Goal: Task Accomplishment & Management: Manage account settings

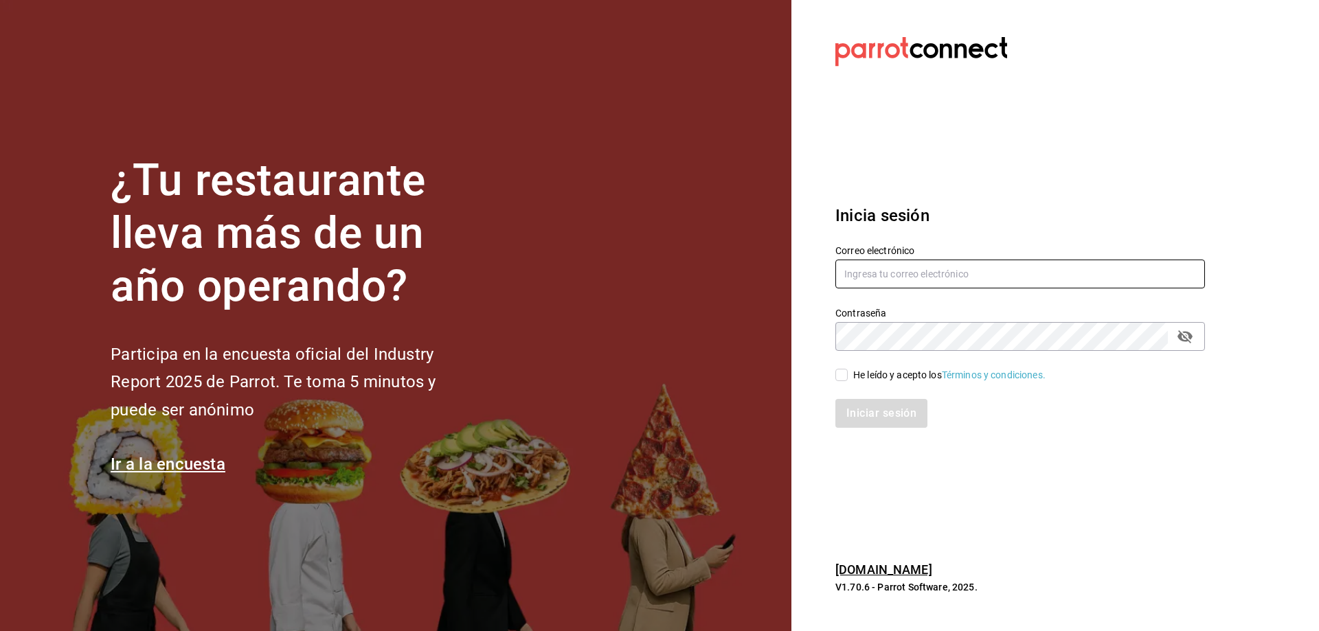
type input "[EMAIL_ADDRESS][DOMAIN_NAME]"
click at [844, 379] on input "He leído y acepto los Términos y condiciones." at bounding box center [842, 375] width 12 height 12
checkbox input "true"
click at [880, 418] on button "Iniciar sesión" at bounding box center [882, 413] width 93 height 29
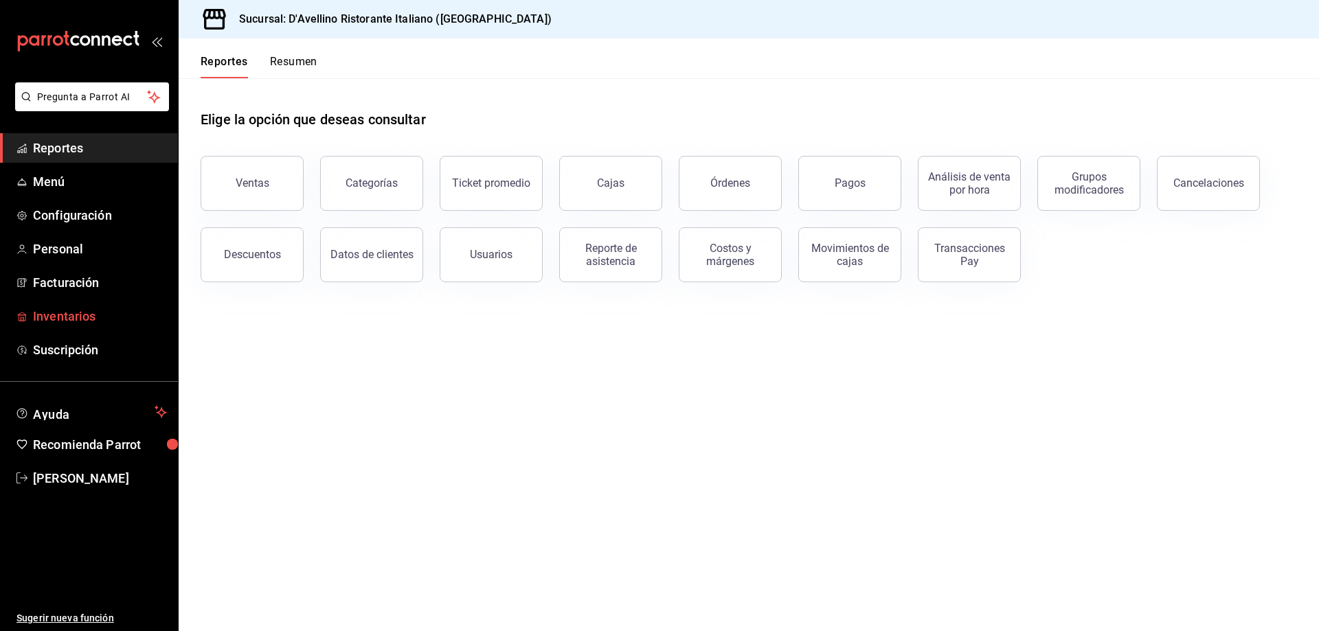
click at [94, 315] on span "Inventarios" at bounding box center [100, 316] width 134 height 19
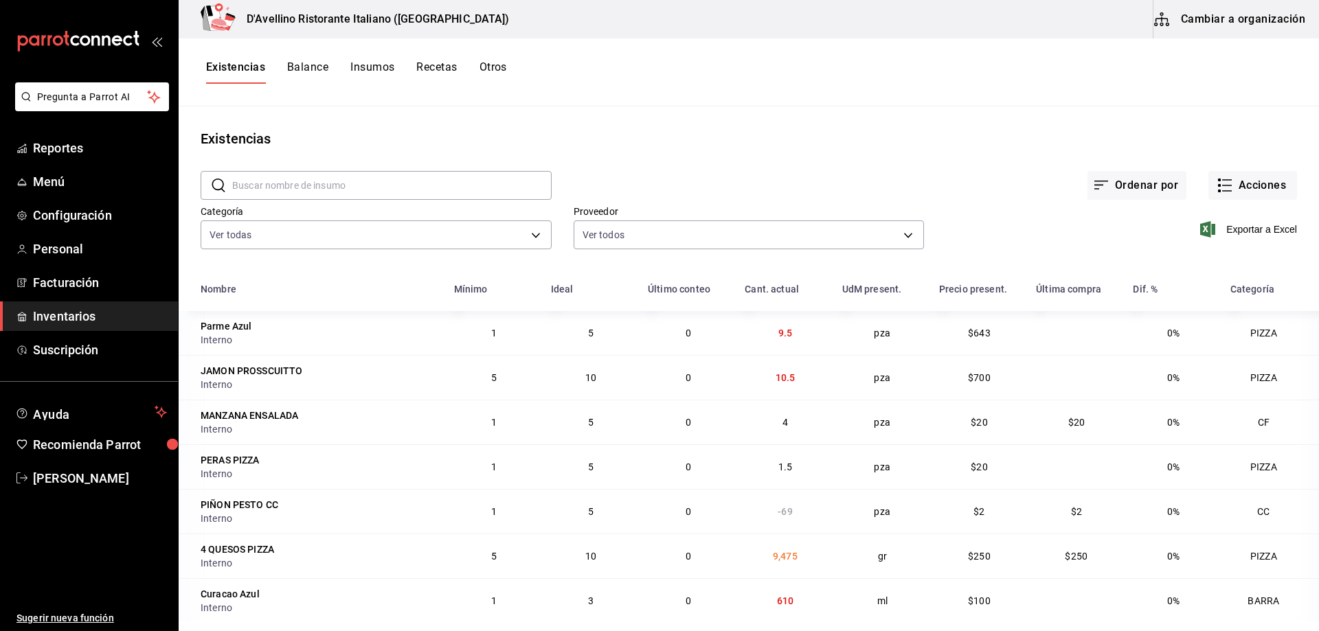
click at [306, 68] on button "Balance" at bounding box center [307, 71] width 41 height 23
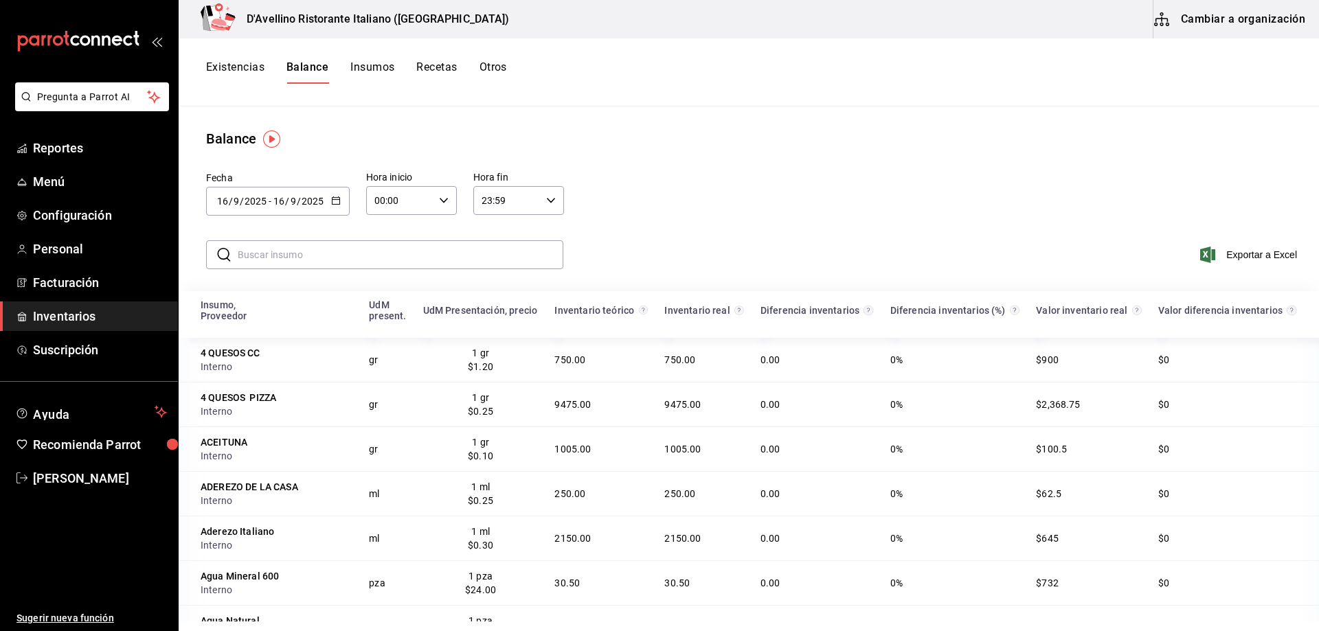
click at [336, 200] on icon "button" at bounding box center [336, 201] width 10 height 10
click at [255, 464] on li "Rango de fechas" at bounding box center [271, 461] width 130 height 31
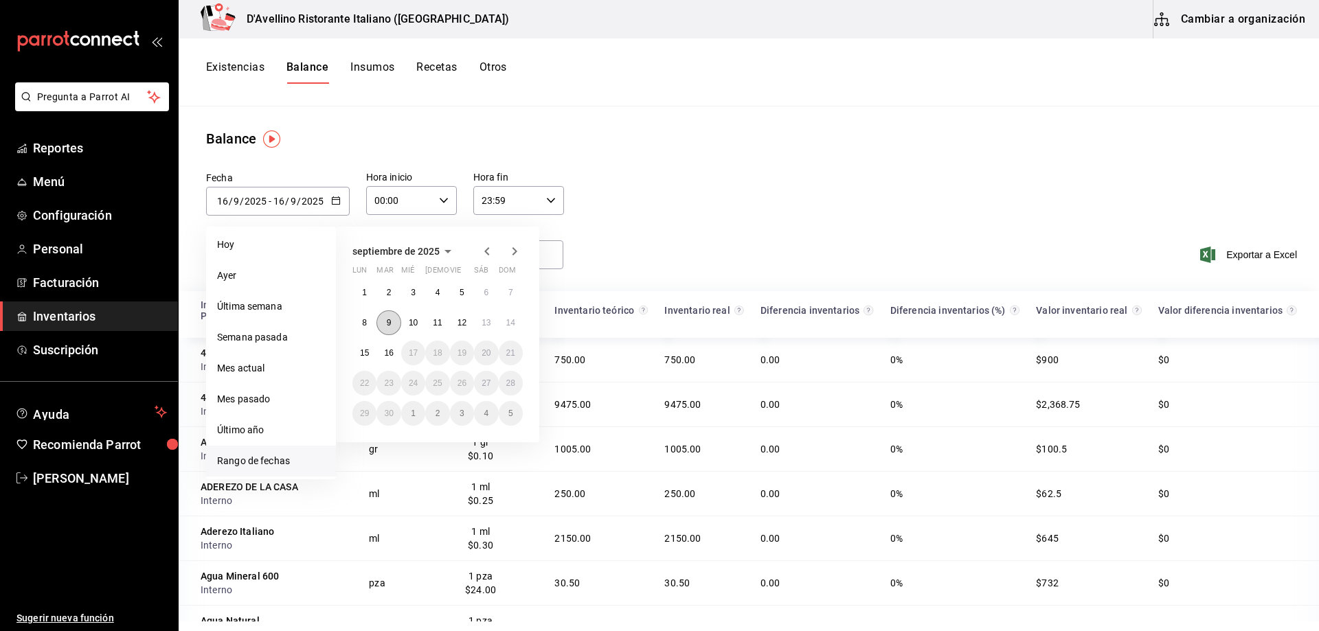
click at [383, 322] on button "9" at bounding box center [389, 323] width 24 height 25
type input "[DATE]"
type input "9"
type input "[DATE]"
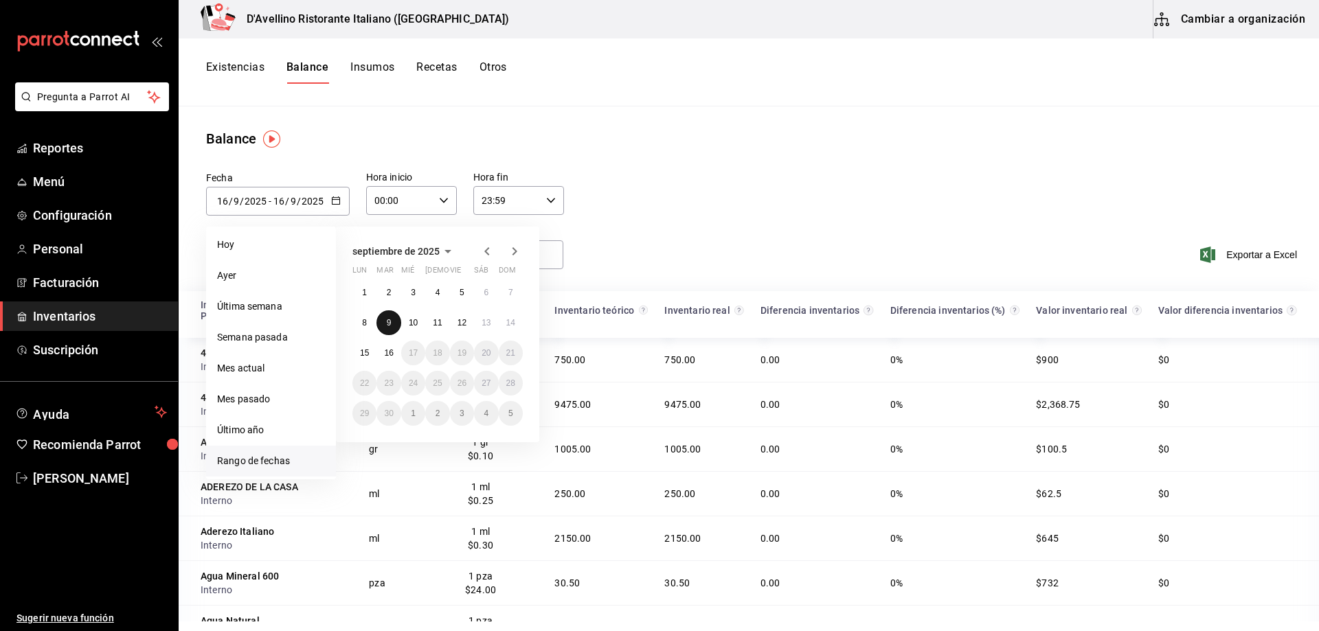
type input "9"
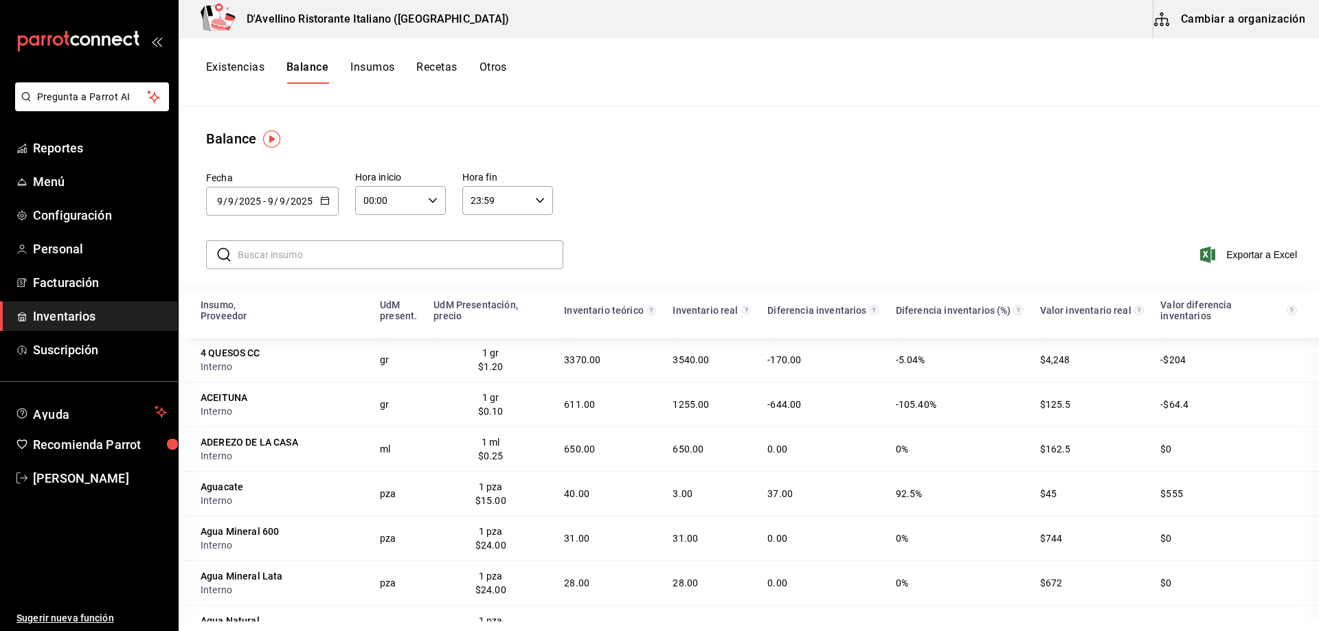
click at [240, 258] on input "text" at bounding box center [401, 254] width 326 height 27
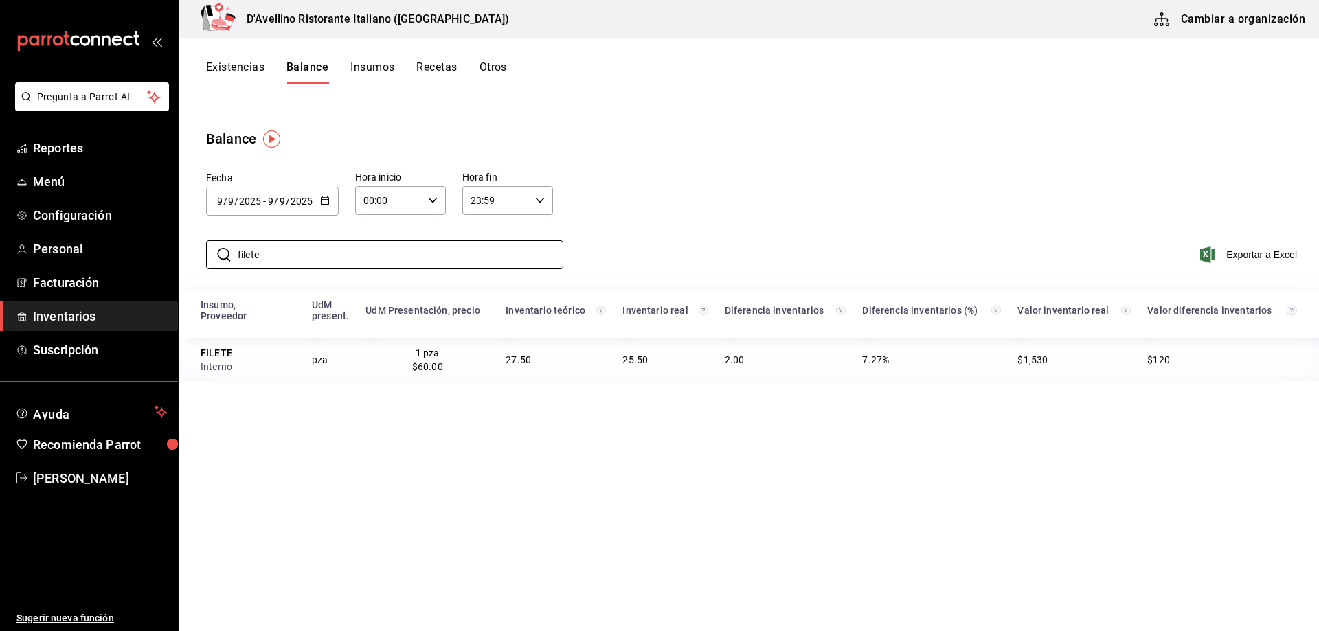
type input "filete"
click at [327, 197] on \(Stroke\) "button" at bounding box center [327, 197] width 1 height 1
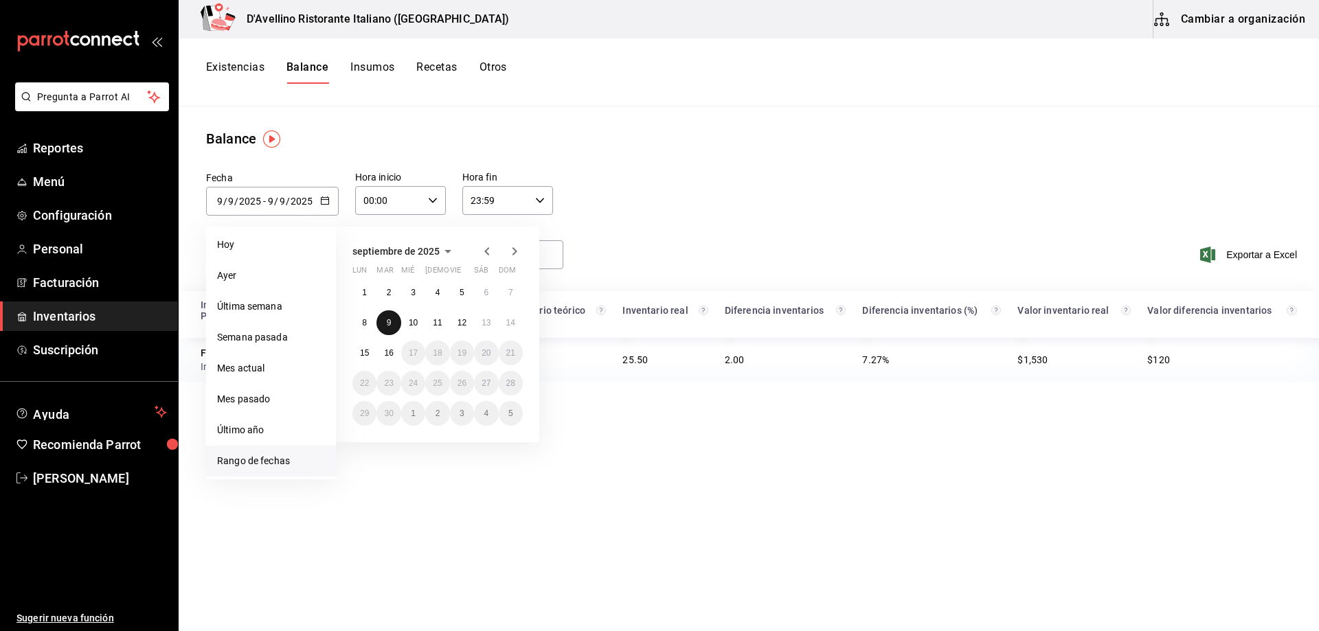
click at [385, 319] on button "9" at bounding box center [389, 323] width 24 height 25
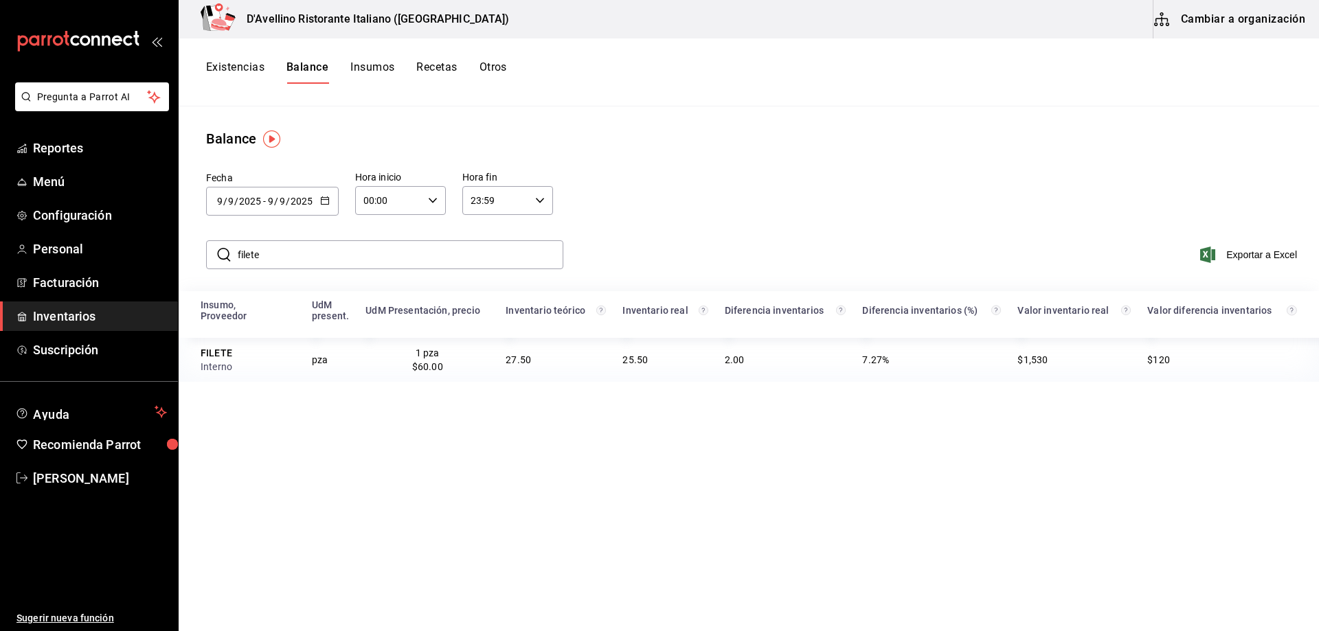
click at [324, 198] on icon "button" at bounding box center [325, 201] width 10 height 10
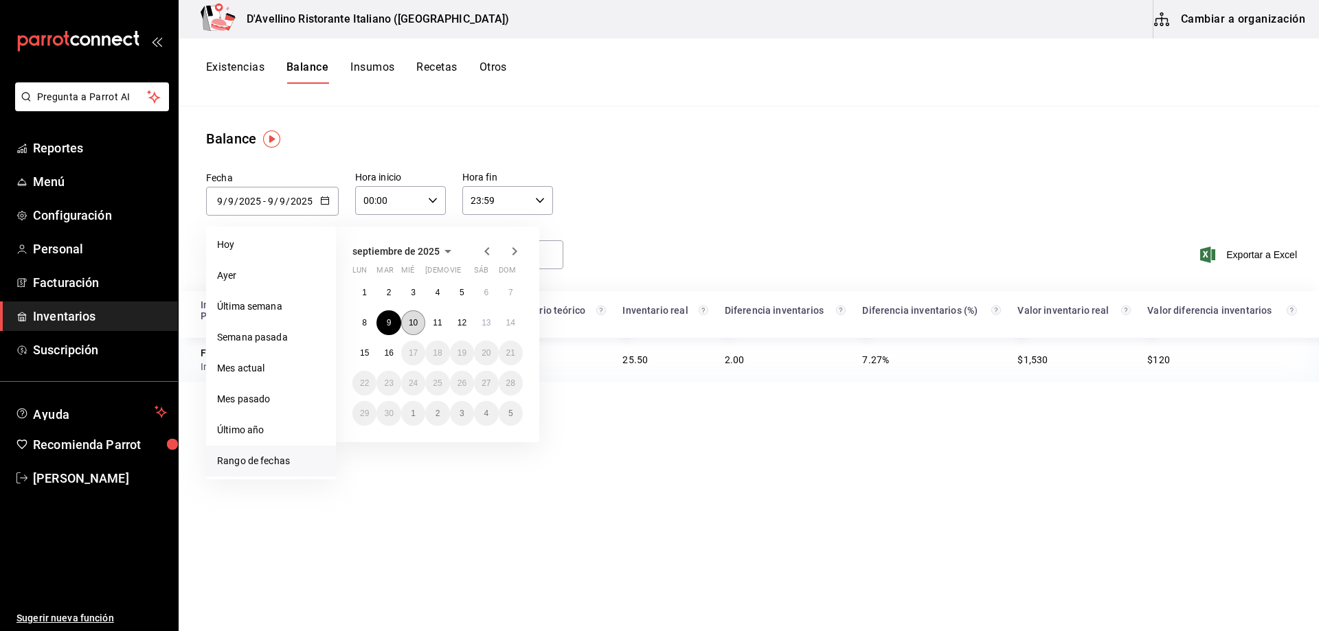
click at [407, 323] on button "10" at bounding box center [413, 323] width 24 height 25
type input "[DATE]"
type input "10"
type input "[DATE]"
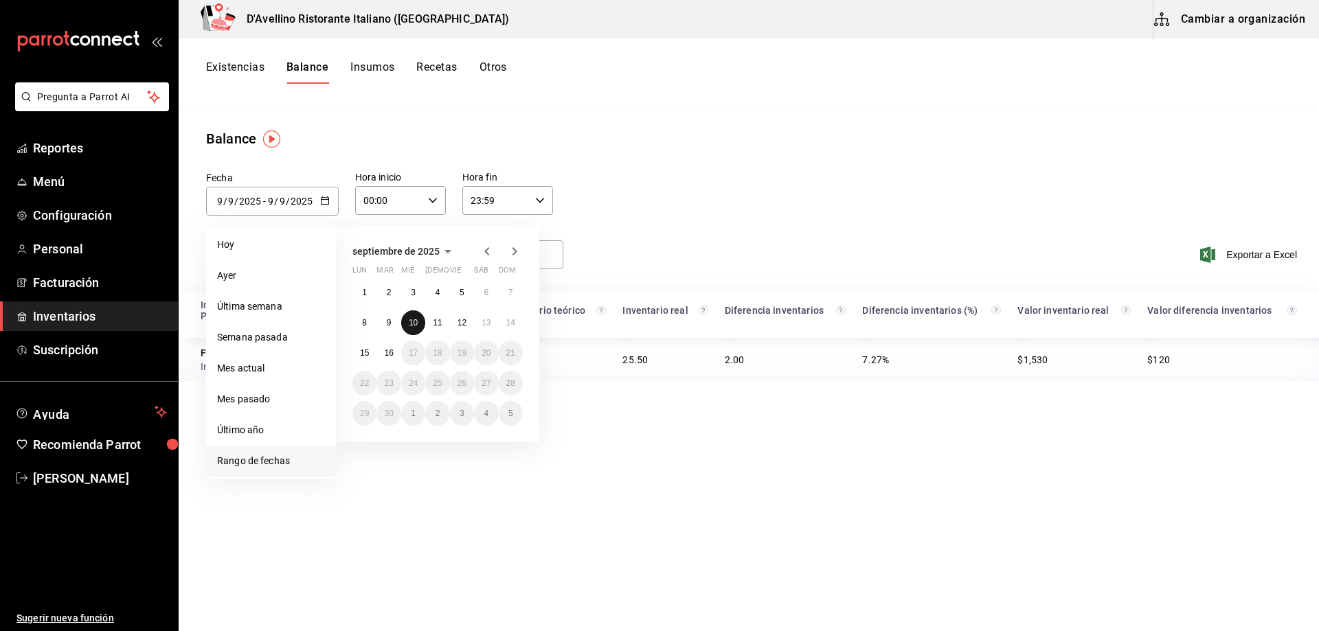
type input "10"
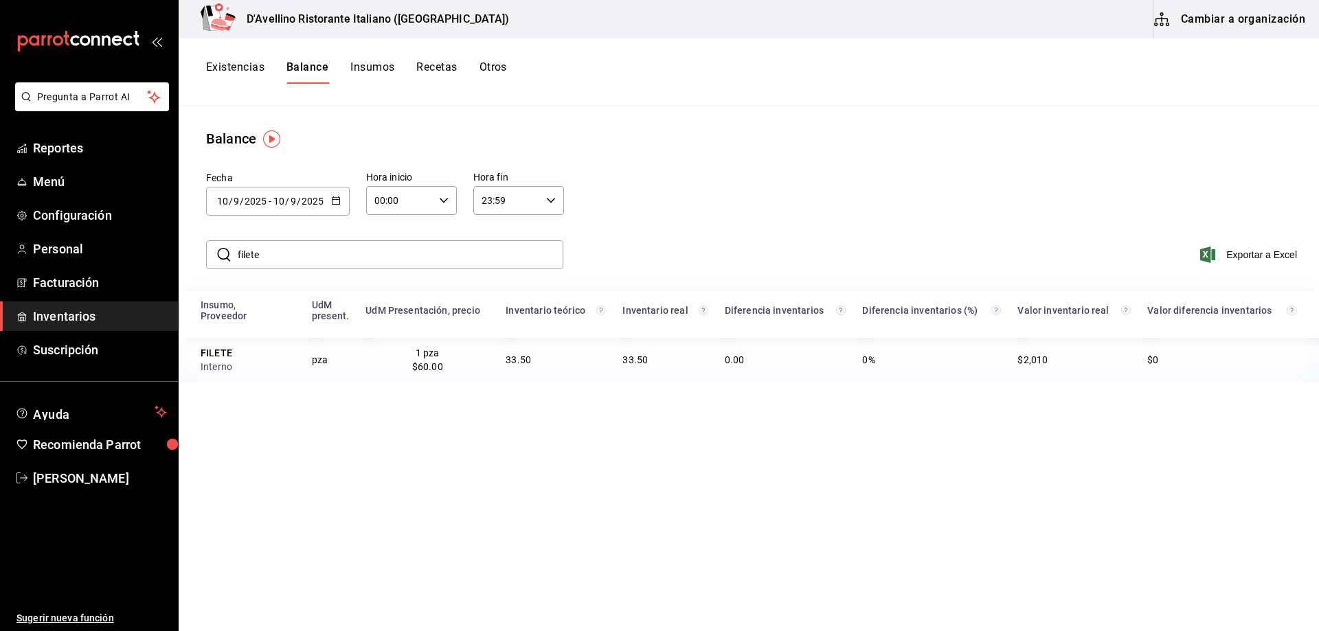
click at [339, 199] on \(Stroke\) "button" at bounding box center [336, 201] width 8 height 8
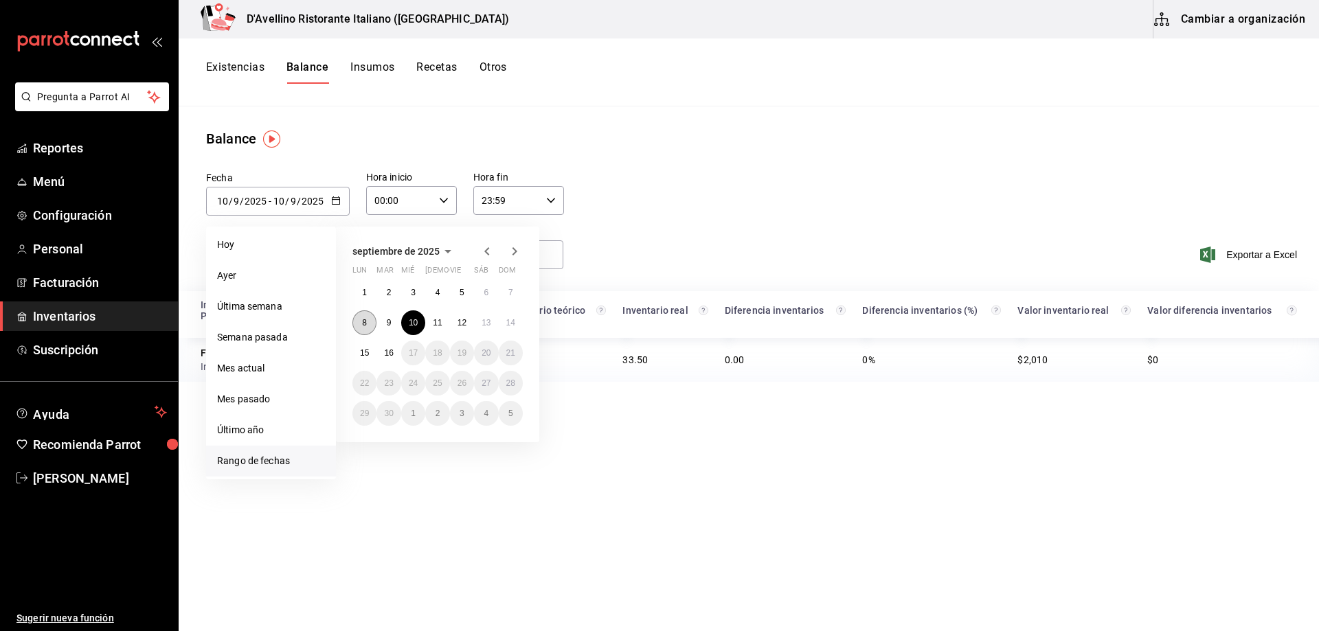
click at [370, 321] on button "8" at bounding box center [364, 323] width 24 height 25
type input "[DATE]"
type input "8"
type input "[DATE]"
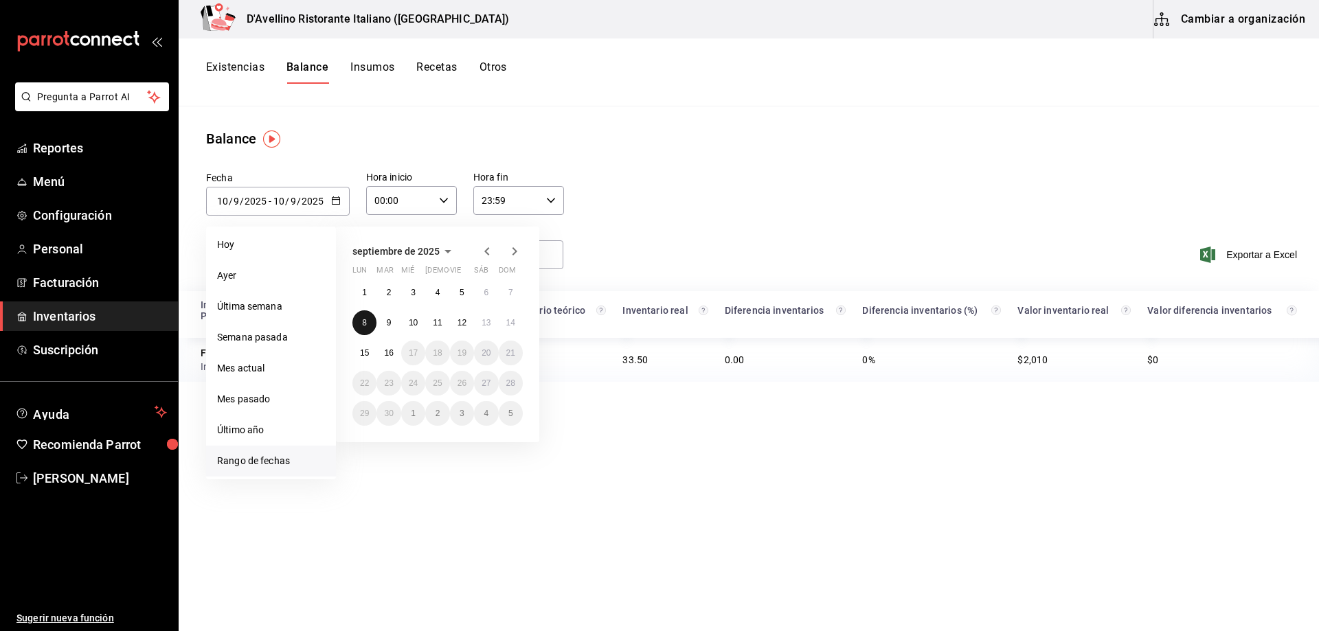
type input "8"
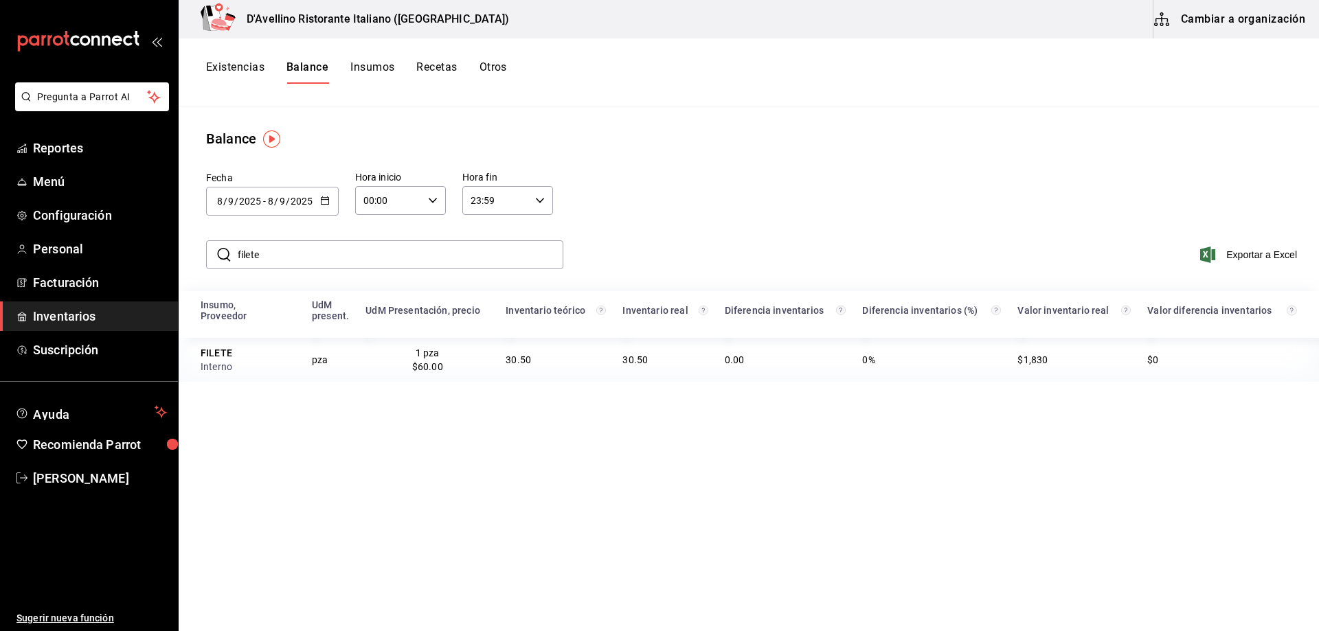
click at [324, 197] on \(Stroke\) "button" at bounding box center [325, 201] width 8 height 8
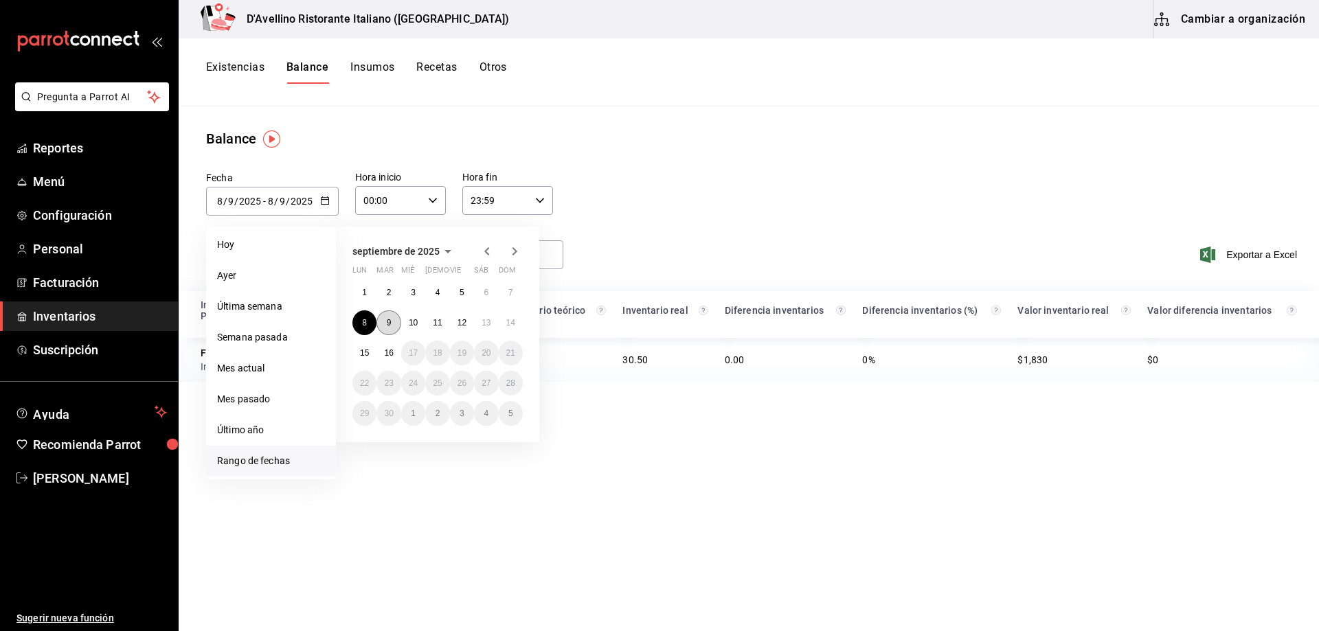
click at [391, 322] on abbr "9" at bounding box center [389, 323] width 5 height 10
type input "[DATE]"
type input "9"
type input "[DATE]"
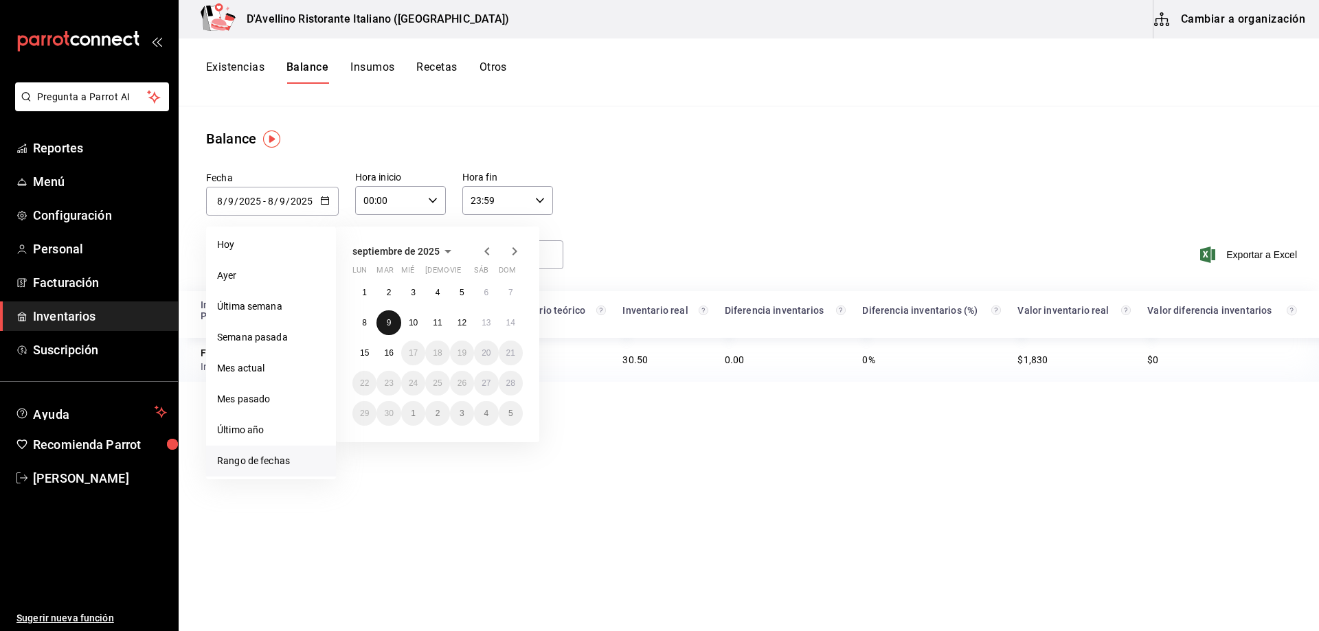
type input "9"
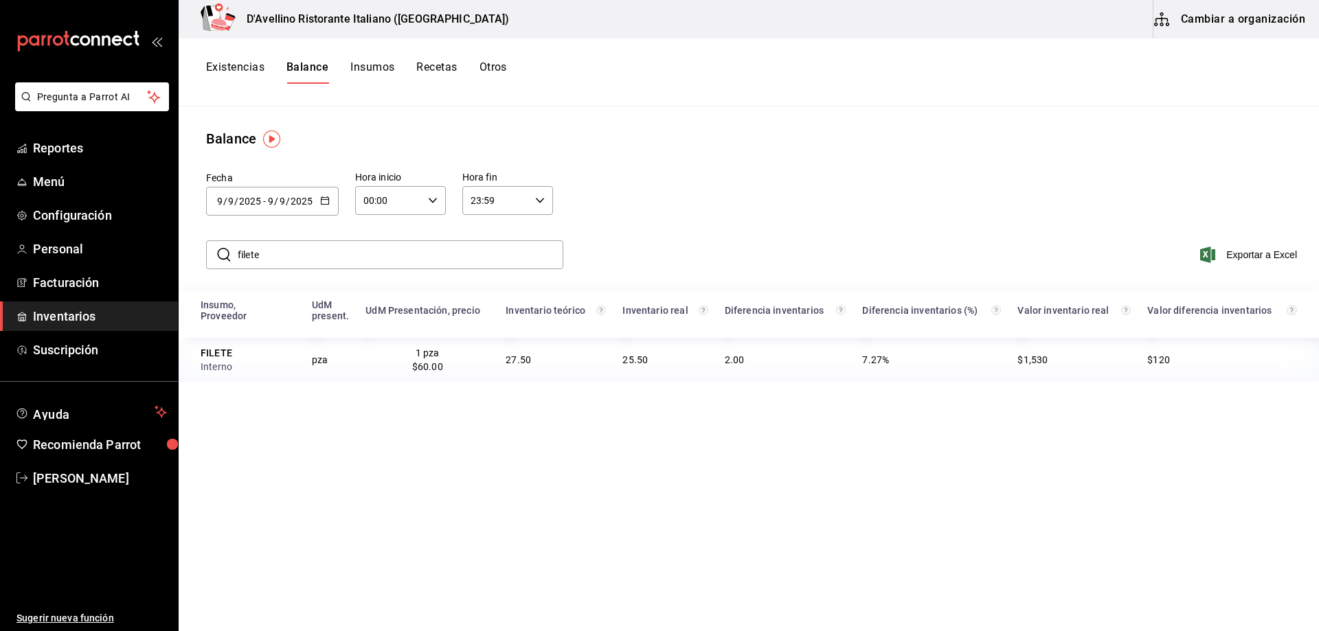
click at [320, 194] on div "[DATE] [DATE] - [DATE] [DATE]" at bounding box center [272, 201] width 133 height 29
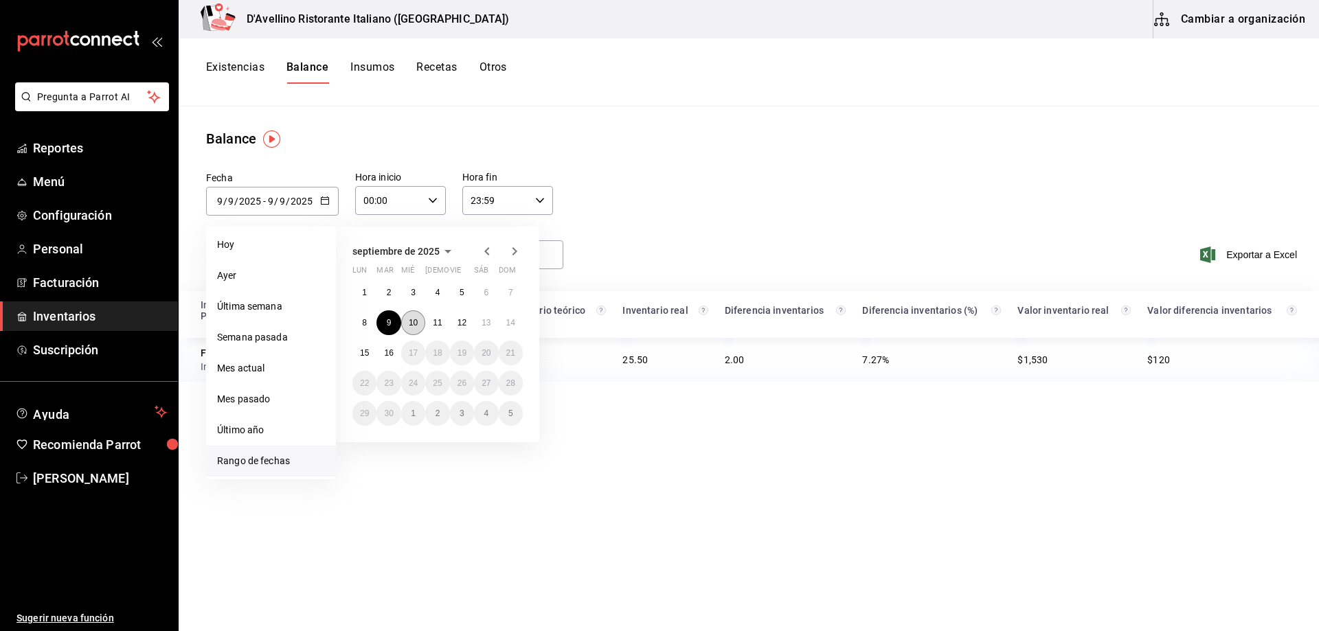
click at [418, 325] on button "10" at bounding box center [413, 323] width 24 height 25
type input "[DATE]"
type input "10"
type input "[DATE]"
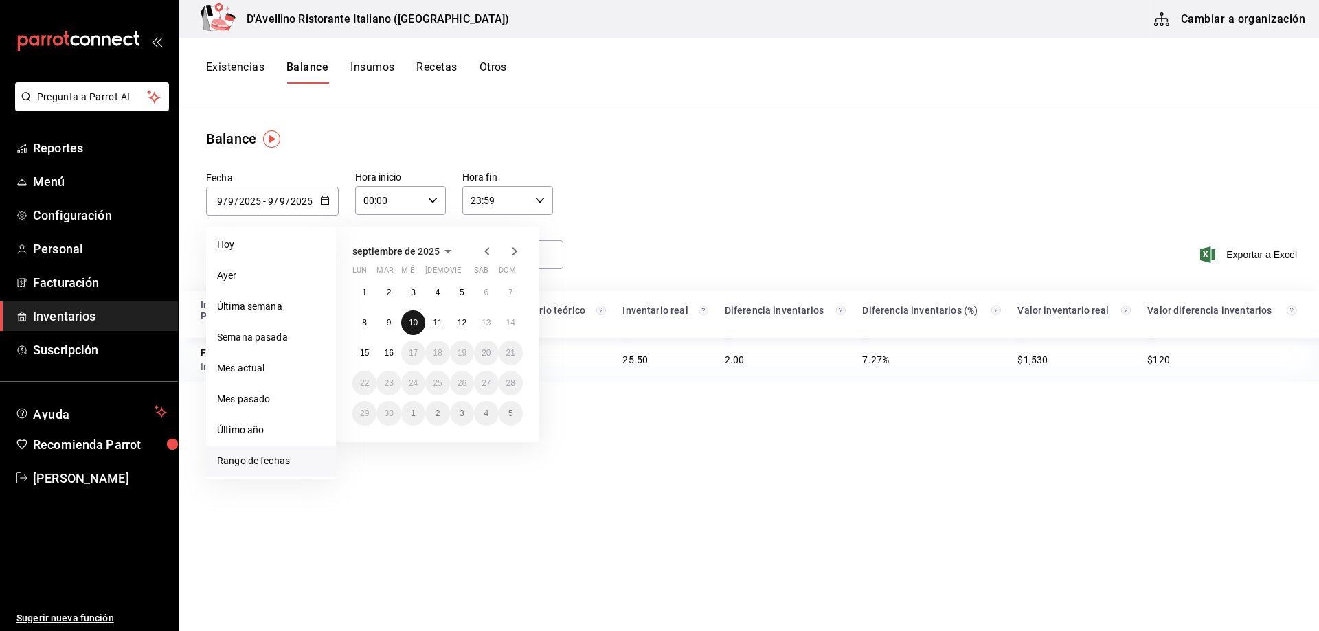
type input "10"
click at [418, 325] on th "UdM Presentación, precio" at bounding box center [427, 314] width 140 height 47
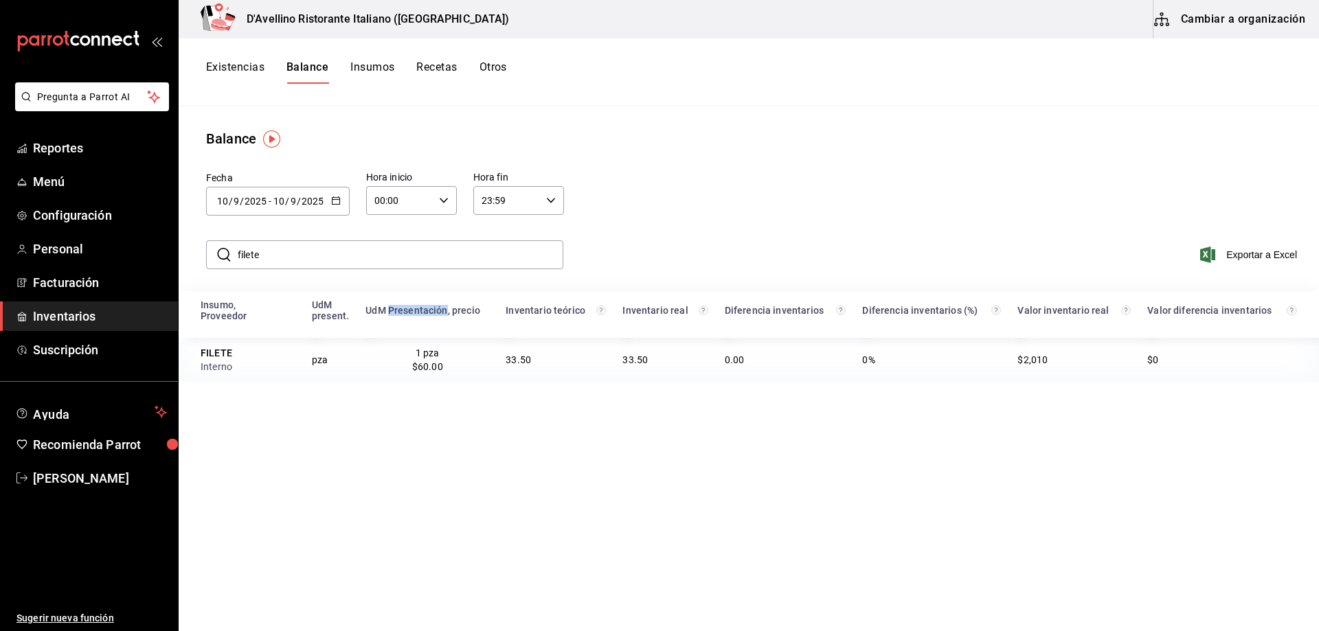
click at [333, 199] on \(Stroke\) "button" at bounding box center [336, 199] width 8 height 1
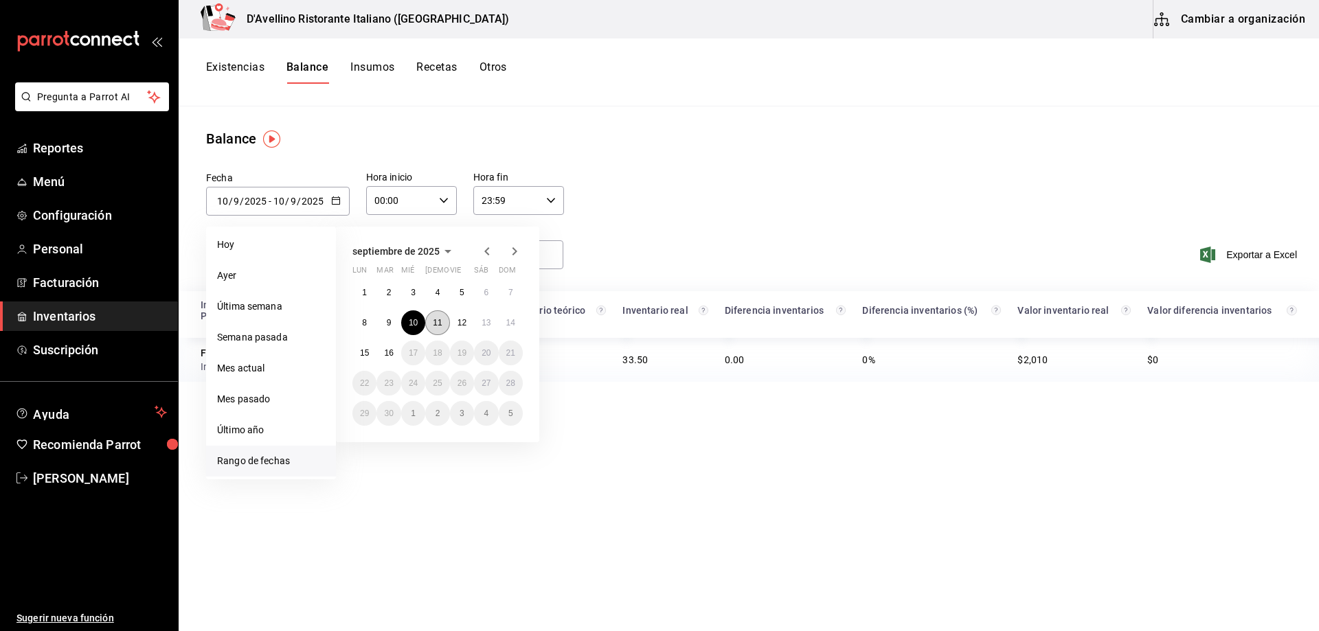
click at [439, 318] on abbr "11" at bounding box center [437, 323] width 9 height 10
type input "[DATE]"
type input "11"
type input "[DATE]"
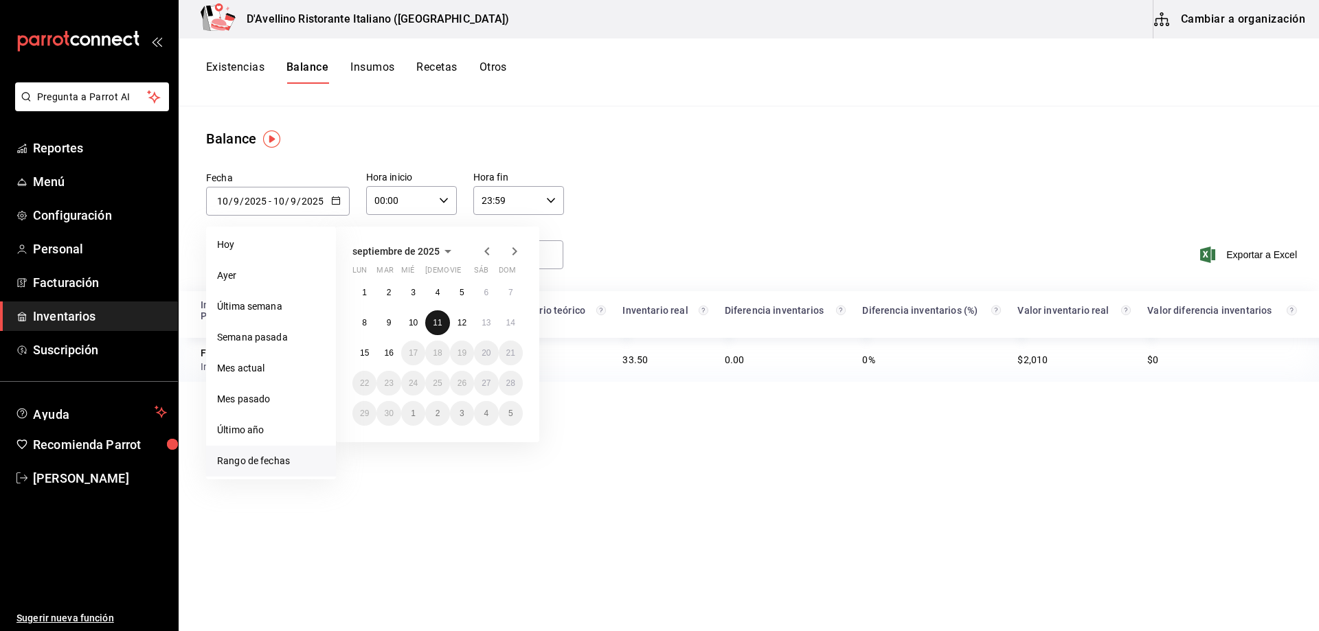
type input "11"
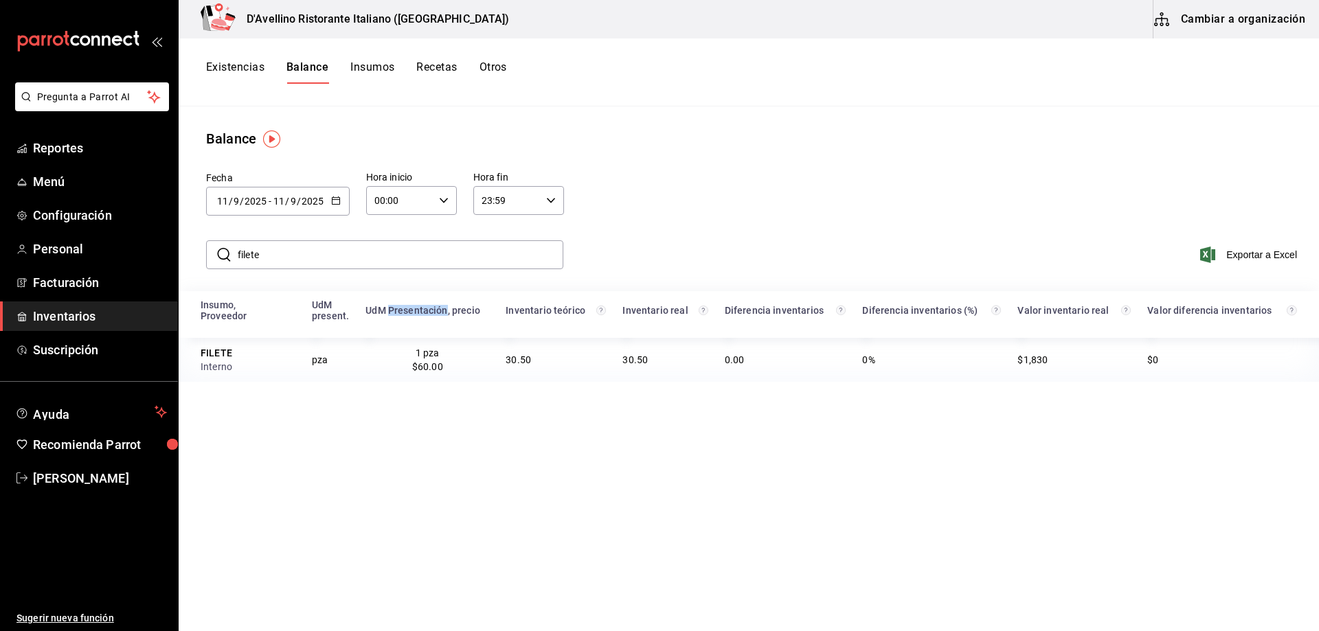
click at [331, 197] on icon "button" at bounding box center [336, 201] width 10 height 10
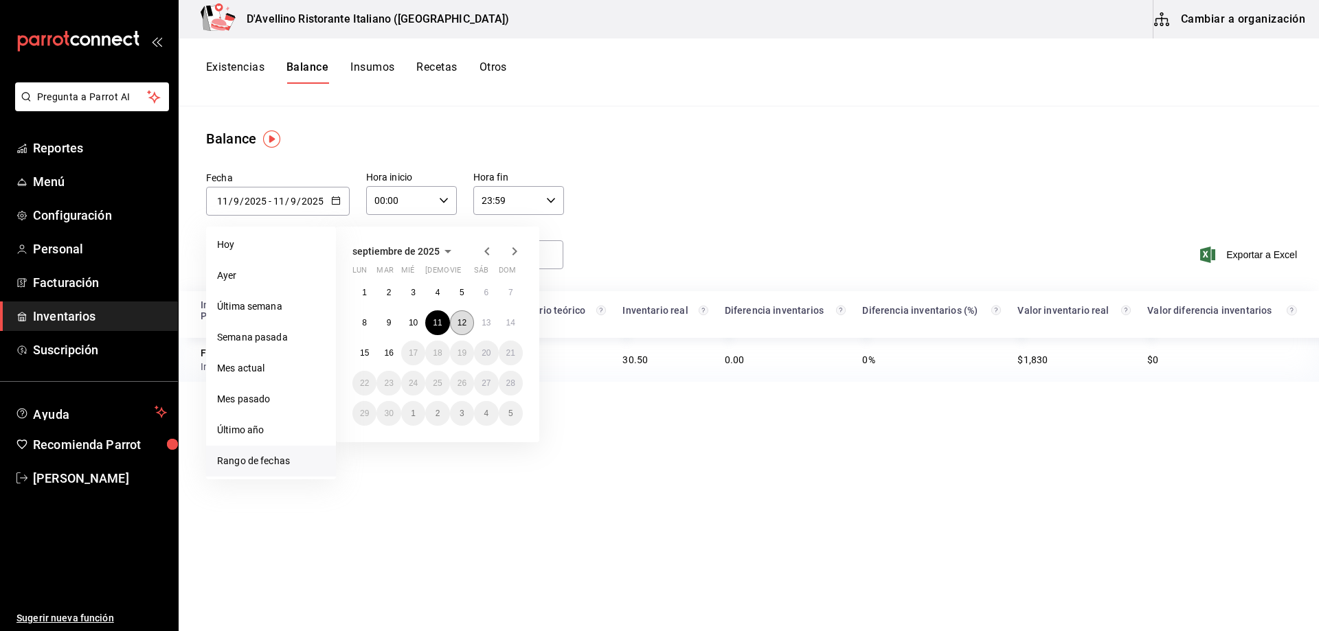
click at [464, 318] on abbr "12" at bounding box center [462, 323] width 9 height 10
type input "[DATE]"
type input "12"
type input "[DATE]"
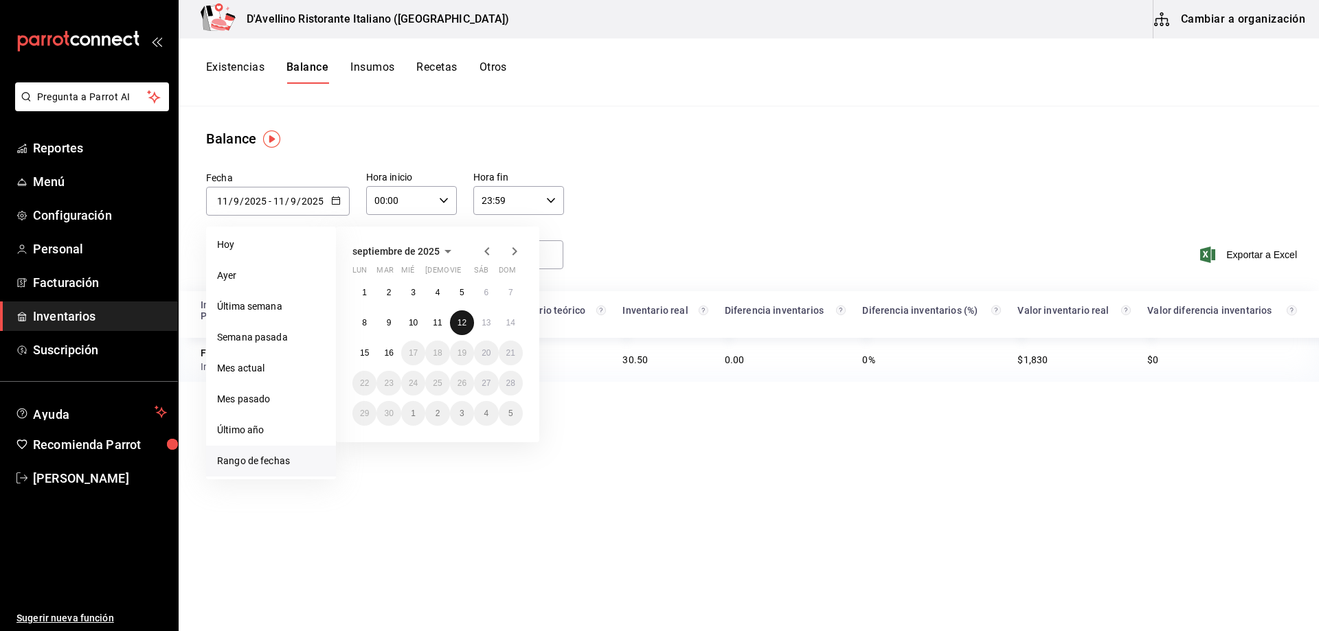
type input "12"
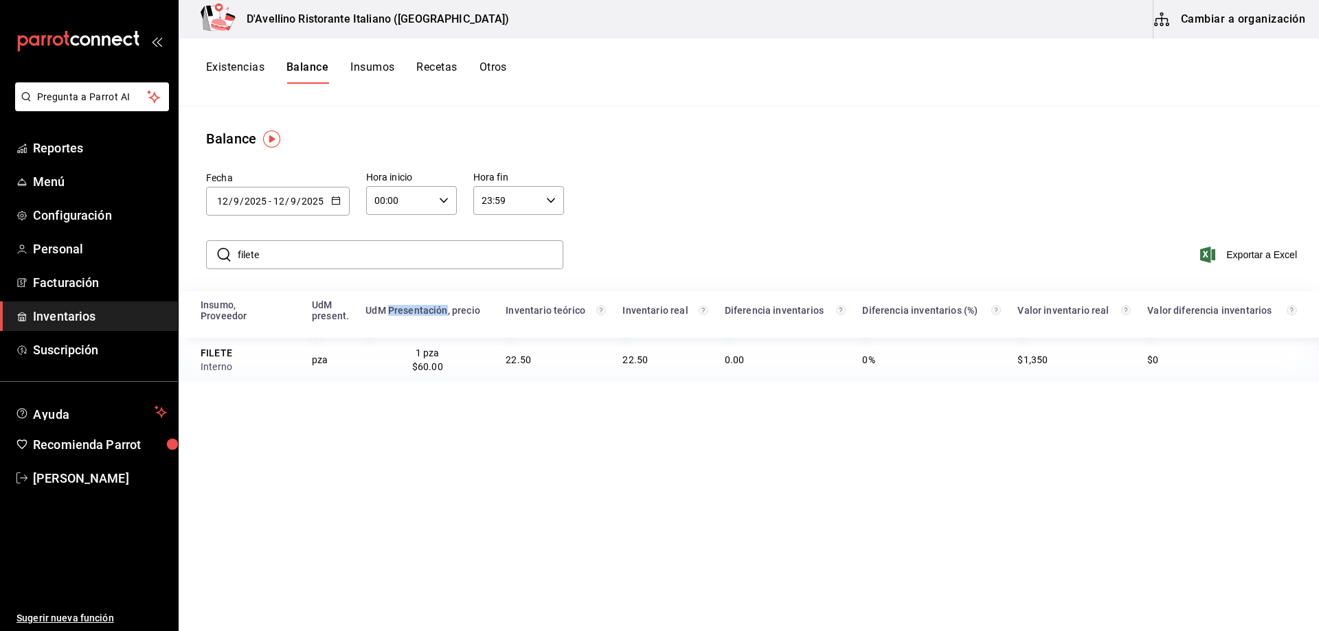
click at [334, 196] on icon "button" at bounding box center [336, 201] width 10 height 10
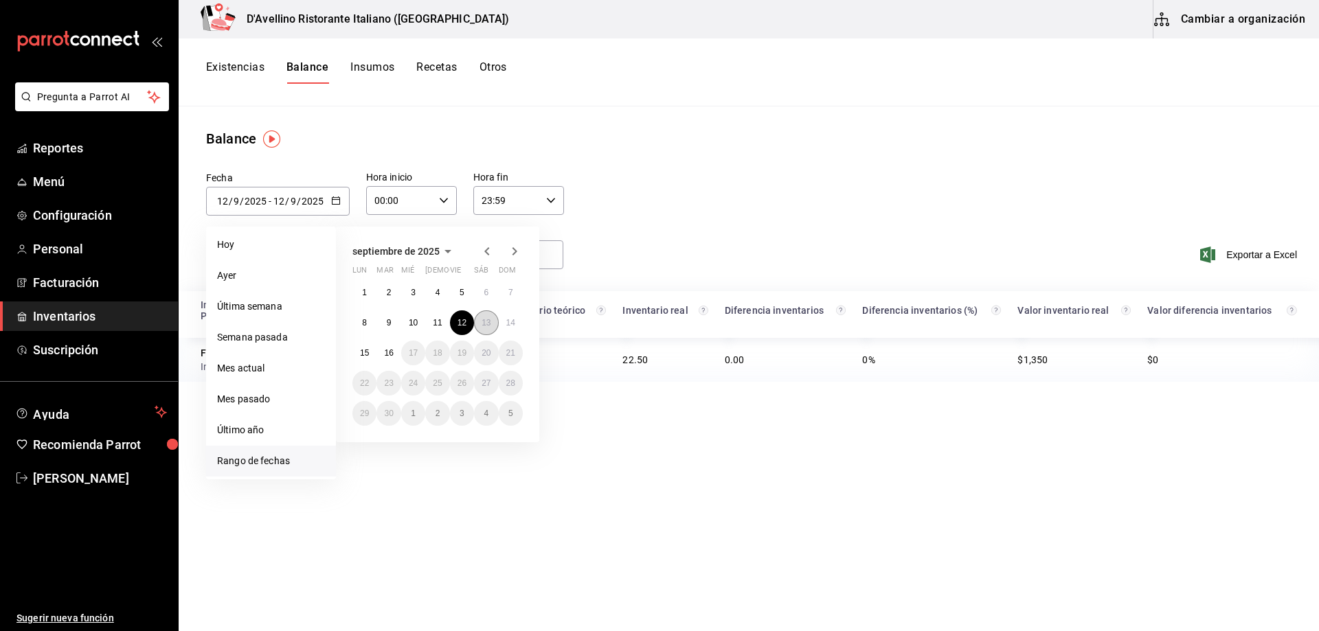
click at [482, 317] on button "13" at bounding box center [486, 323] width 24 height 25
type input "[DATE]"
type input "13"
type input "[DATE]"
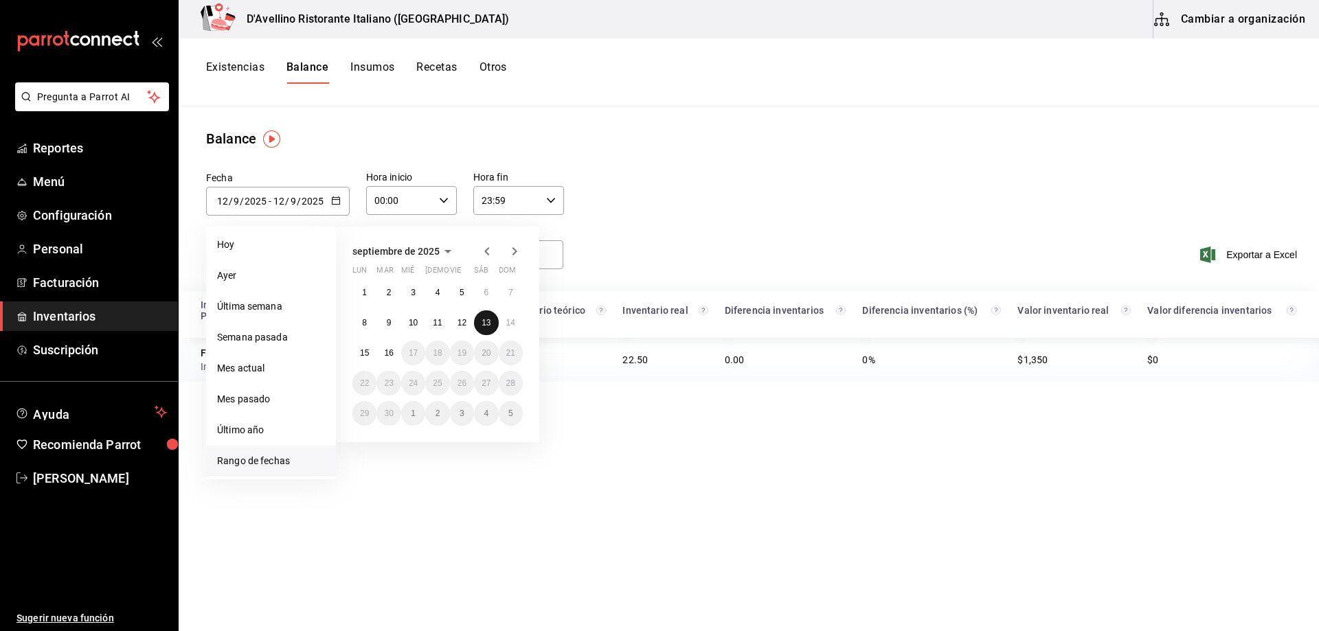
type input "13"
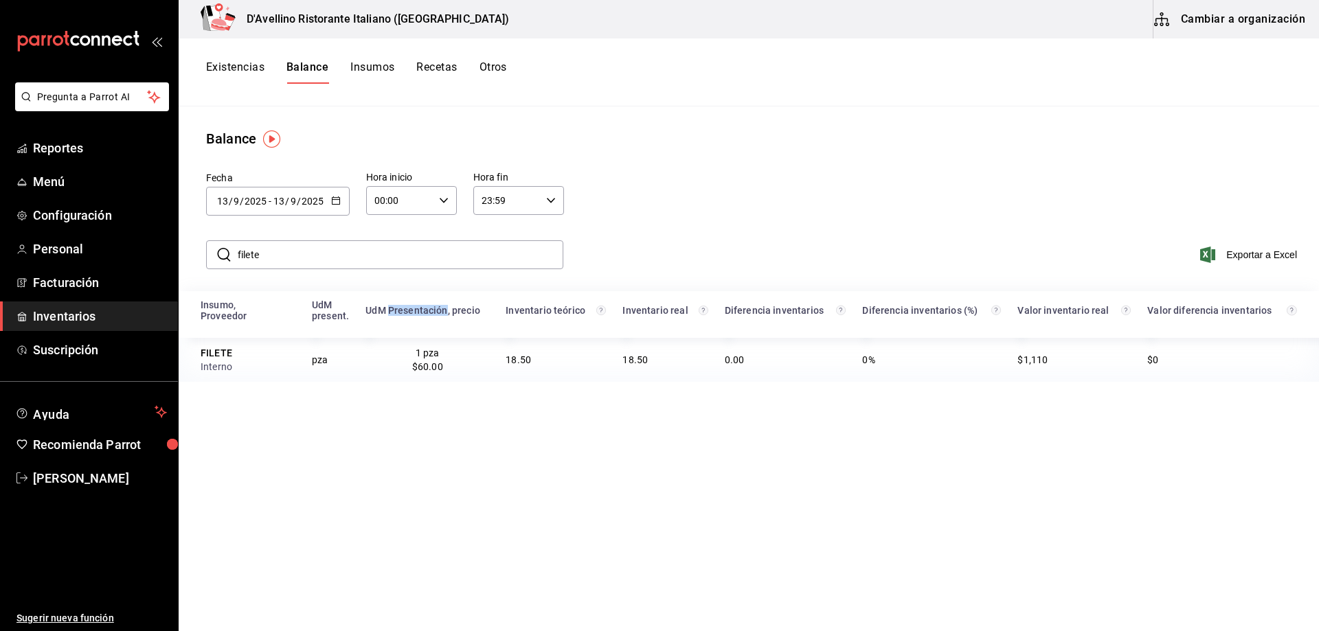
click at [335, 200] on icon "button" at bounding box center [336, 201] width 10 height 10
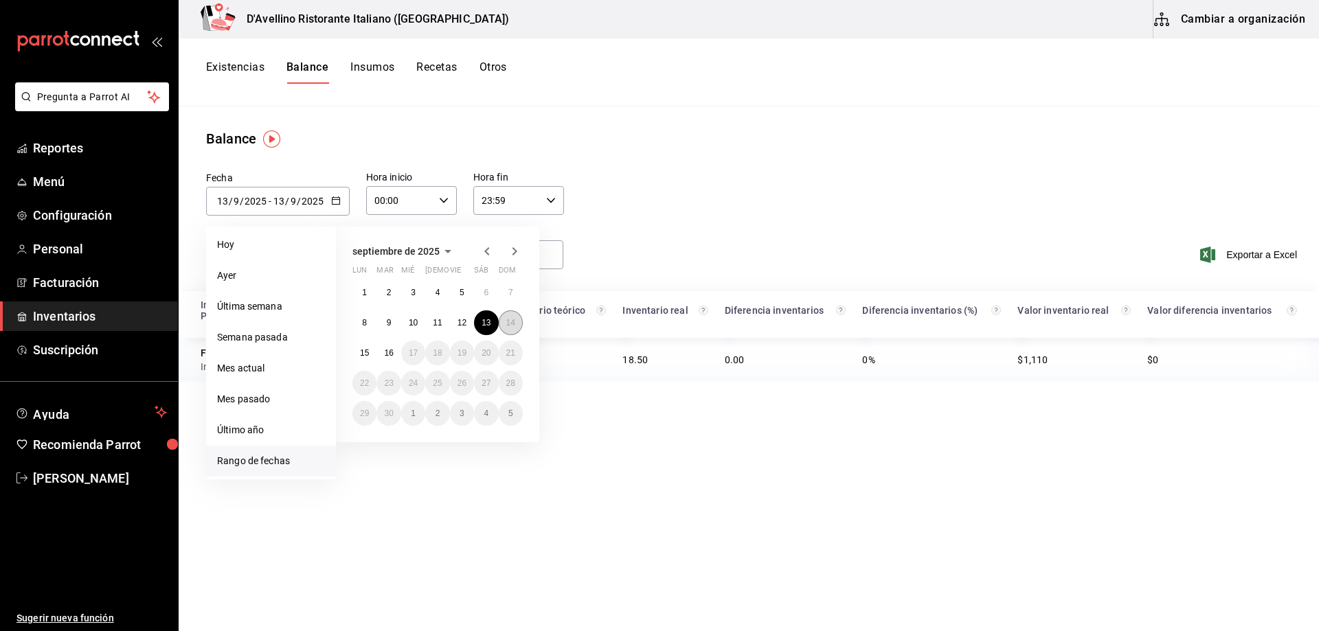
click at [505, 322] on button "14" at bounding box center [511, 323] width 24 height 25
type input "[DATE]"
type input "14"
type input "[DATE]"
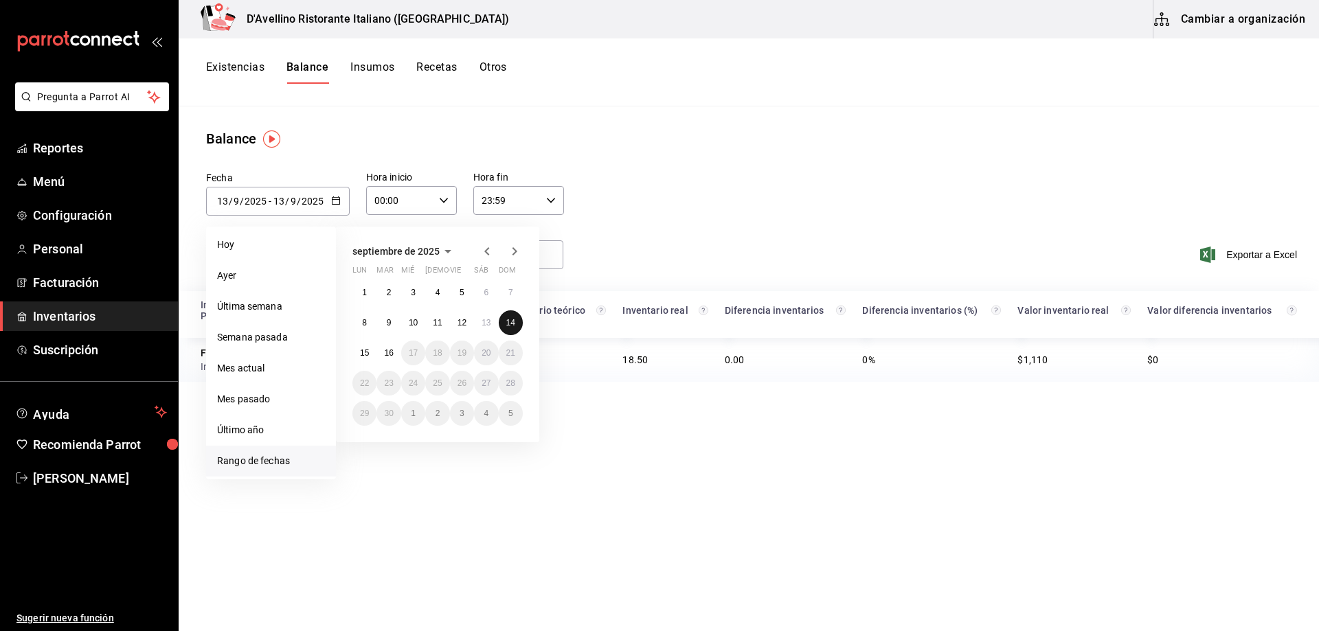
type input "14"
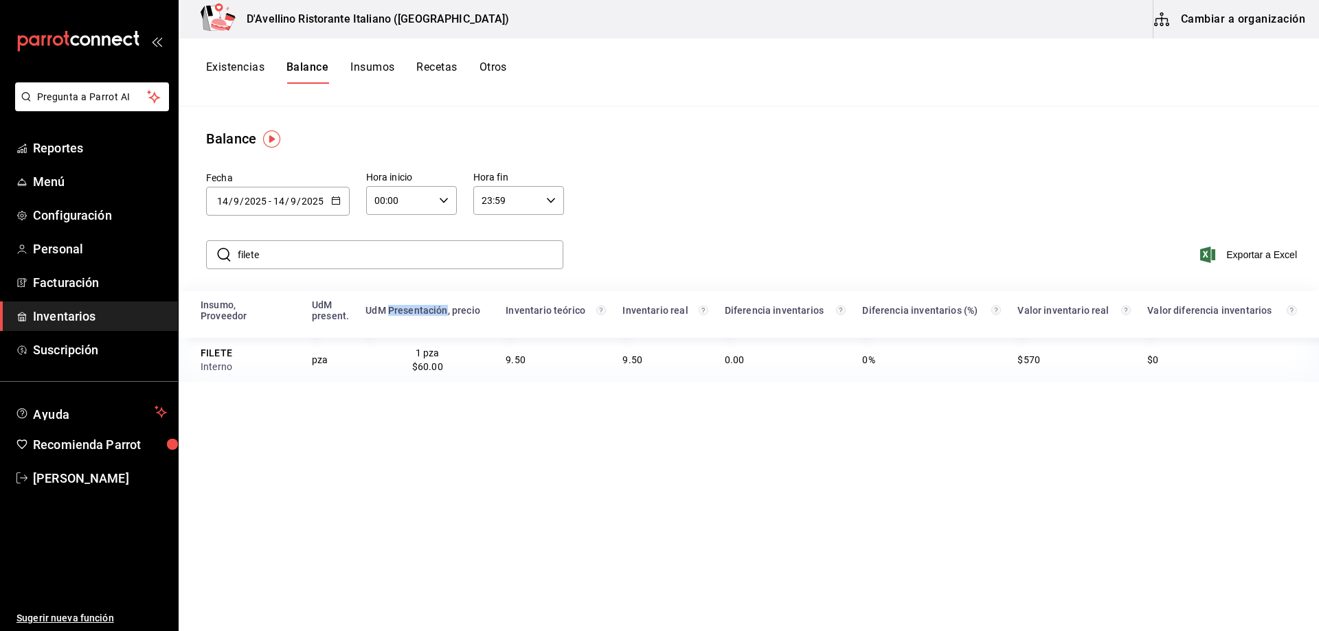
click at [339, 197] on icon "button" at bounding box center [336, 201] width 10 height 10
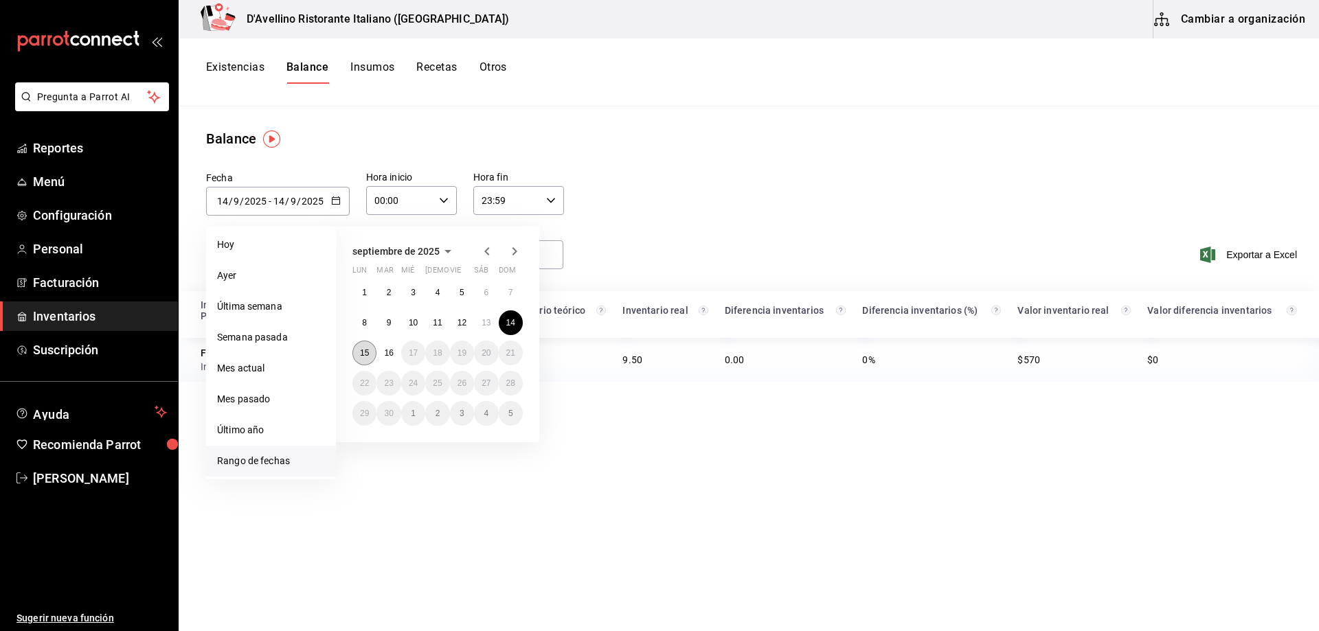
click at [366, 353] on abbr "15" at bounding box center [364, 353] width 9 height 10
type input "[DATE]"
type input "15"
type input "[DATE]"
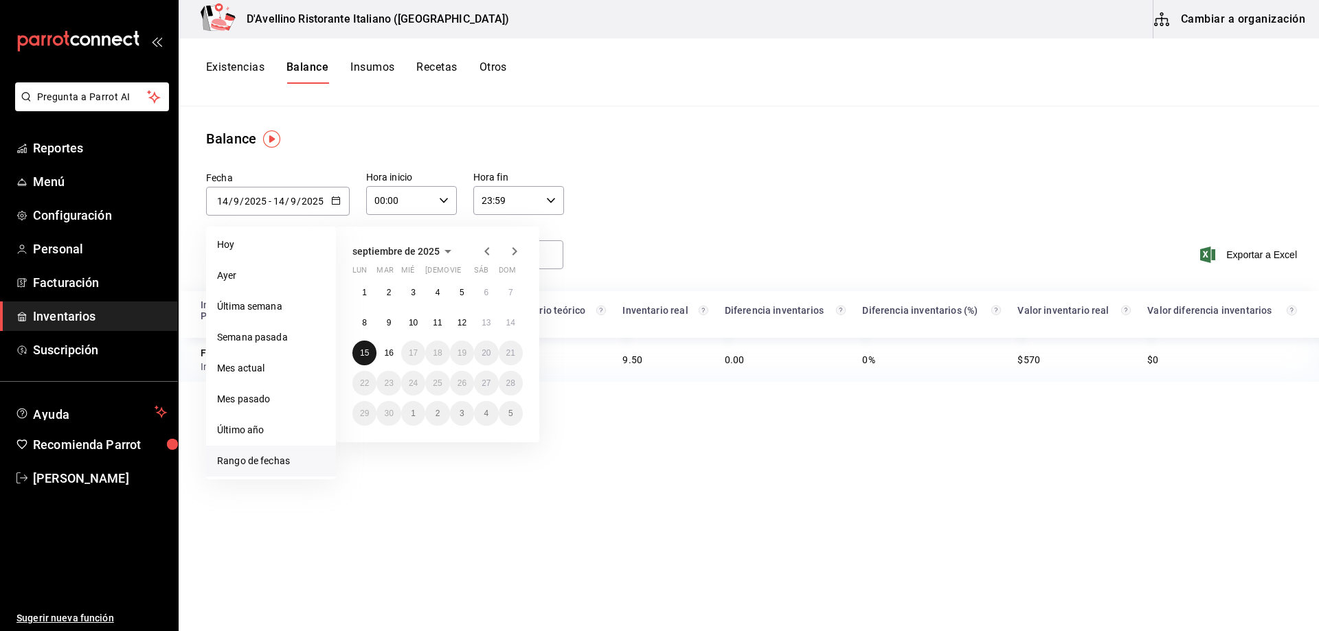
type input "15"
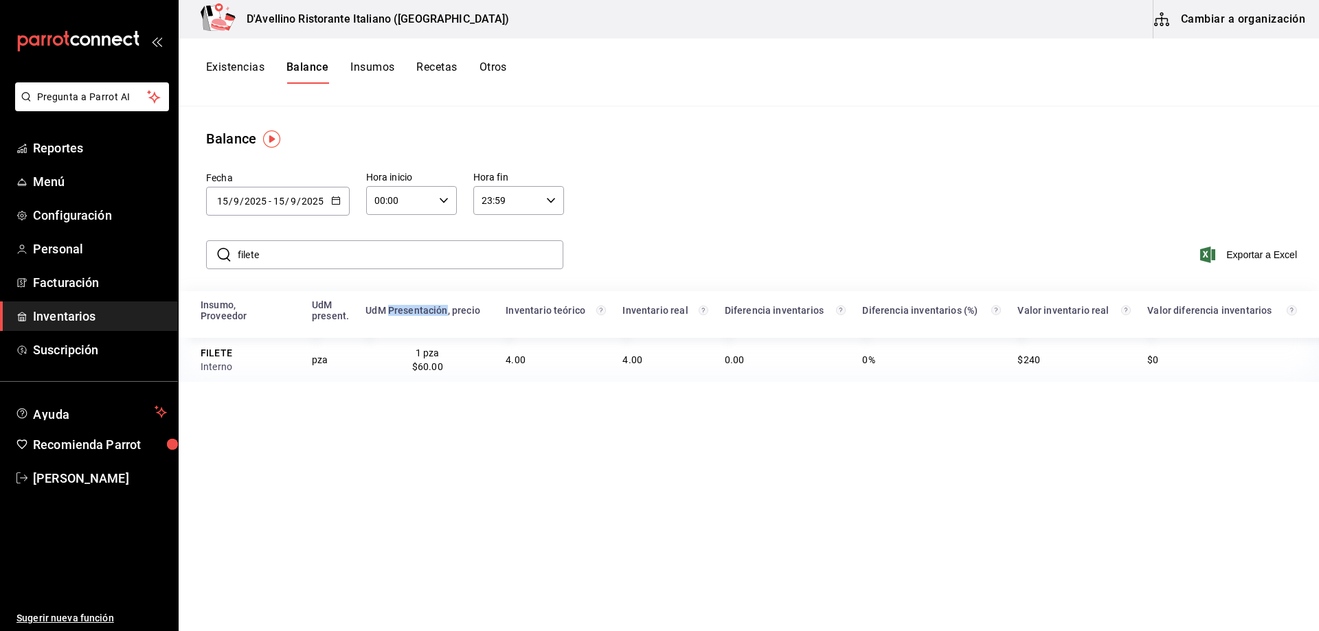
click at [337, 201] on icon "button" at bounding box center [336, 201] width 10 height 10
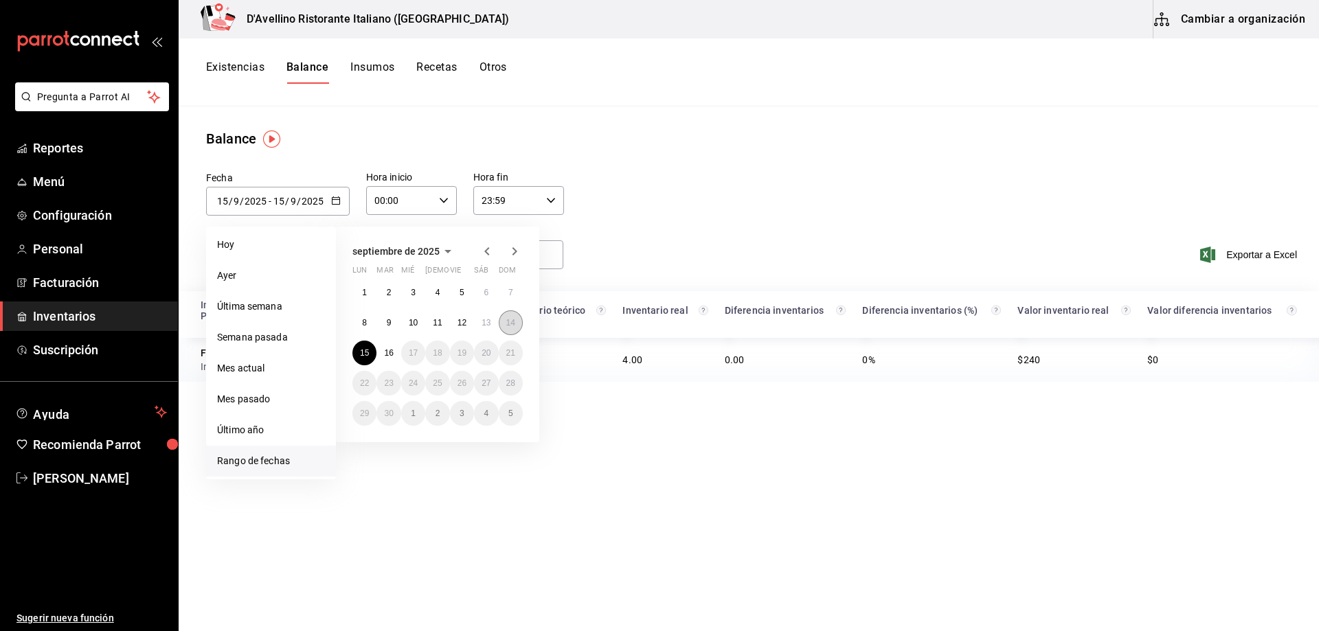
click at [503, 322] on button "14" at bounding box center [511, 323] width 24 height 25
type input "[DATE]"
type input "14"
type input "[DATE]"
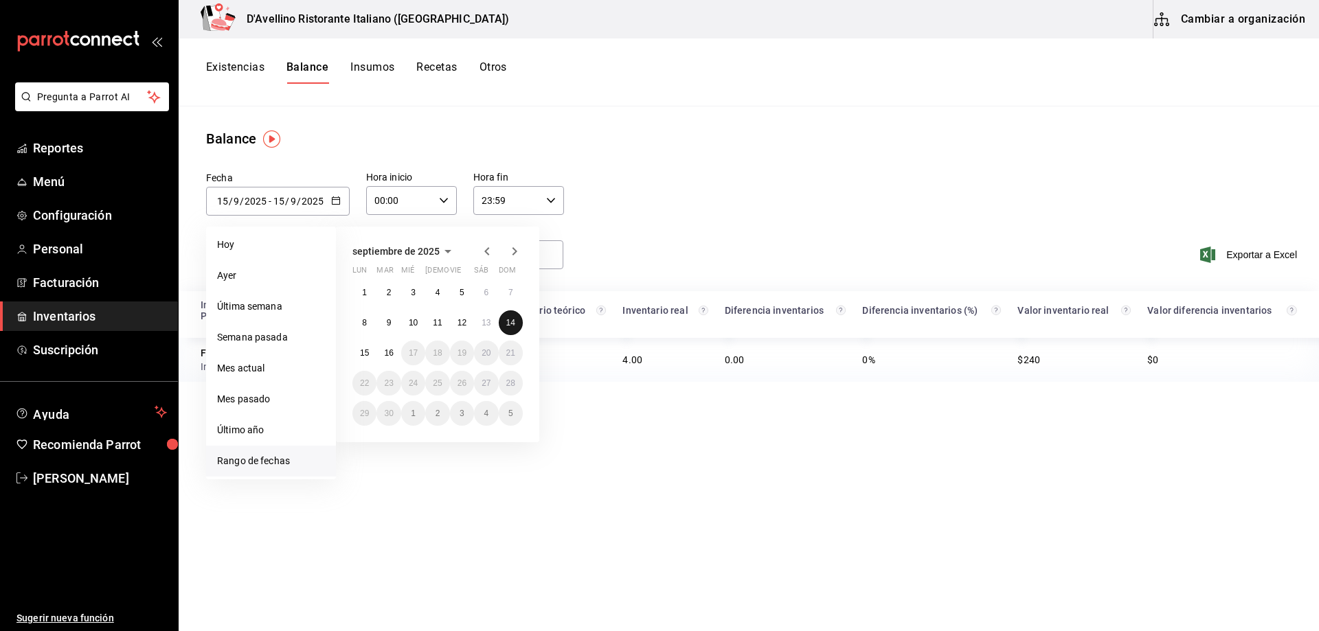
type input "14"
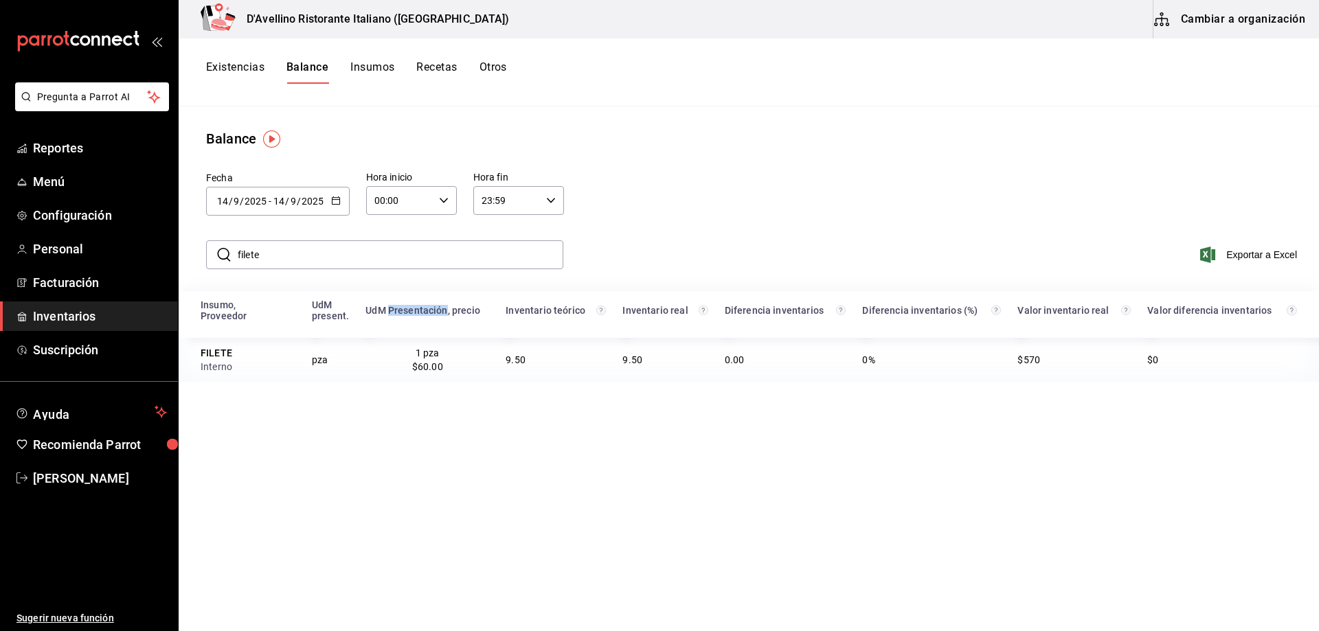
click at [334, 199] on icon "button" at bounding box center [336, 201] width 10 height 10
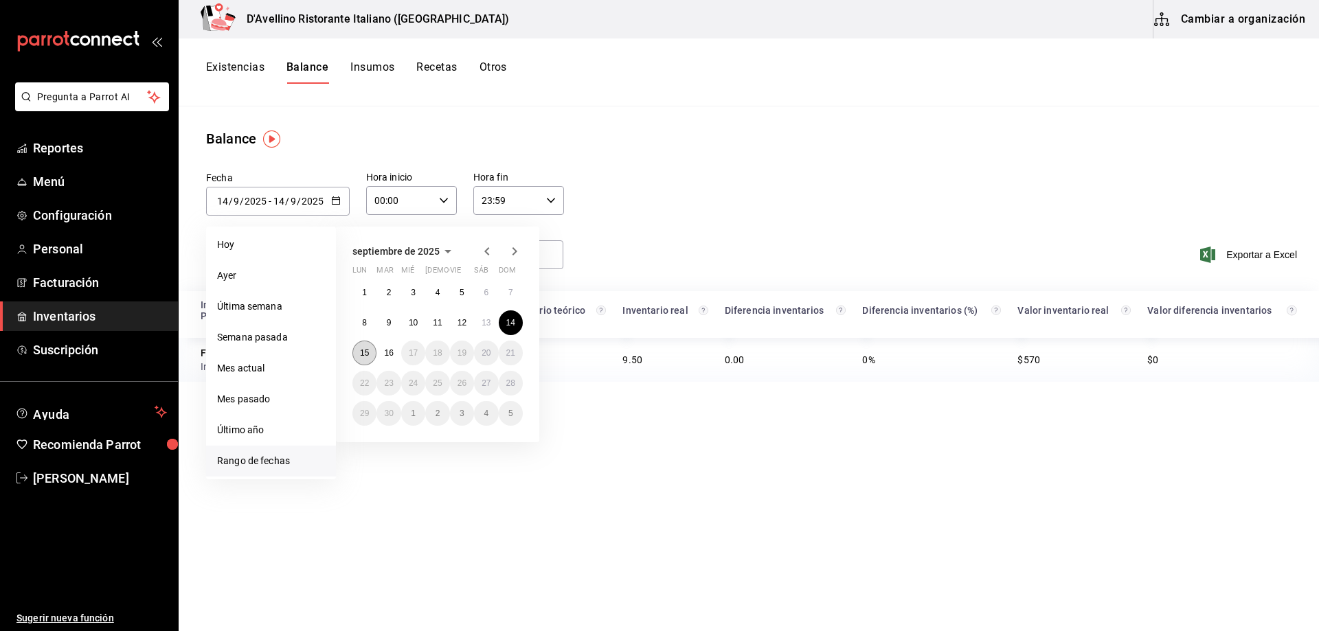
click at [365, 350] on abbr "15" at bounding box center [364, 353] width 9 height 10
type input "[DATE]"
type input "15"
type input "[DATE]"
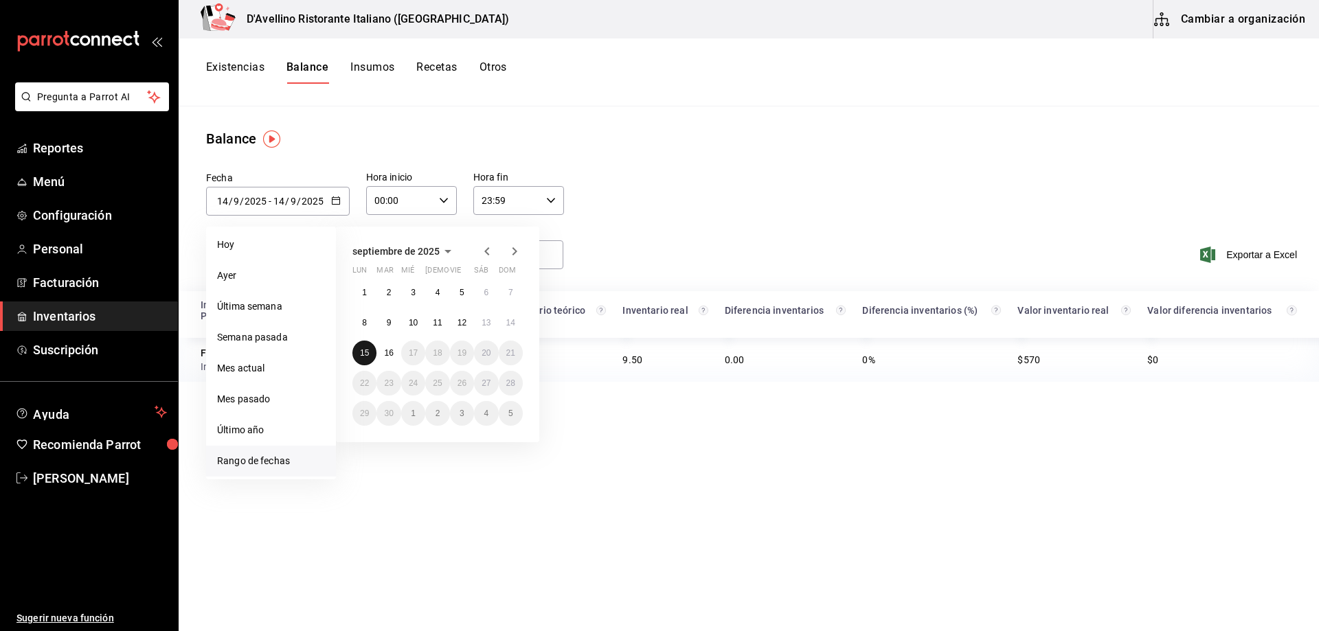
type input "15"
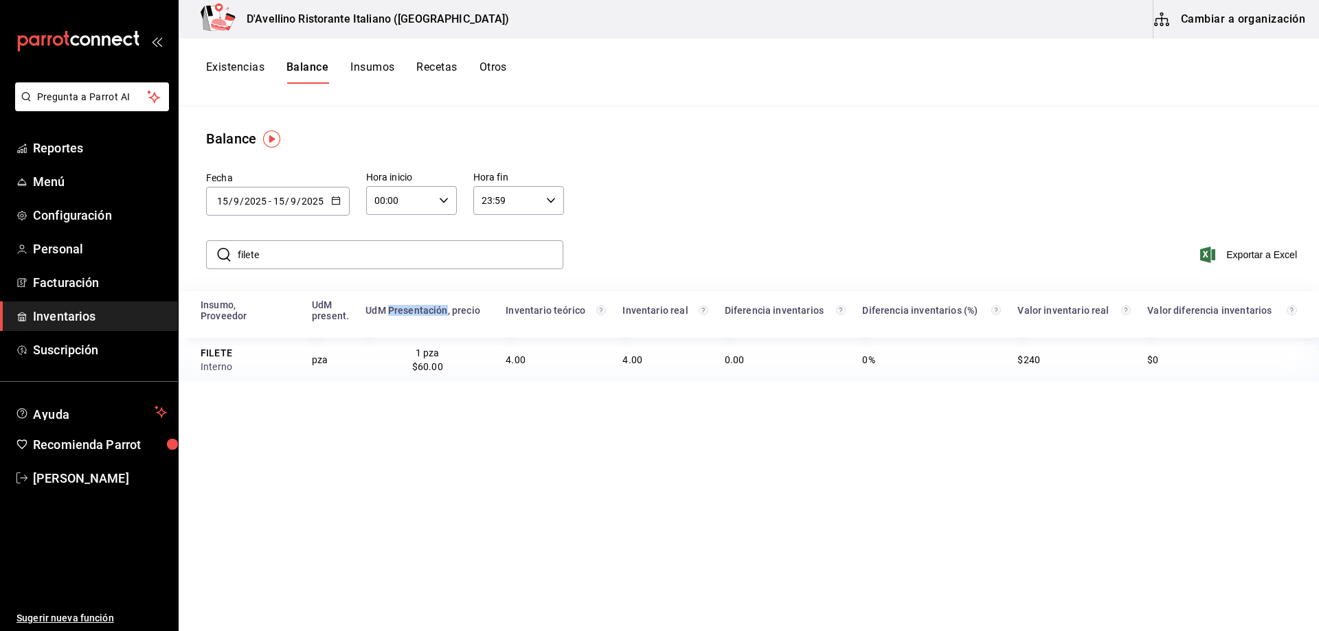
click at [333, 197] on \(Stroke\) "button" at bounding box center [336, 201] width 8 height 8
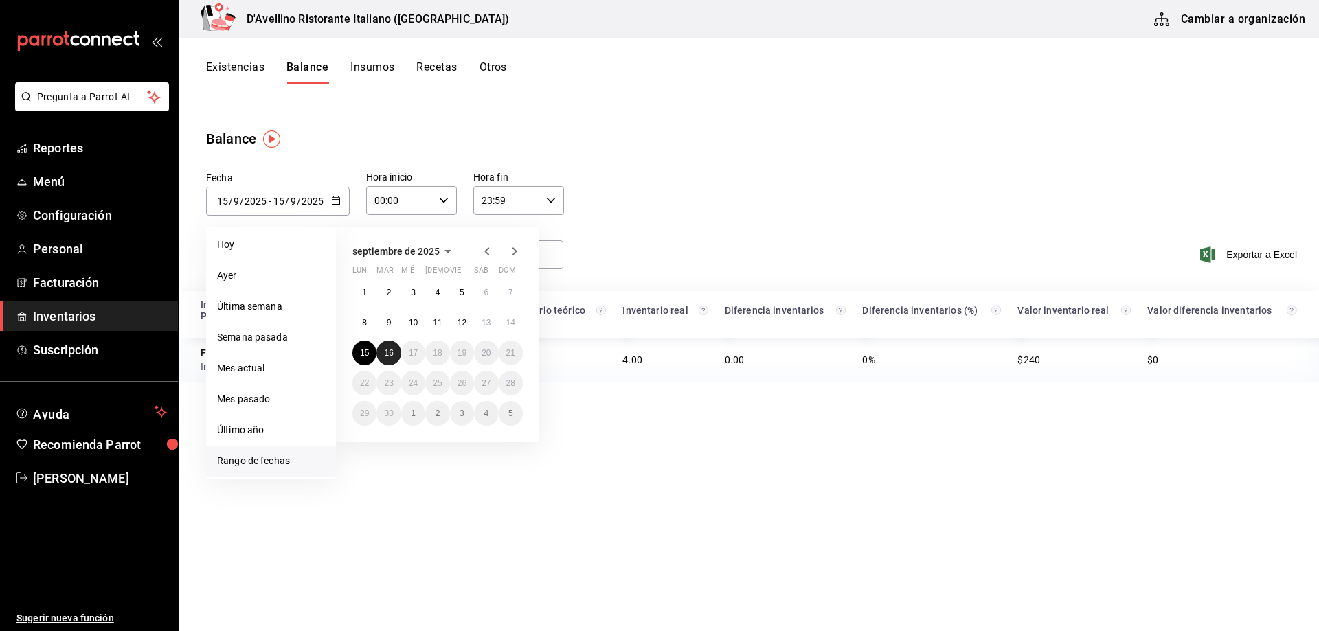
click at [386, 353] on abbr "16" at bounding box center [388, 353] width 9 height 10
type input "[DATE]"
type input "16"
type input "[DATE]"
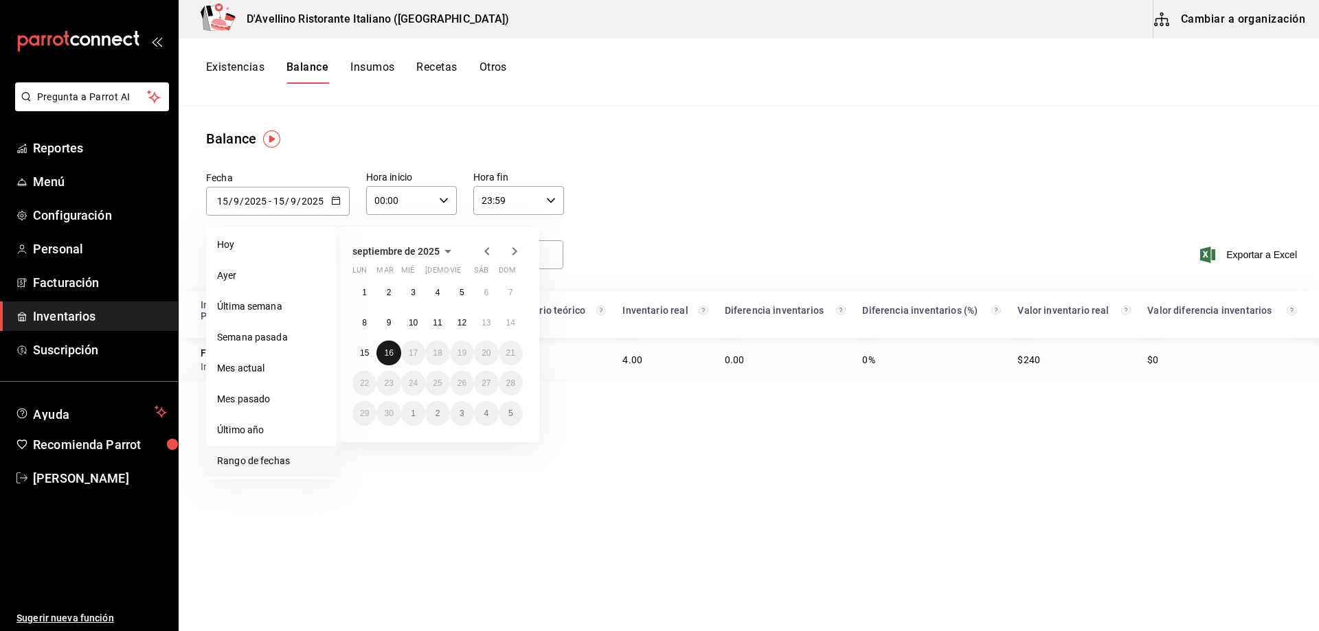
type input "16"
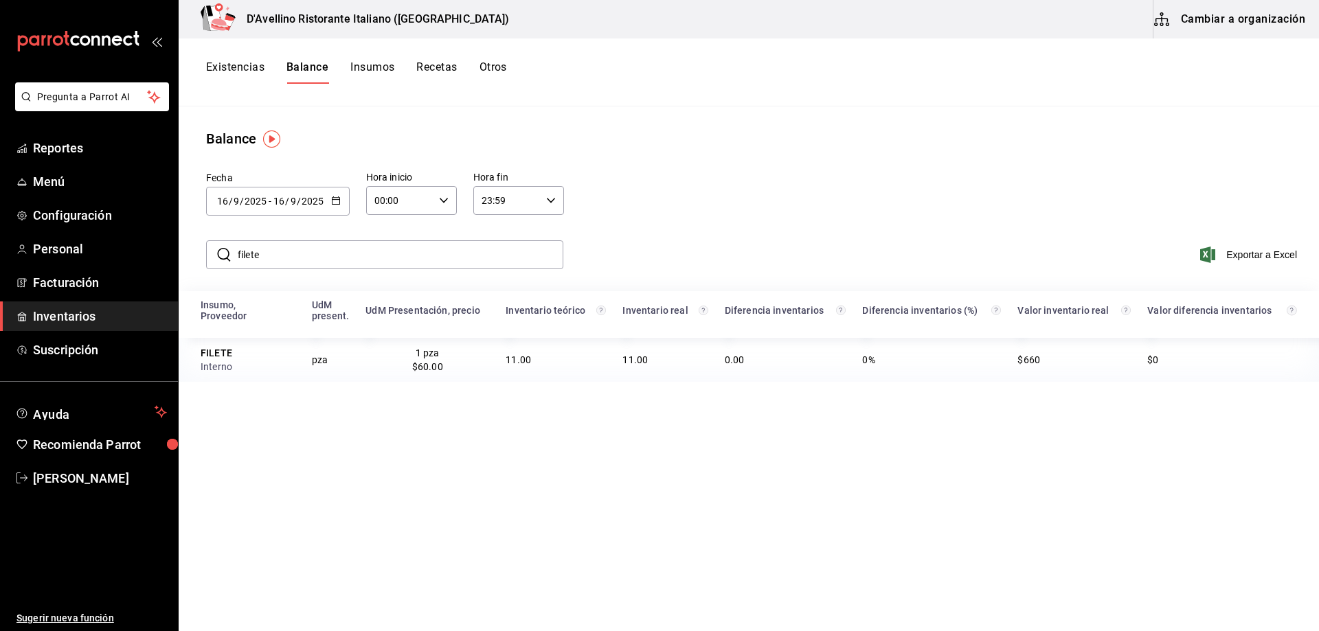
click at [623, 361] on td "11.00" at bounding box center [665, 360] width 102 height 44
click at [610, 405] on div "Insumo, Proveedor UdM present. UdM Presentación, precio Inventario teórico Inve…" at bounding box center [749, 548] width 1141 height 515
click at [282, 252] on input "filete" at bounding box center [401, 254] width 326 height 27
type input "pechuga"
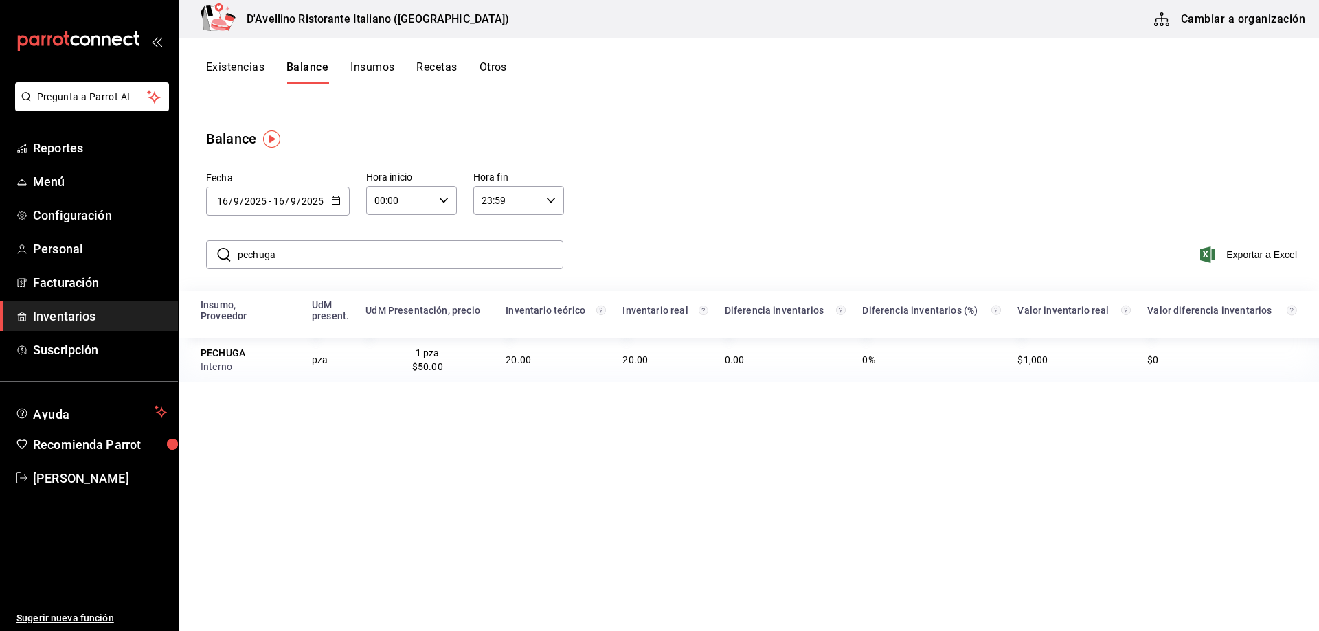
click at [644, 233] on div "Fecha [DATE] [DATE] - [DATE] [DATE] [DATE] lun mar mié jue vie sáb dom 1 2 3 4 …" at bounding box center [749, 192] width 1141 height 86
click at [331, 199] on icon "button" at bounding box center [336, 201] width 10 height 10
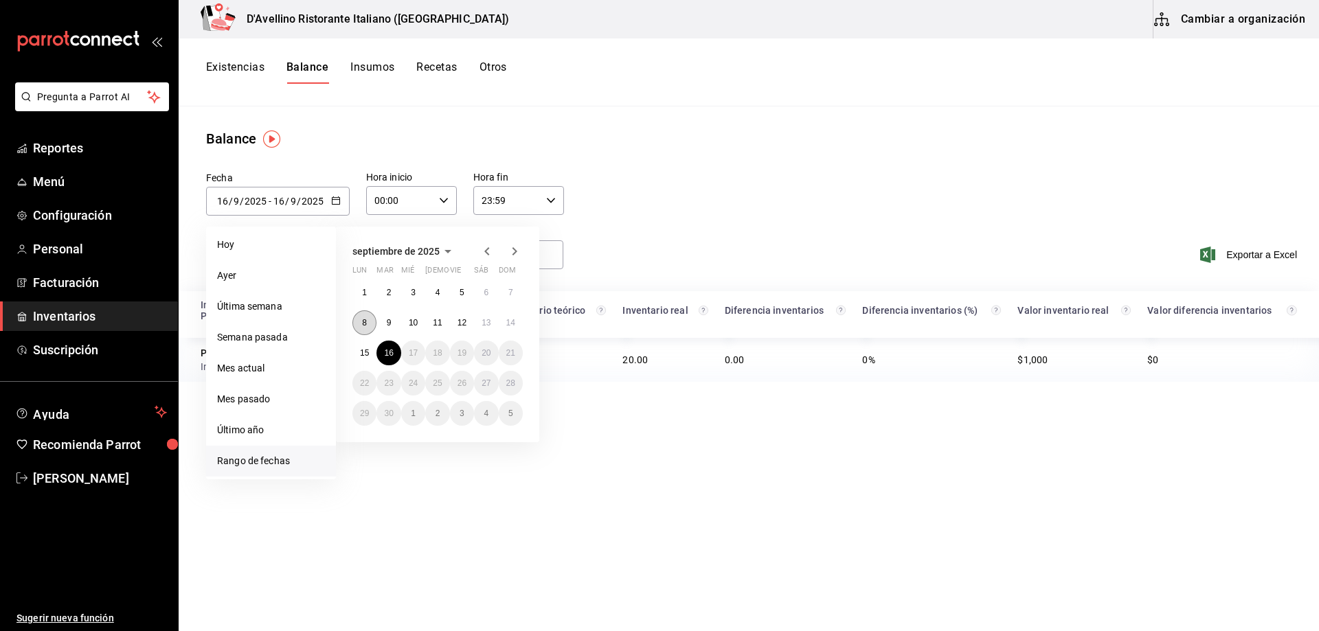
click at [368, 324] on button "8" at bounding box center [364, 323] width 24 height 25
type input "[DATE]"
type input "8"
type input "[DATE]"
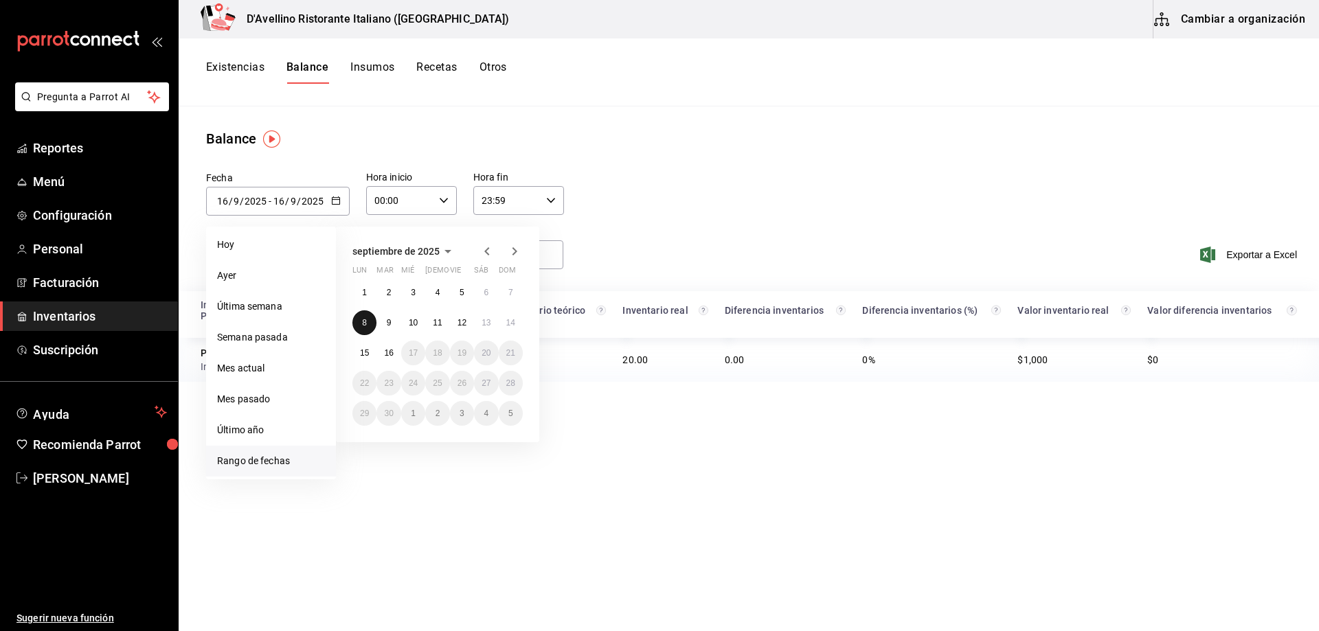
type input "8"
click at [368, 324] on th "UdM Presentación, precio" at bounding box center [427, 314] width 140 height 47
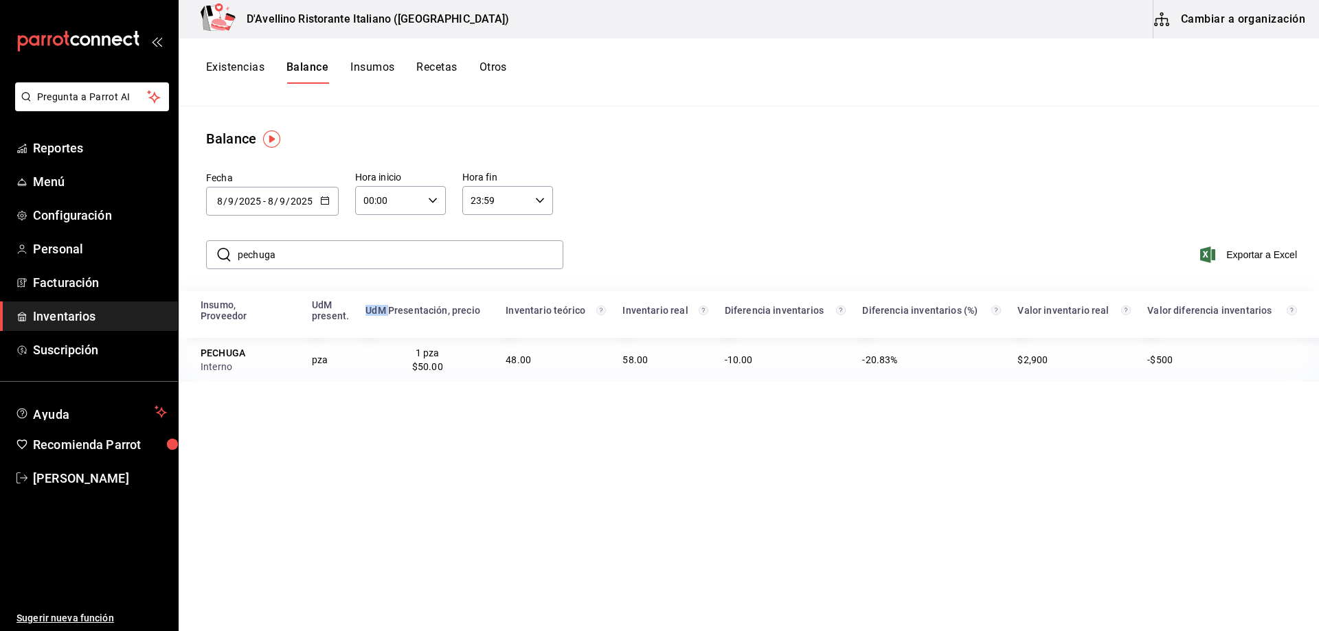
click at [322, 201] on icon "button" at bounding box center [325, 201] width 10 height 10
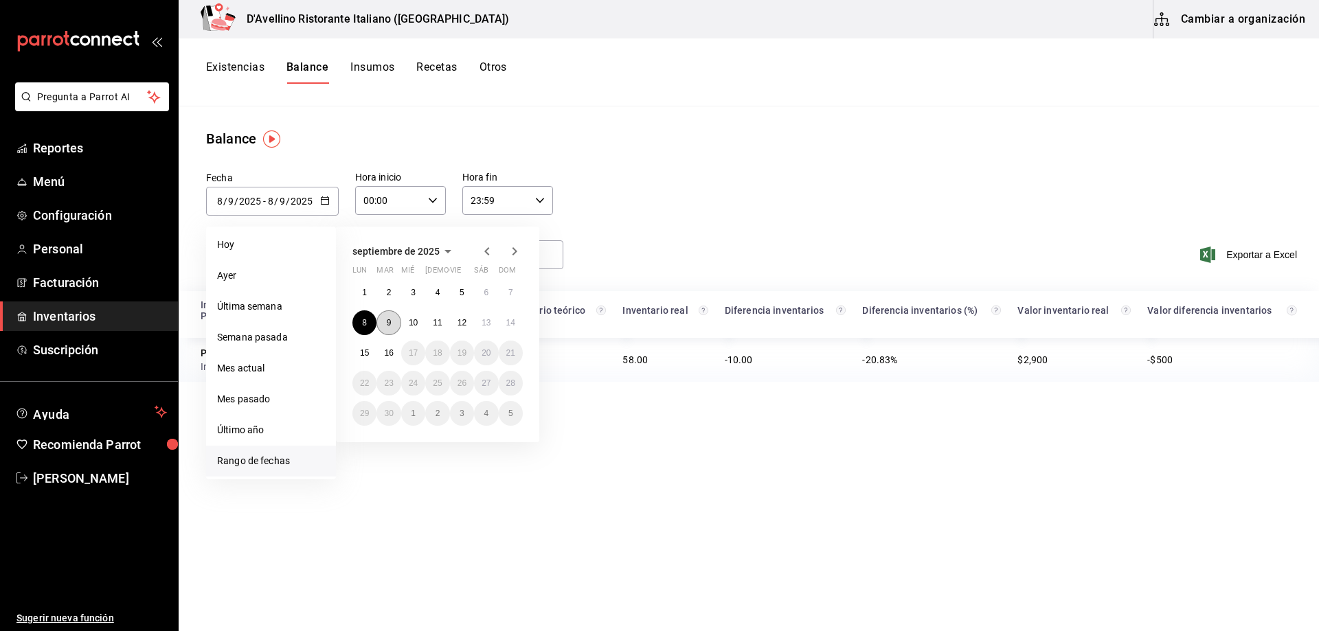
click at [392, 328] on button "9" at bounding box center [389, 323] width 24 height 25
type input "[DATE]"
type input "9"
type input "[DATE]"
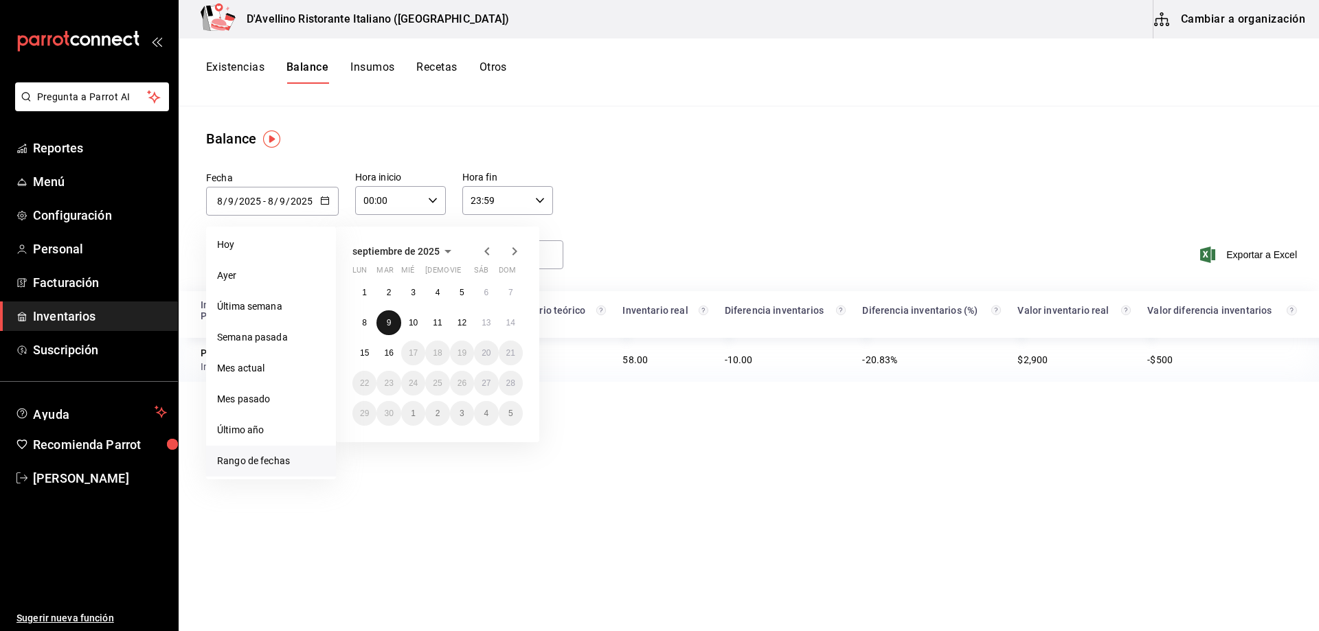
type input "9"
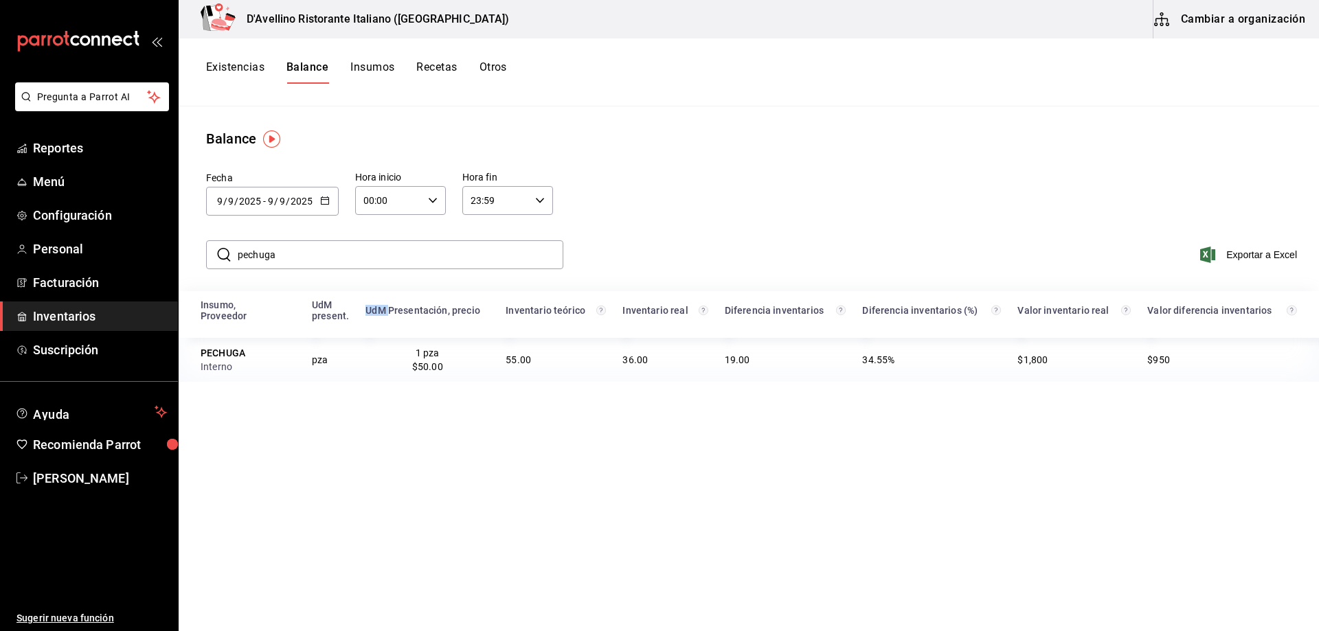
click at [230, 67] on button "Existencias" at bounding box center [235, 71] width 58 height 23
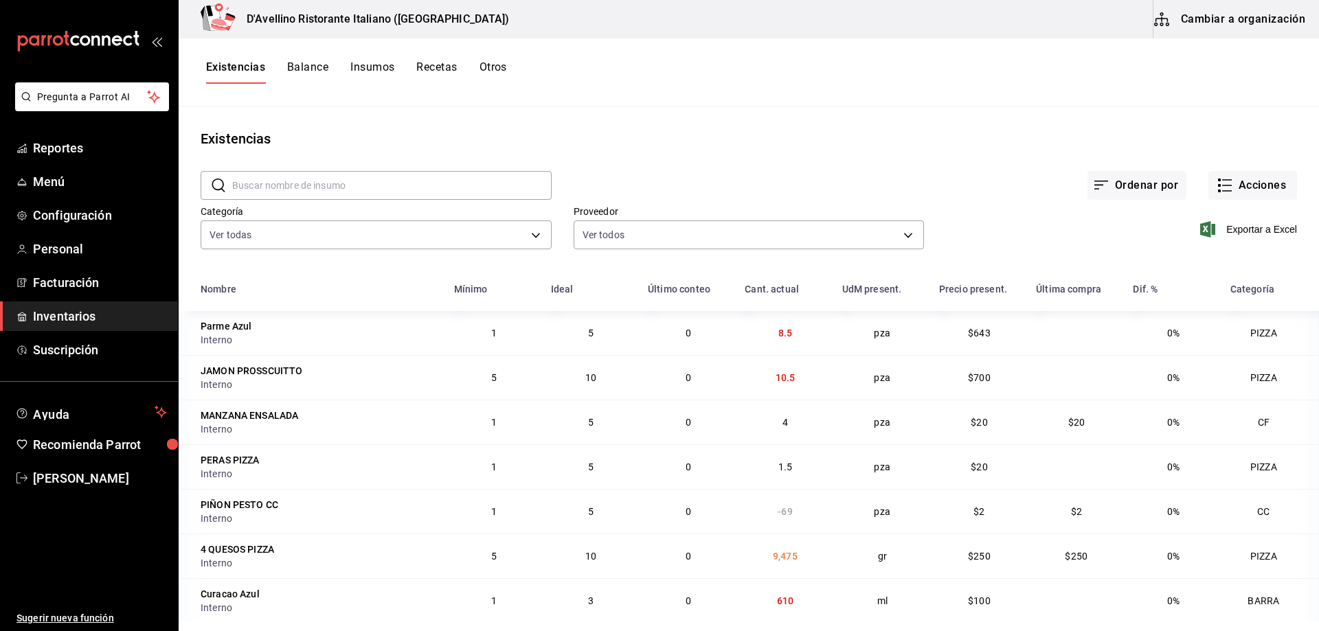
click at [326, 187] on input "text" at bounding box center [392, 185] width 320 height 27
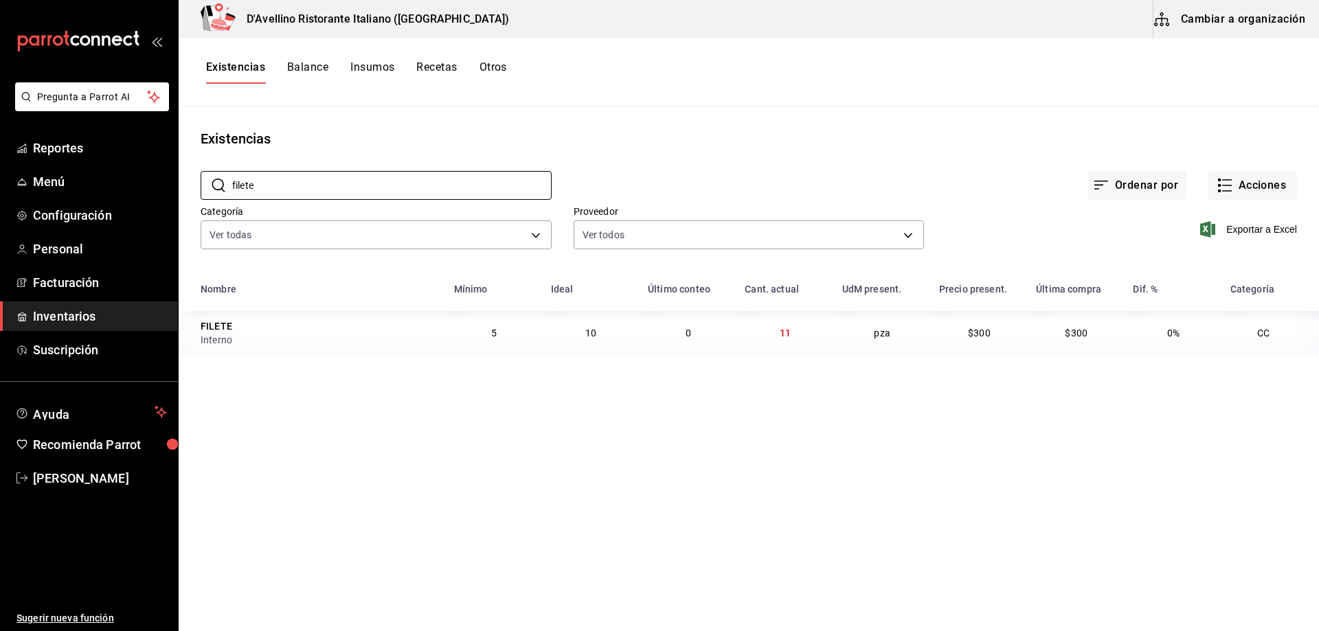
type input "filete"
click at [500, 64] on button "Otros" at bounding box center [493, 71] width 27 height 23
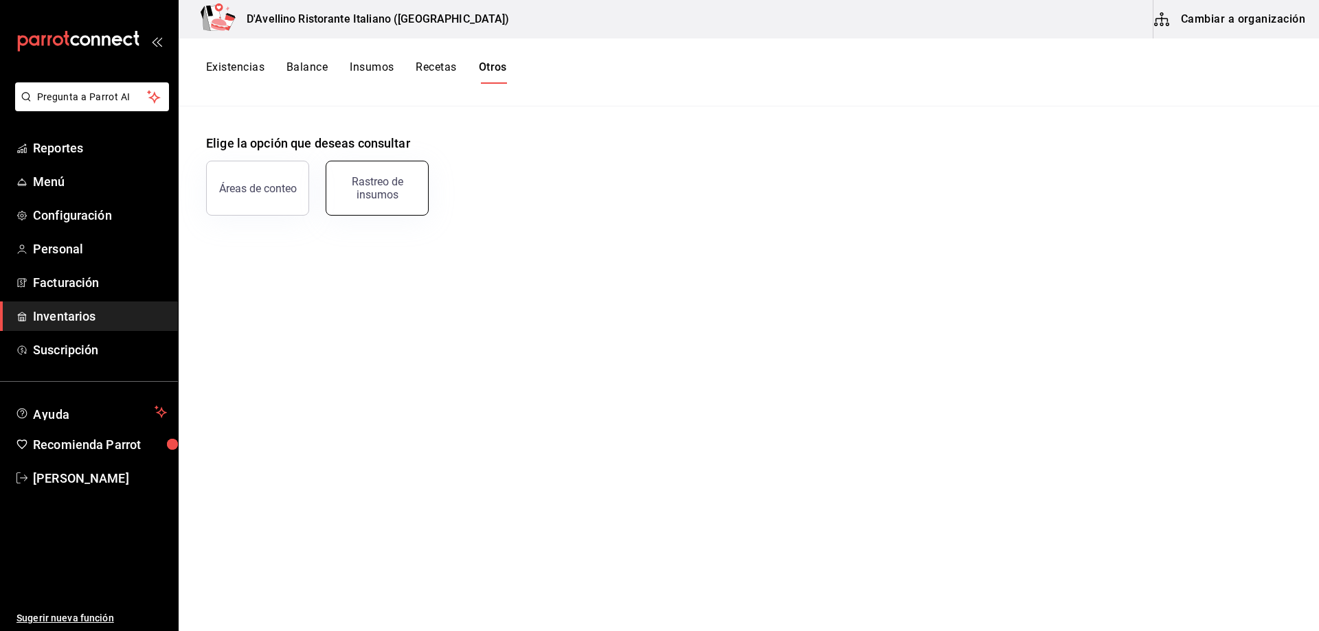
click at [369, 186] on div "Rastreo de insumos" at bounding box center [377, 188] width 85 height 26
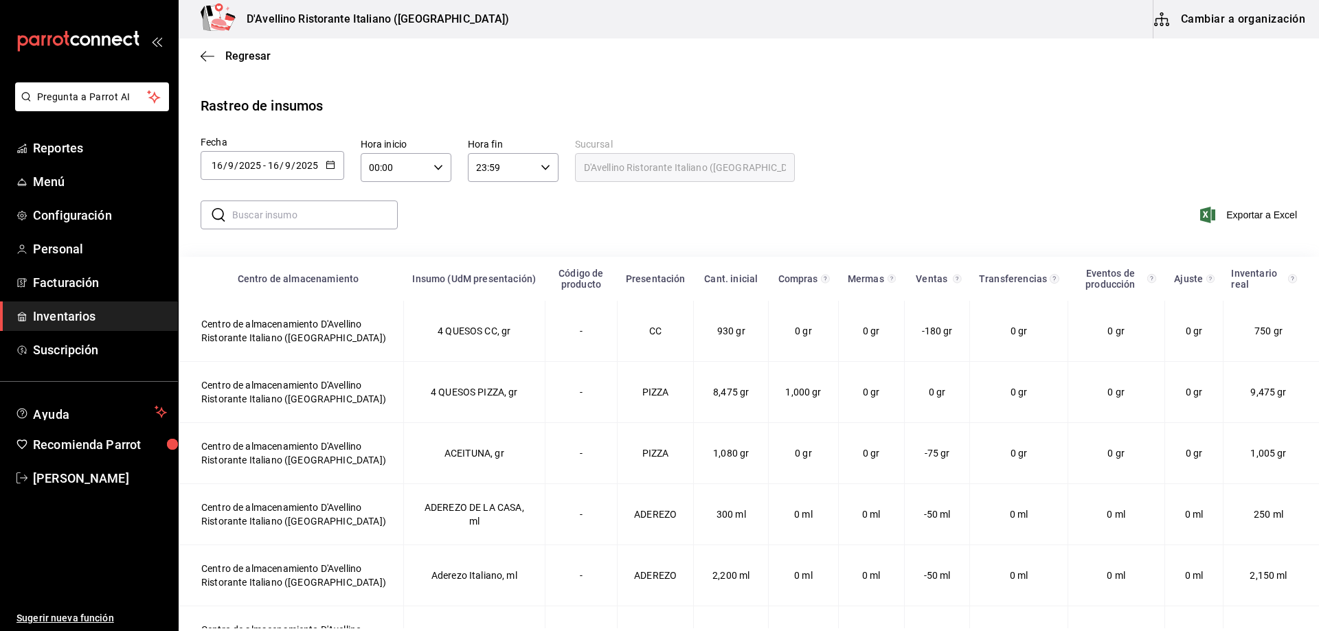
click at [299, 210] on input "text" at bounding box center [315, 214] width 166 height 27
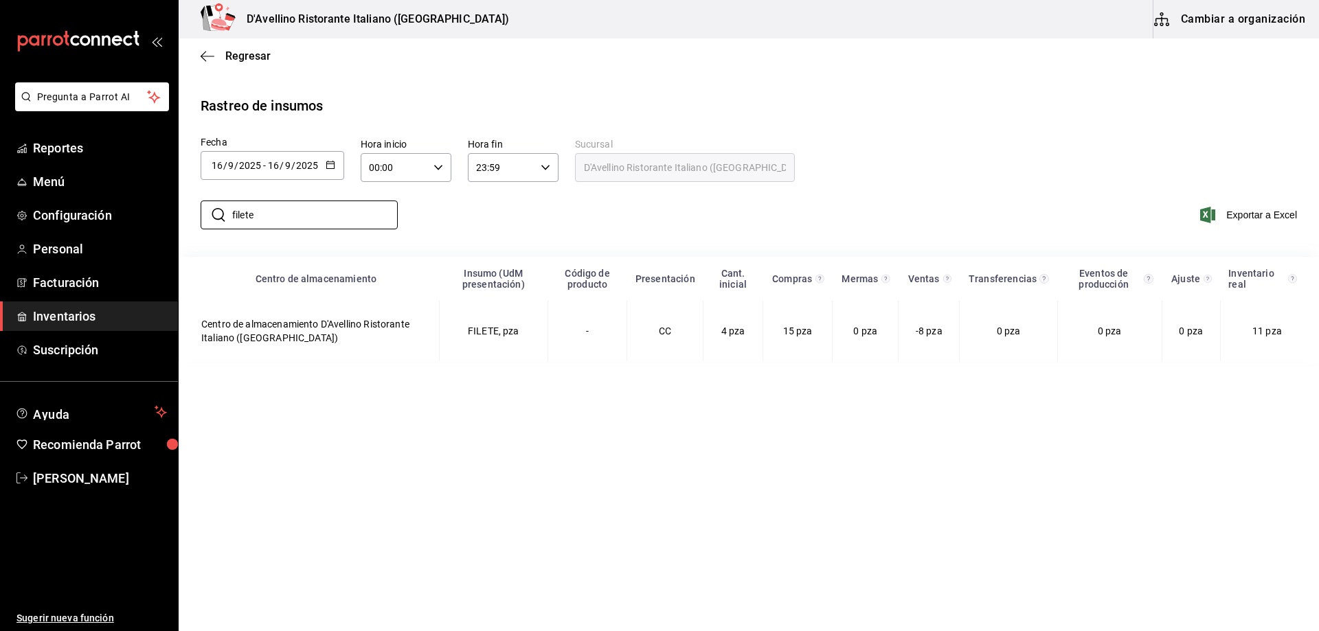
type input "filete"
click at [445, 212] on div "​ filete ​ Exportar a Excel" at bounding box center [744, 223] width 1152 height 56
click at [334, 164] on icon "button" at bounding box center [331, 165] width 10 height 10
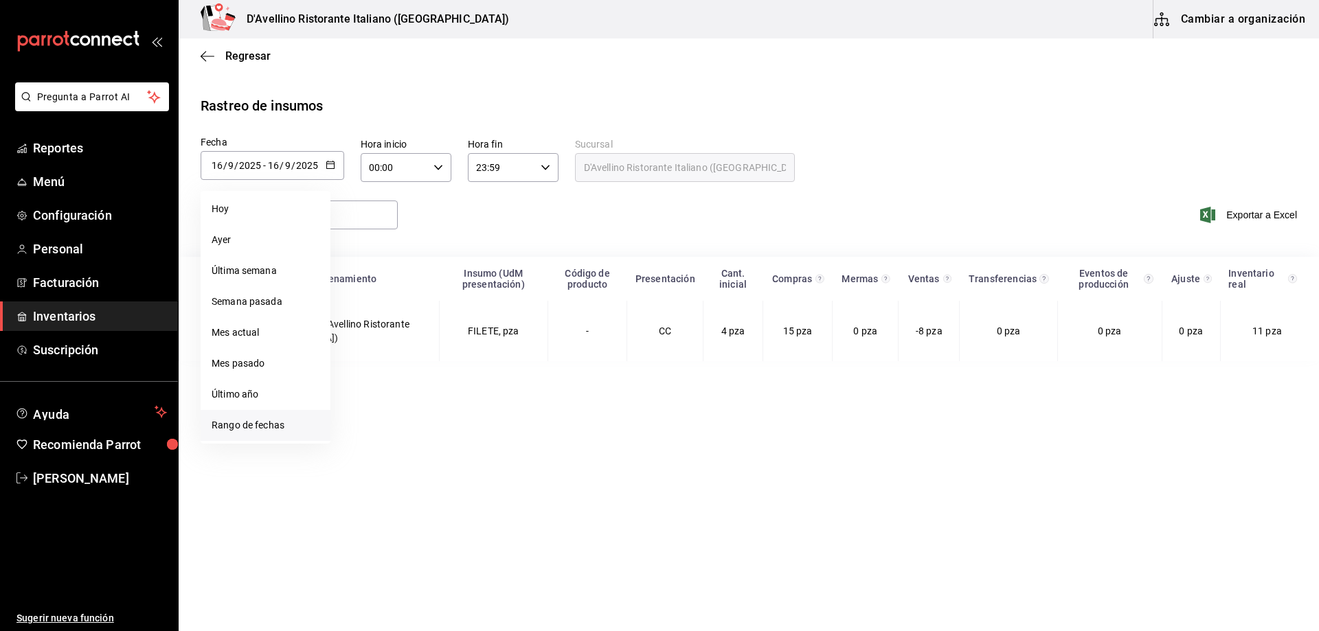
click at [271, 427] on li "Rango de fechas" at bounding box center [266, 425] width 130 height 31
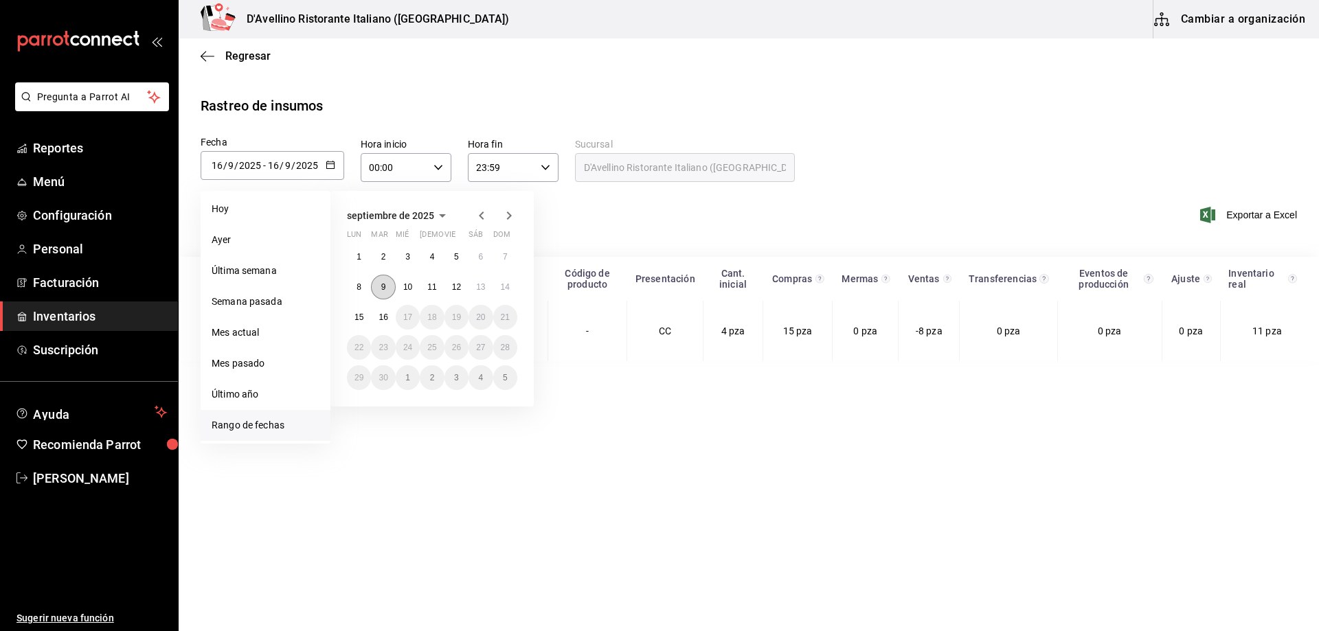
click at [385, 284] on abbr "9" at bounding box center [383, 287] width 5 height 10
type input "[DATE]"
type input "9"
type input "[DATE]"
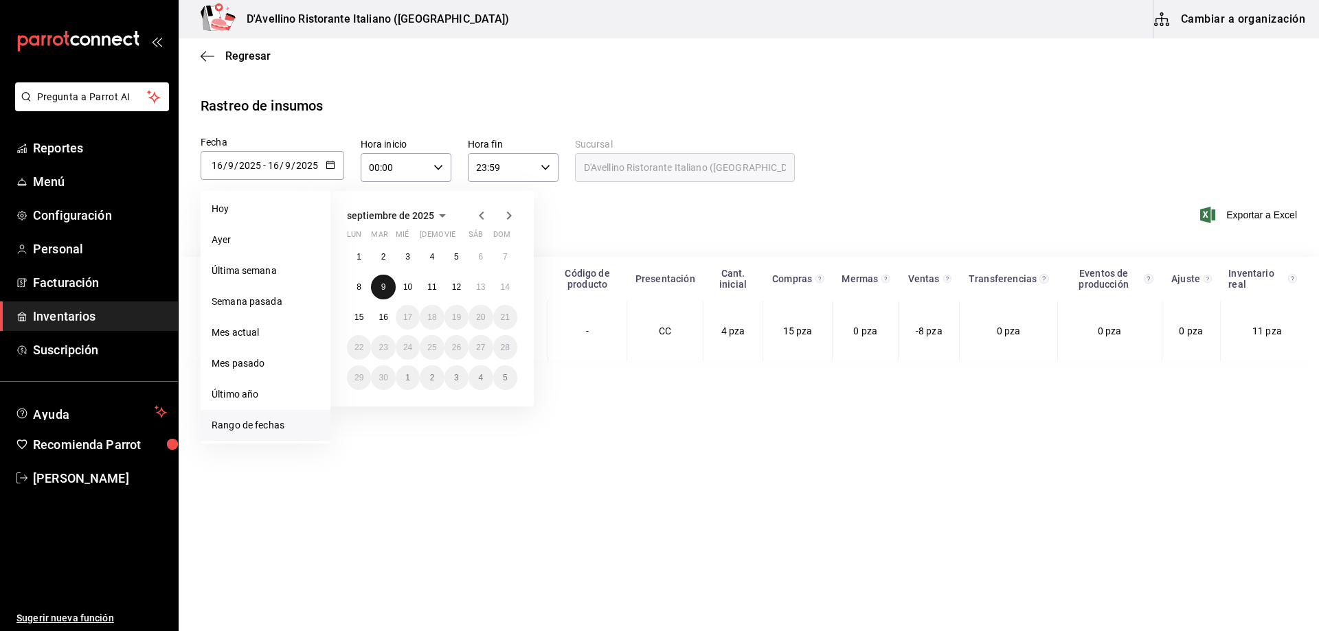
type input "9"
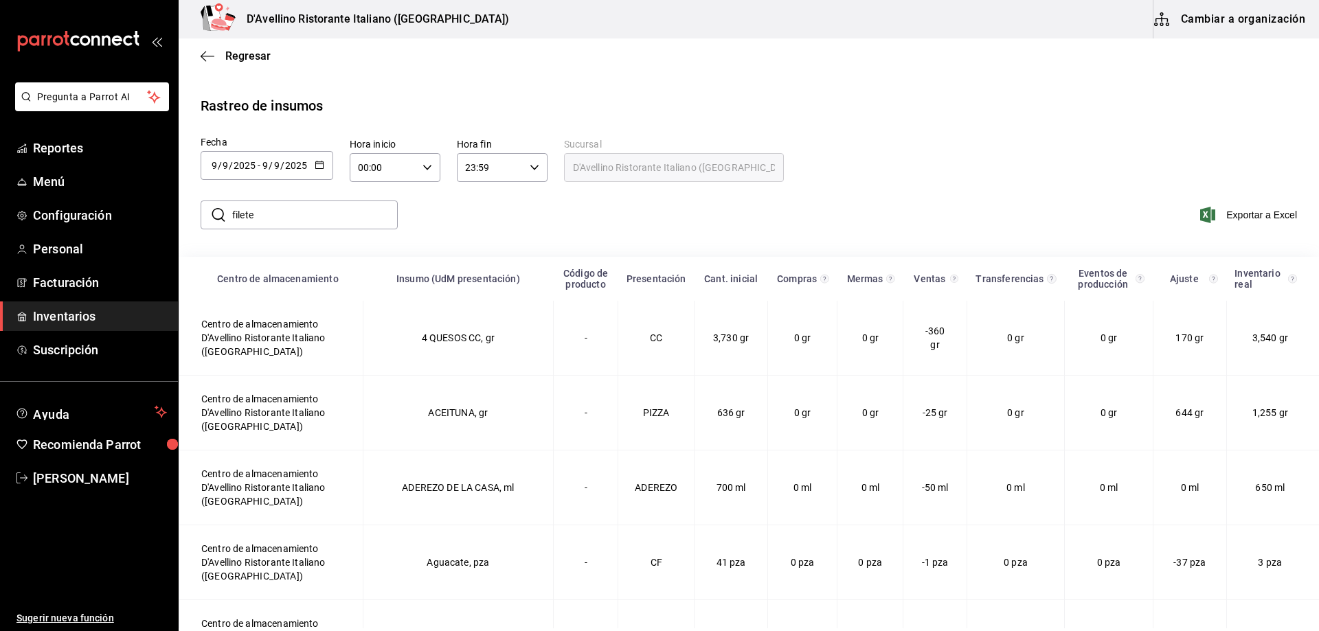
click at [373, 212] on input "filete" at bounding box center [315, 214] width 166 height 27
click at [465, 221] on div "​ filete ​ Exportar a Excel" at bounding box center [744, 223] width 1152 height 56
click at [359, 210] on input "filete" at bounding box center [315, 214] width 166 height 27
type input "FILETE"
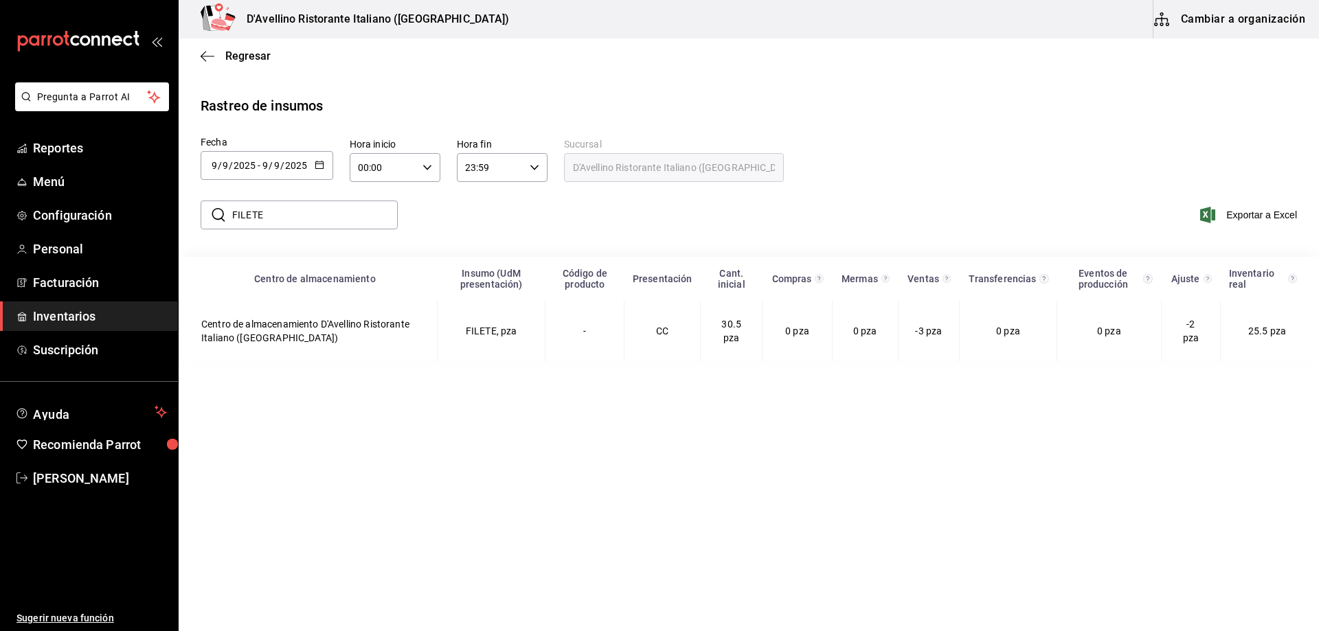
click at [469, 218] on div "​ FILETE ​ Exportar a Excel" at bounding box center [744, 223] width 1152 height 56
click at [319, 164] on icon "button" at bounding box center [320, 165] width 10 height 10
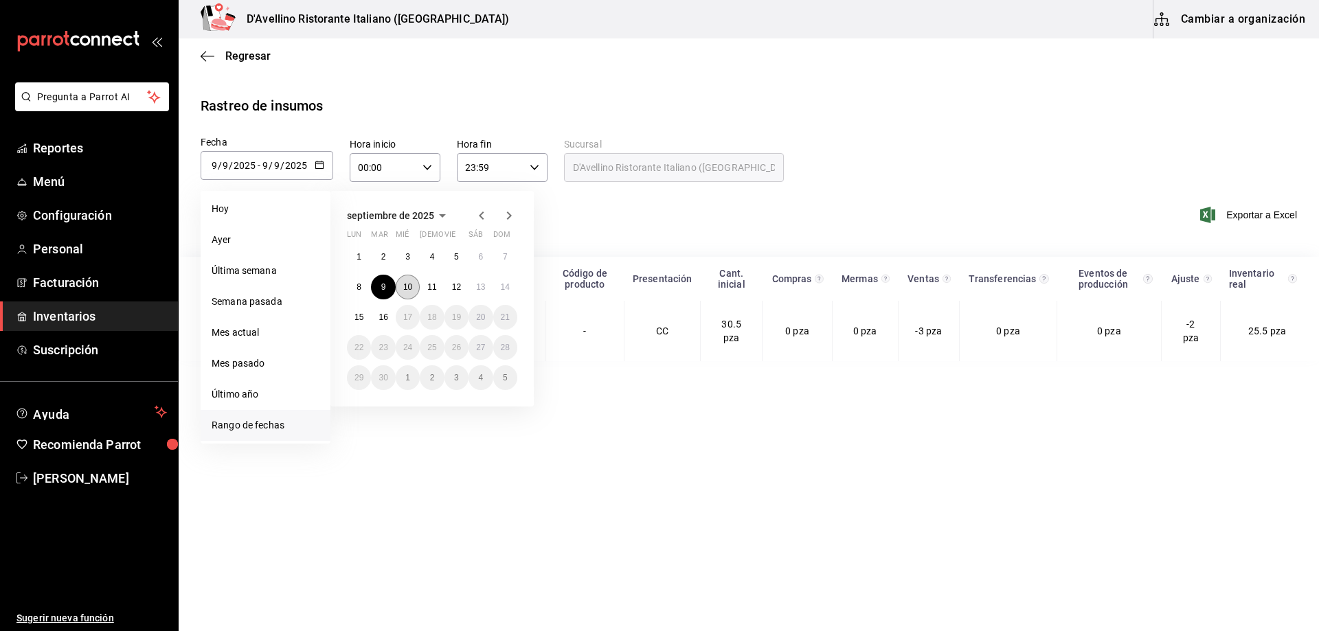
click at [410, 291] on abbr "10" at bounding box center [407, 287] width 9 height 10
type input "[DATE]"
type input "10"
type input "[DATE]"
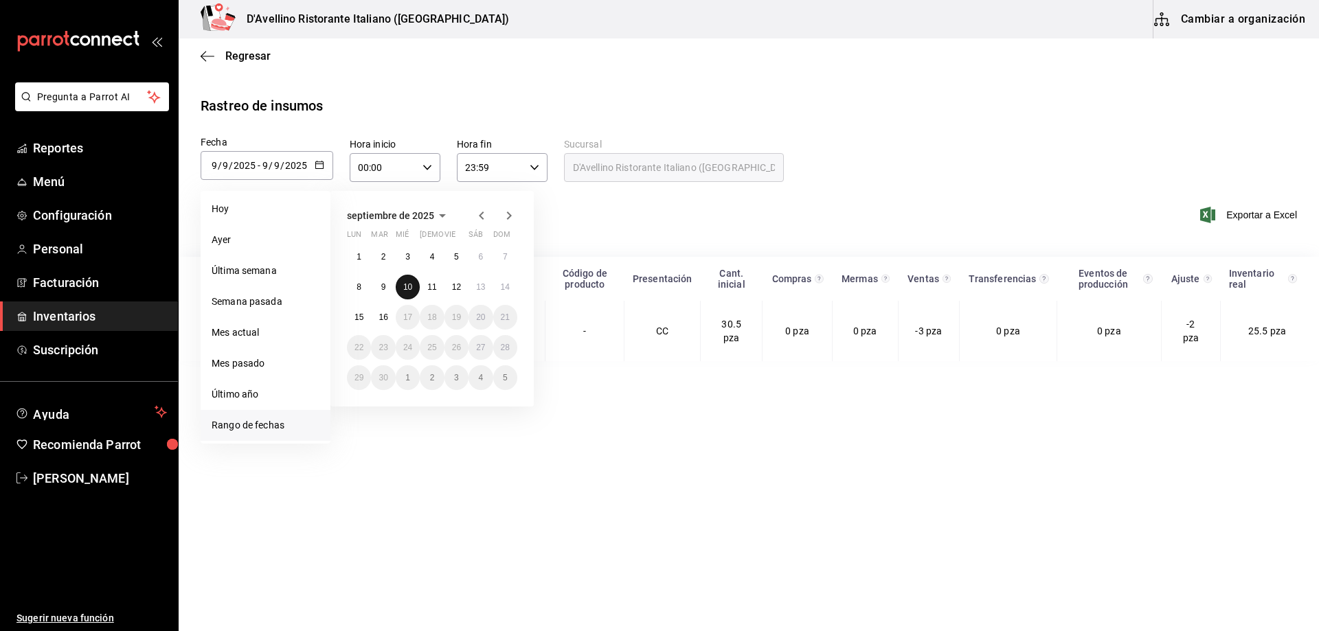
type input "10"
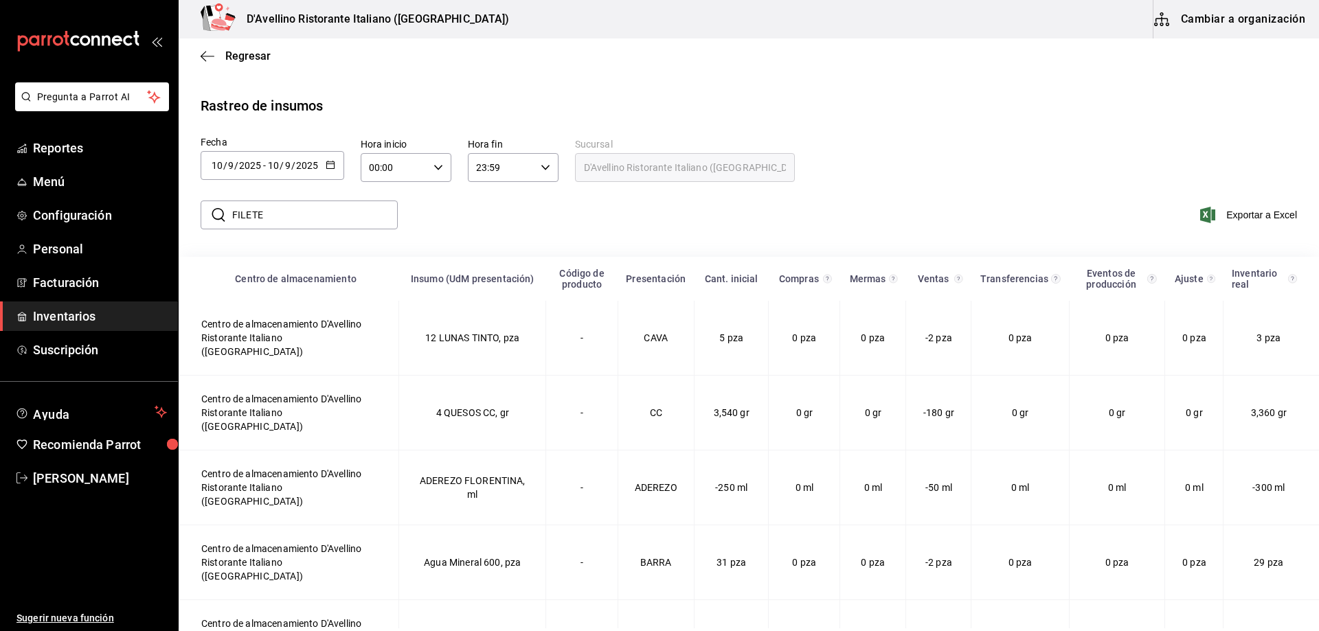
click at [412, 211] on div "​ FILETE ​ Exportar a Excel" at bounding box center [744, 223] width 1152 height 56
click at [373, 212] on input "FILETE" at bounding box center [315, 214] width 166 height 27
click at [449, 219] on div "​ FILETE ​ Exportar a Excel" at bounding box center [744, 223] width 1152 height 56
click at [433, 213] on div "​ FILETE ​ Exportar a Excel" at bounding box center [744, 223] width 1152 height 56
click at [337, 216] on input "FILETE" at bounding box center [315, 214] width 166 height 27
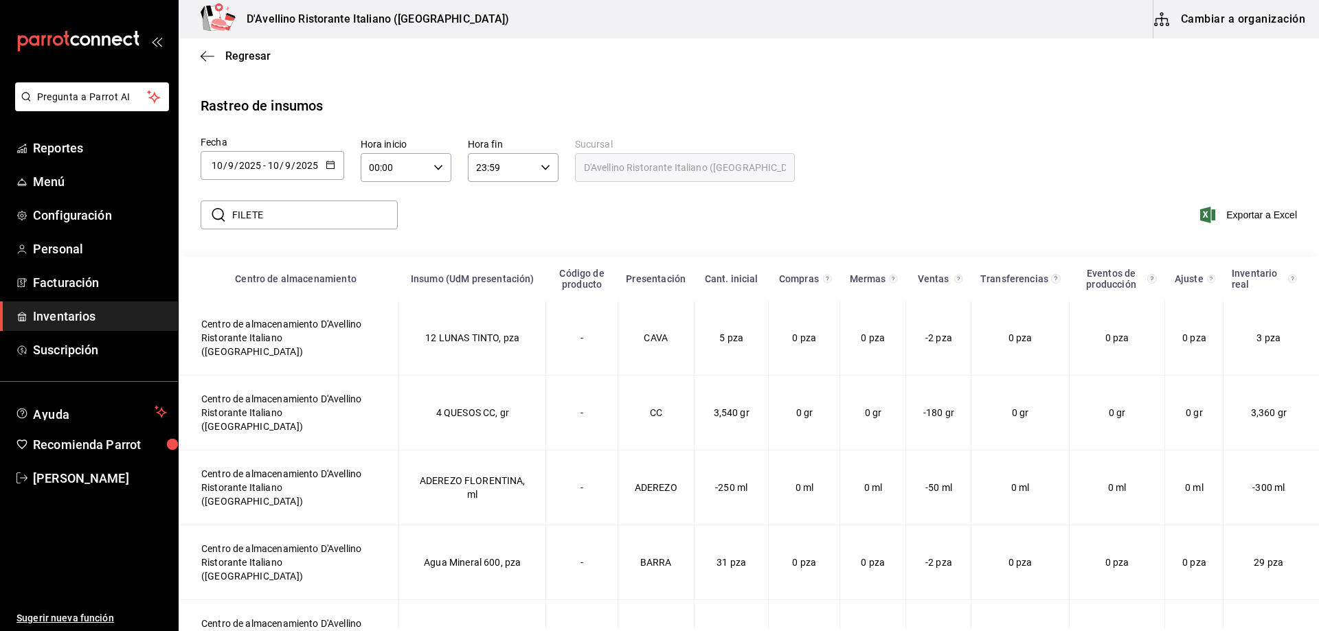
click at [447, 220] on div "​ FILETE ​ Exportar a Excel" at bounding box center [744, 223] width 1152 height 56
click at [493, 86] on main "Regresar Rastreo de insumos Fecha [DATE] [DATE] - [DATE] [DATE] [DATE] lun mar …" at bounding box center [749, 423] width 1141 height 771
click at [329, 165] on icon "button" at bounding box center [331, 165] width 10 height 10
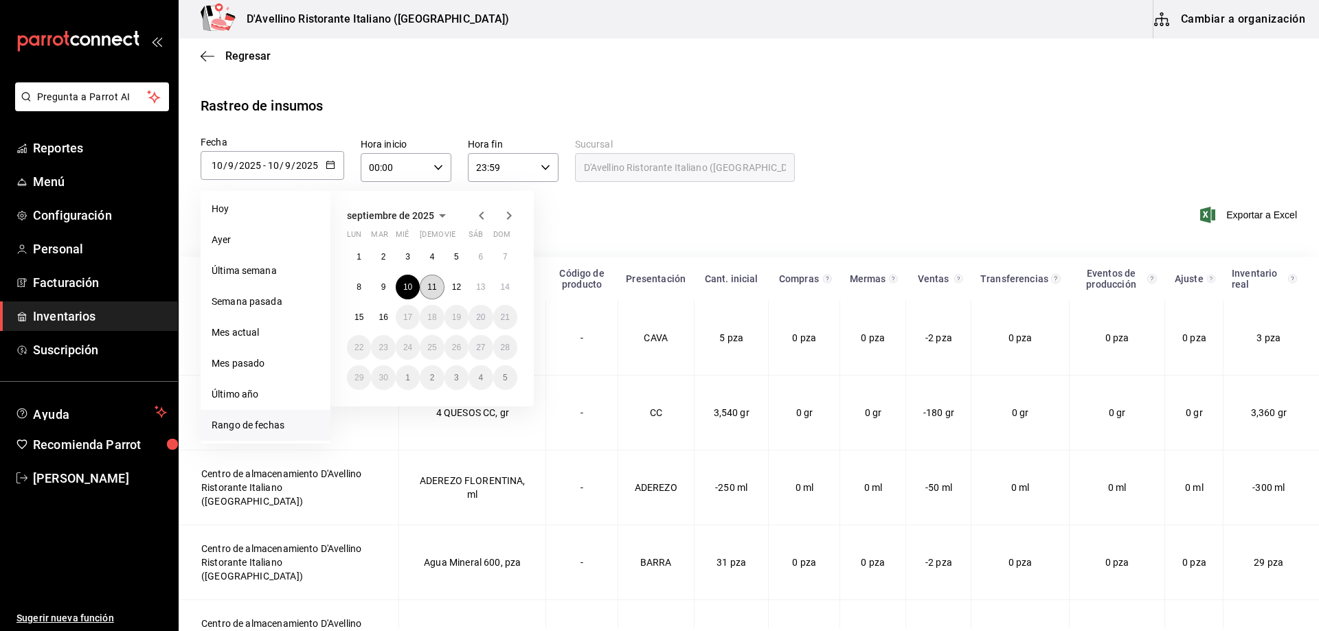
click at [435, 284] on abbr "11" at bounding box center [431, 287] width 9 height 10
click at [435, 284] on th "Insumo (UdM presentación)" at bounding box center [472, 279] width 147 height 44
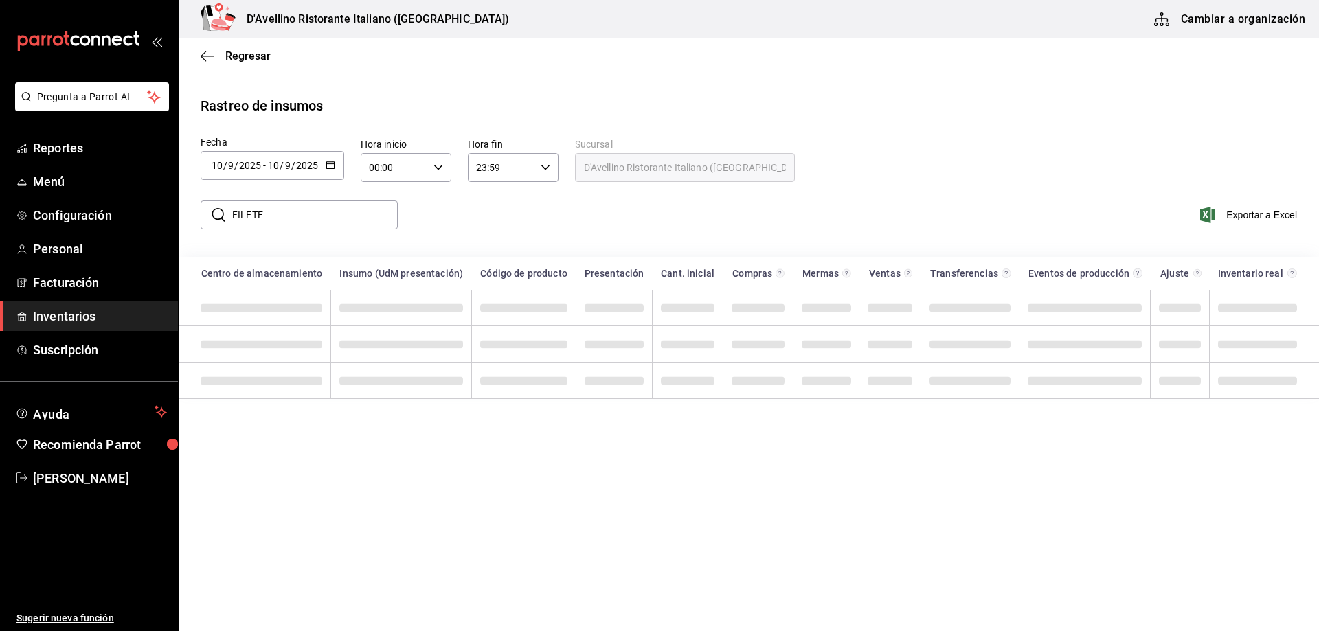
type input "[DATE]"
type input "11"
type input "[DATE]"
type input "11"
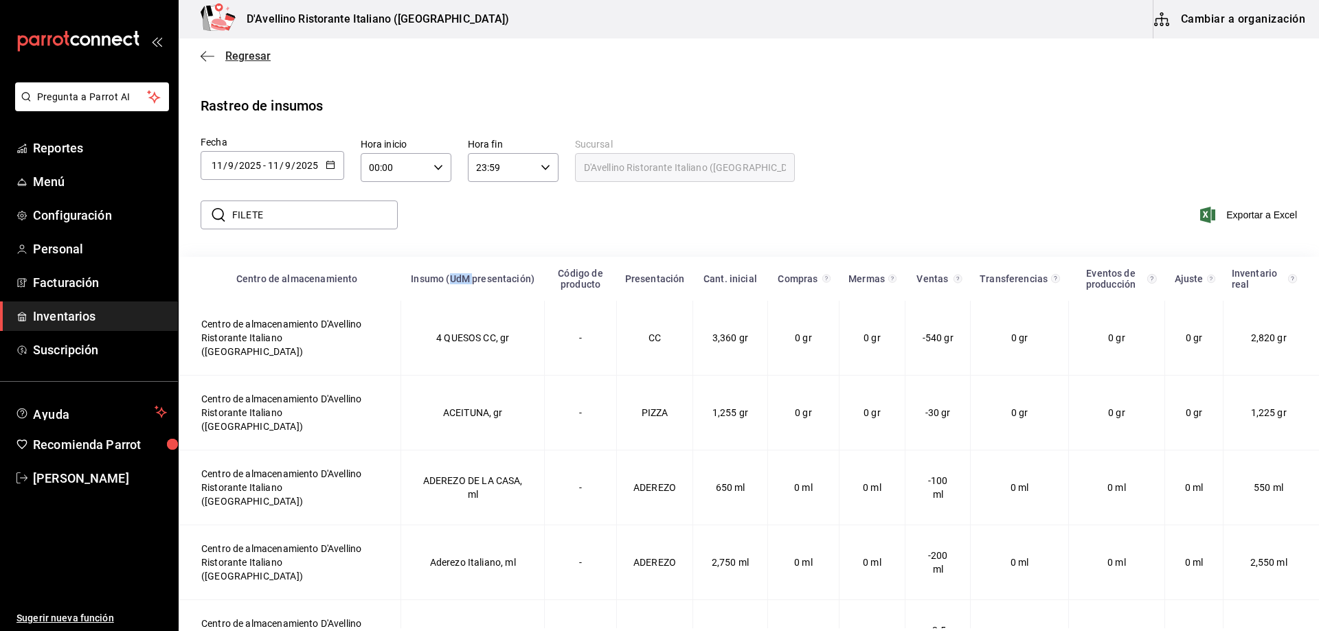
click at [258, 54] on span "Regresar" at bounding box center [247, 55] width 45 height 13
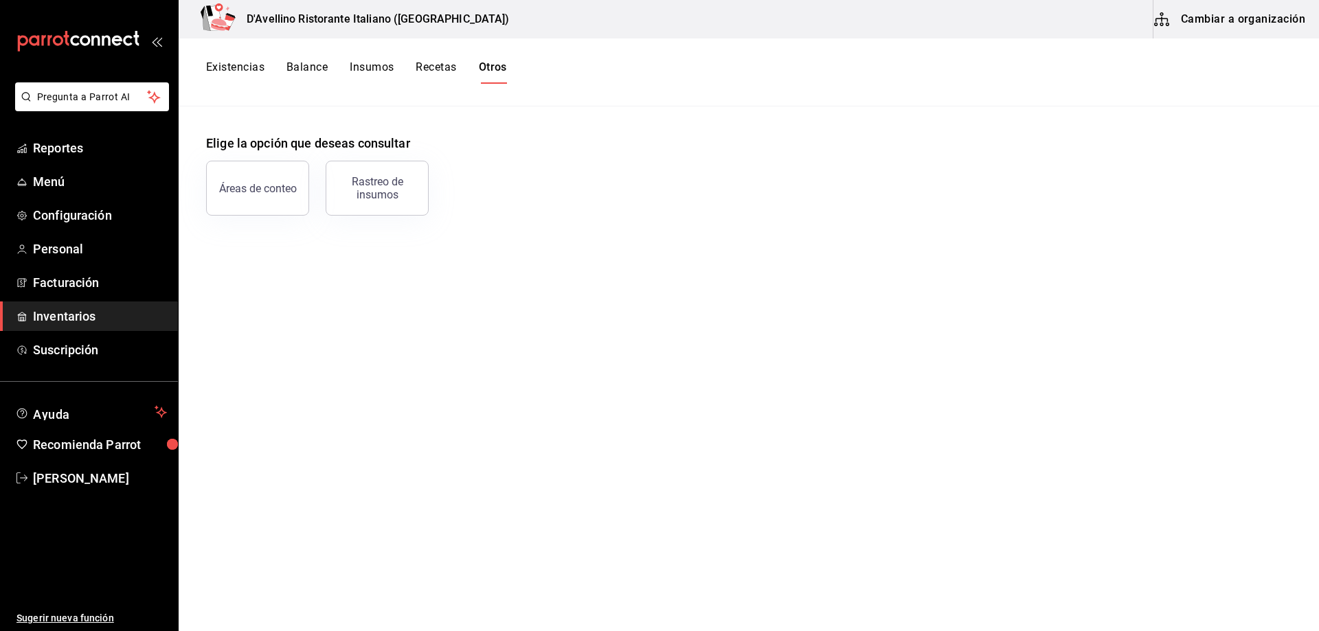
click at [298, 64] on button "Balance" at bounding box center [307, 71] width 41 height 23
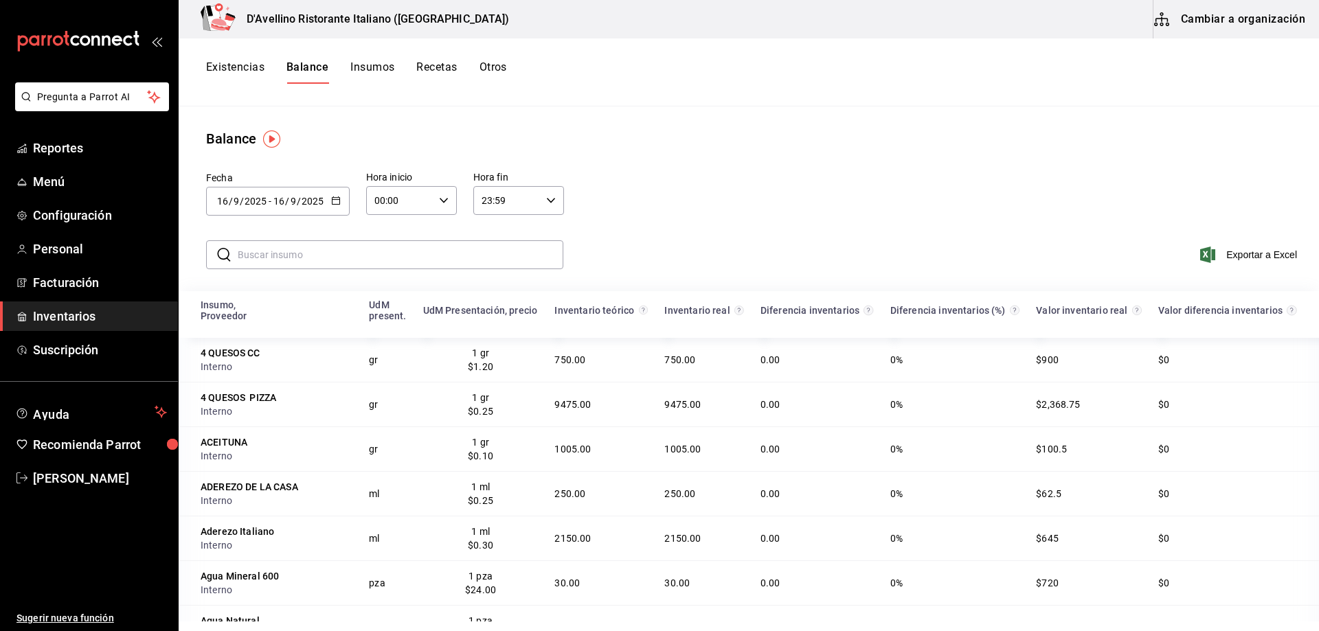
click at [335, 197] on icon "button" at bounding box center [336, 201] width 10 height 10
click at [267, 465] on li "Rango de fechas" at bounding box center [271, 461] width 130 height 31
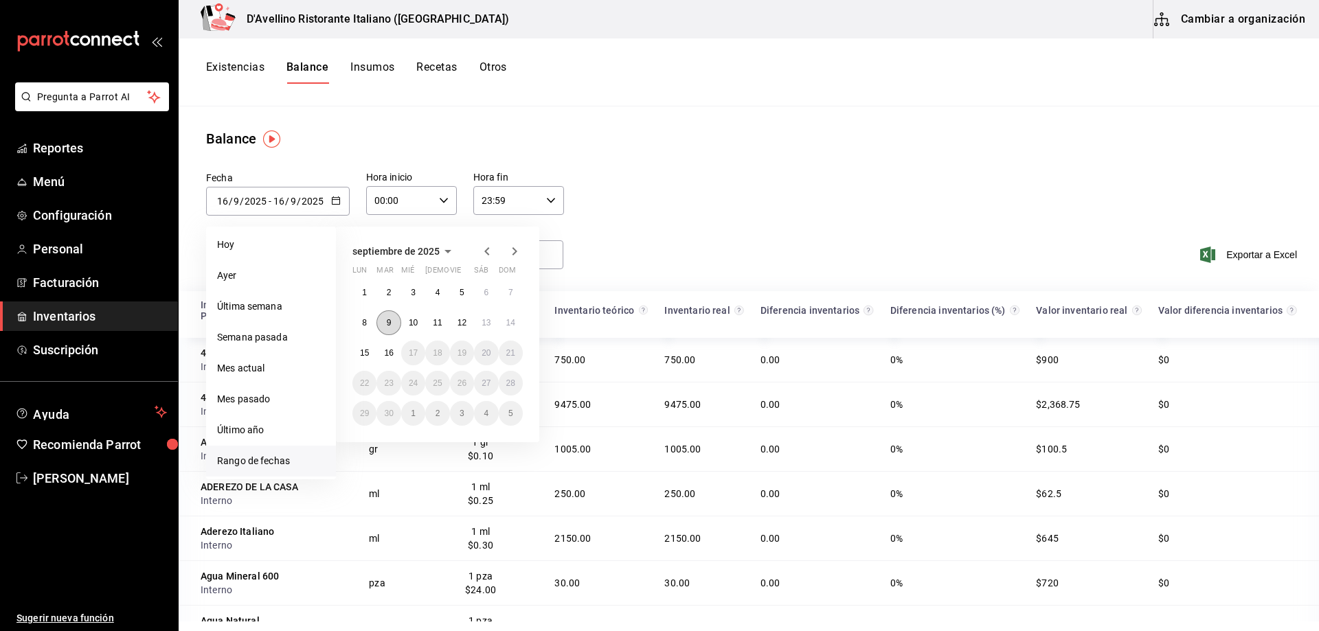
click at [387, 320] on abbr "9" at bounding box center [389, 323] width 5 height 10
type input "[DATE]"
type input "9"
type input "[DATE]"
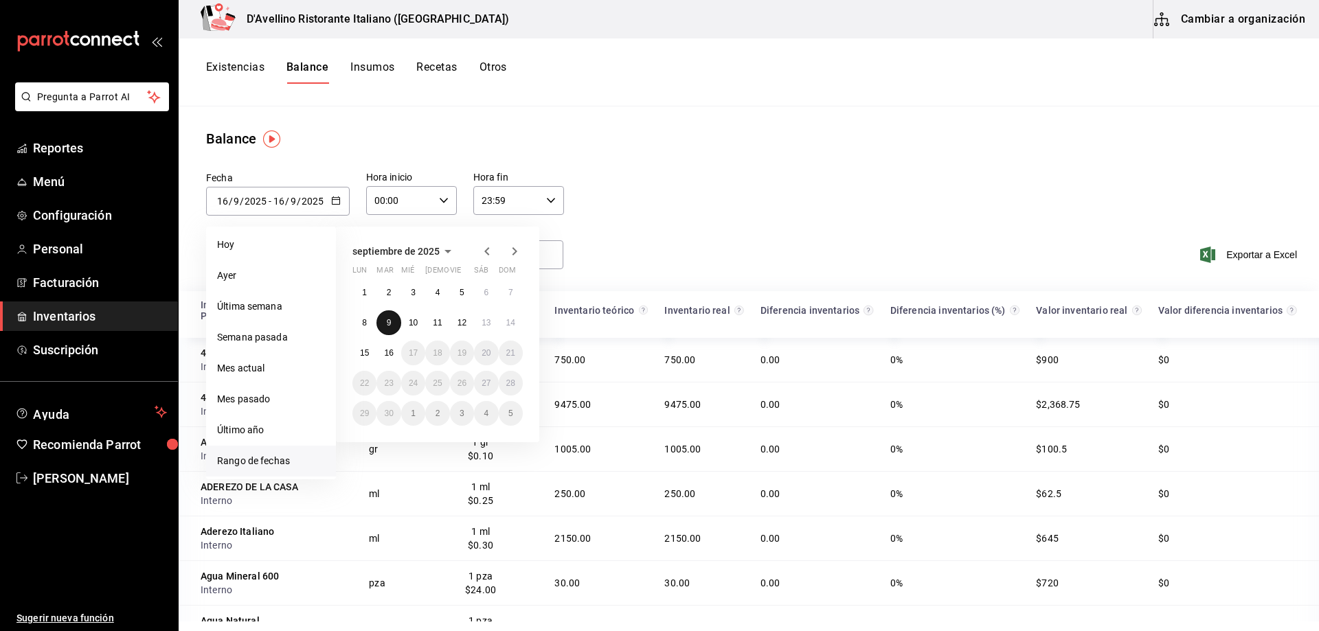
type input "9"
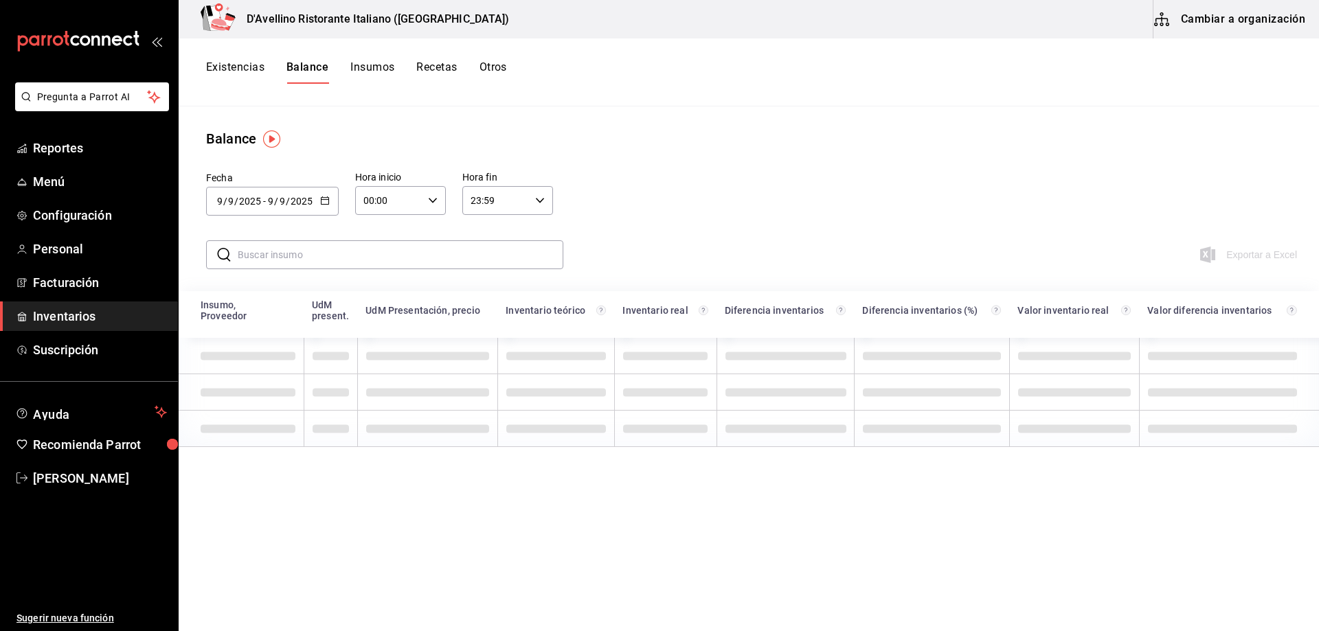
click at [348, 251] on input "text" at bounding box center [401, 254] width 326 height 27
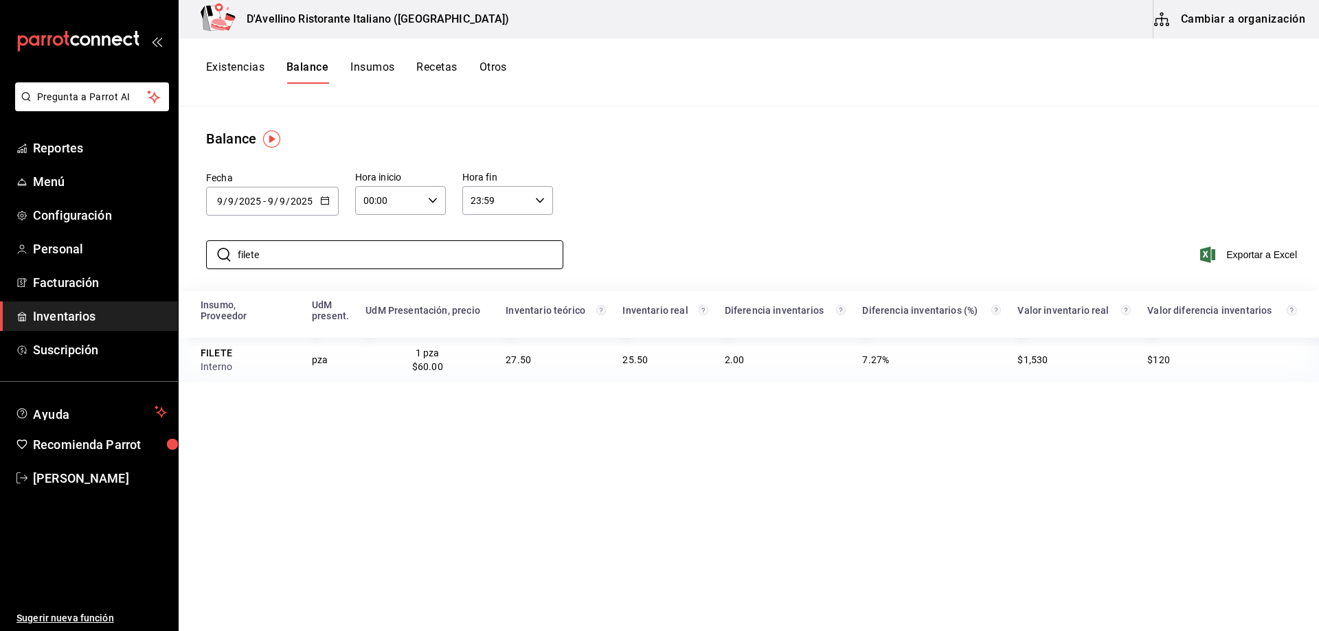
type input "filete"
click at [328, 199] on \(Stroke\) "button" at bounding box center [325, 201] width 8 height 8
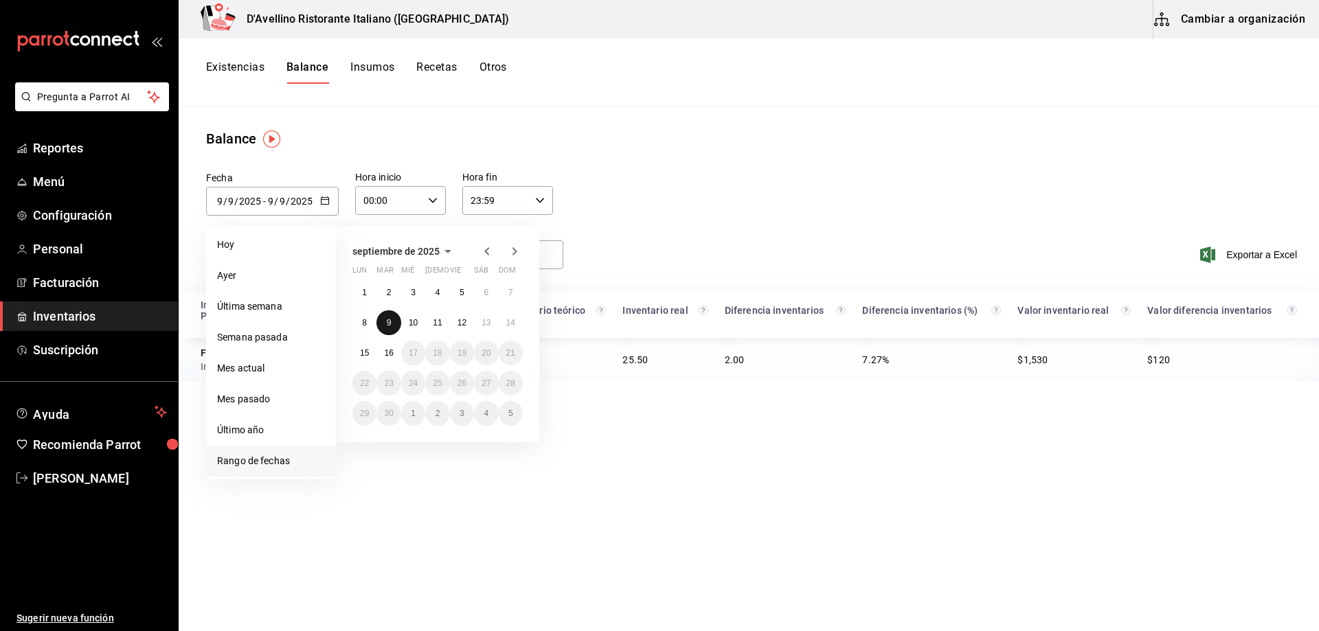
click at [388, 320] on abbr "9" at bounding box center [389, 323] width 5 height 10
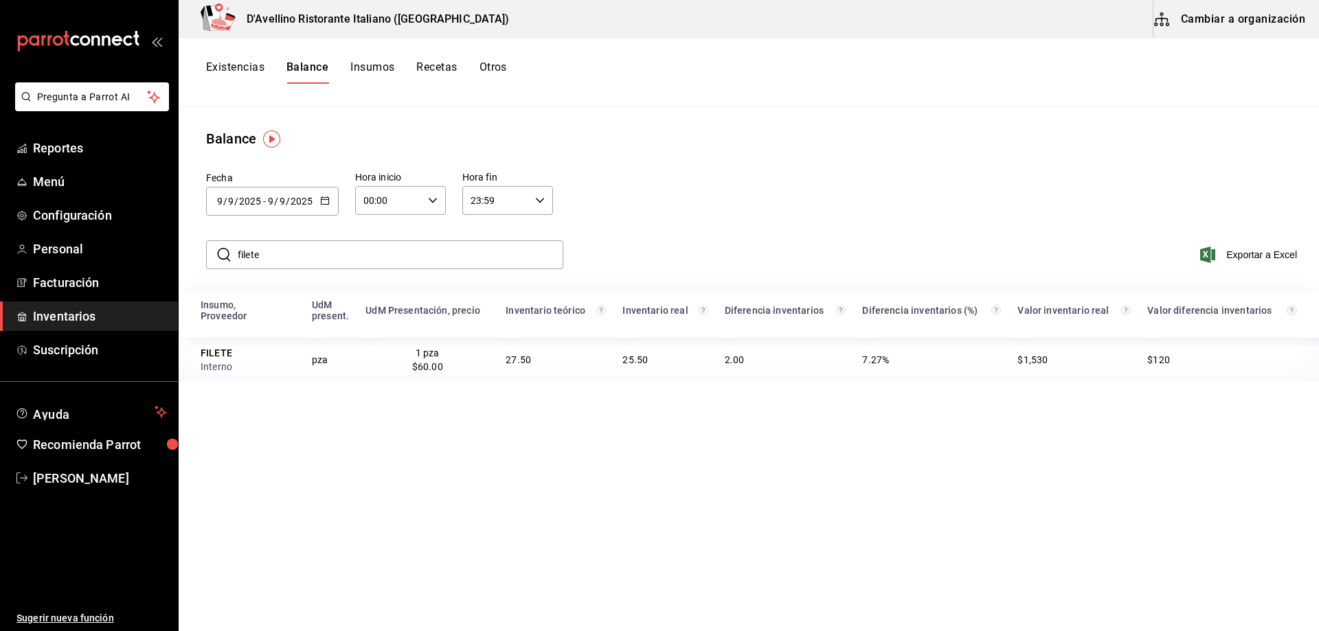
click at [322, 200] on icon "button" at bounding box center [325, 201] width 10 height 10
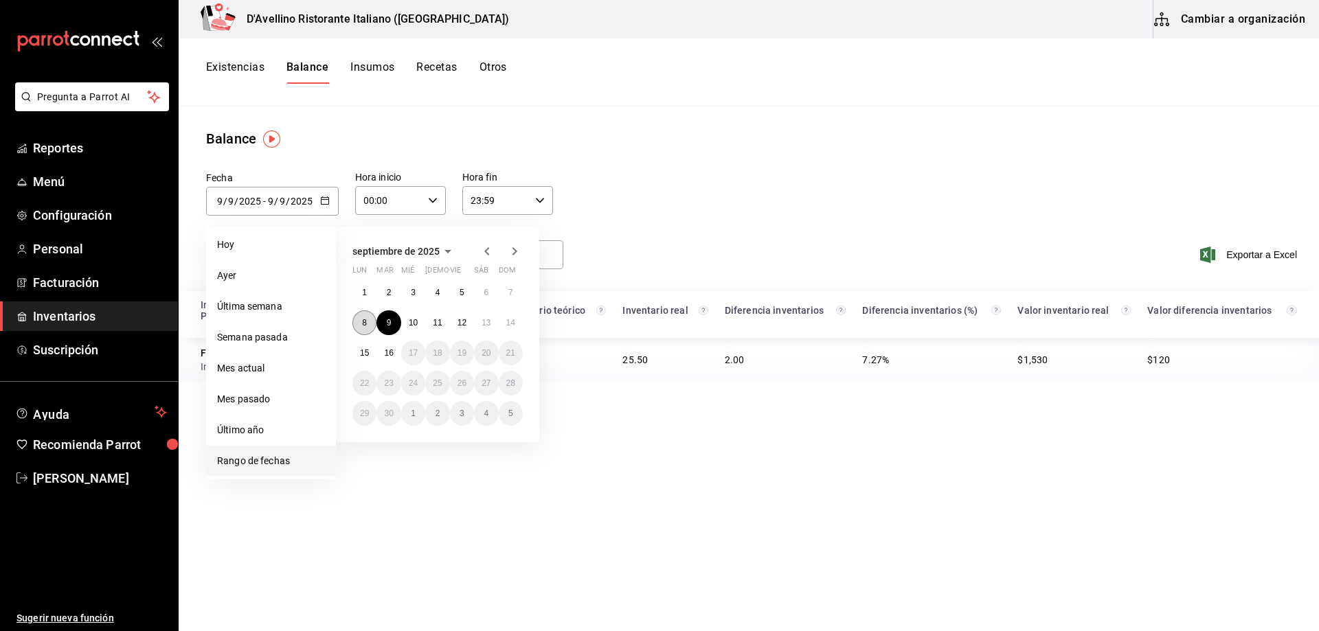
click at [367, 320] on abbr "8" at bounding box center [364, 323] width 5 height 10
type input "[DATE]"
type input "8"
type input "[DATE]"
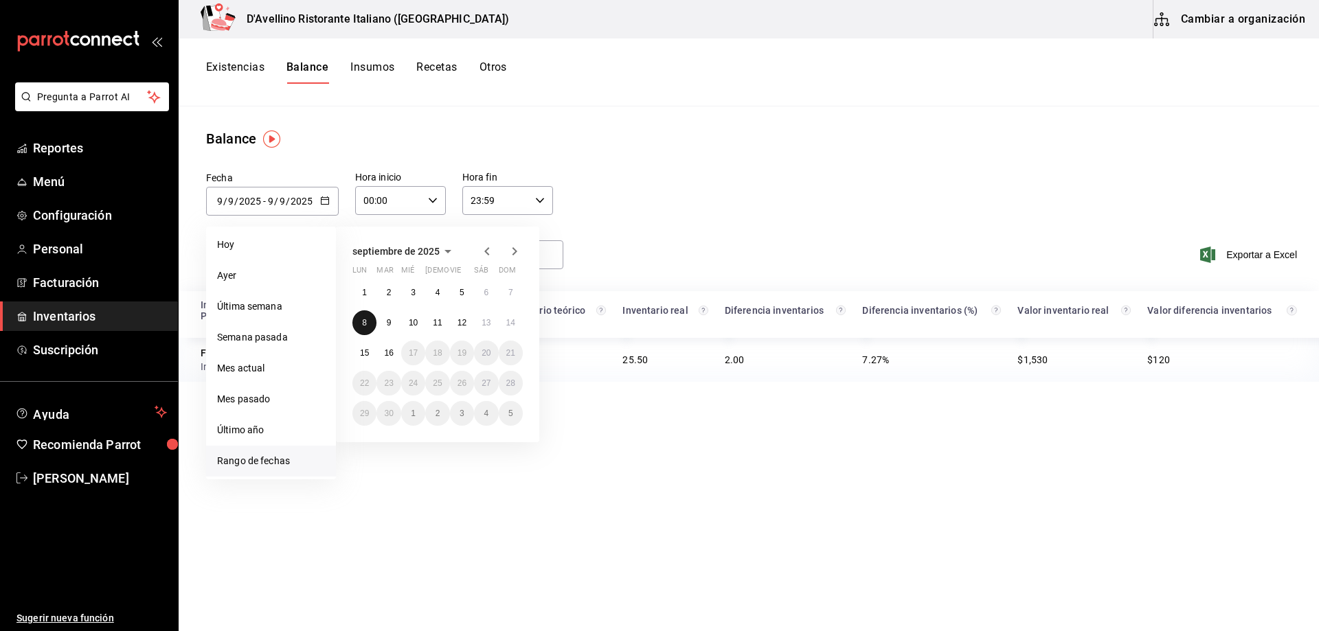
type input "8"
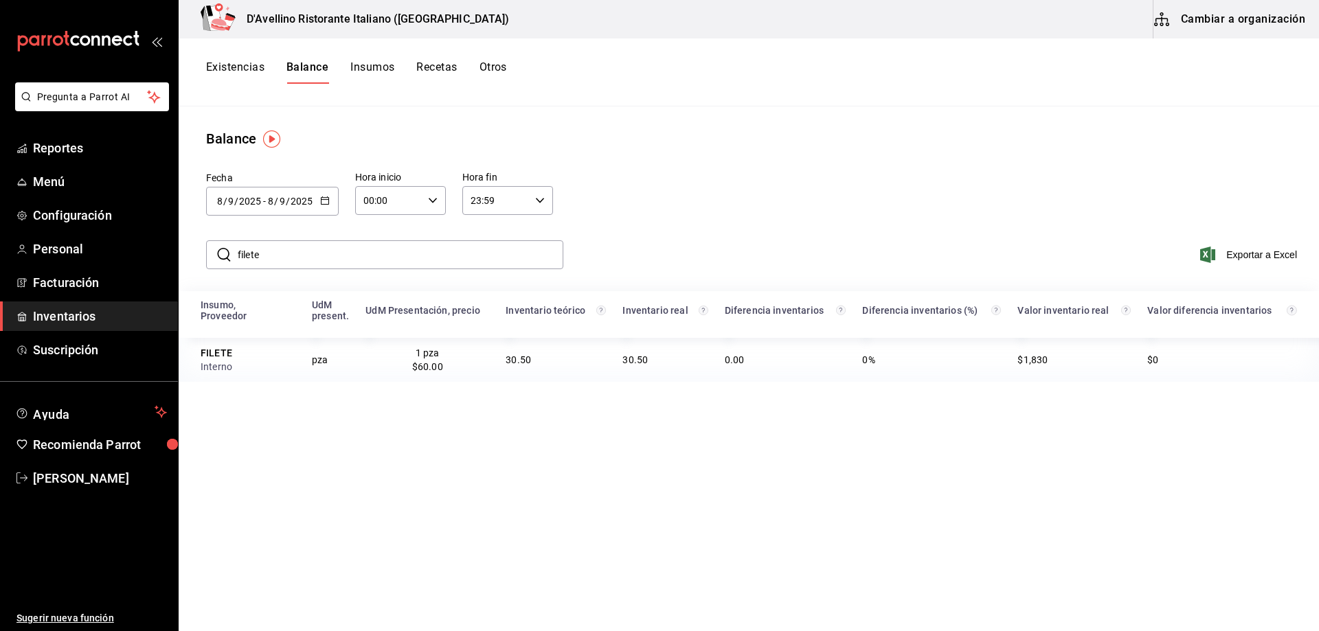
click at [322, 201] on icon "button" at bounding box center [325, 201] width 10 height 10
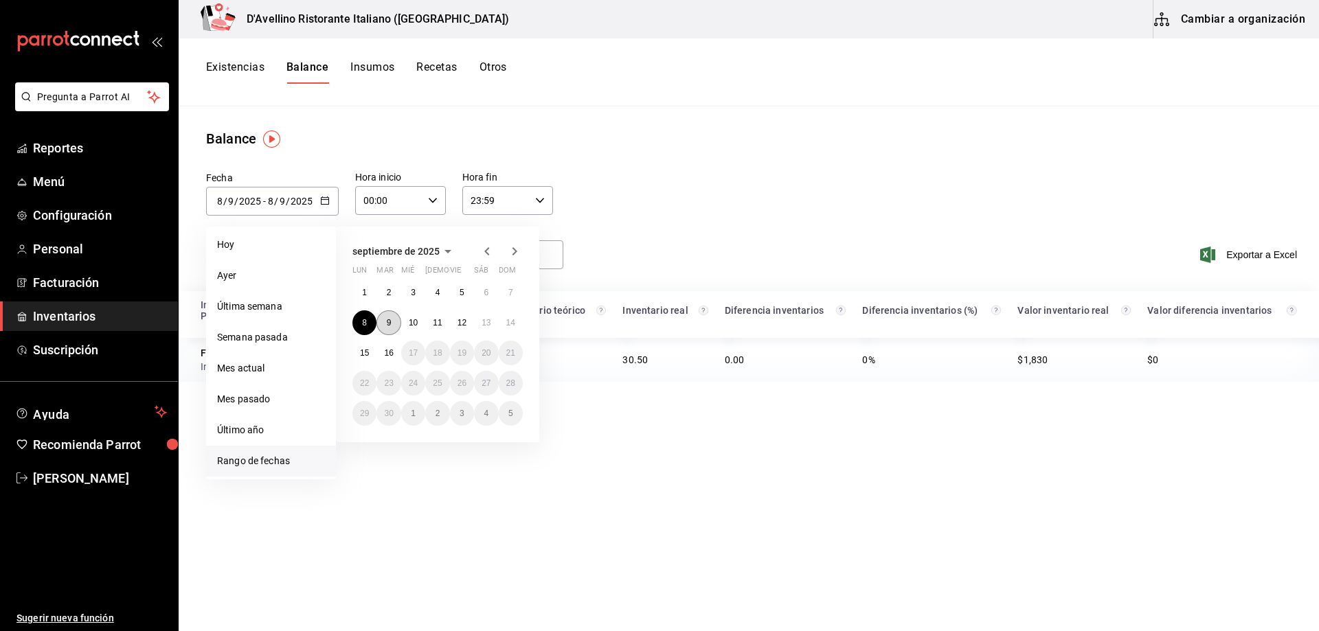
click at [392, 326] on button "9" at bounding box center [389, 323] width 24 height 25
type input "[DATE]"
type input "9"
type input "[DATE]"
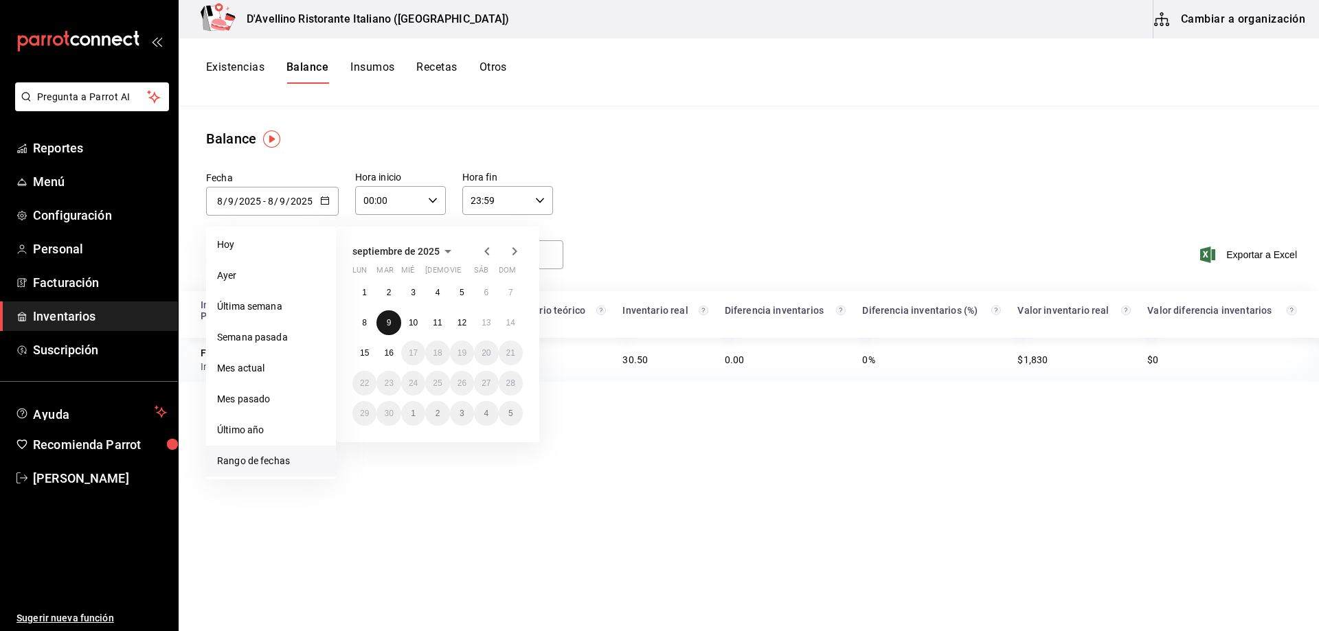
type input "9"
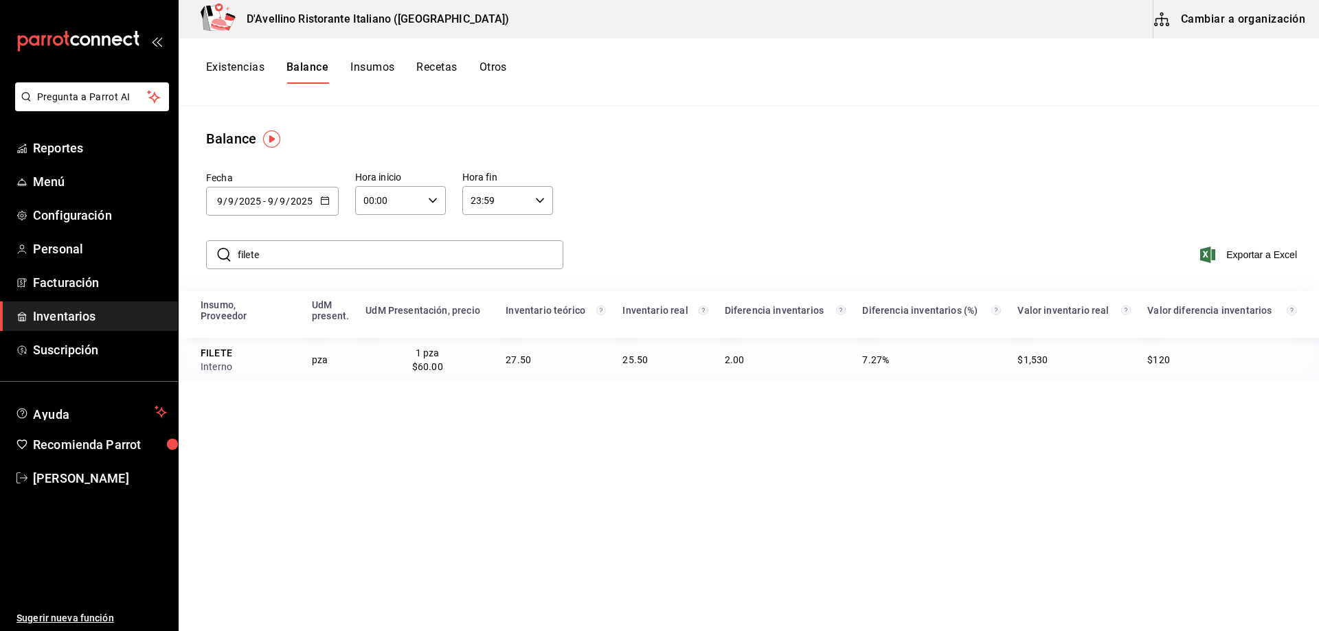
click at [320, 197] on icon "button" at bounding box center [325, 201] width 10 height 10
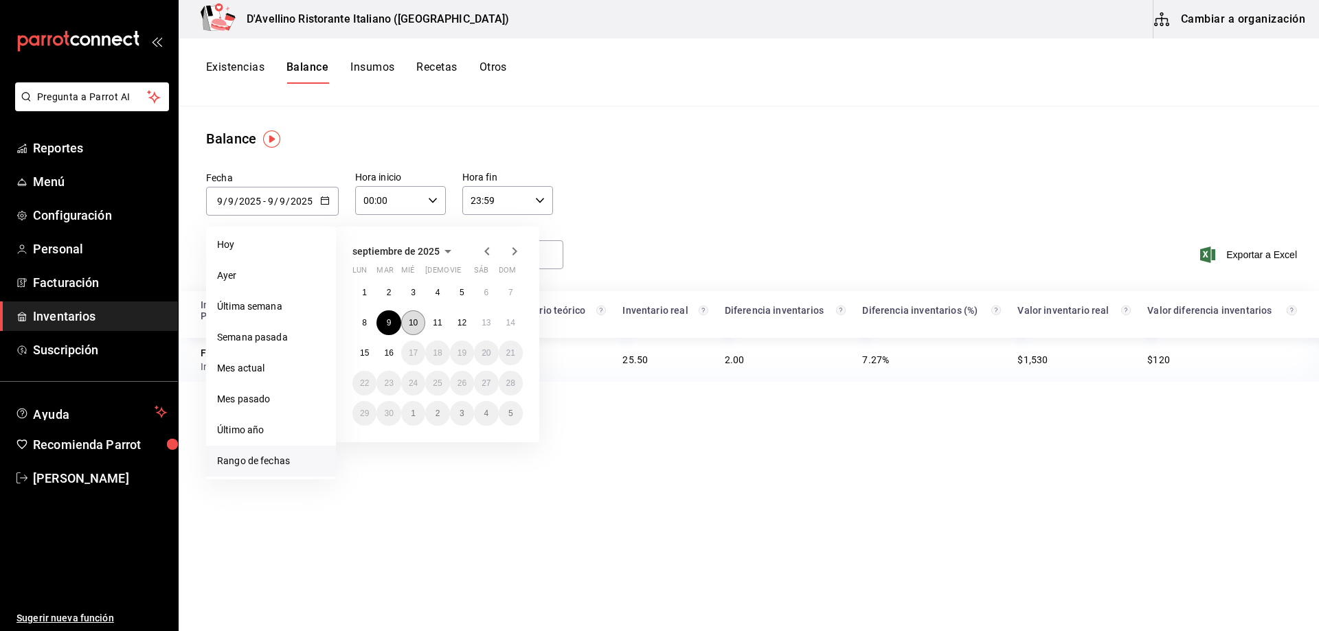
click at [415, 322] on abbr "10" at bounding box center [413, 323] width 9 height 10
type input "[DATE]"
type input "10"
type input "[DATE]"
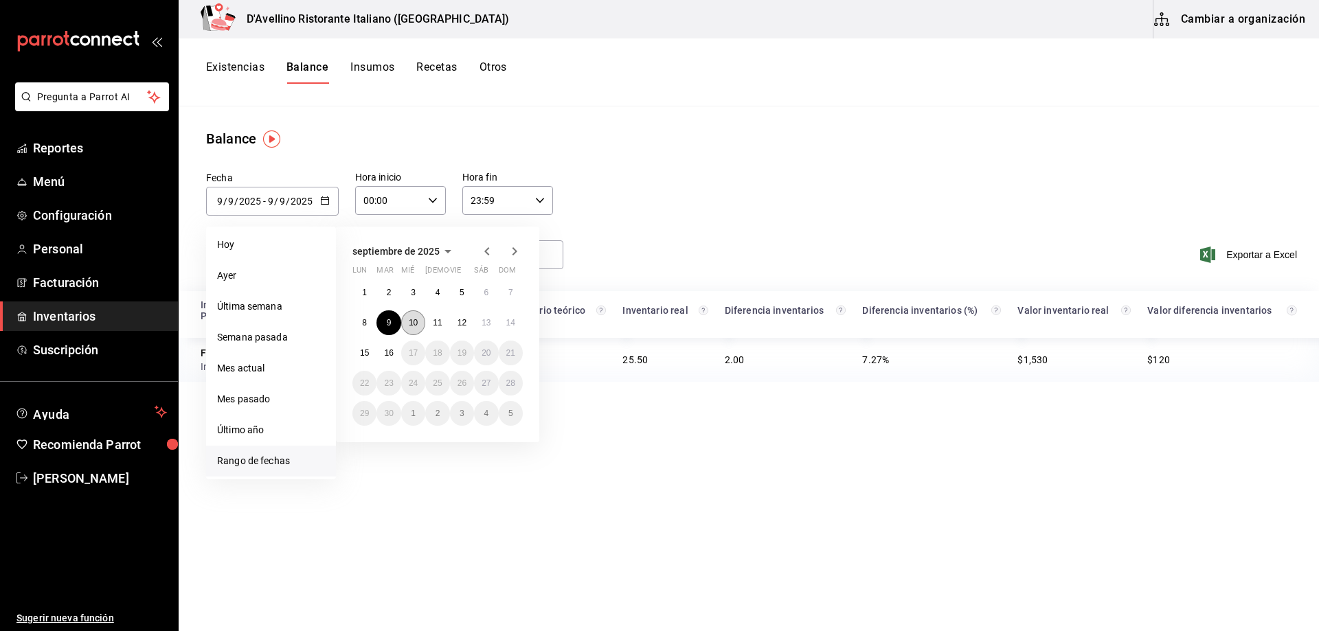
type input "10"
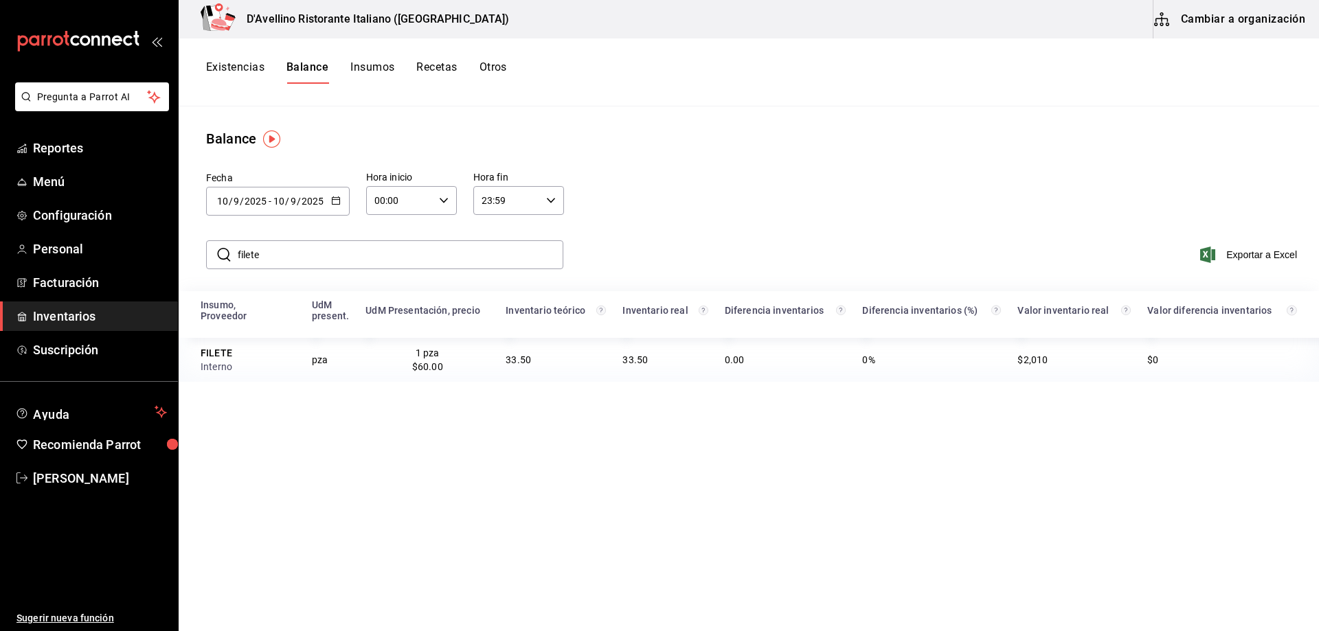
click at [337, 198] on icon "button" at bounding box center [336, 201] width 10 height 10
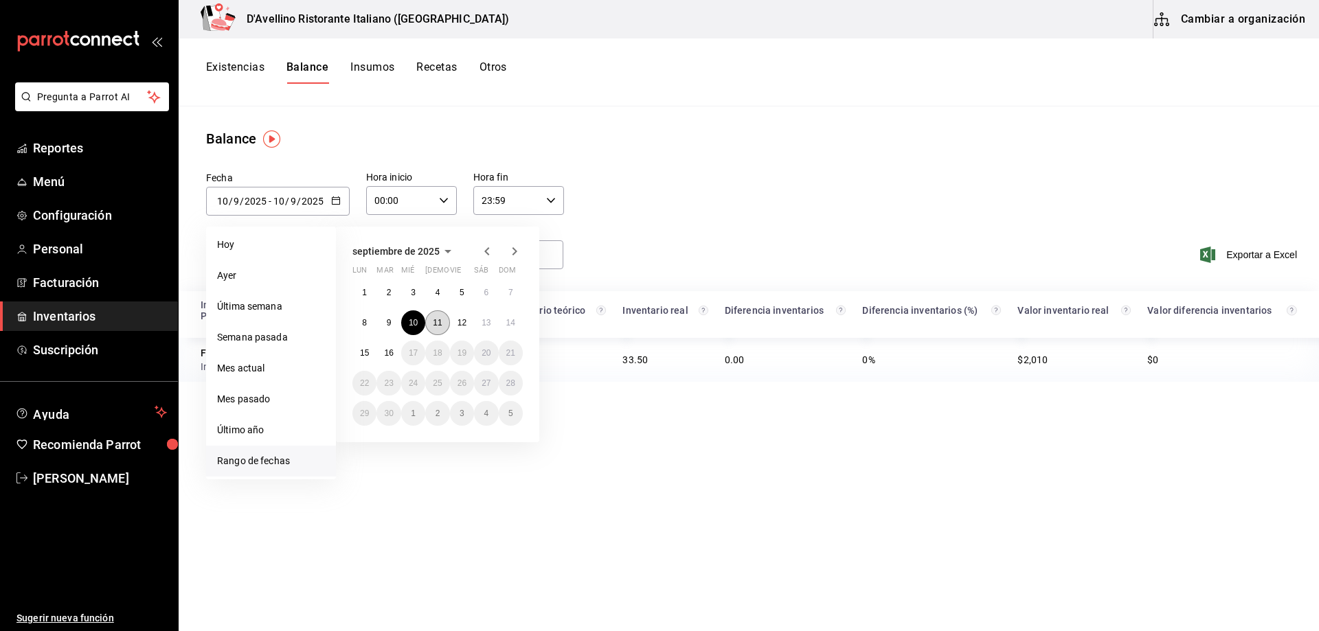
click at [438, 318] on abbr "11" at bounding box center [437, 323] width 9 height 10
type input "[DATE]"
type input "11"
type input "[DATE]"
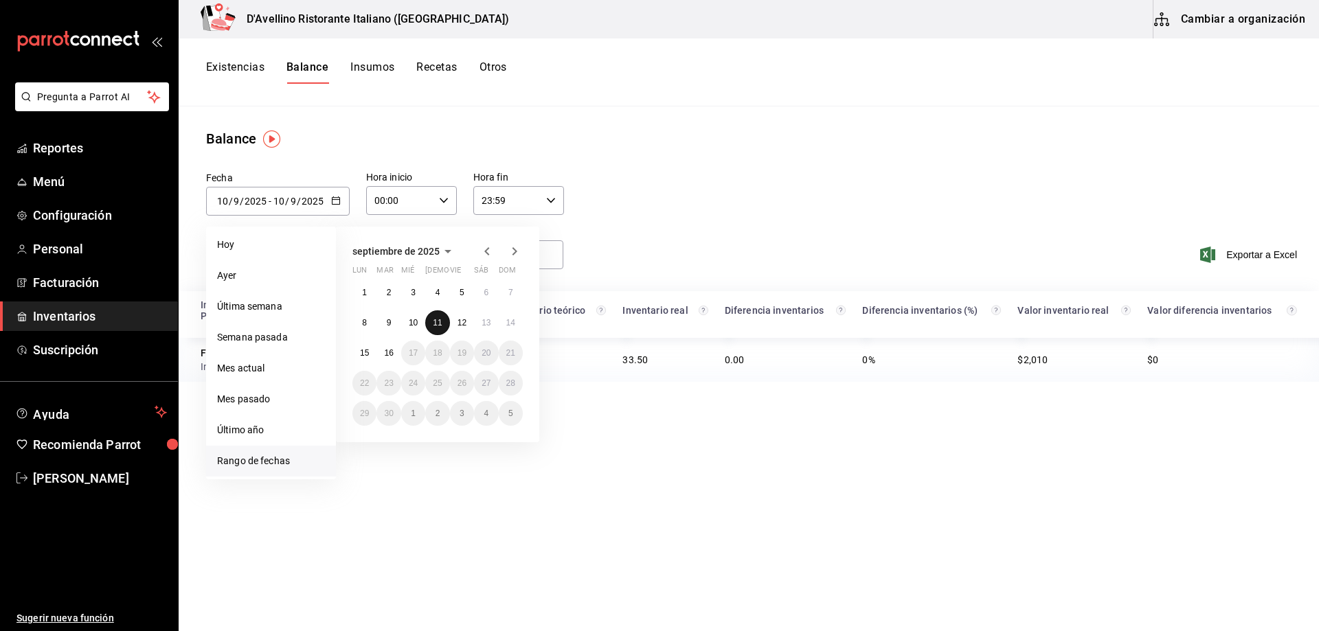
type input "11"
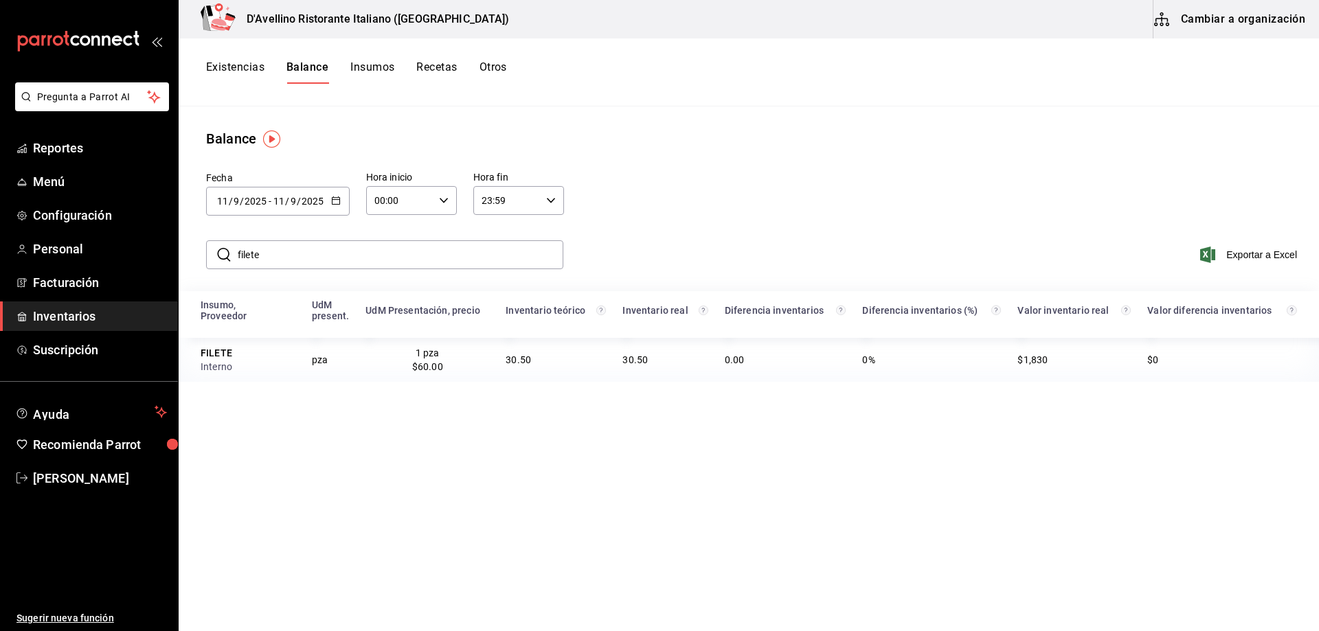
click at [334, 196] on icon "button" at bounding box center [336, 201] width 10 height 10
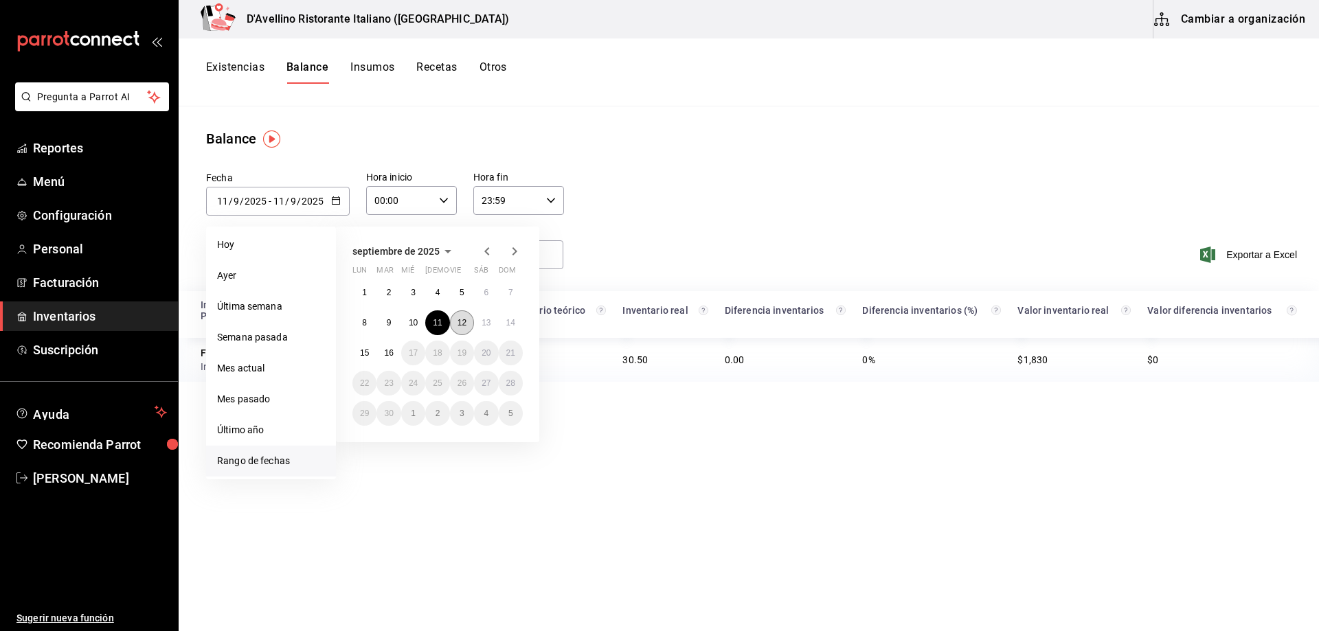
click at [462, 322] on abbr "12" at bounding box center [462, 323] width 9 height 10
type input "[DATE]"
type input "12"
type input "[DATE]"
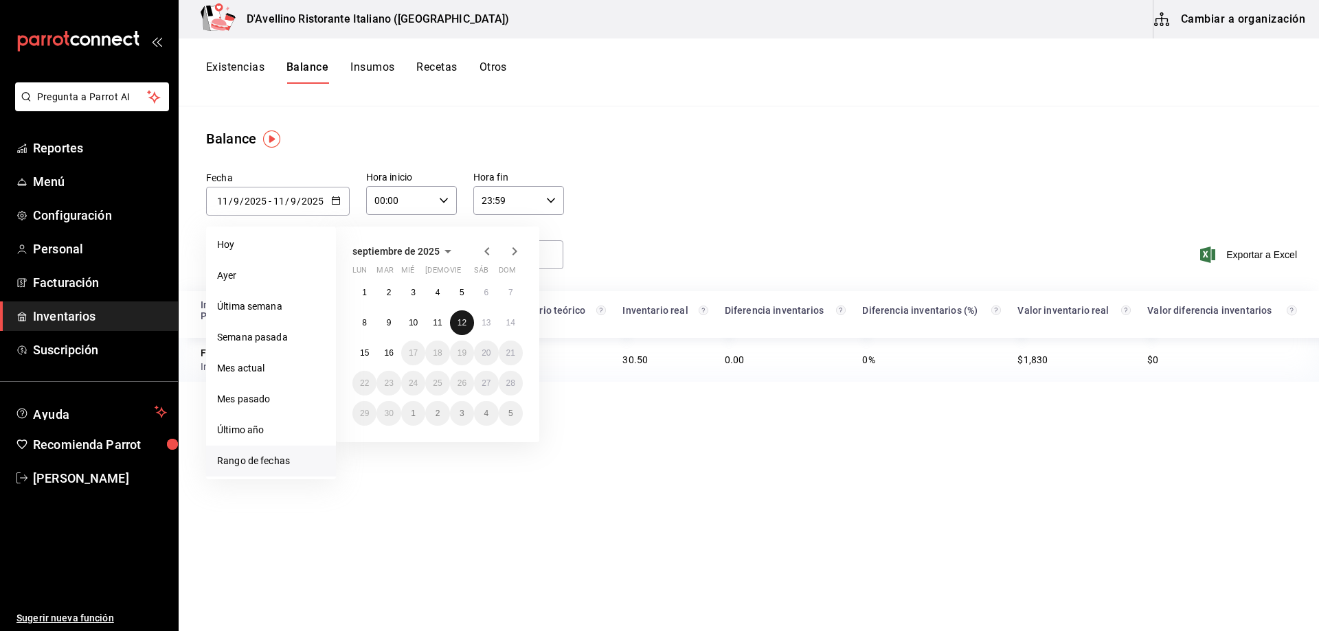
type input "12"
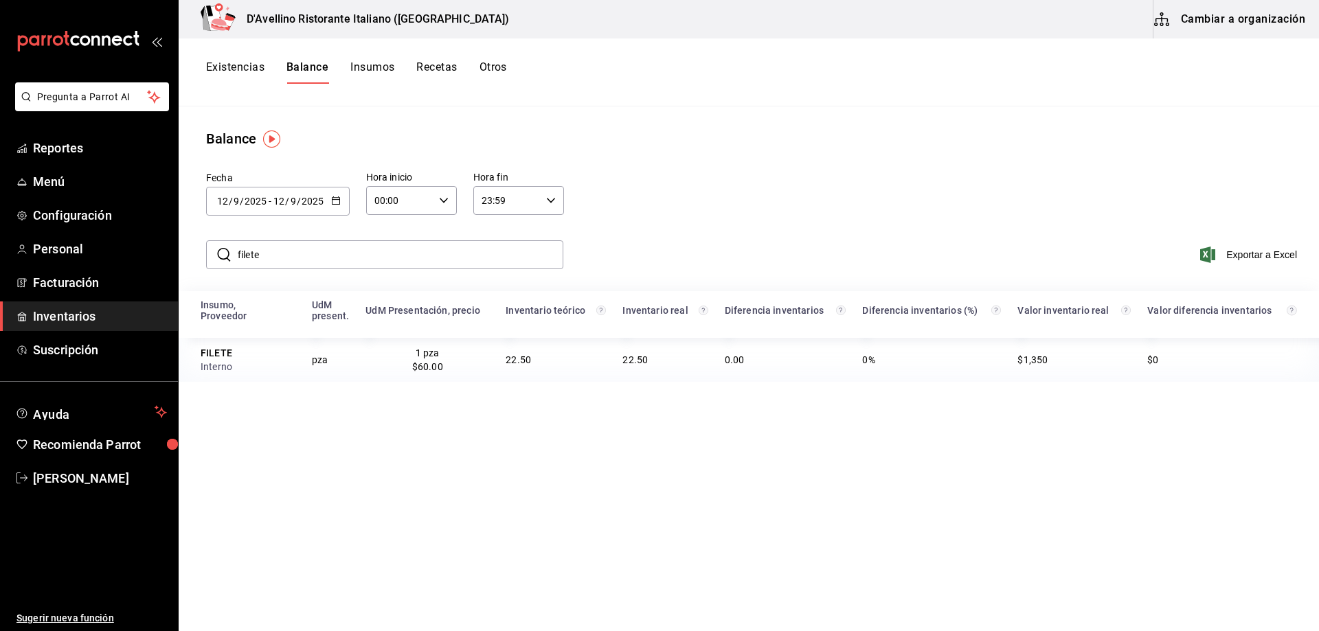
click at [338, 197] on icon "button" at bounding box center [336, 201] width 10 height 10
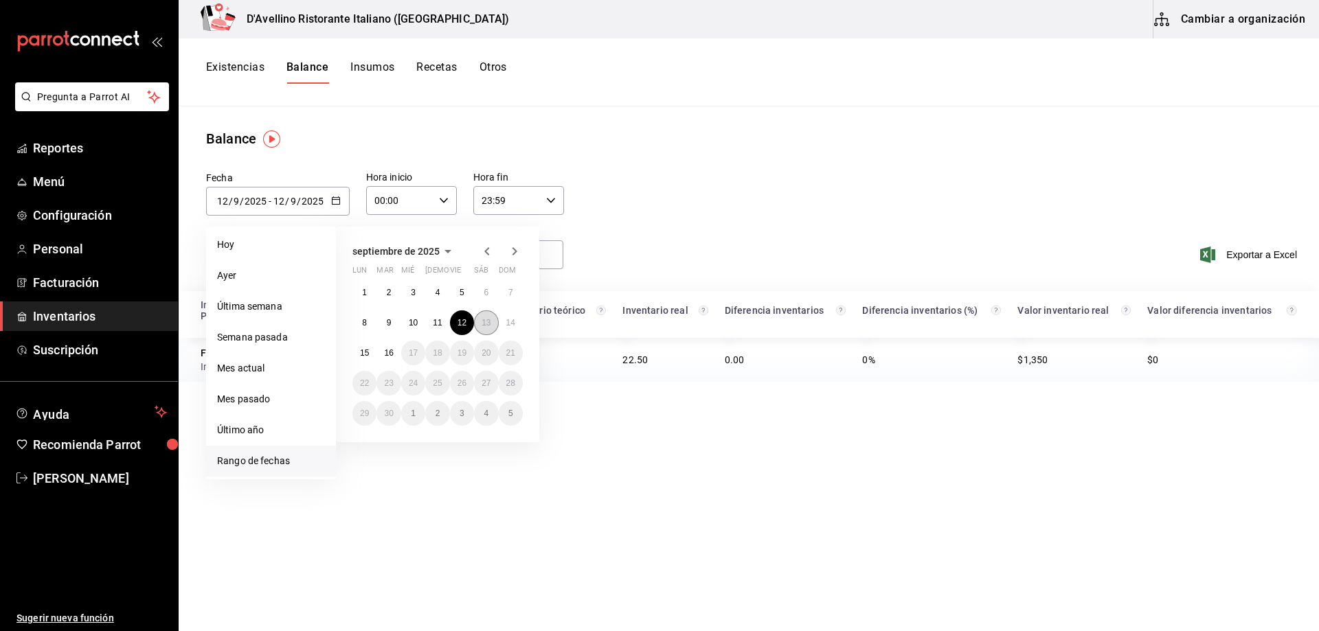
click at [490, 321] on abbr "13" at bounding box center [486, 323] width 9 height 10
type input "[DATE]"
type input "13"
type input "[DATE]"
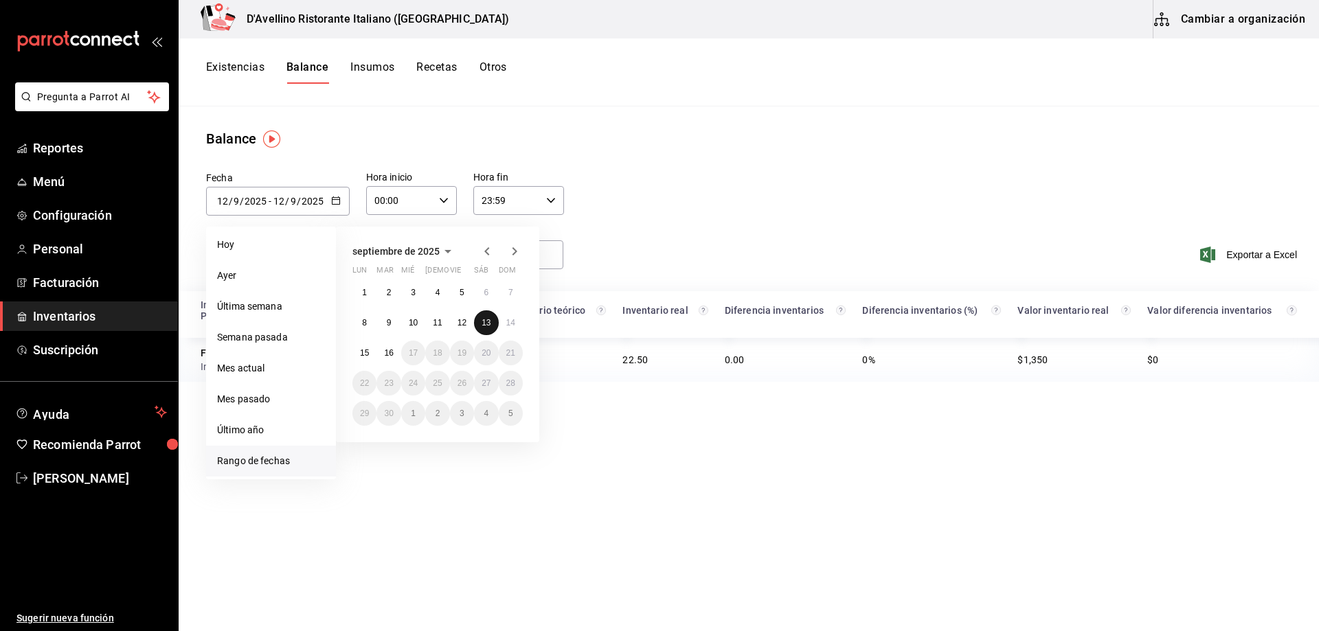
type input "13"
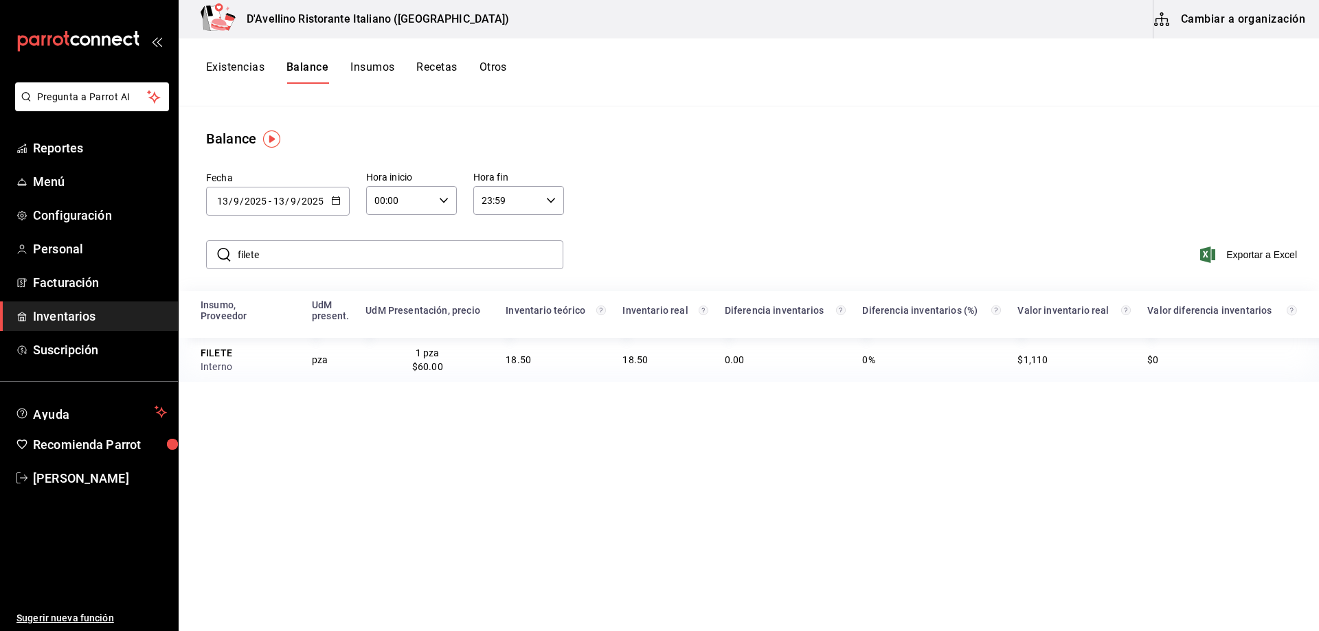
click at [341, 191] on div "[DATE] [DATE] - [DATE] [DATE]" at bounding box center [278, 201] width 144 height 29
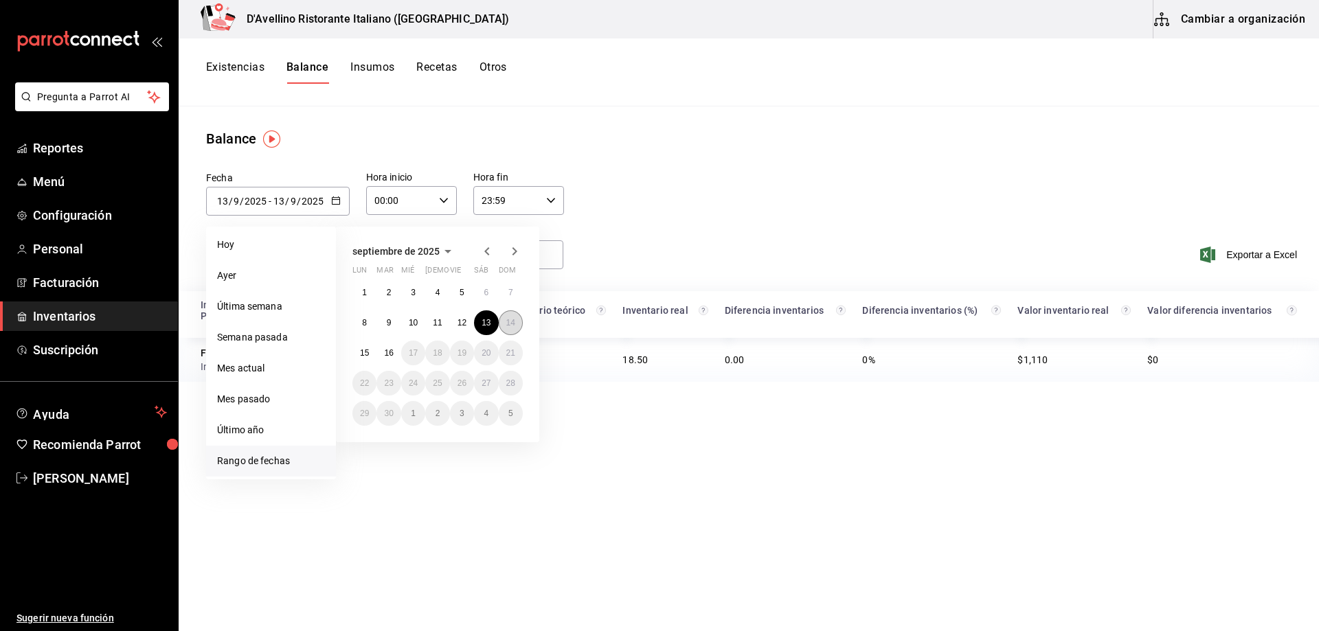
click at [505, 324] on button "14" at bounding box center [511, 323] width 24 height 25
type input "[DATE]"
type input "14"
type input "[DATE]"
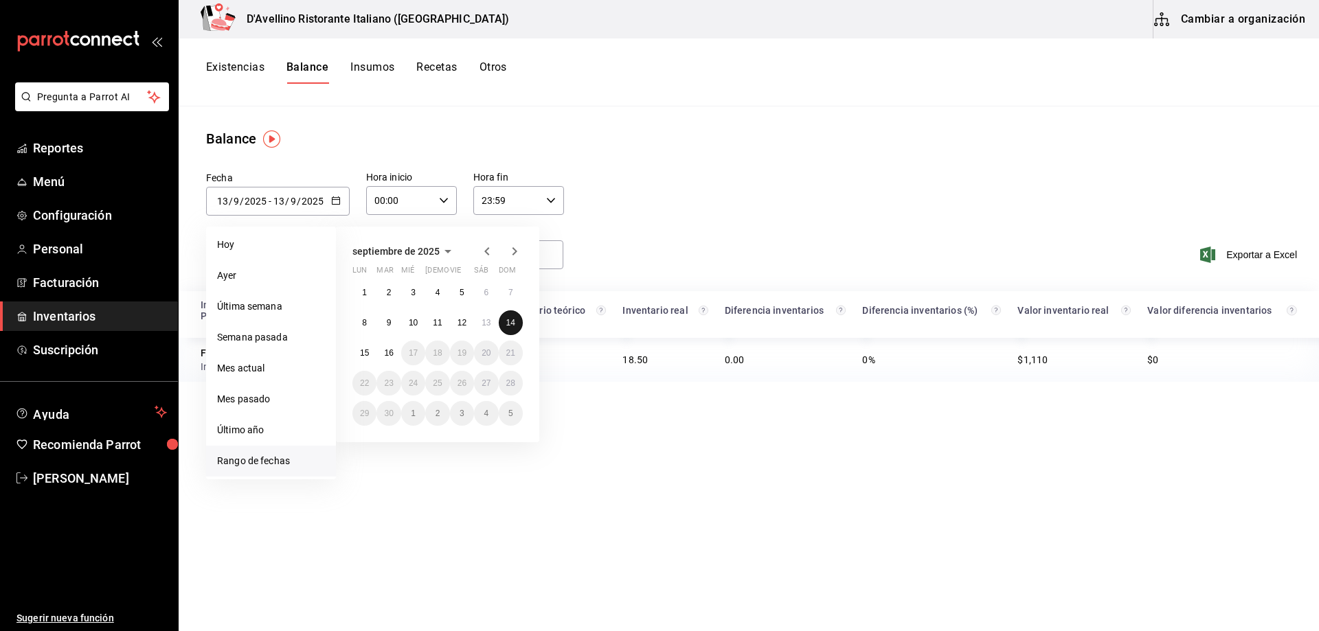
type input "14"
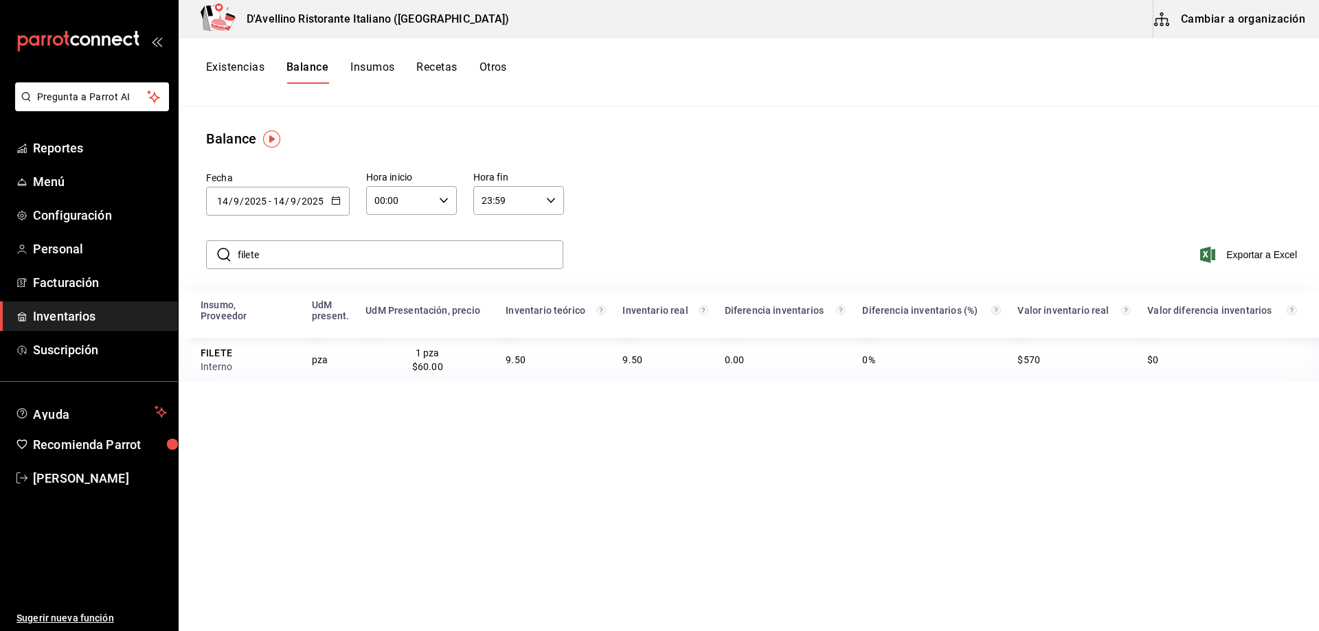
click at [339, 199] on \(Stroke\) "button" at bounding box center [336, 201] width 8 height 8
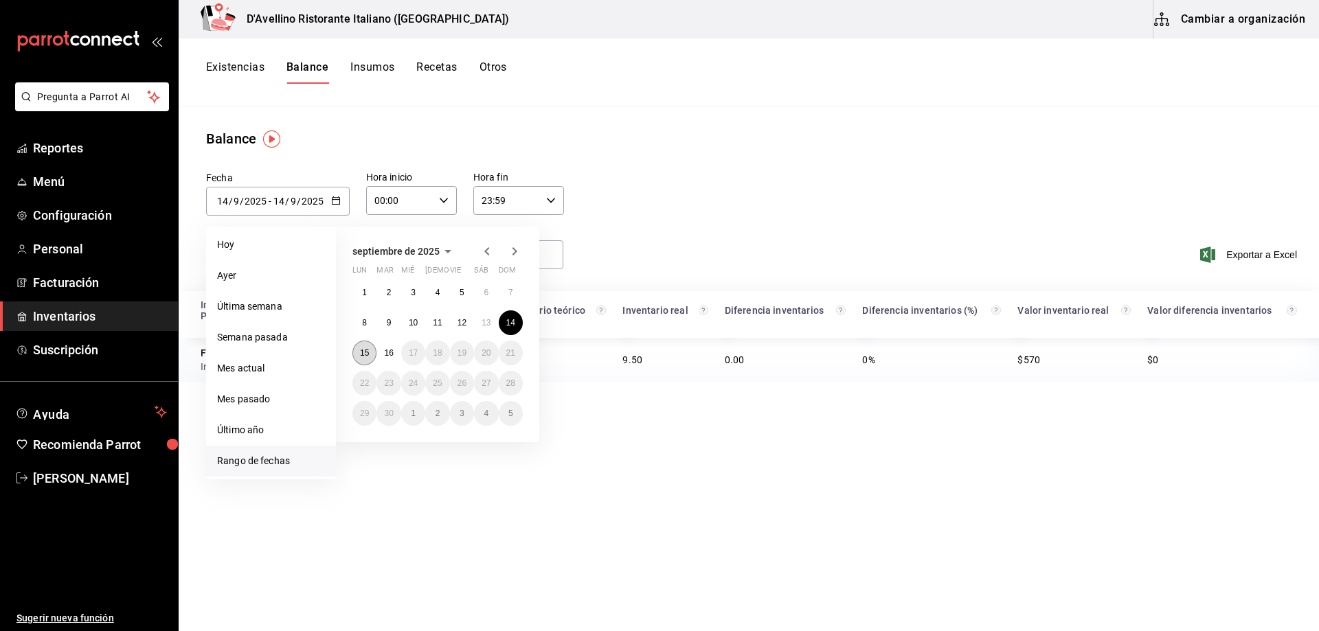
click at [363, 353] on abbr "15" at bounding box center [364, 353] width 9 height 10
type input "[DATE]"
type input "15"
type input "[DATE]"
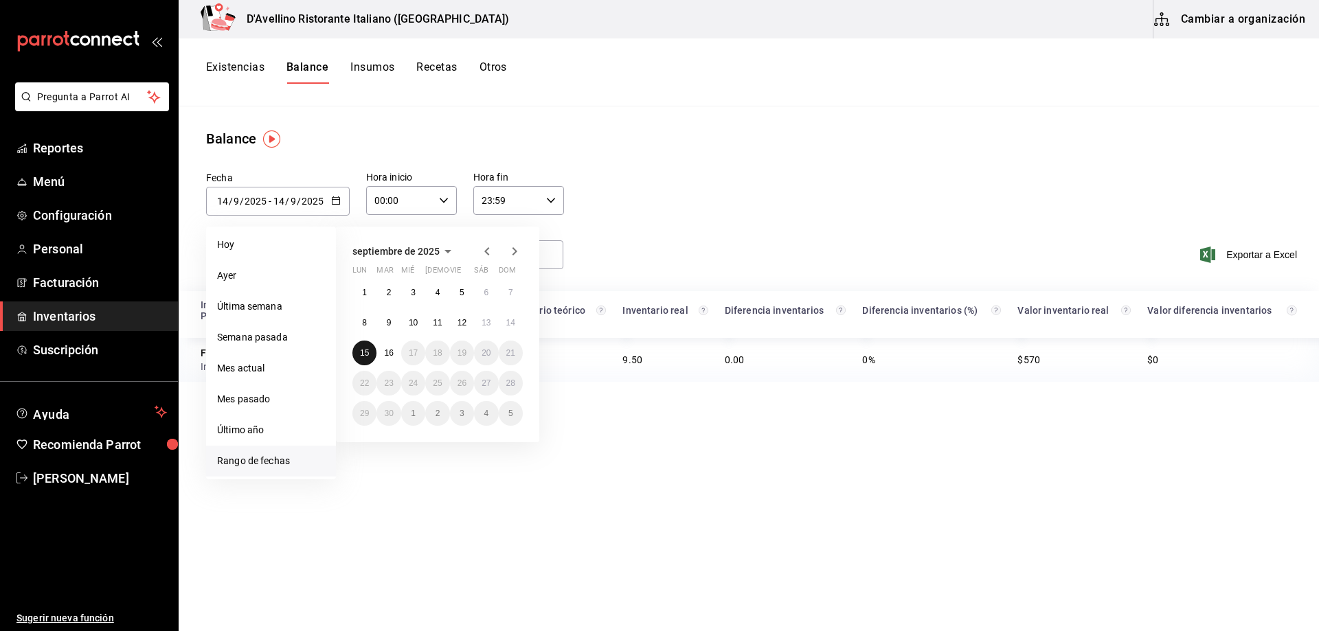
type input "15"
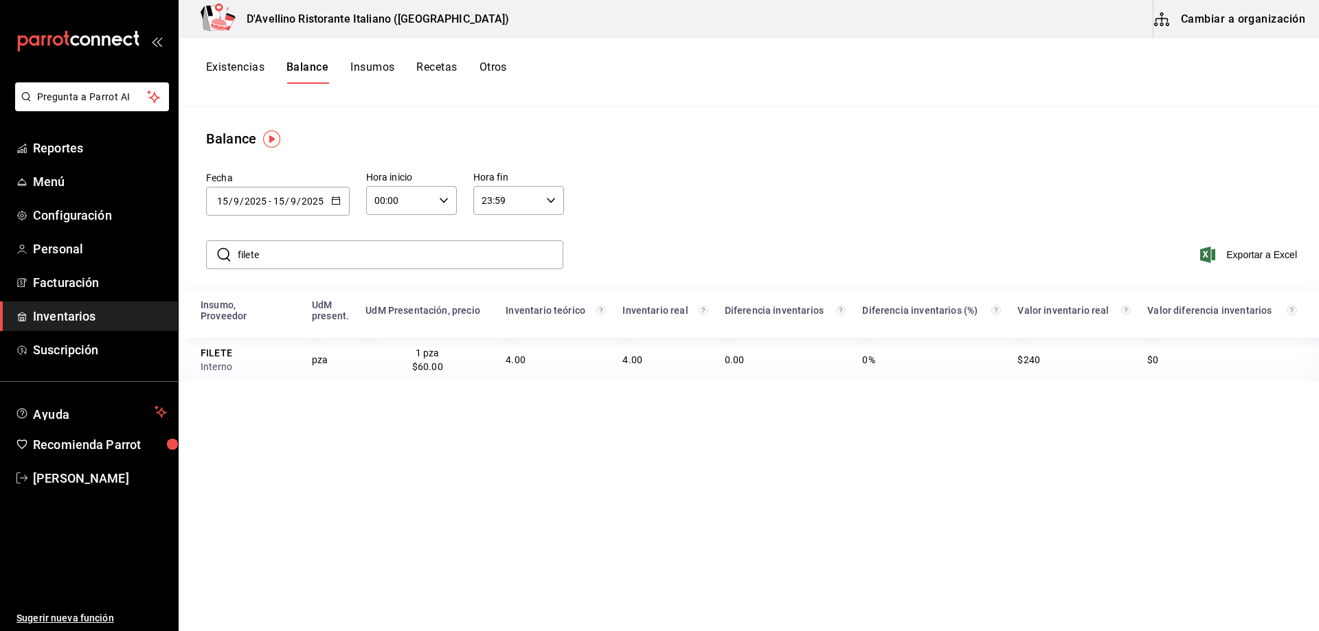
click at [339, 197] on icon "button" at bounding box center [336, 201] width 10 height 10
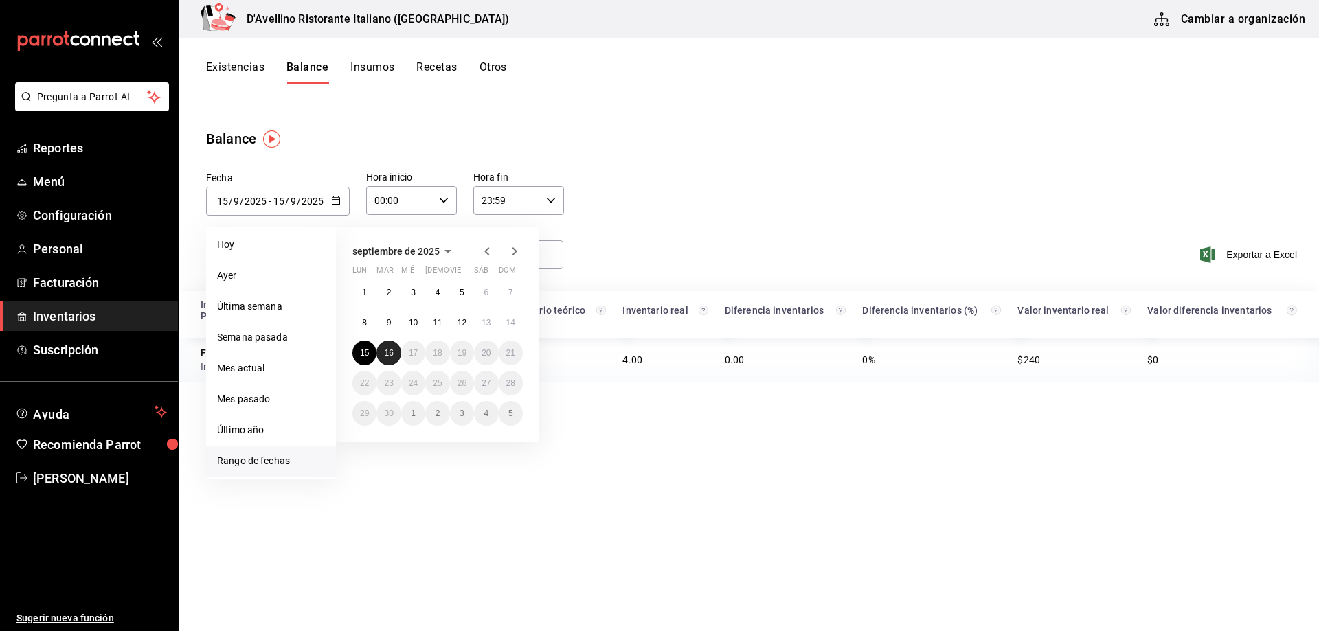
click at [385, 350] on abbr "16" at bounding box center [388, 353] width 9 height 10
type input "[DATE]"
type input "16"
type input "[DATE]"
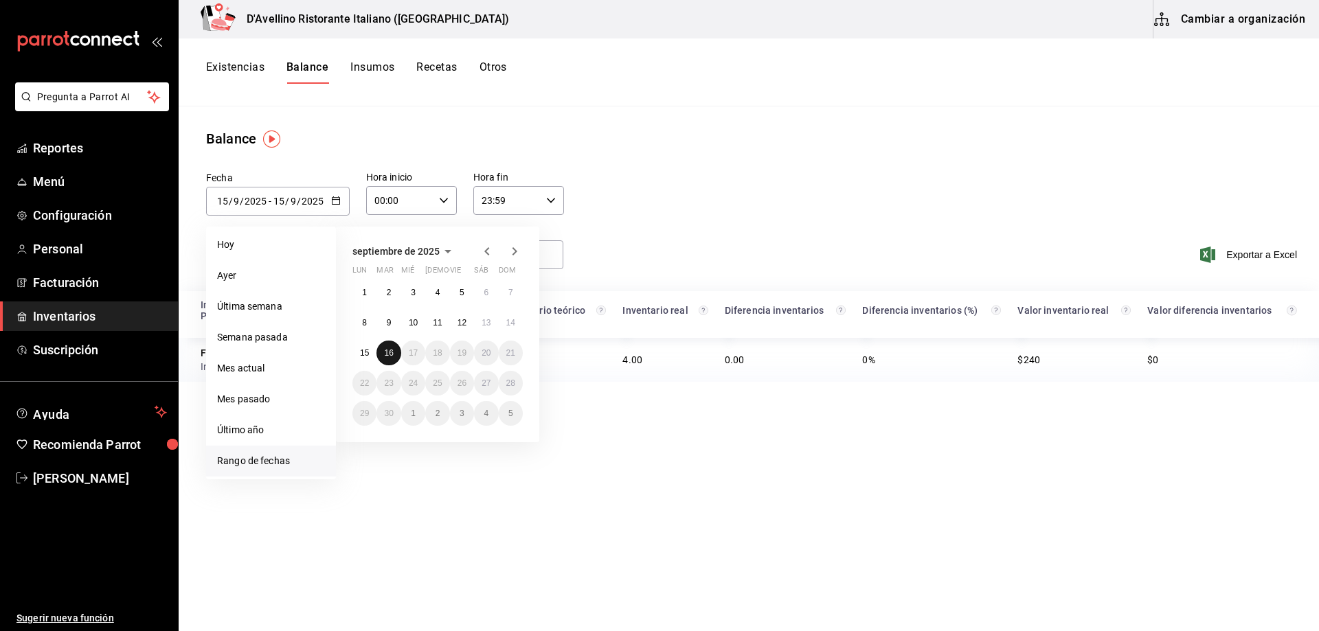
type input "16"
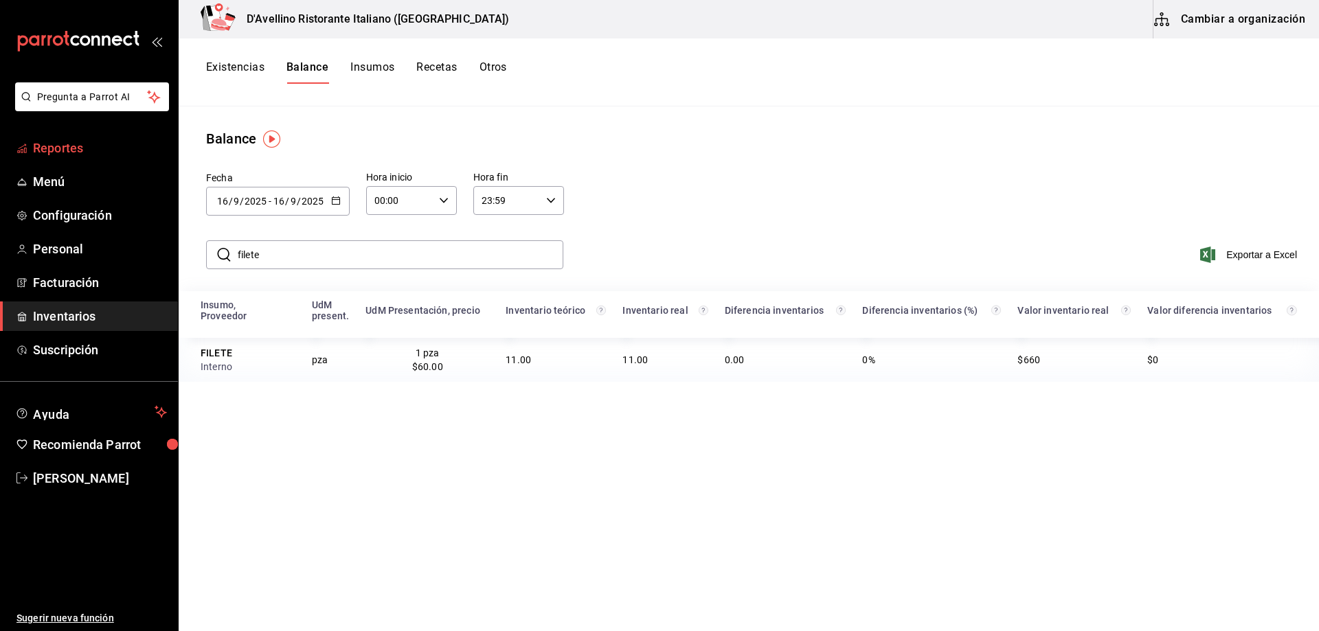
click at [75, 154] on span "Reportes" at bounding box center [100, 148] width 134 height 19
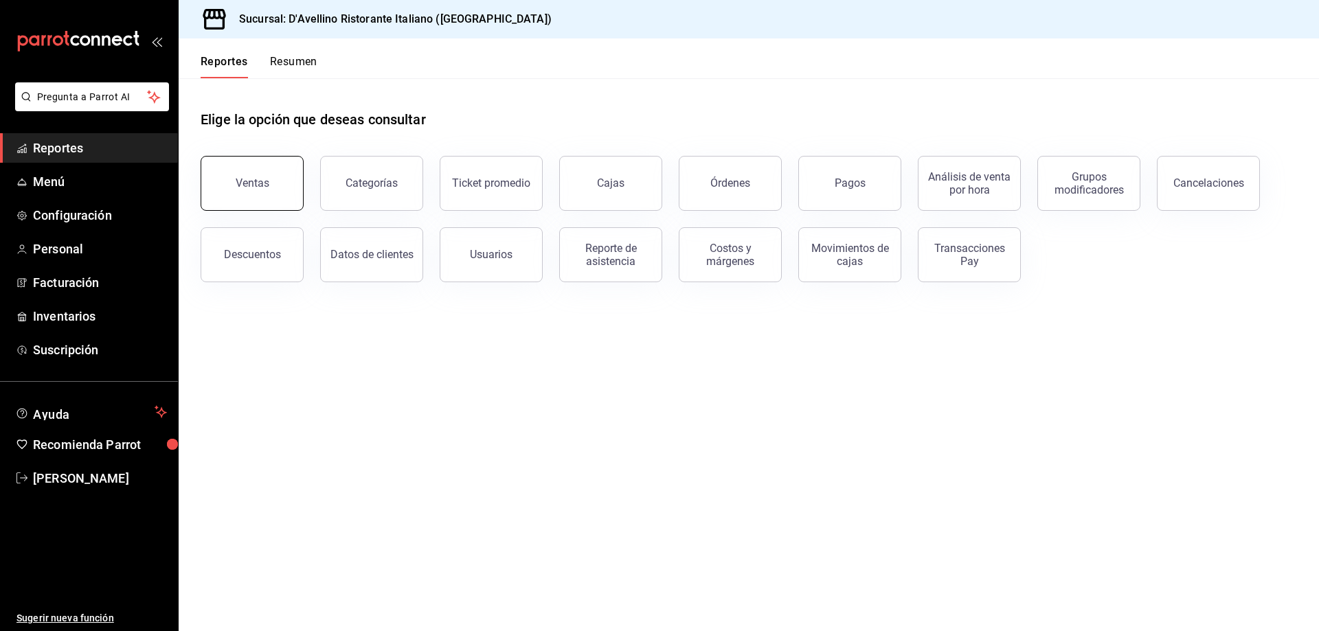
click at [248, 182] on div "Ventas" at bounding box center [253, 183] width 34 height 13
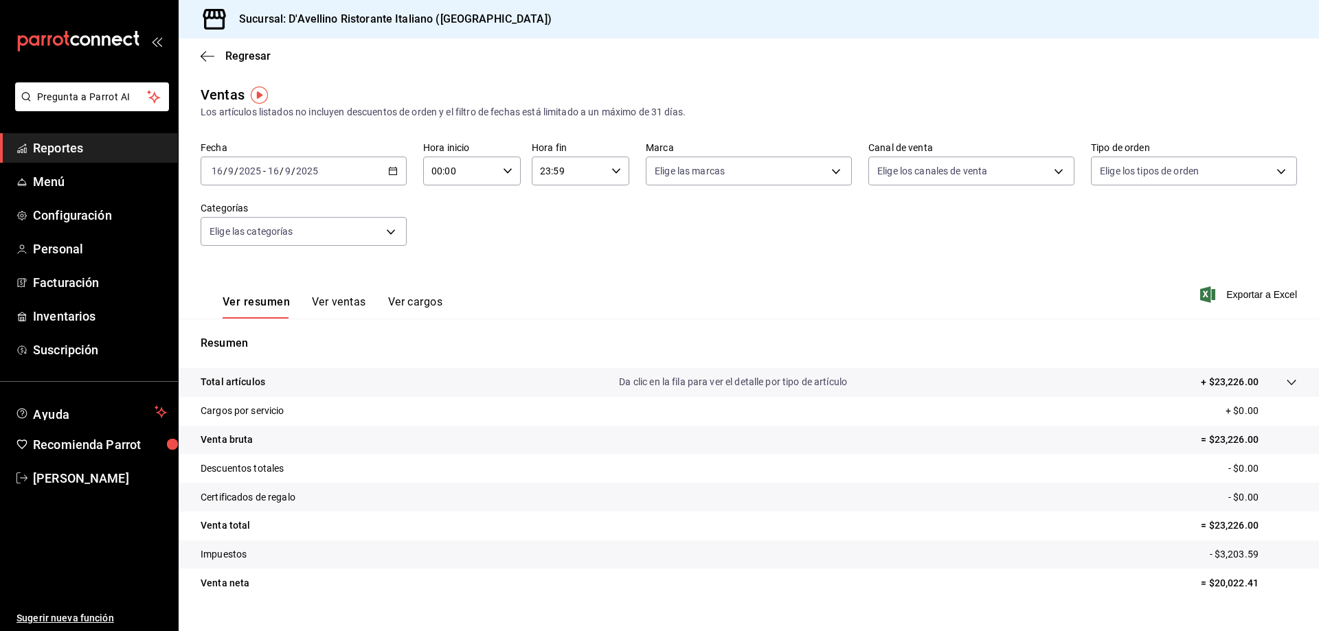
click at [388, 171] on icon "button" at bounding box center [393, 171] width 10 height 10
click at [276, 339] on span "Rango de fechas" at bounding box center [265, 336] width 107 height 14
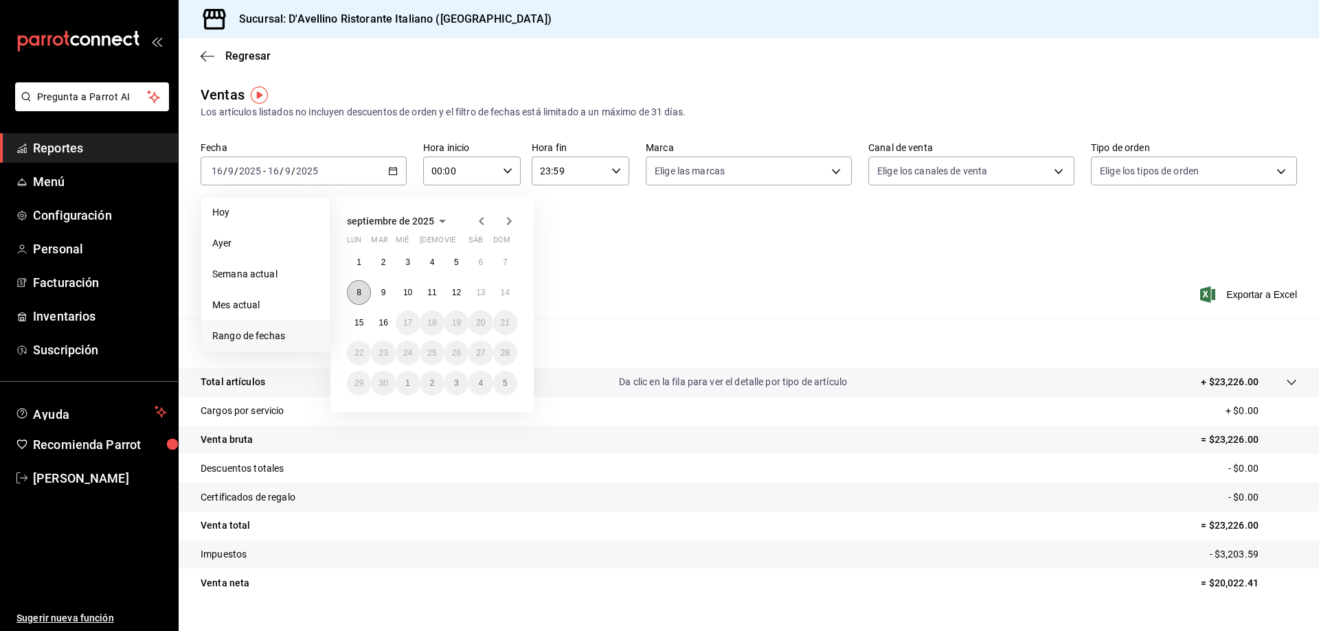
click at [360, 295] on abbr "8" at bounding box center [359, 293] width 5 height 10
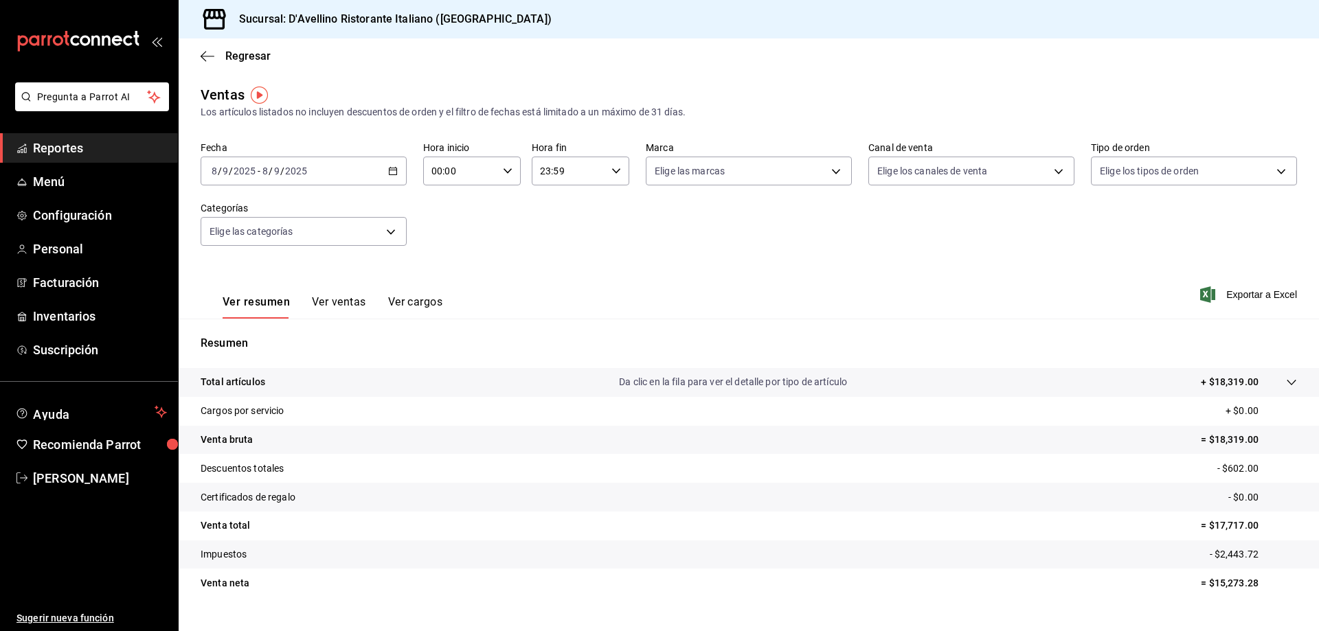
click at [328, 304] on button "Ver ventas" at bounding box center [339, 306] width 54 height 23
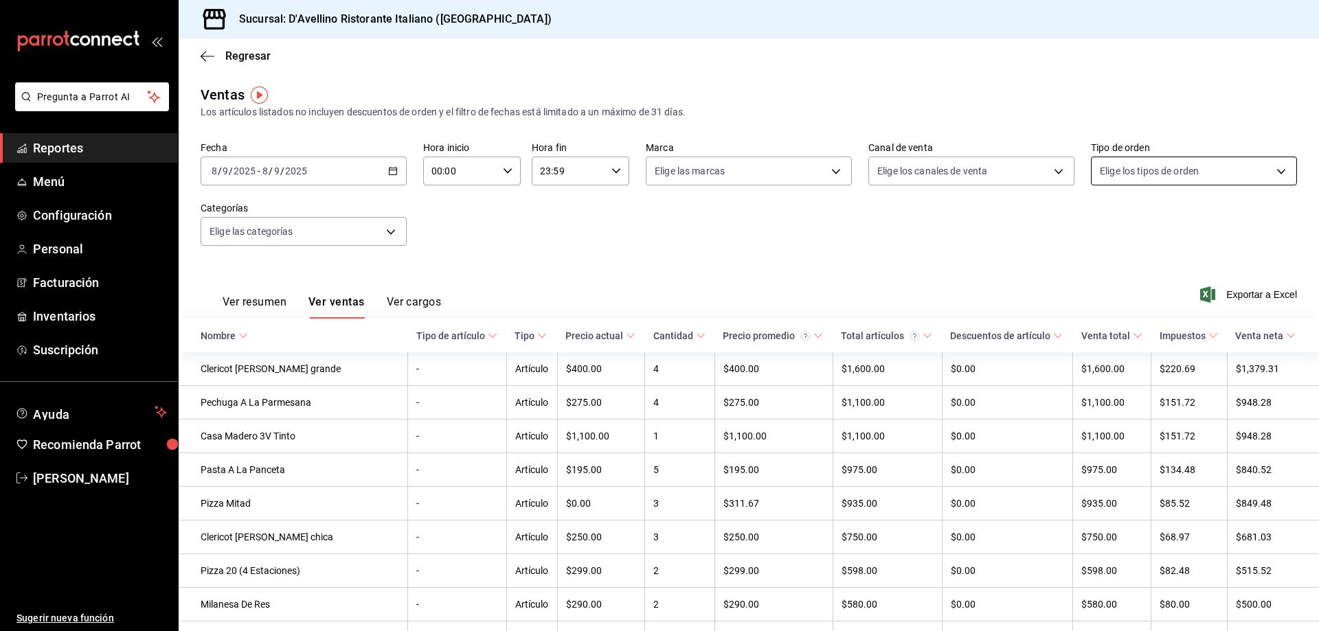
click at [1159, 166] on body "Pregunta a Parrot AI Reportes Menú Configuración Personal Facturación Inventari…" at bounding box center [659, 315] width 1319 height 631
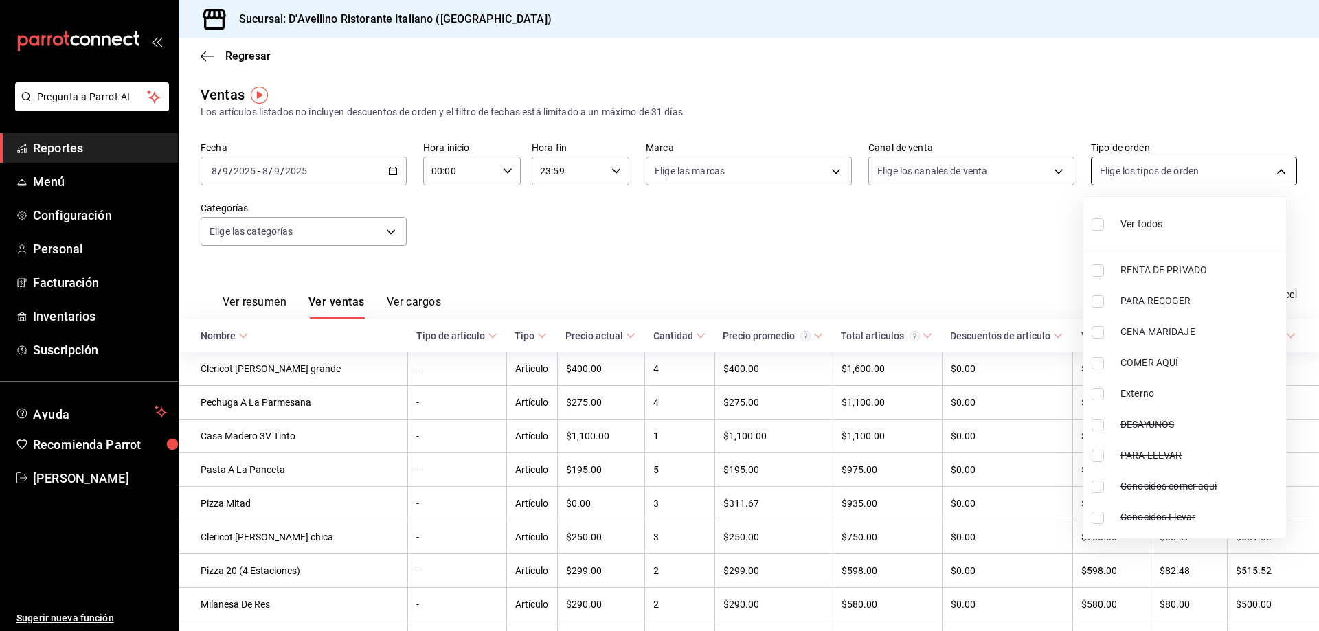
click at [1159, 166] on div at bounding box center [659, 315] width 1319 height 631
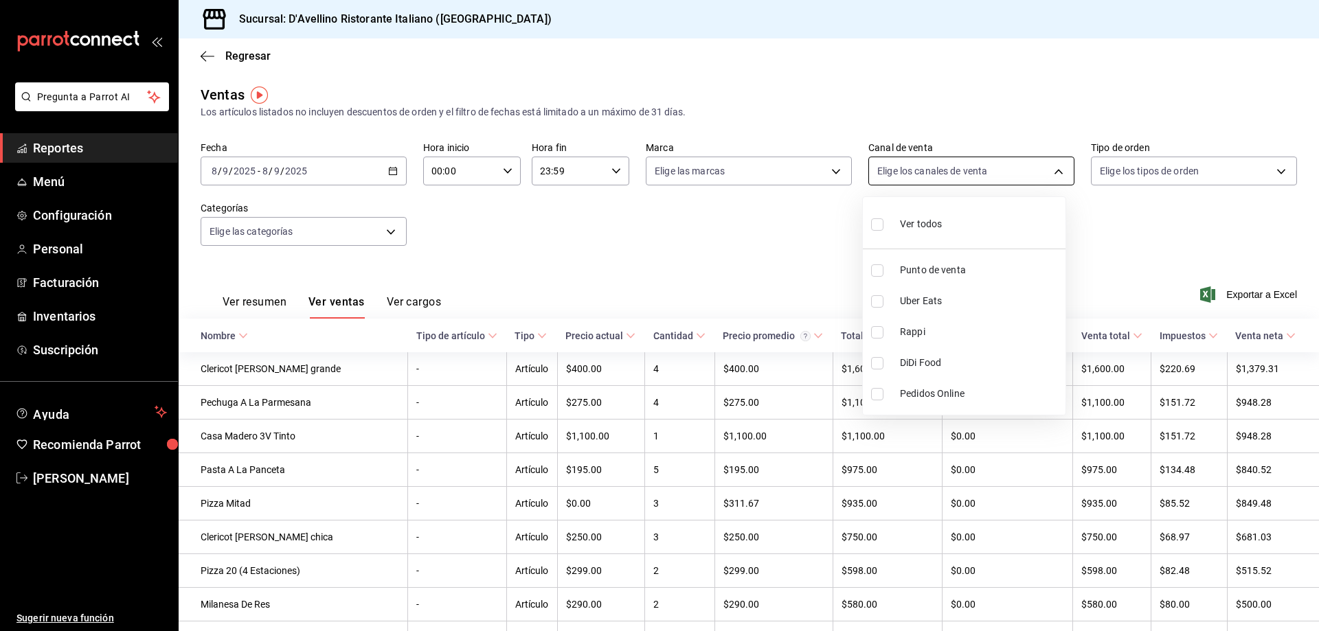
click at [1053, 172] on body "Pregunta a Parrot AI Reportes Menú Configuración Personal Facturación Inventari…" at bounding box center [659, 315] width 1319 height 631
click at [1053, 172] on div at bounding box center [659, 315] width 1319 height 631
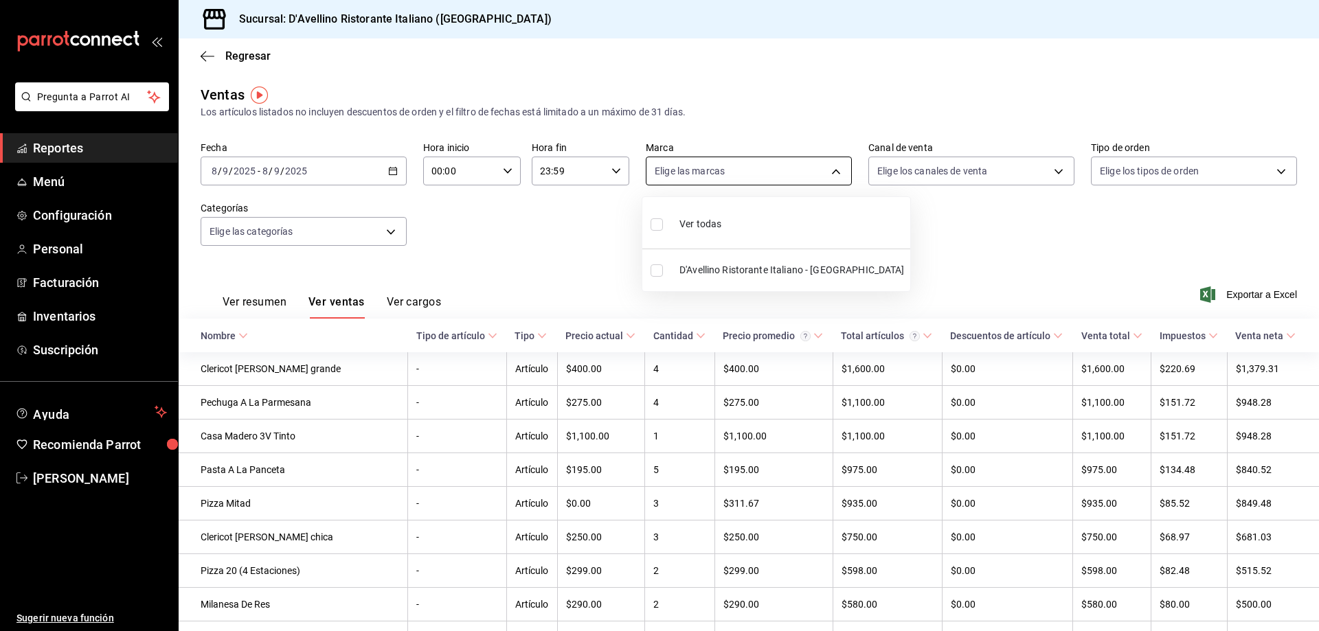
click at [829, 169] on body "Pregunta a Parrot AI Reportes Menú Configuración Personal Facturación Inventari…" at bounding box center [659, 315] width 1319 height 631
click at [829, 169] on div at bounding box center [659, 315] width 1319 height 631
click at [343, 232] on body "Pregunta a Parrot AI Reportes Menú Configuración Personal Facturación Inventari…" at bounding box center [659, 315] width 1319 height 631
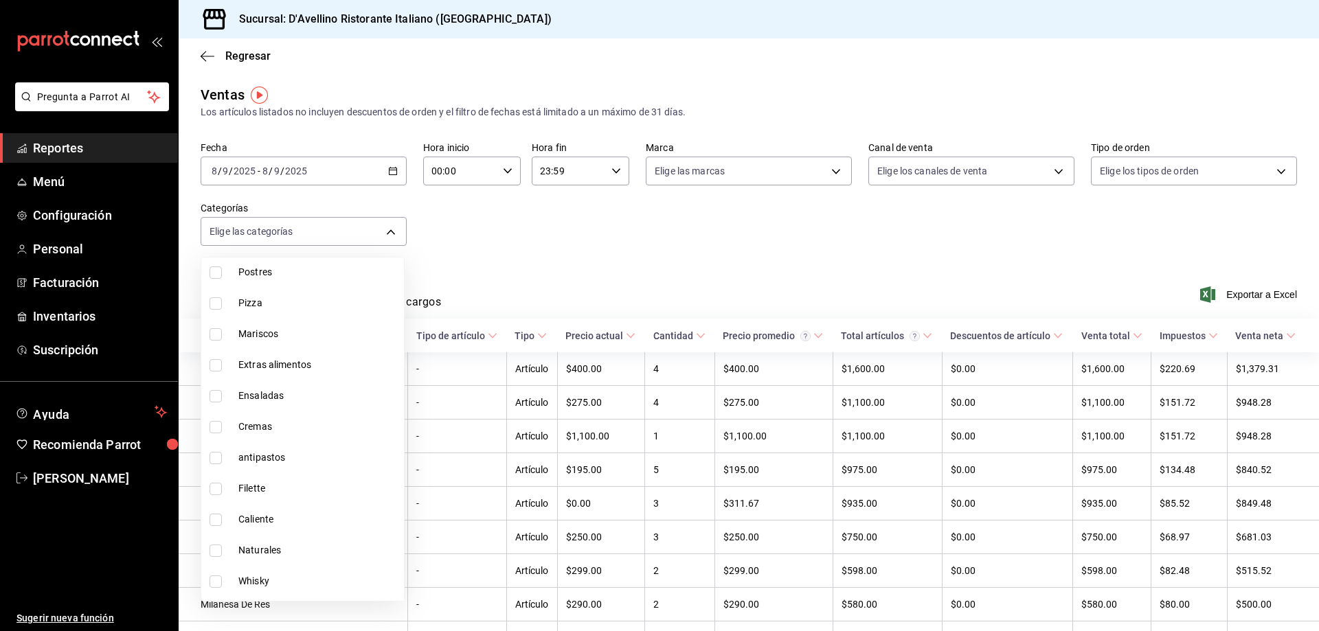
scroll to position [687, 0]
click at [269, 467] on span "Filette" at bounding box center [318, 469] width 160 height 14
type input "25c25e0f-8b5c-48e9-b5ab-9a17beacec68"
checkbox input "true"
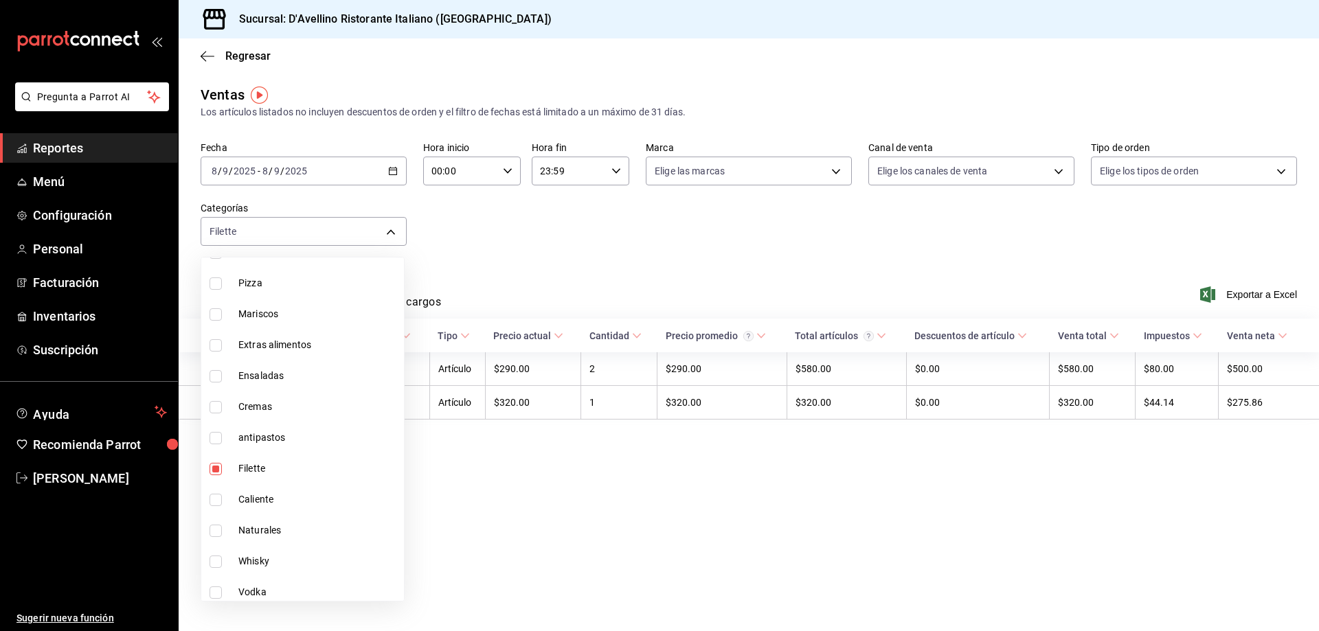
click at [469, 245] on div at bounding box center [659, 315] width 1319 height 631
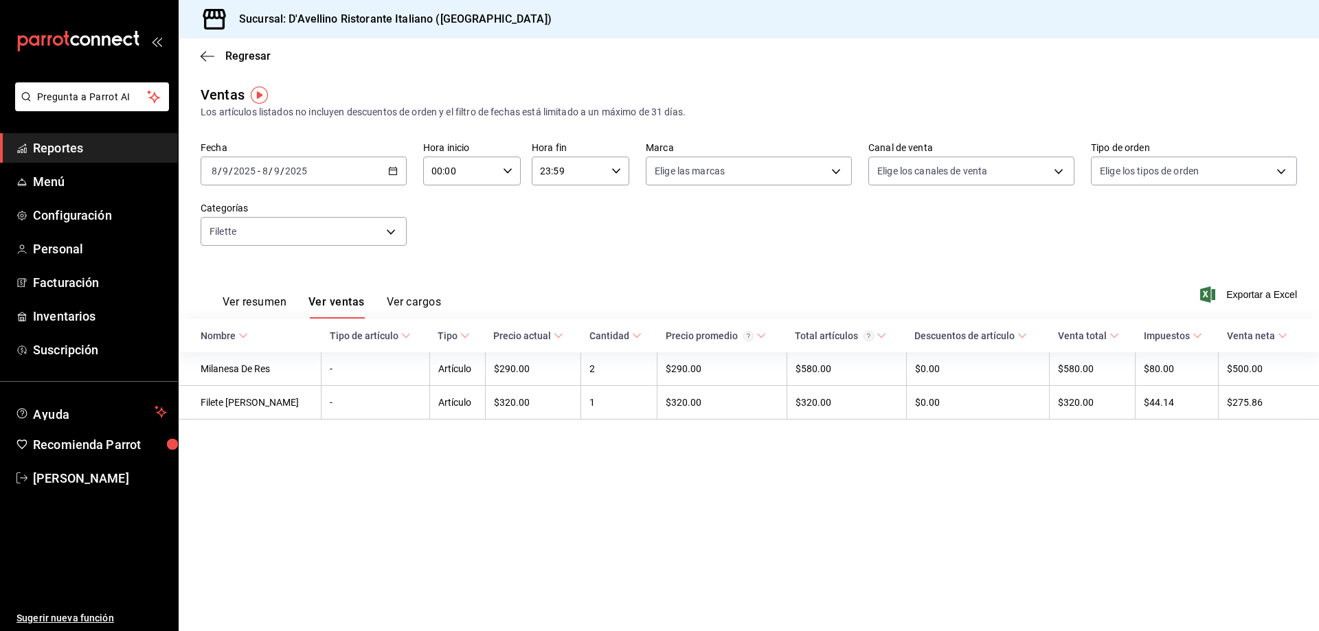
click at [392, 169] on icon "button" at bounding box center [393, 171] width 10 height 10
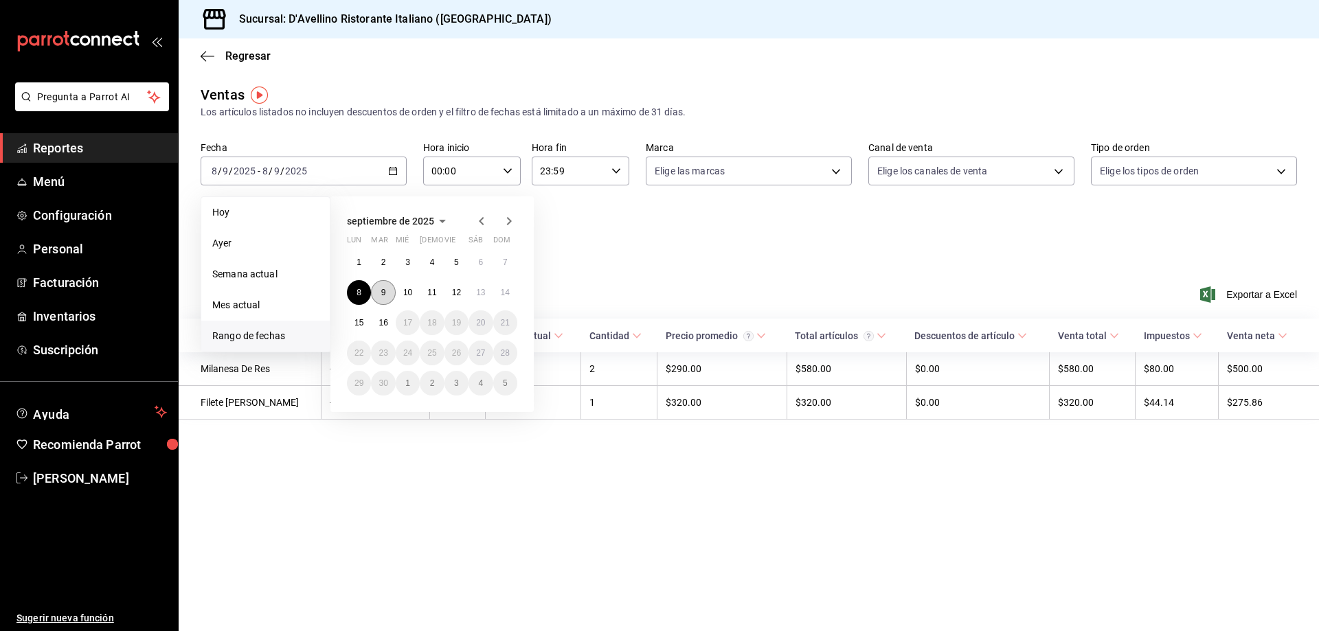
click at [383, 293] on abbr "9" at bounding box center [383, 293] width 5 height 10
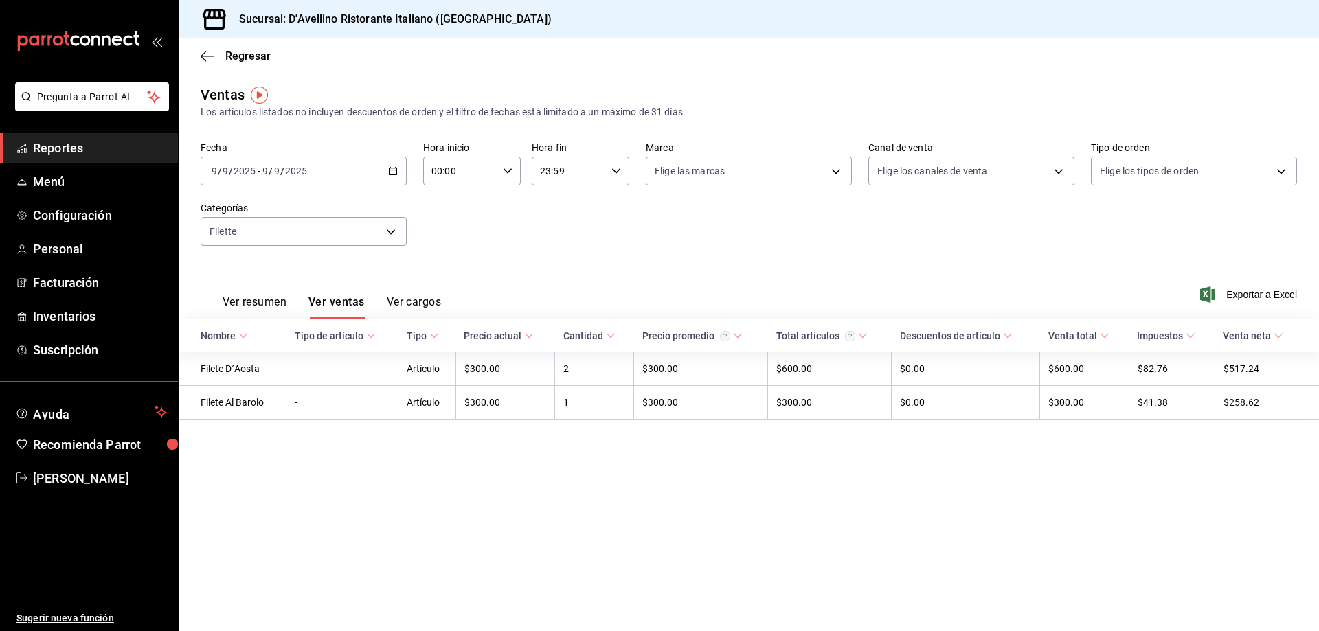
click at [396, 169] on icon "button" at bounding box center [393, 171] width 10 height 10
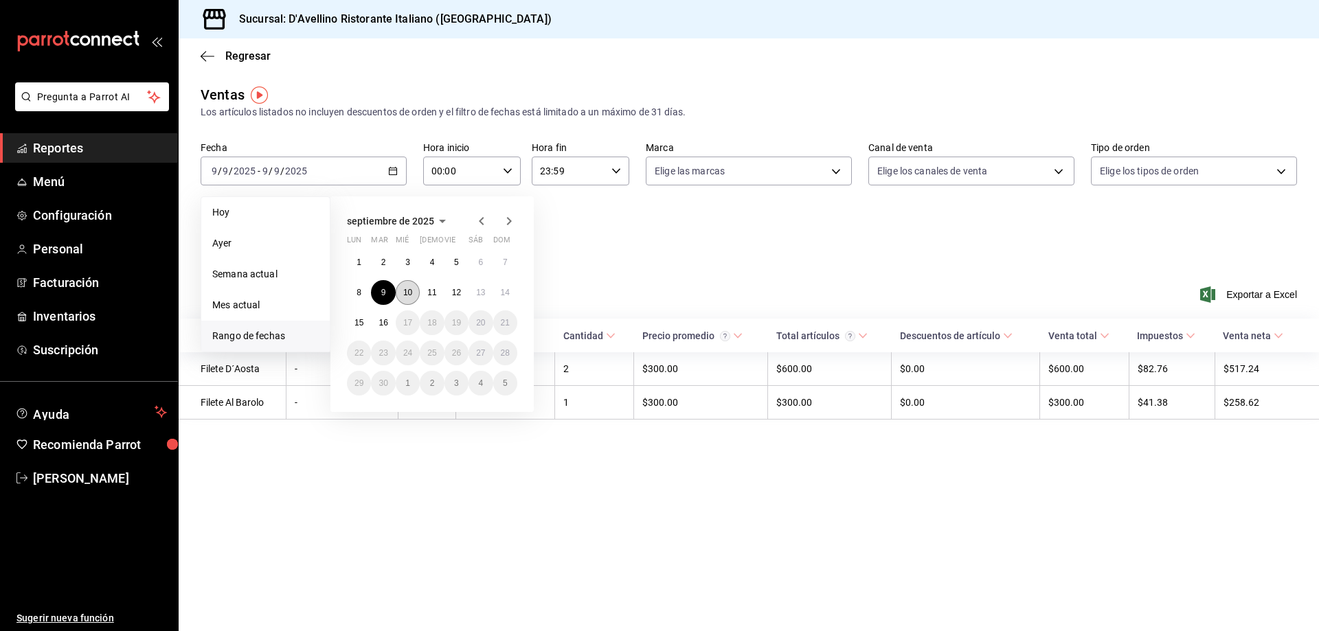
click at [411, 295] on abbr "10" at bounding box center [407, 293] width 9 height 10
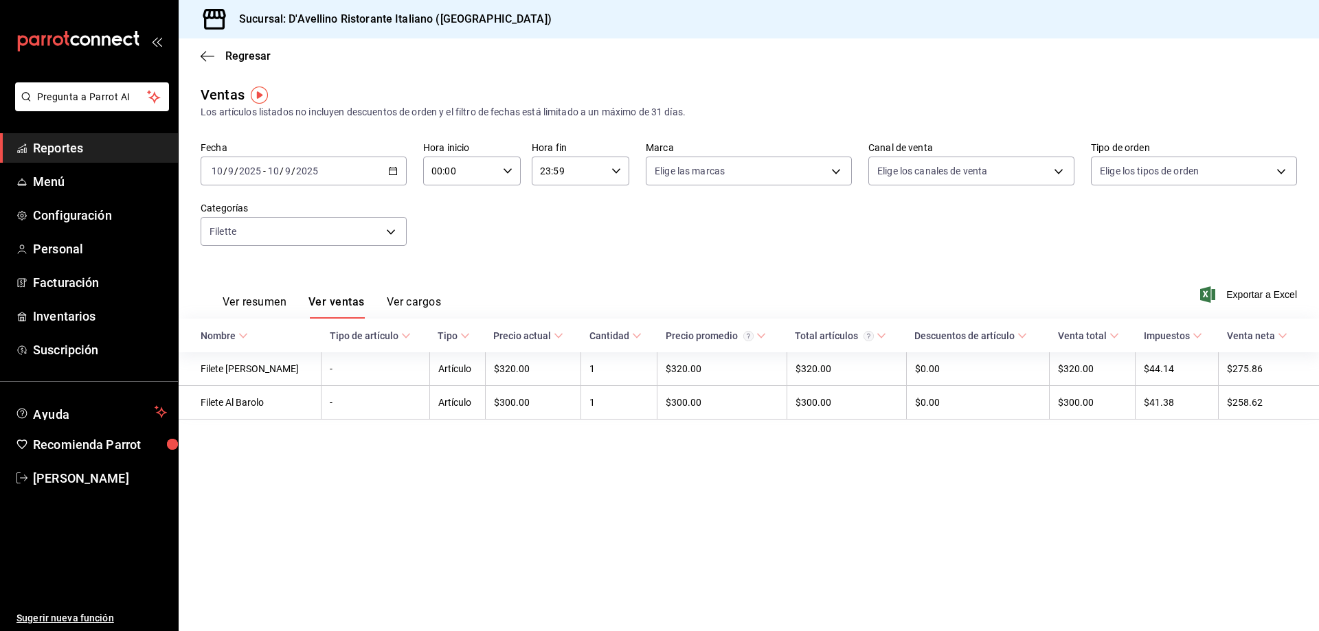
click at [396, 168] on \(Stroke\) "button" at bounding box center [393, 172] width 8 height 8
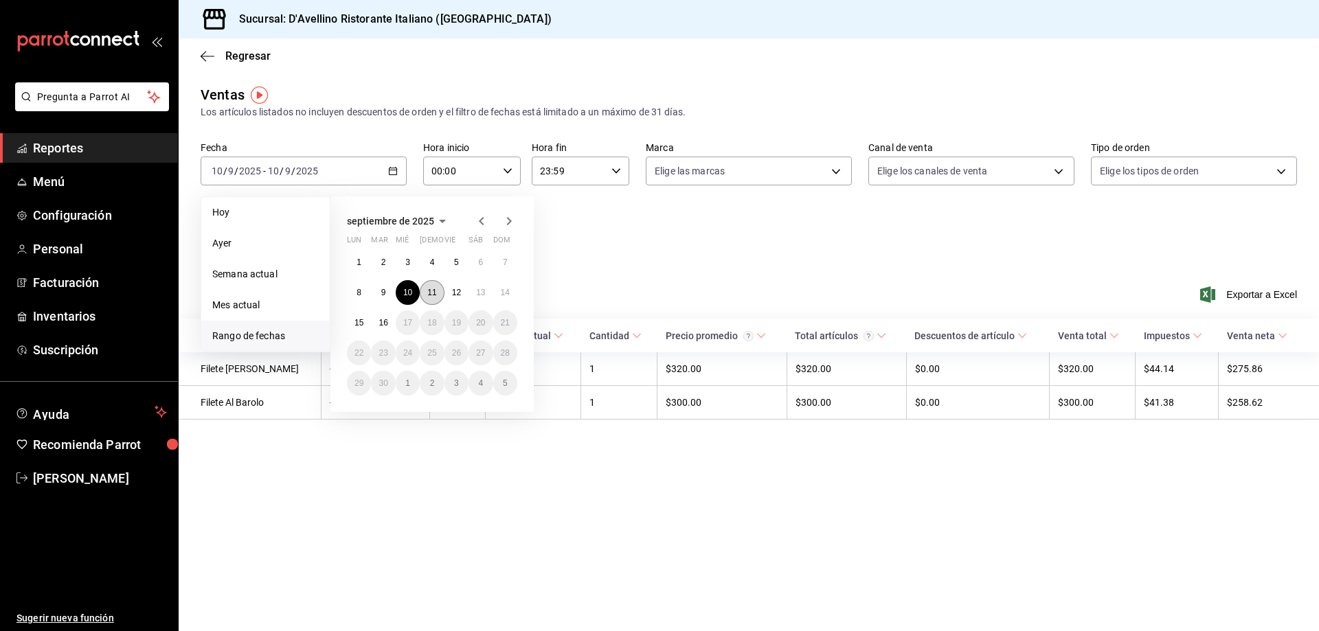
click at [434, 291] on abbr "11" at bounding box center [431, 293] width 9 height 10
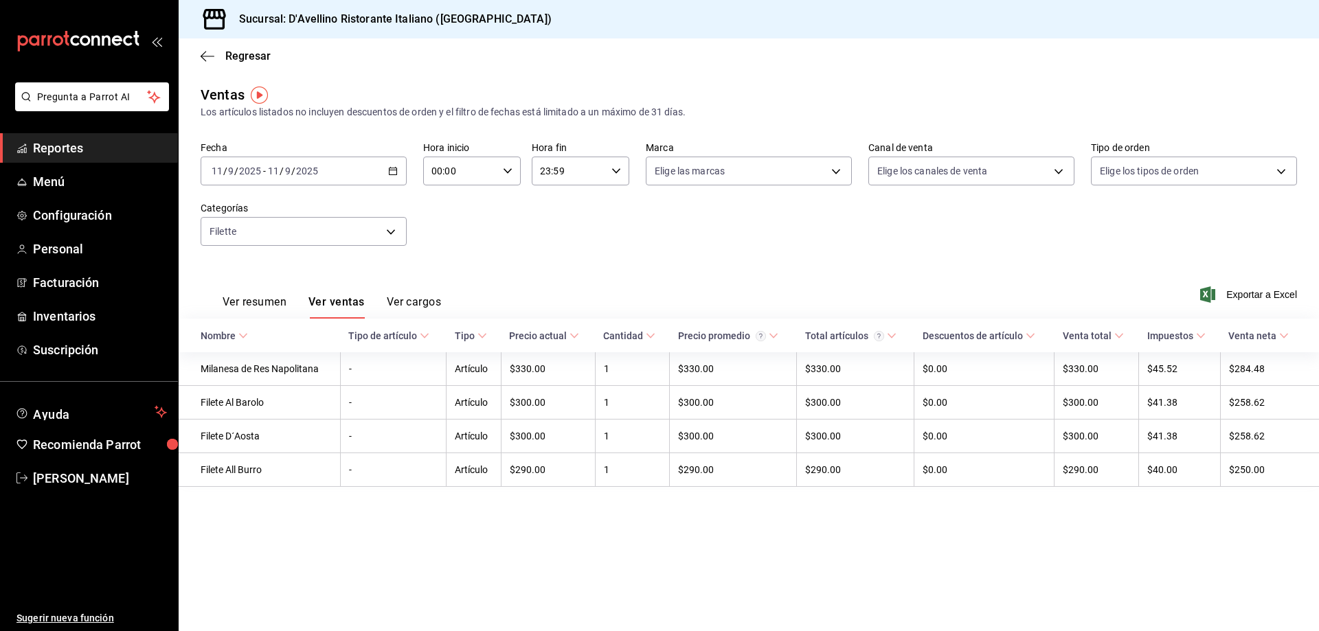
click at [392, 169] on icon "button" at bounding box center [393, 171] width 10 height 10
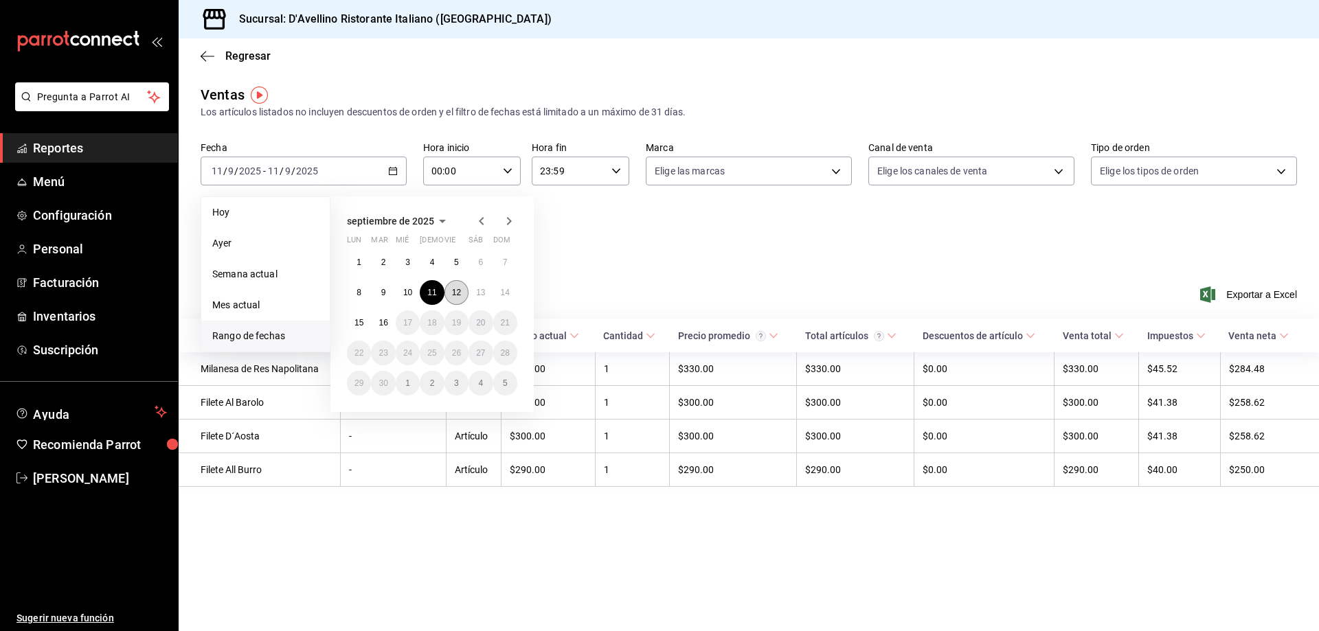
click at [449, 291] on button "12" at bounding box center [457, 292] width 24 height 25
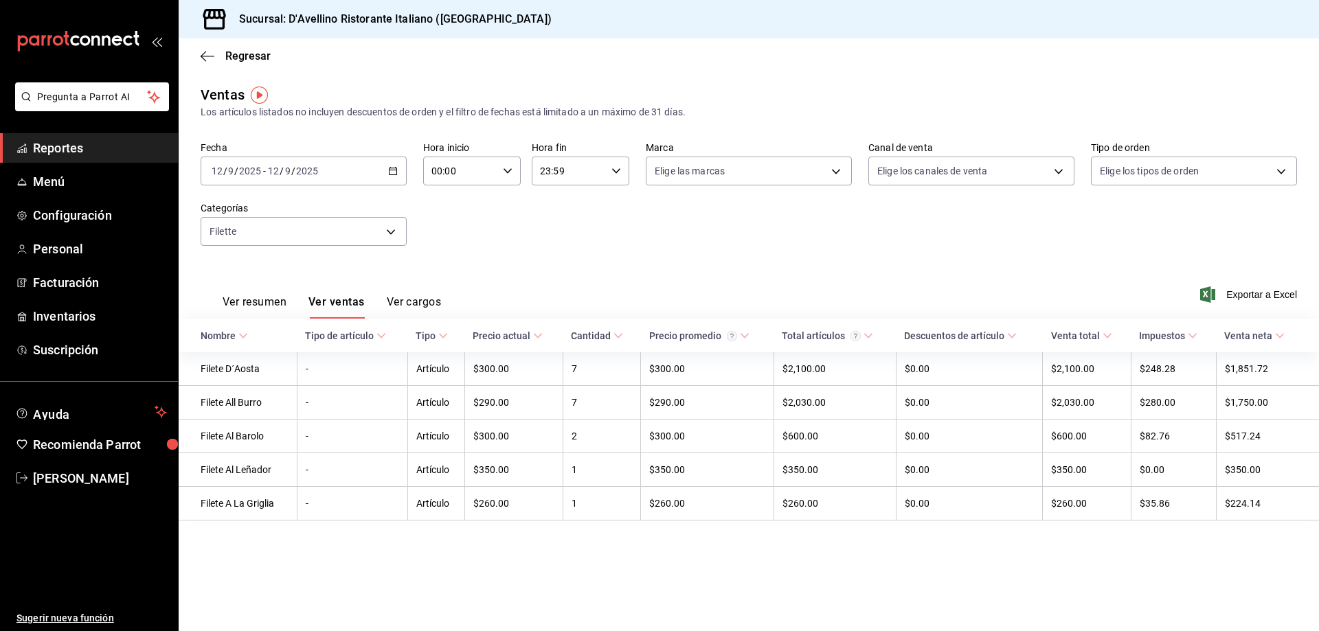
click at [391, 169] on icon "button" at bounding box center [393, 171] width 10 height 10
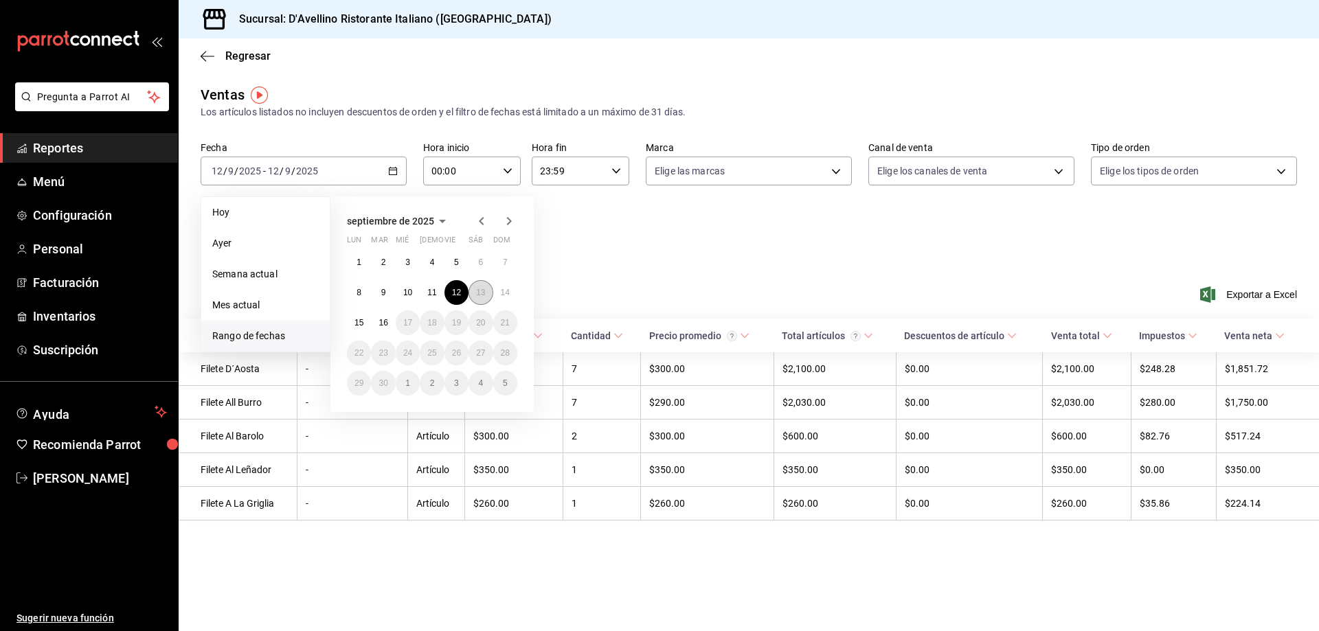
click at [482, 295] on abbr "13" at bounding box center [480, 293] width 9 height 10
click at [480, 289] on abbr "13" at bounding box center [480, 293] width 9 height 10
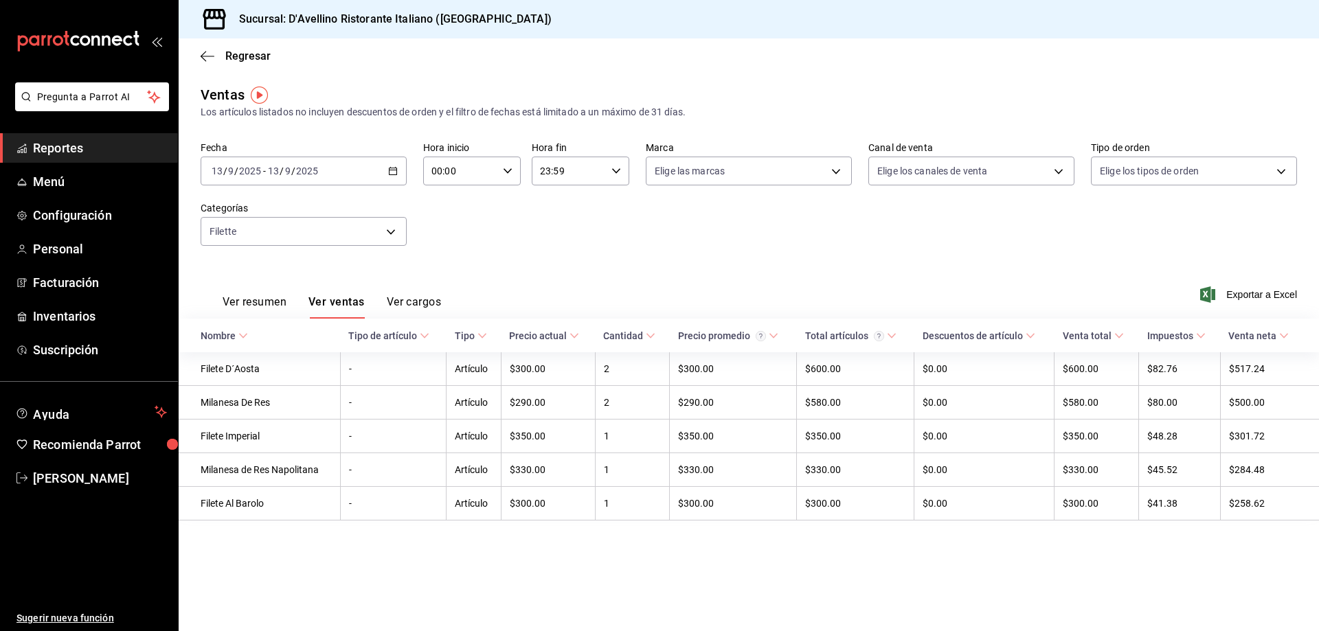
click at [394, 170] on icon "button" at bounding box center [393, 171] width 10 height 10
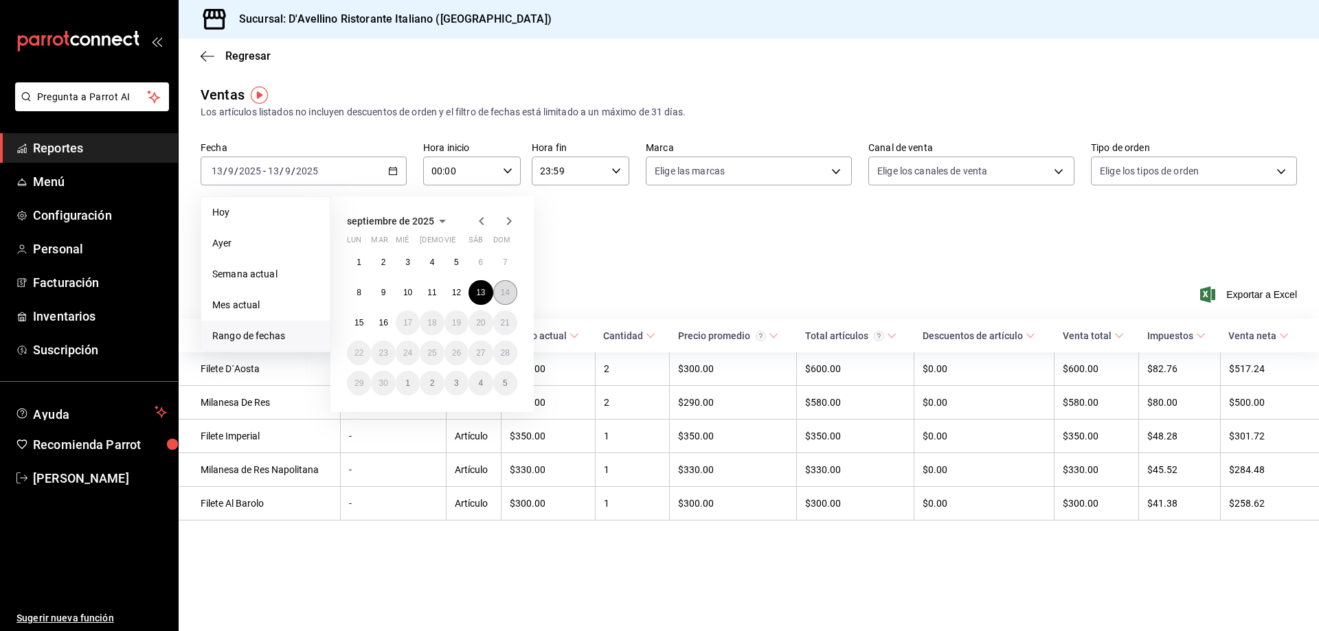
click at [506, 296] on abbr "14" at bounding box center [505, 293] width 9 height 10
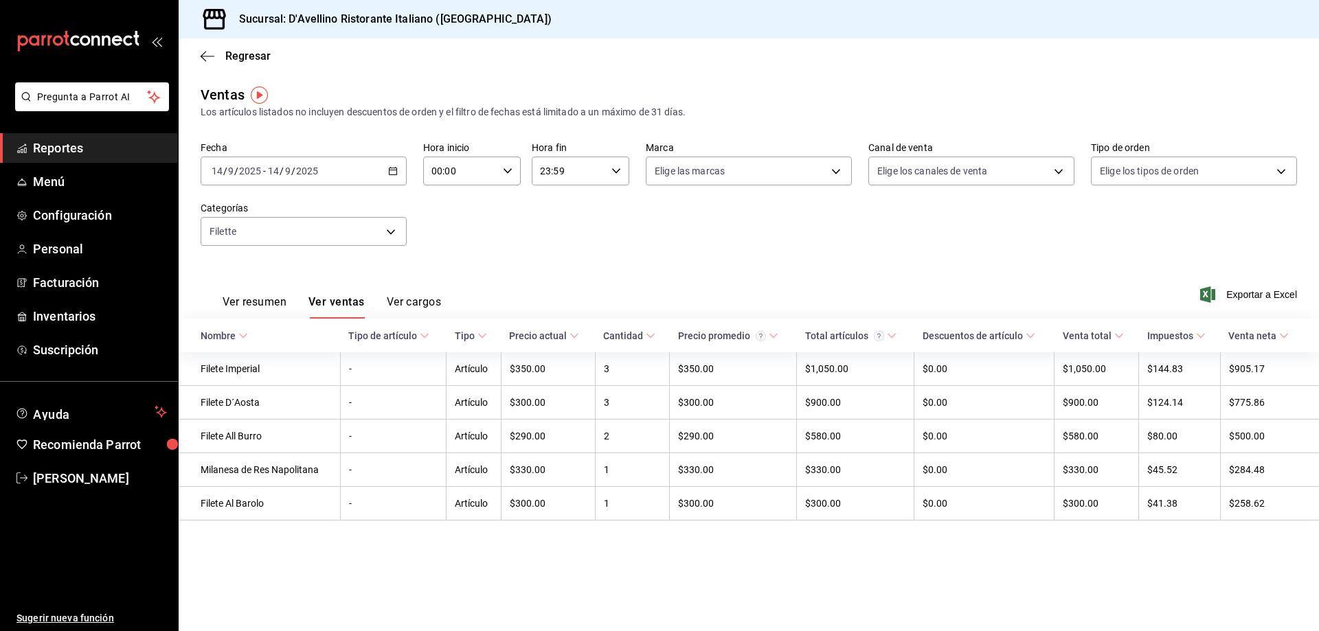
click at [398, 167] on div "[DATE] [DATE] - [DATE] [DATE]" at bounding box center [304, 171] width 206 height 29
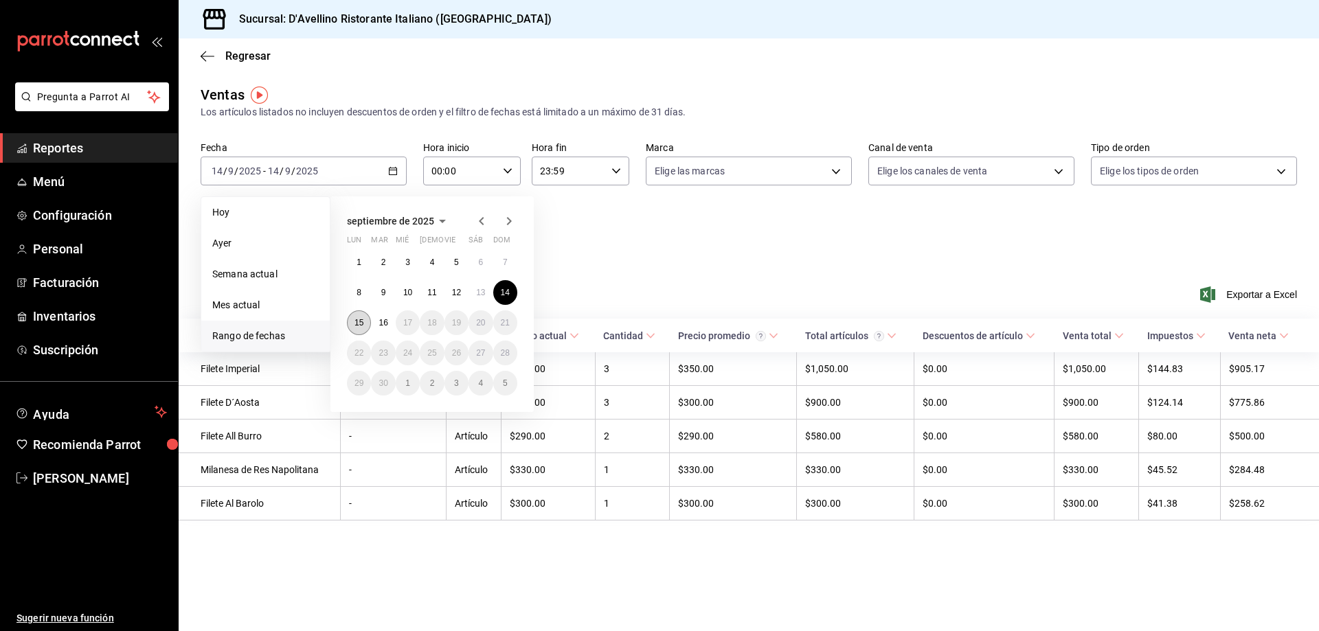
click at [361, 324] on abbr "15" at bounding box center [359, 323] width 9 height 10
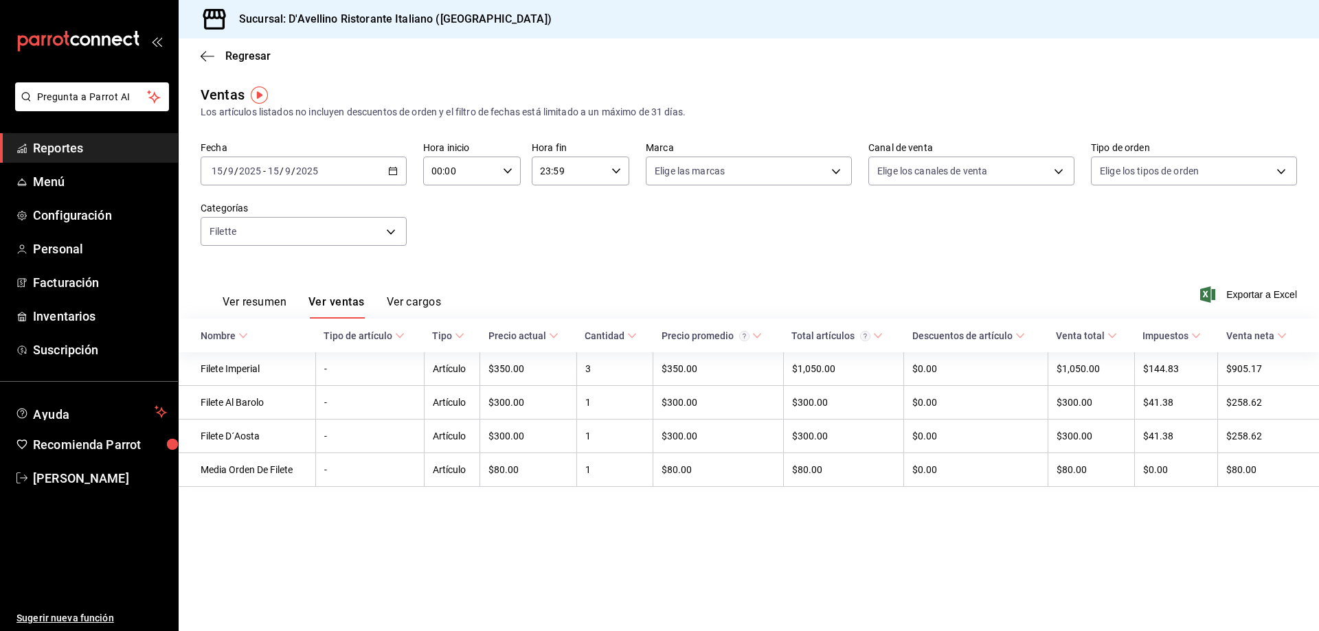
click at [391, 168] on \(Stroke\) "button" at bounding box center [393, 172] width 8 height 8
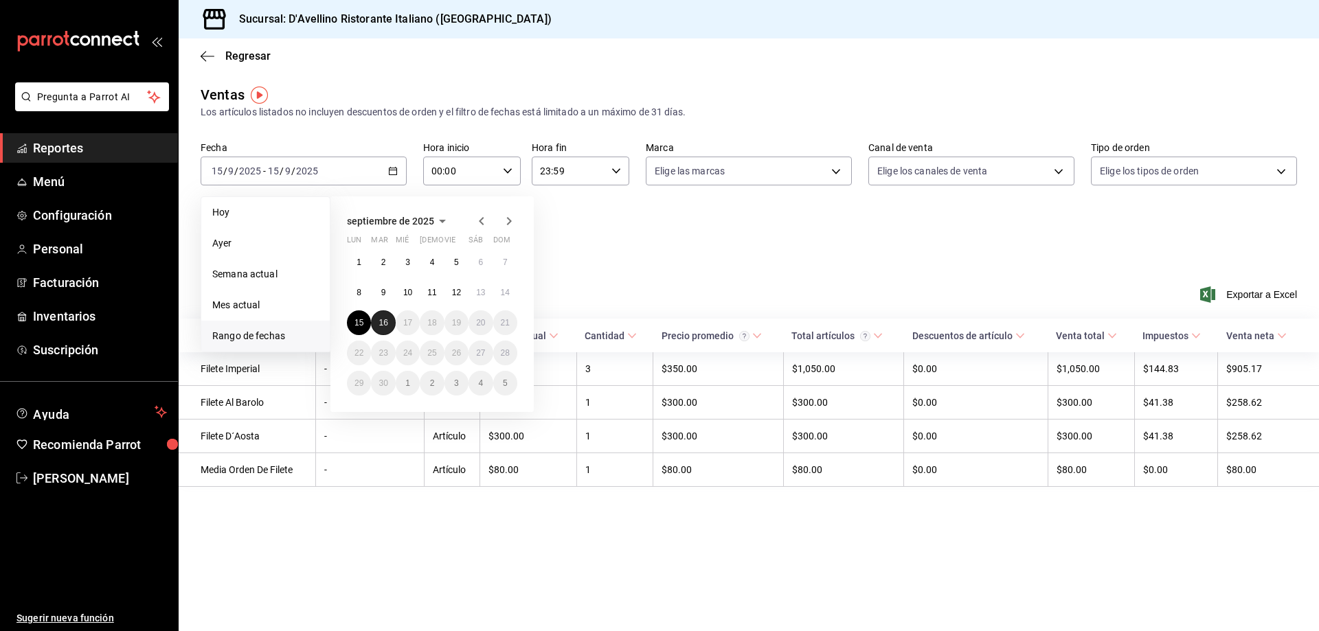
click at [381, 322] on abbr "16" at bounding box center [383, 323] width 9 height 10
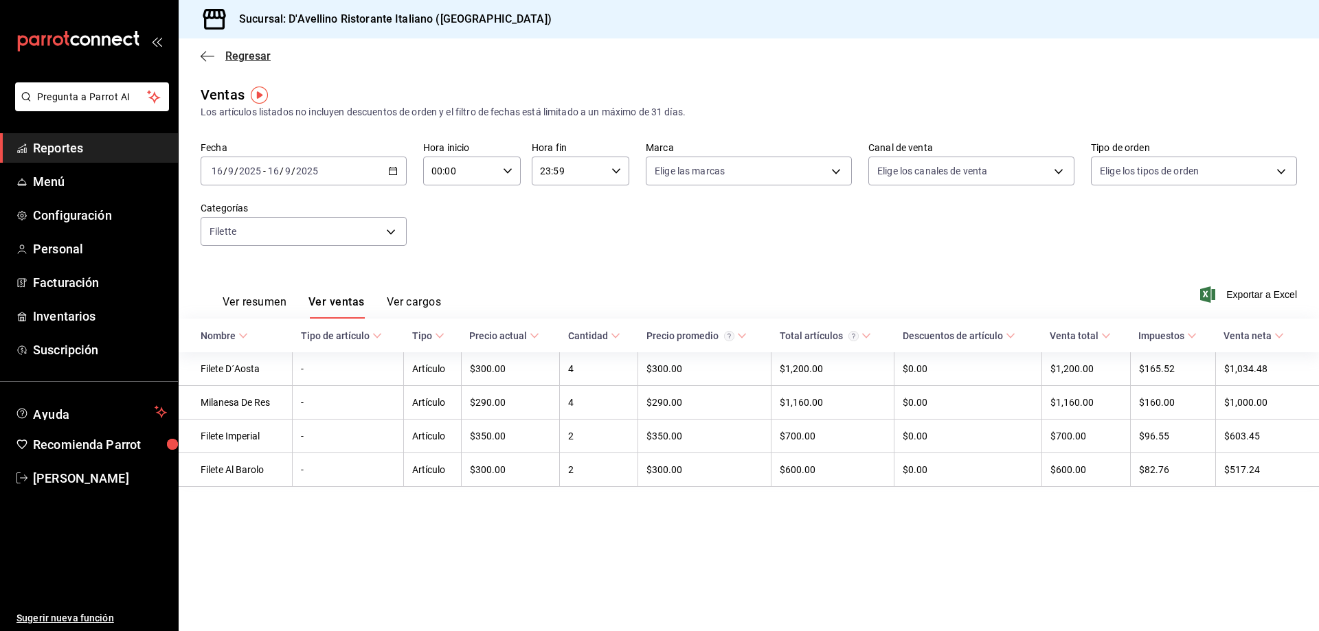
click at [242, 56] on span "Regresar" at bounding box center [247, 55] width 45 height 13
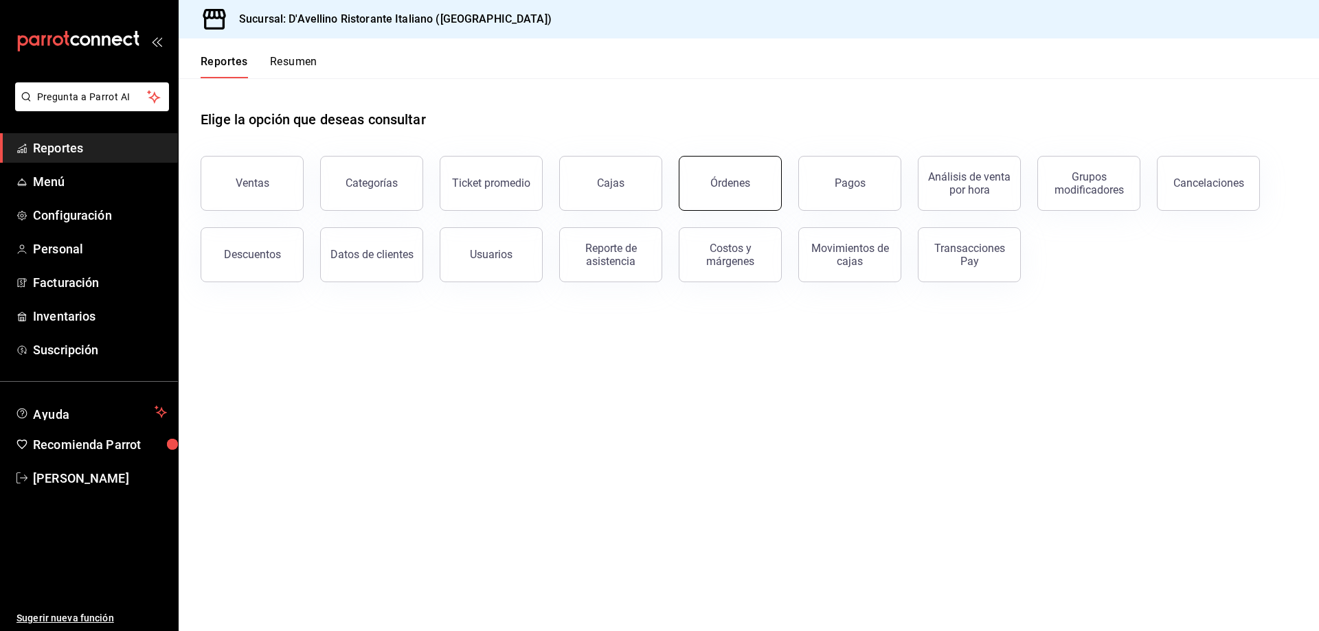
click at [748, 175] on button "Órdenes" at bounding box center [730, 183] width 103 height 55
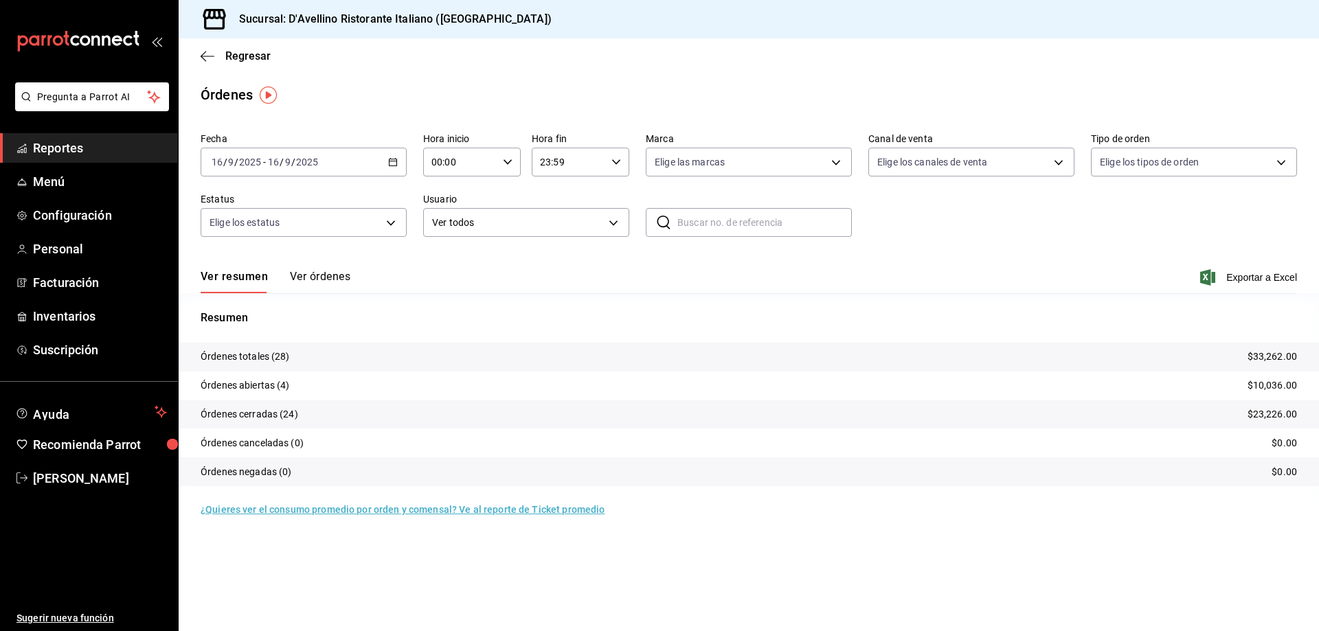
click at [323, 274] on button "Ver órdenes" at bounding box center [320, 281] width 60 height 23
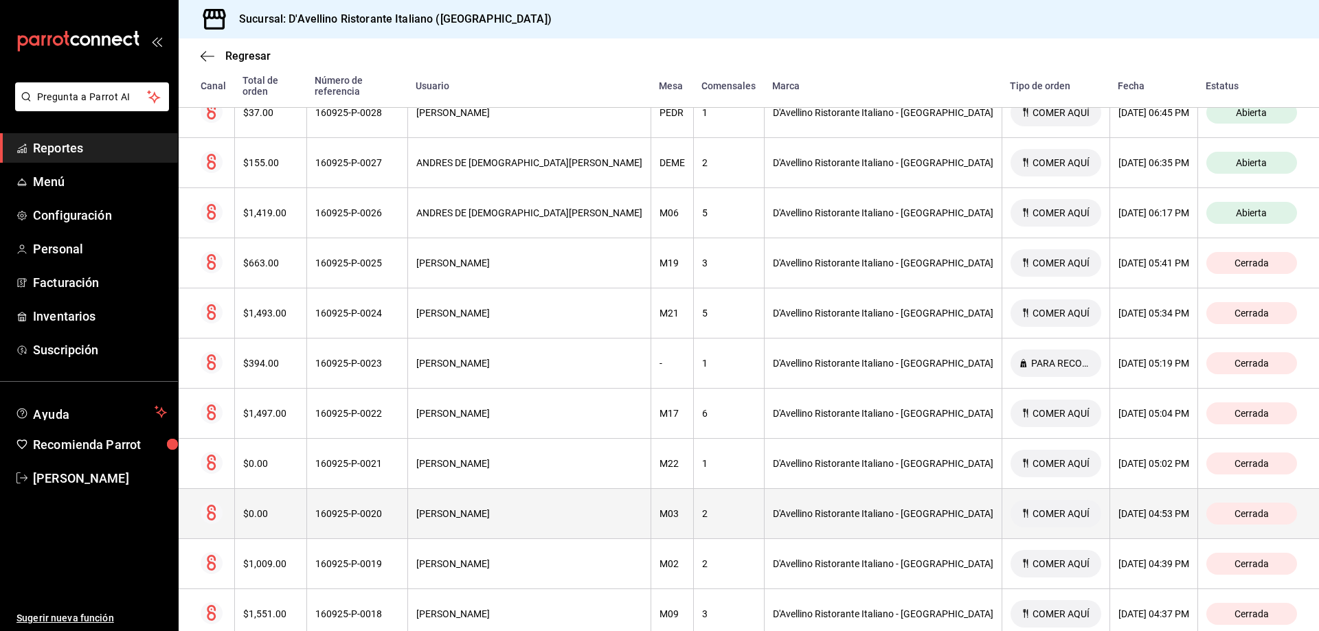
scroll to position [550, 0]
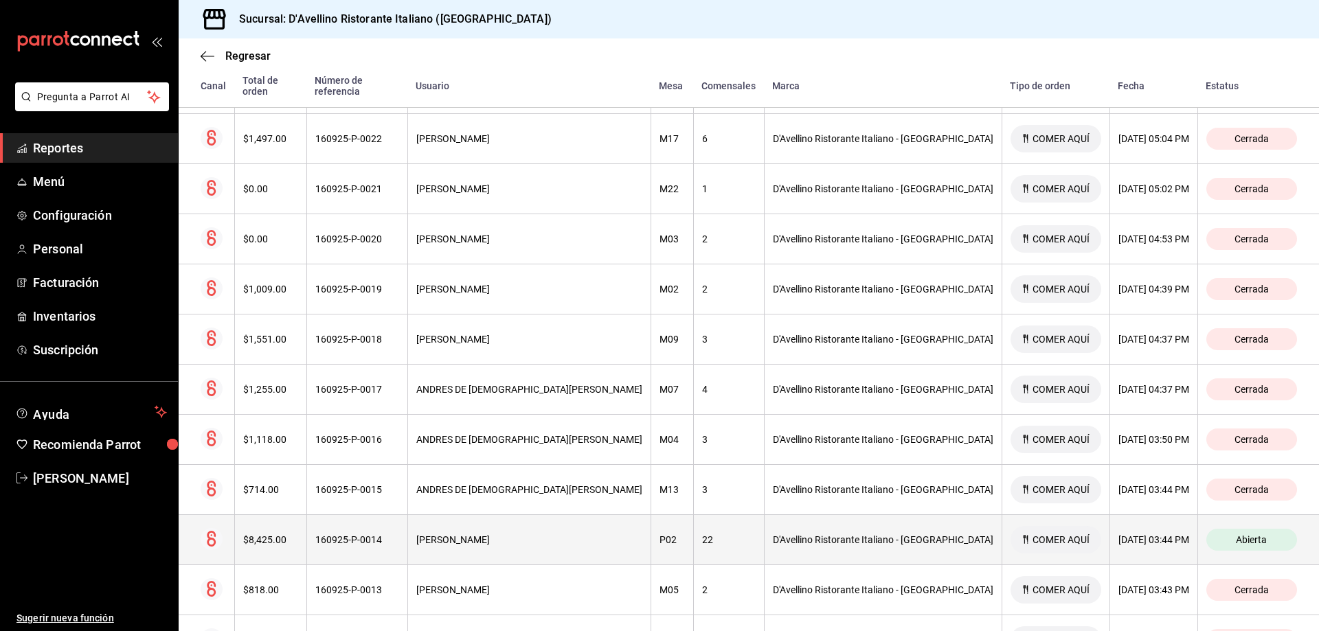
click at [1242, 535] on span "Abierta" at bounding box center [1252, 540] width 42 height 11
click at [1207, 529] on div "Abierta" at bounding box center [1252, 540] width 91 height 22
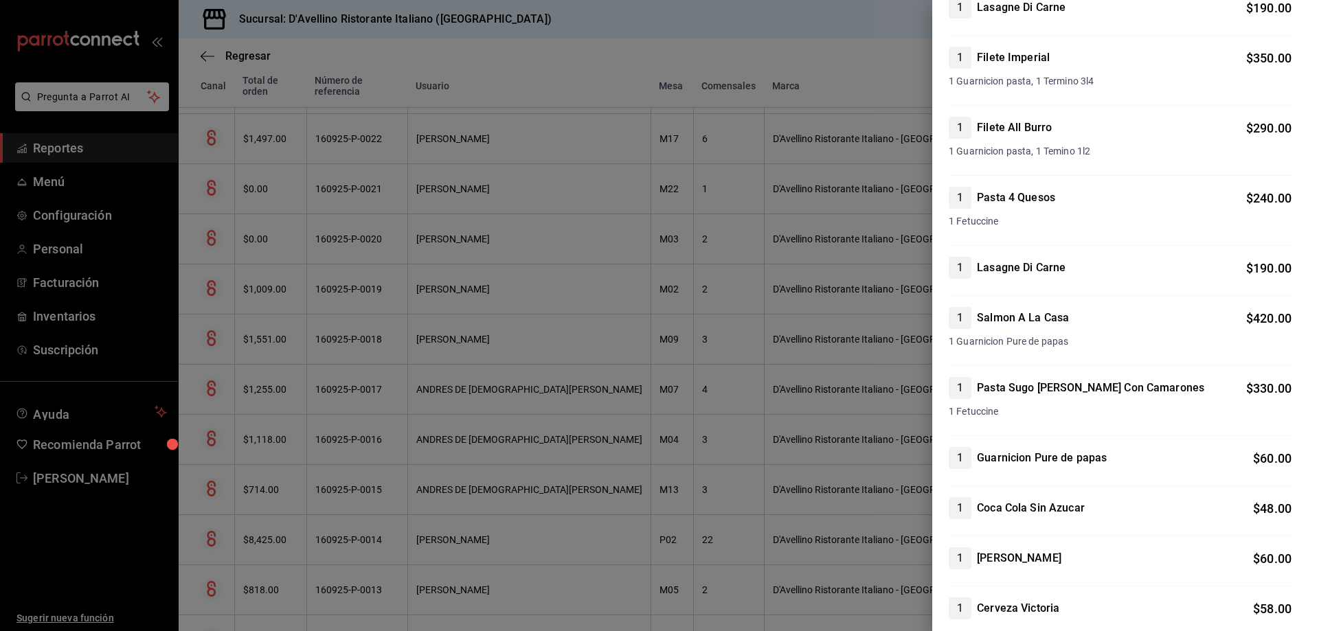
scroll to position [1718, 0]
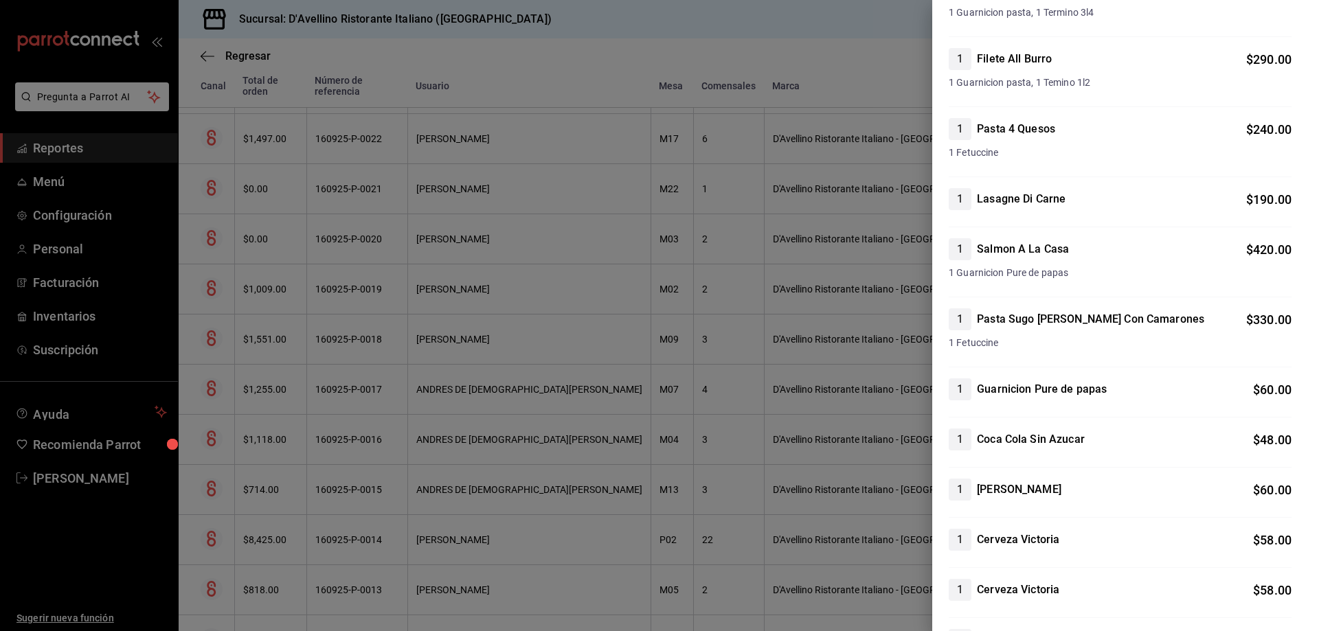
click at [878, 31] on div at bounding box center [659, 315] width 1319 height 631
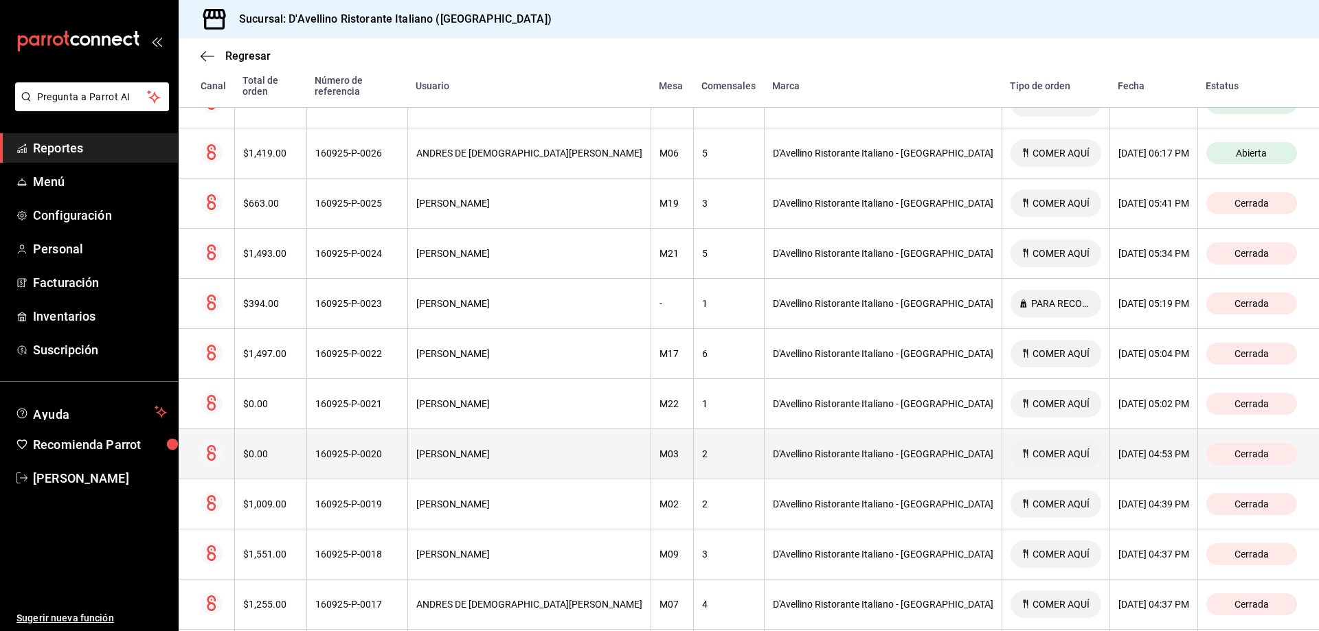
scroll to position [275, 0]
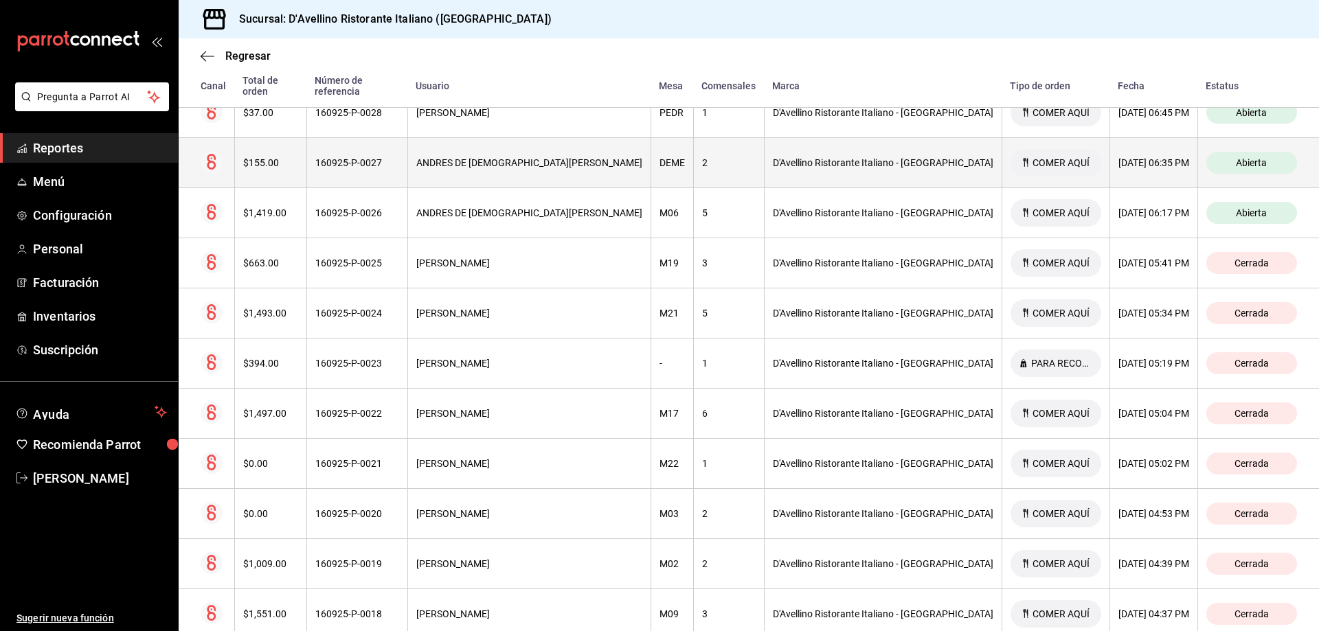
click at [1231, 157] on span "Abierta" at bounding box center [1252, 162] width 42 height 11
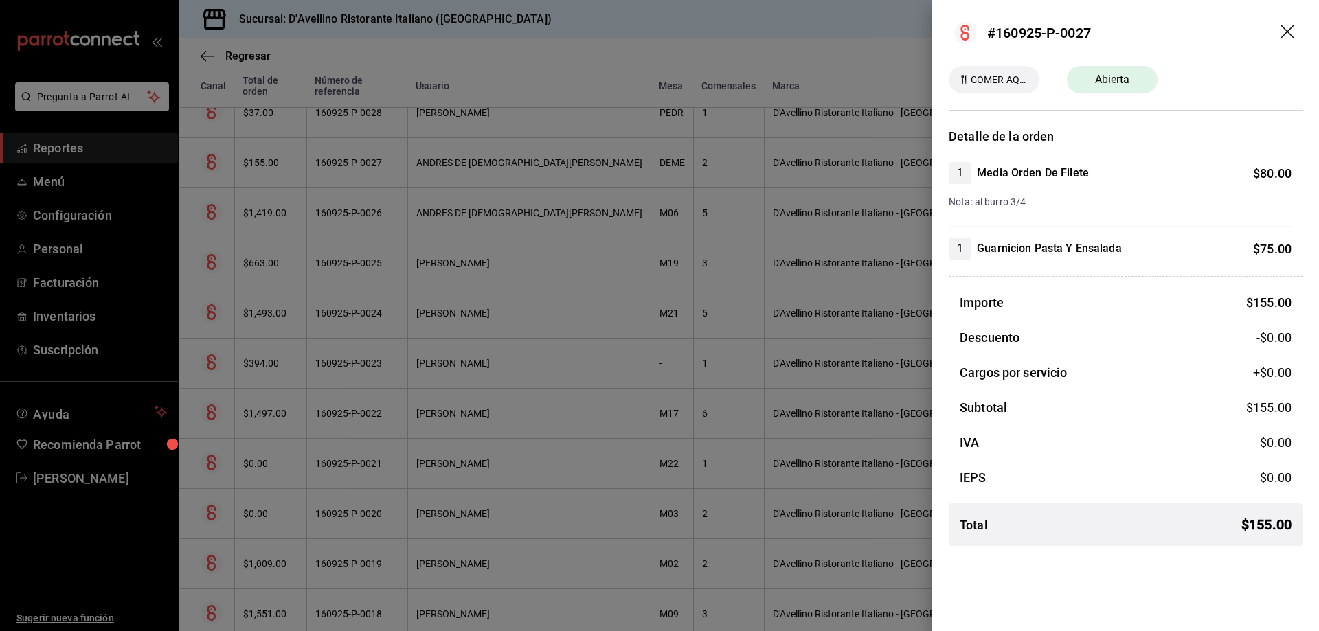
click at [872, 64] on div at bounding box center [659, 315] width 1319 height 631
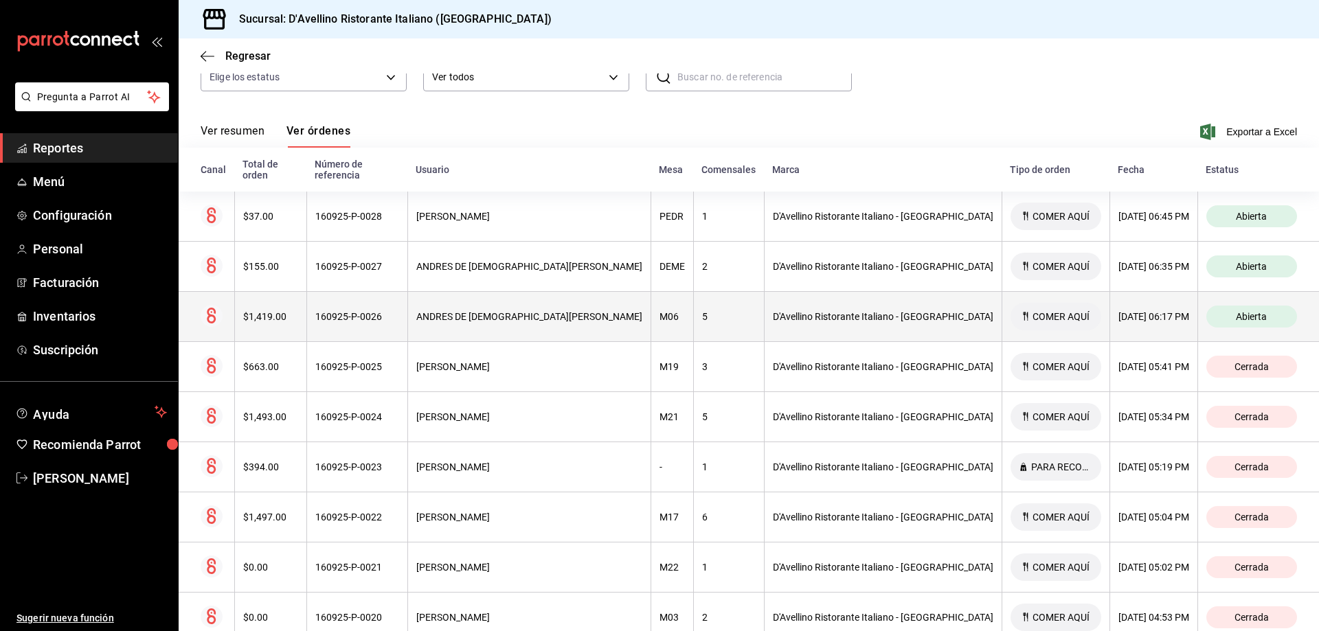
scroll to position [137, 0]
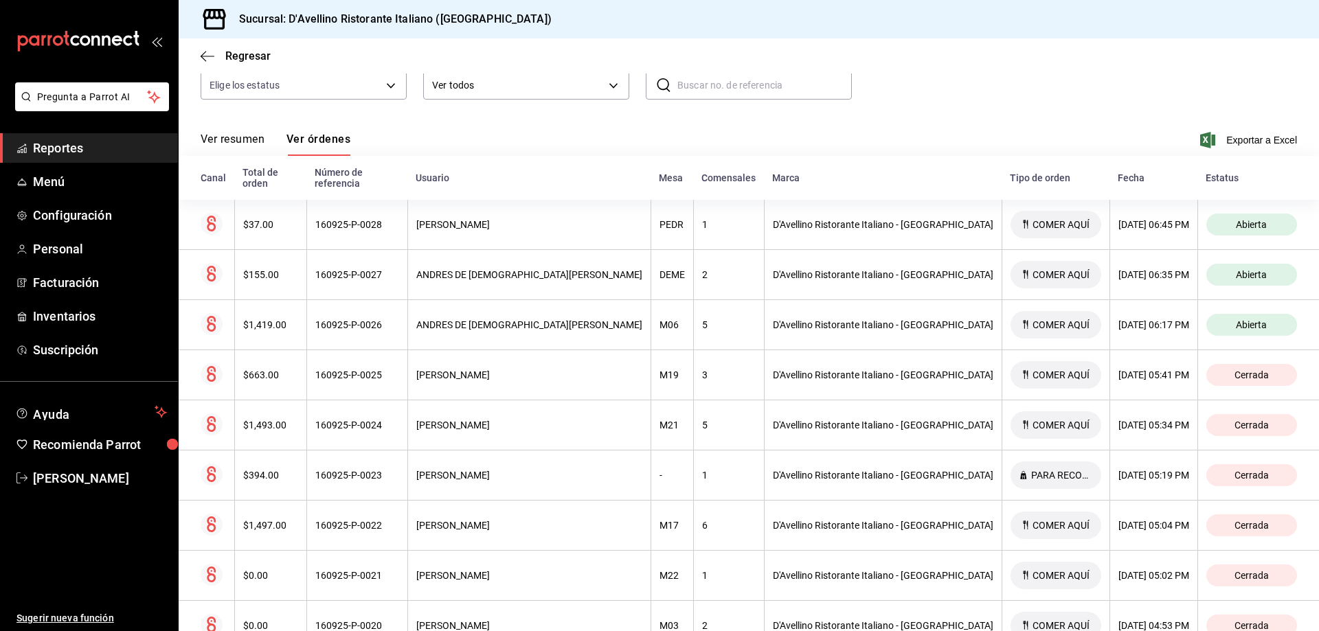
click at [928, 116] on div "Ver resumen Ver órdenes Exportar a Excel" at bounding box center [749, 136] width 1097 height 40
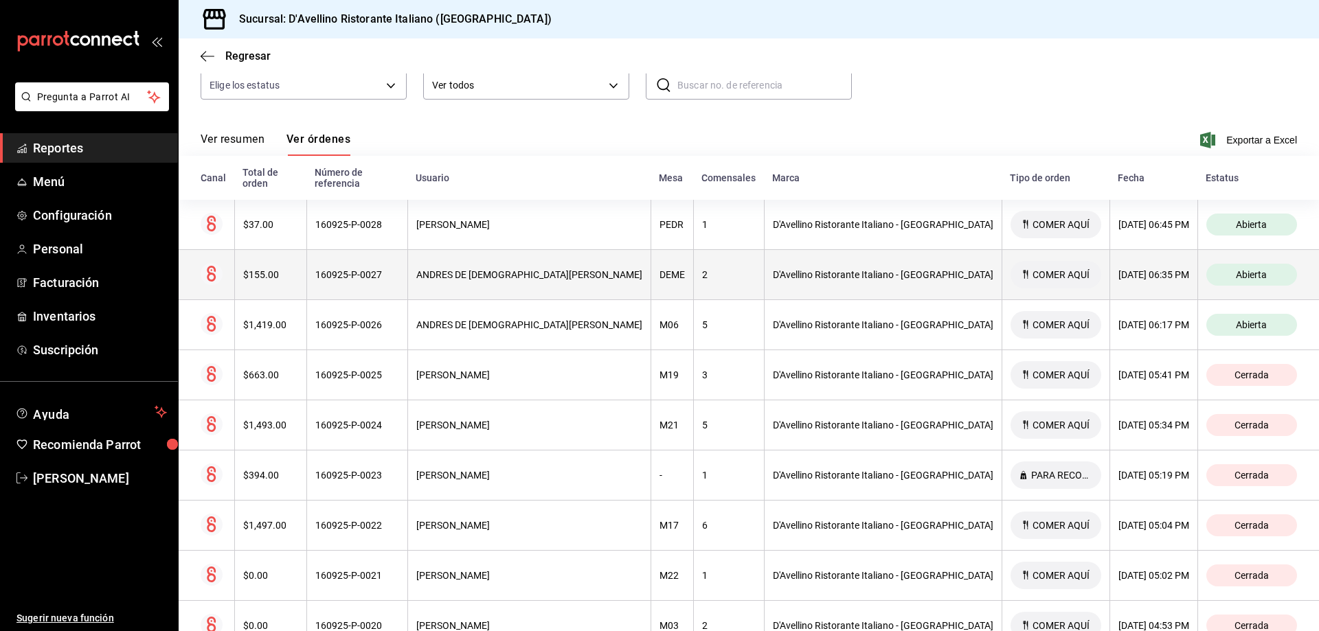
click at [1231, 269] on span "Abierta" at bounding box center [1252, 274] width 42 height 11
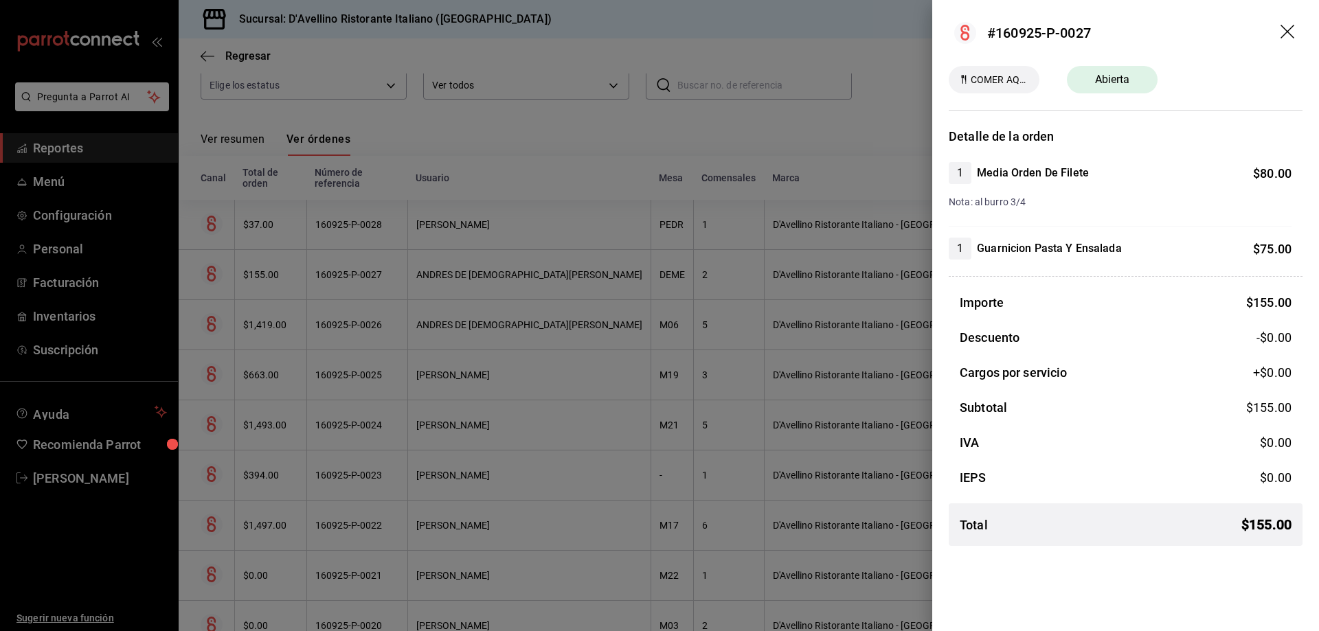
click at [1286, 35] on icon "drag" at bounding box center [1289, 33] width 16 height 16
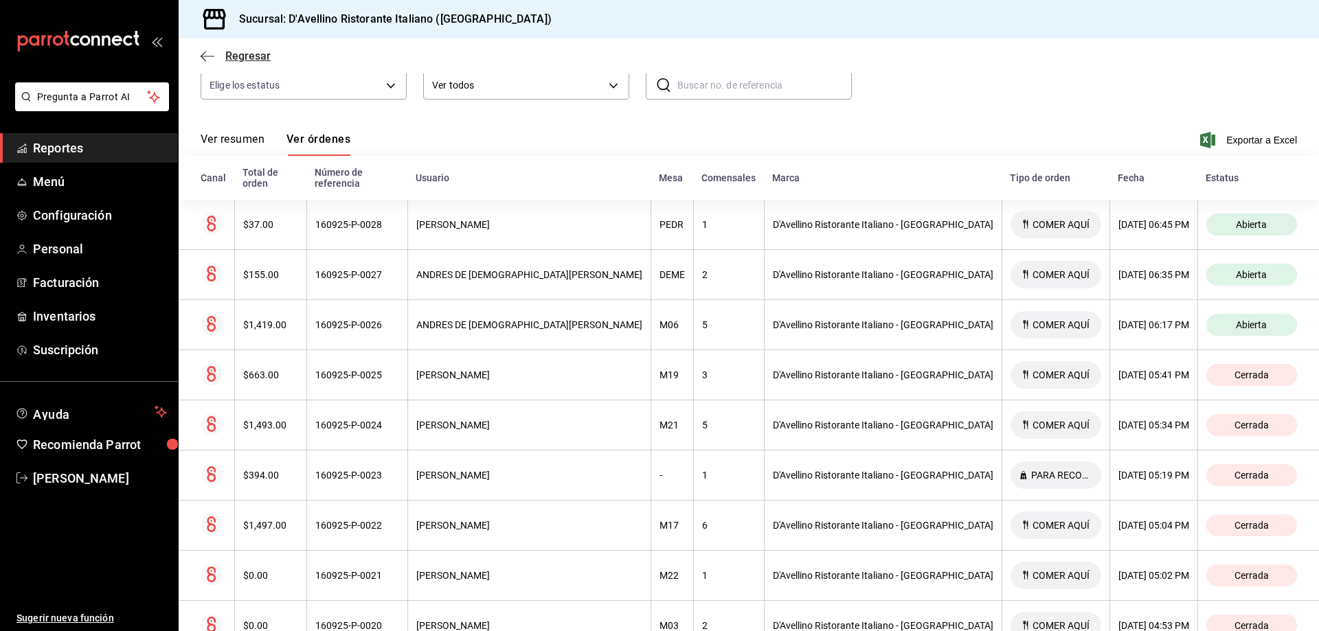
click at [229, 53] on span "Regresar" at bounding box center [247, 55] width 45 height 13
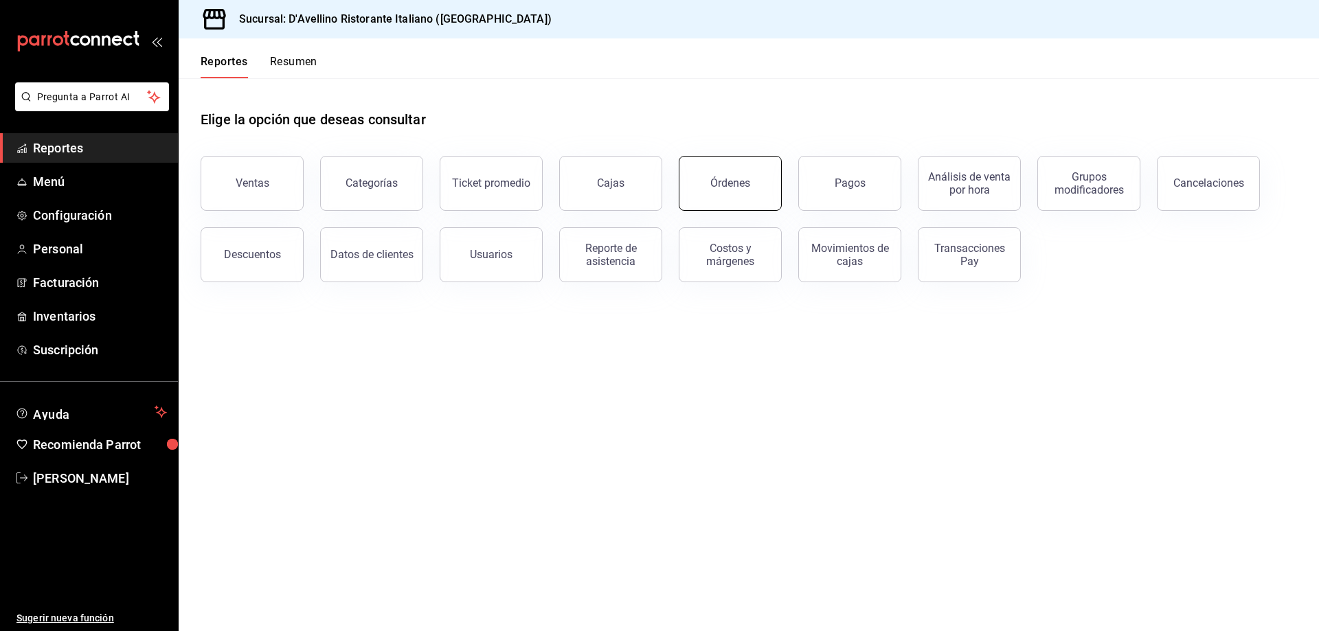
click at [710, 179] on button "Órdenes" at bounding box center [730, 183] width 103 height 55
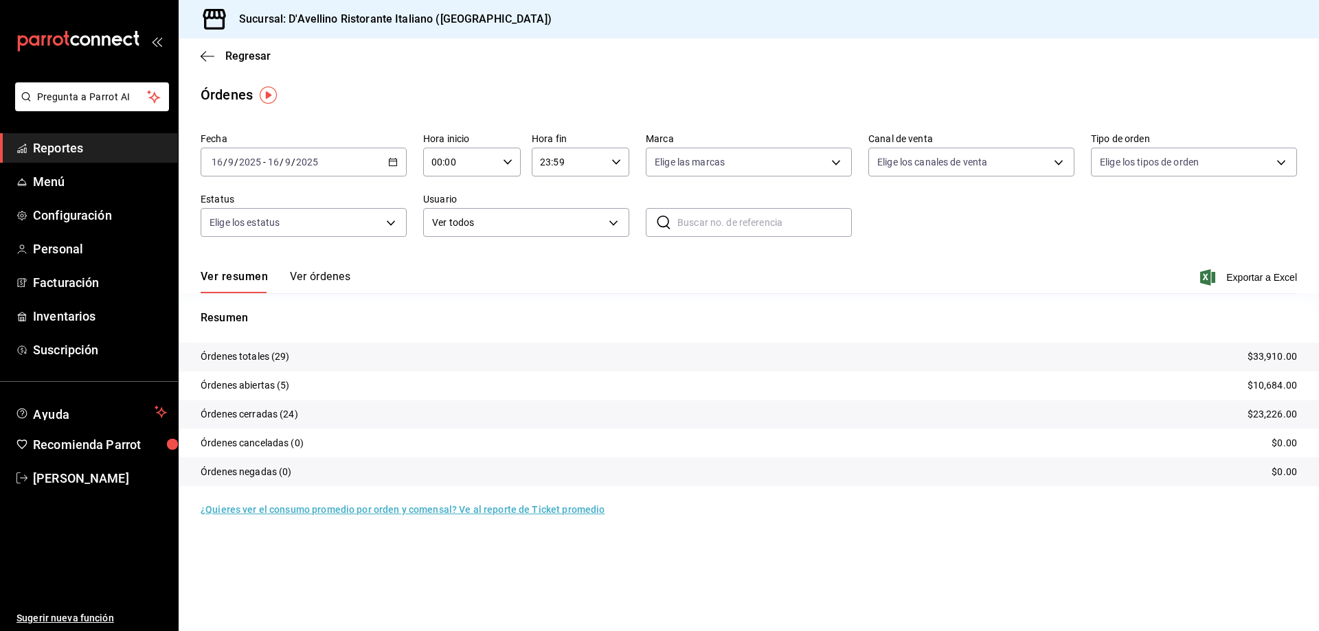
click at [320, 280] on button "Ver órdenes" at bounding box center [320, 281] width 60 height 23
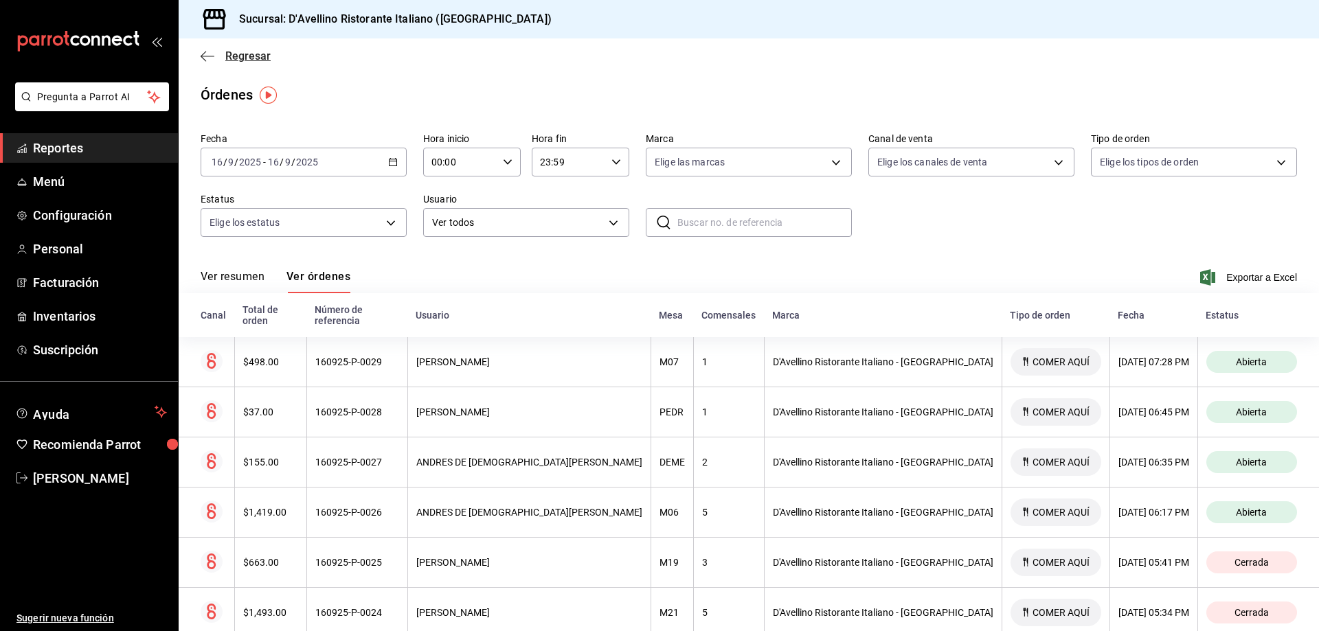
click at [255, 54] on span "Regresar" at bounding box center [247, 55] width 45 height 13
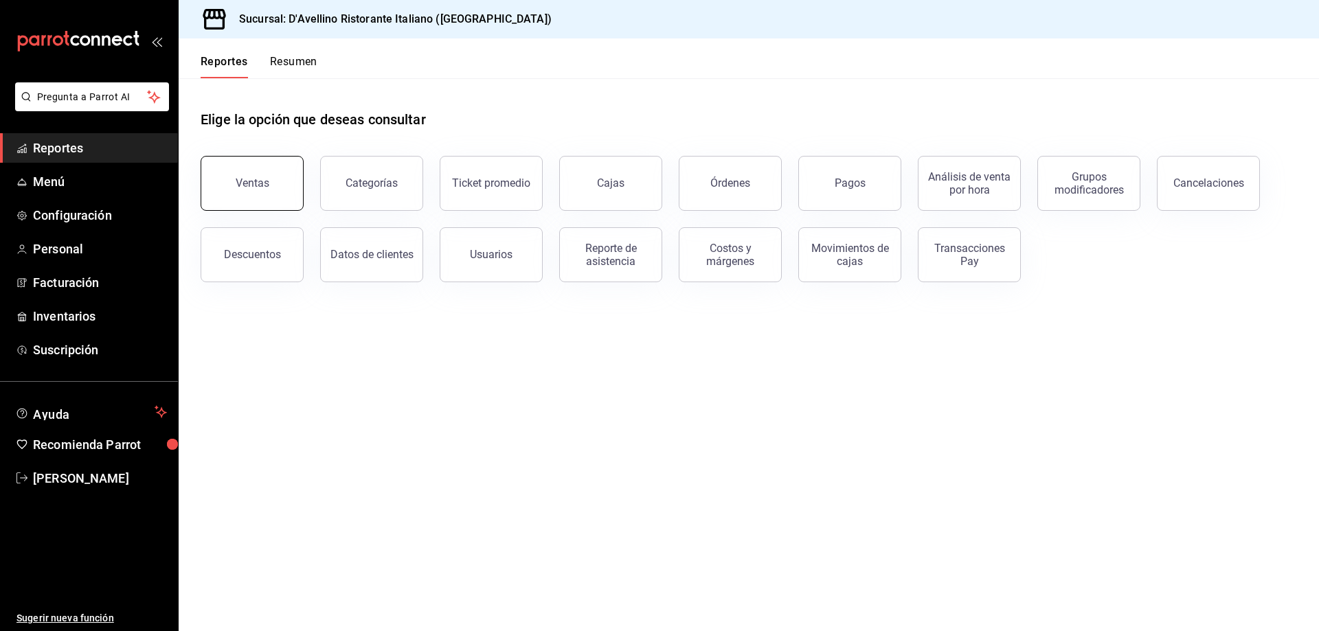
click at [240, 182] on div "Ventas" at bounding box center [253, 183] width 34 height 13
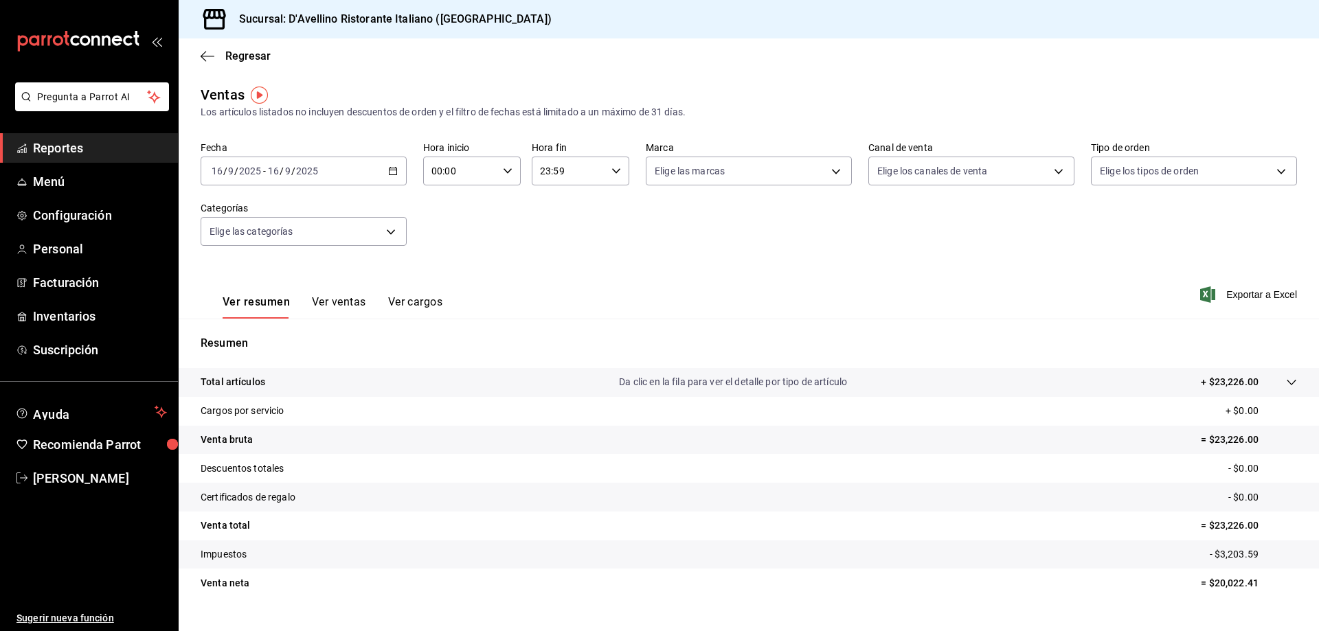
click at [345, 304] on button "Ver ventas" at bounding box center [339, 306] width 54 height 23
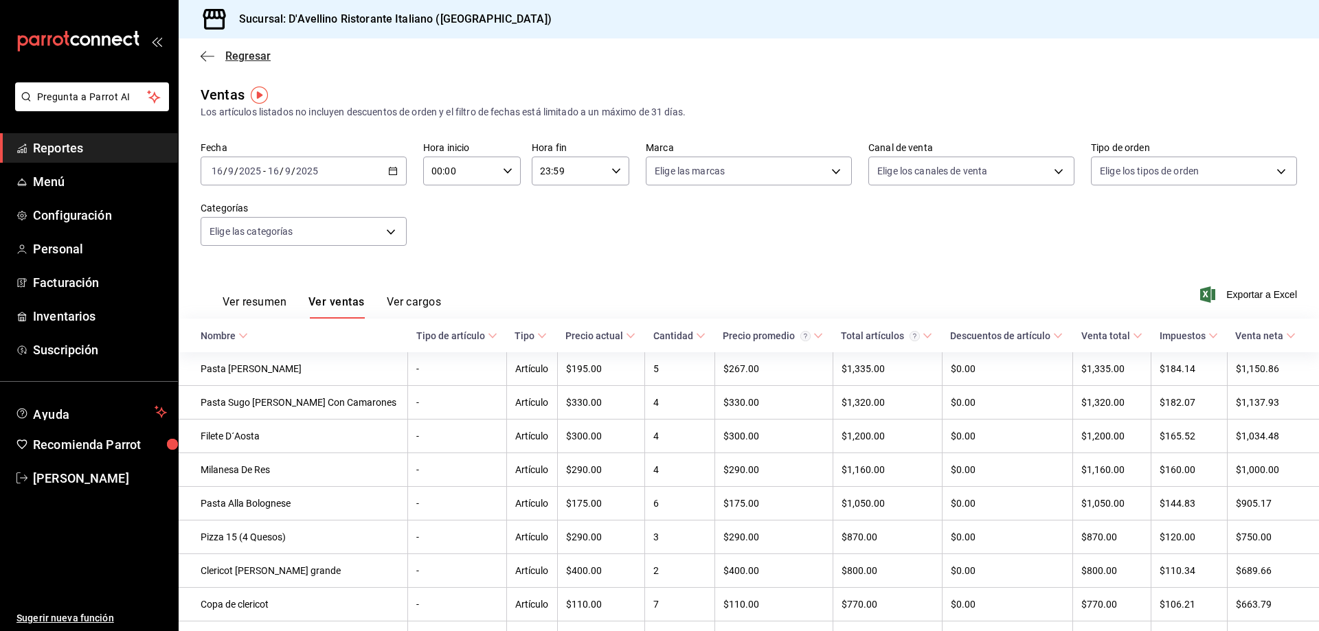
click at [230, 52] on span "Regresar" at bounding box center [247, 55] width 45 height 13
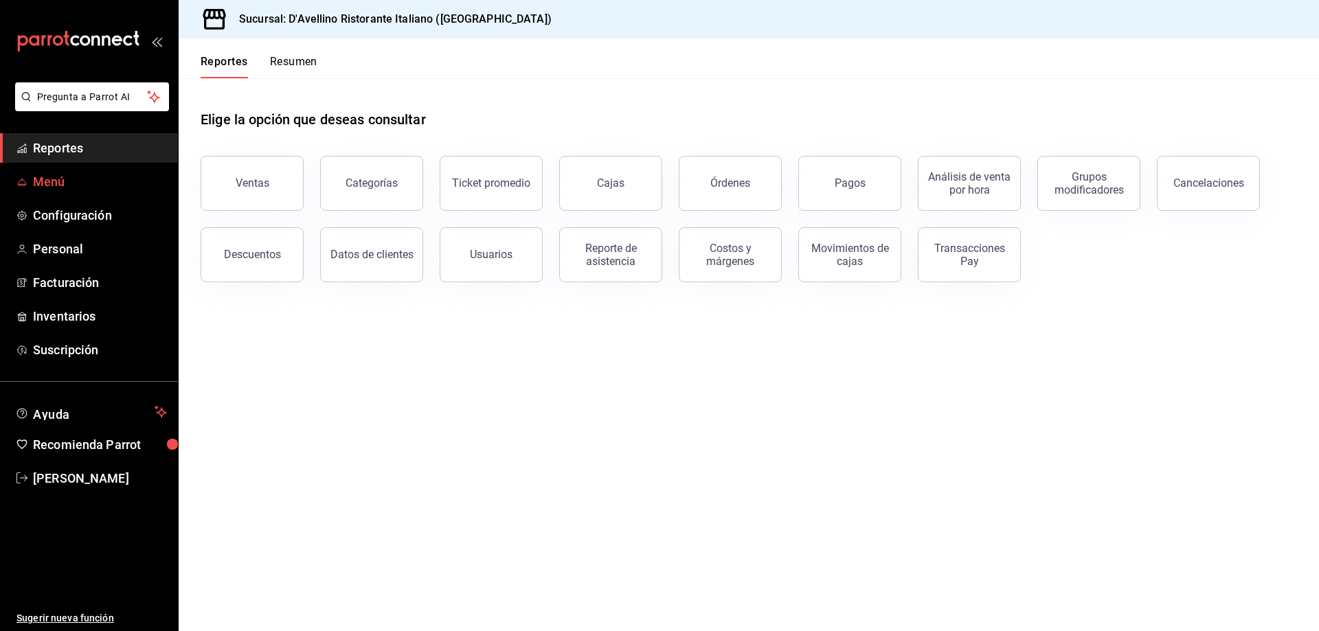
click at [65, 181] on span "Menú" at bounding box center [100, 181] width 134 height 19
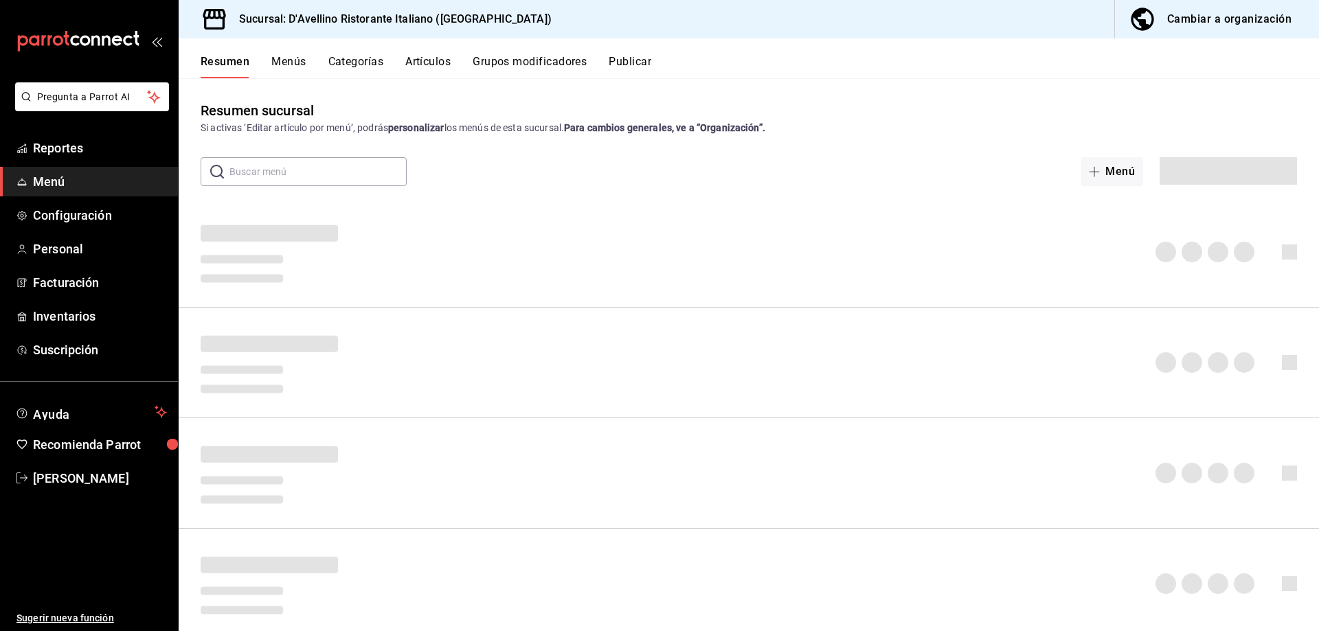
click at [436, 60] on button "Artículos" at bounding box center [427, 66] width 45 height 23
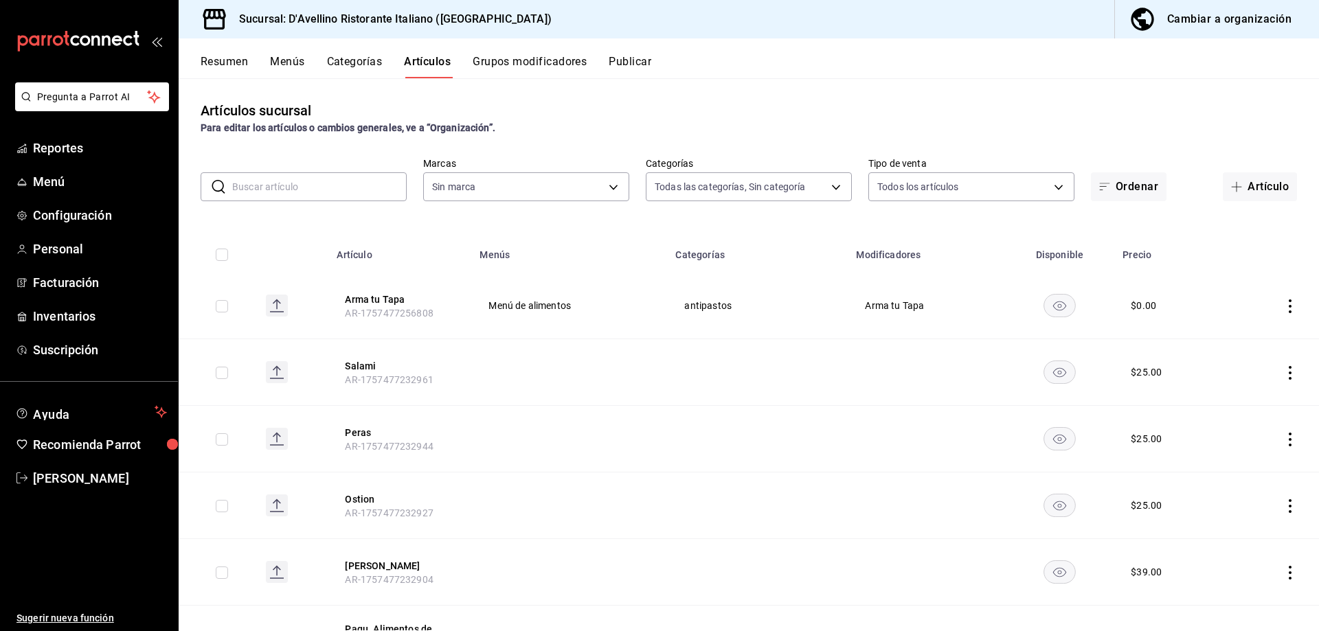
type input "6cffc628-7154-498e-be8e-d9df8b8db4ac,f3a1f48a-d3f7-4a4e-a0e4-e127e5ed5a6b,52156…"
type input "cc944d3c-1805-43c1-9e3c-12384e1c3ced"
click at [352, 184] on input "text" at bounding box center [319, 186] width 175 height 27
type input "e"
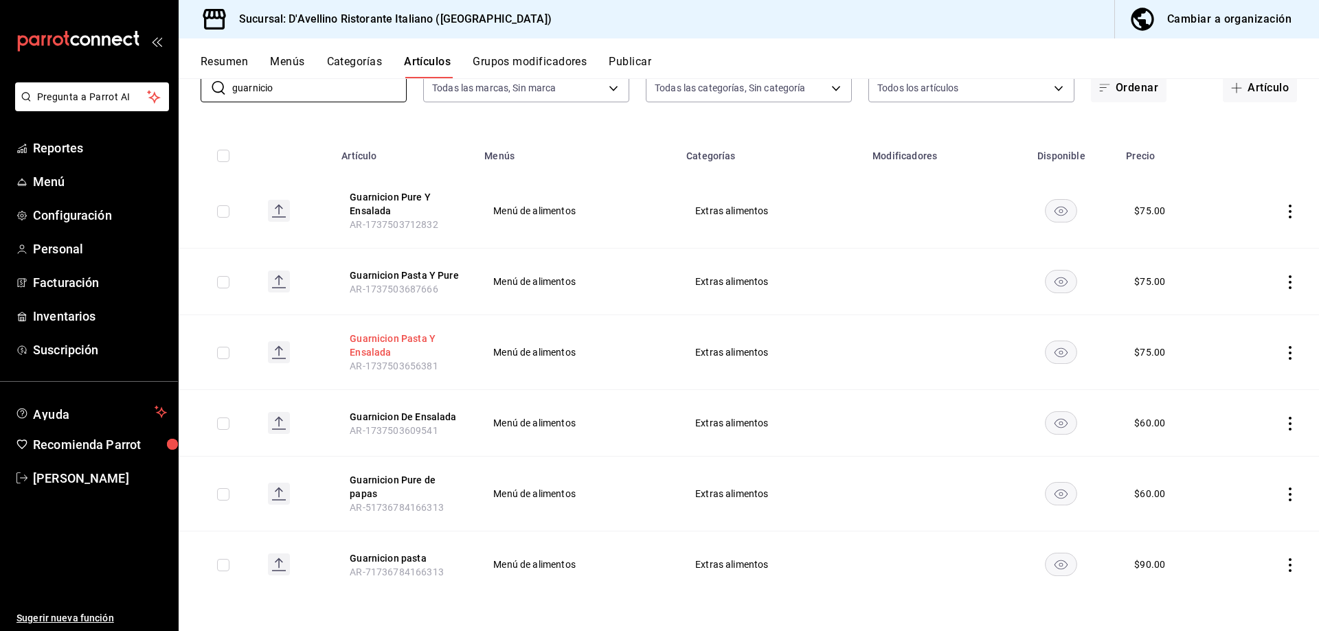
scroll to position [30, 0]
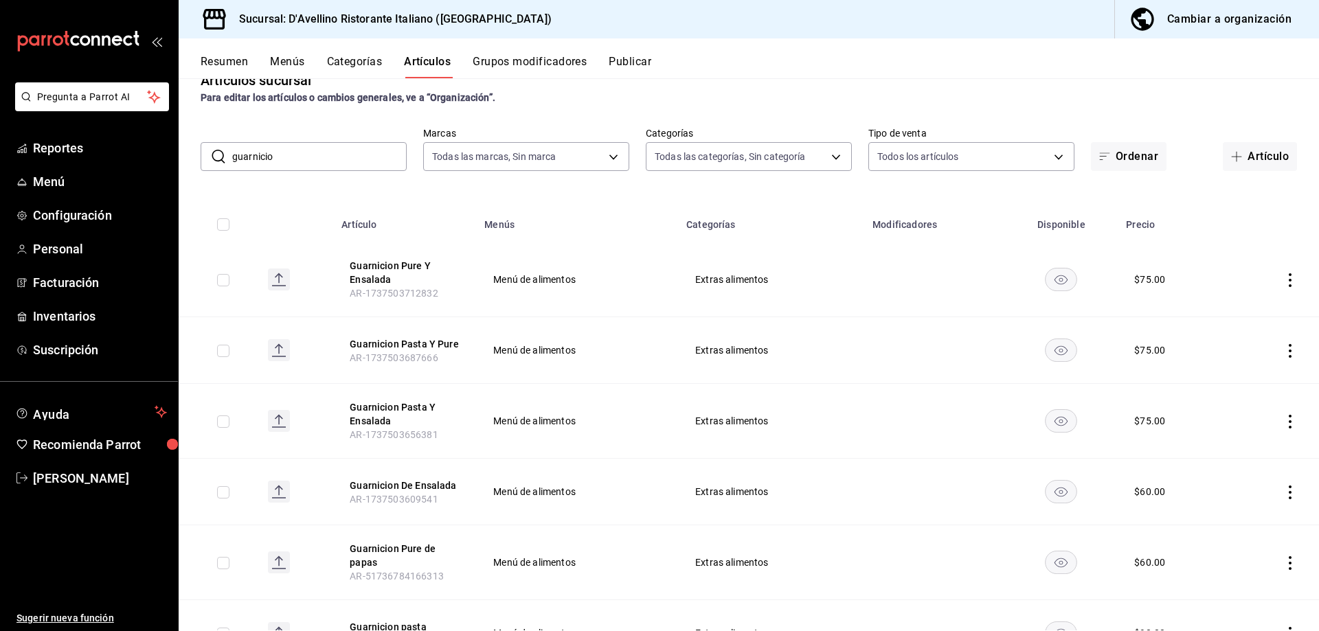
click at [324, 157] on input "guarnicio" at bounding box center [319, 156] width 175 height 27
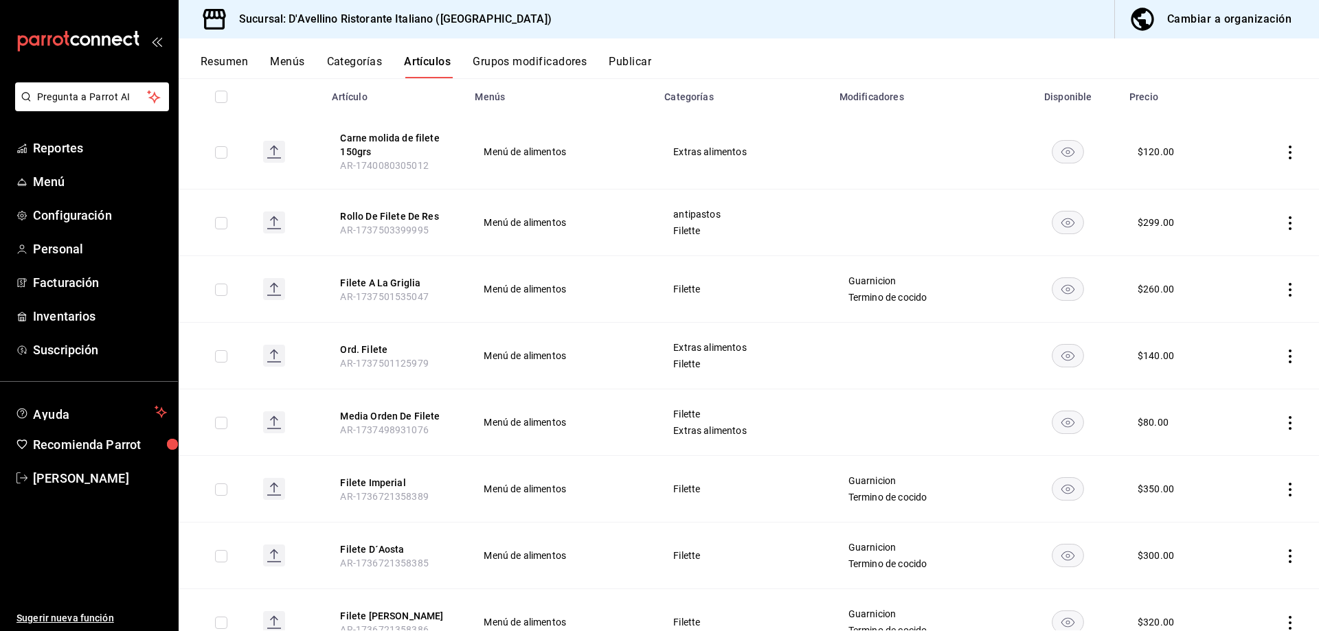
scroll to position [141, 0]
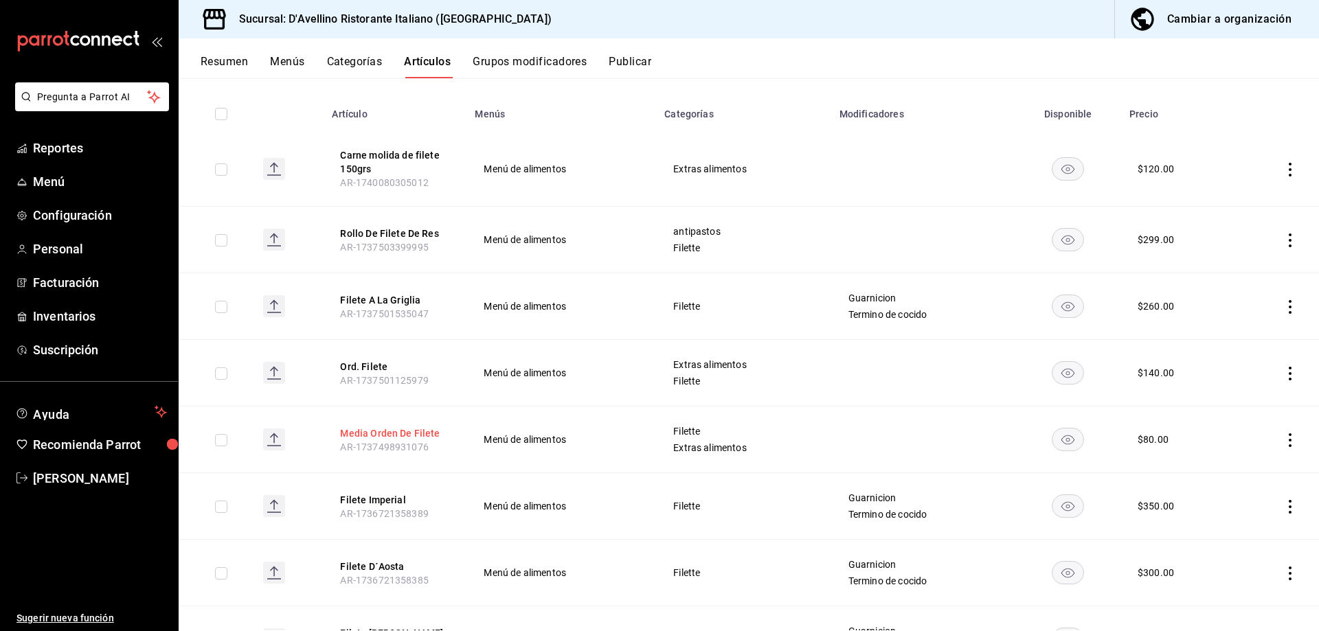
type input "filete"
click at [412, 427] on button "Media Orden De Filete" at bounding box center [395, 434] width 110 height 14
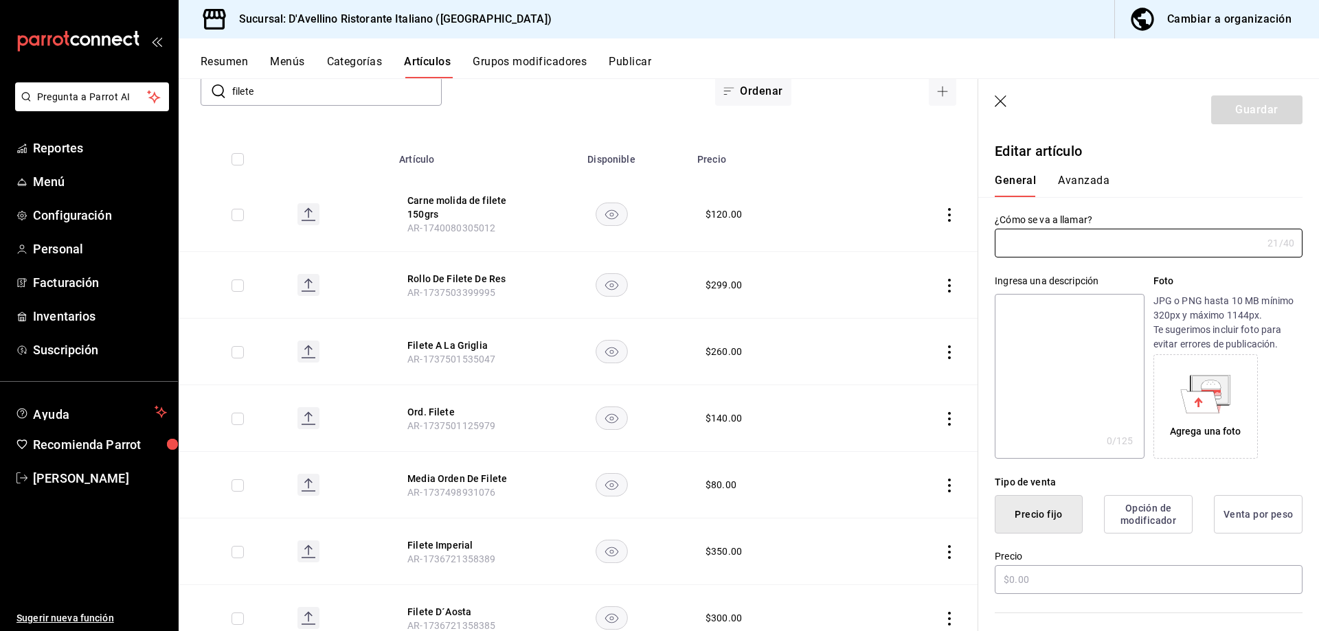
type input "Media Orden De Filete"
type input "AR-1737498931076"
type input "$80.00"
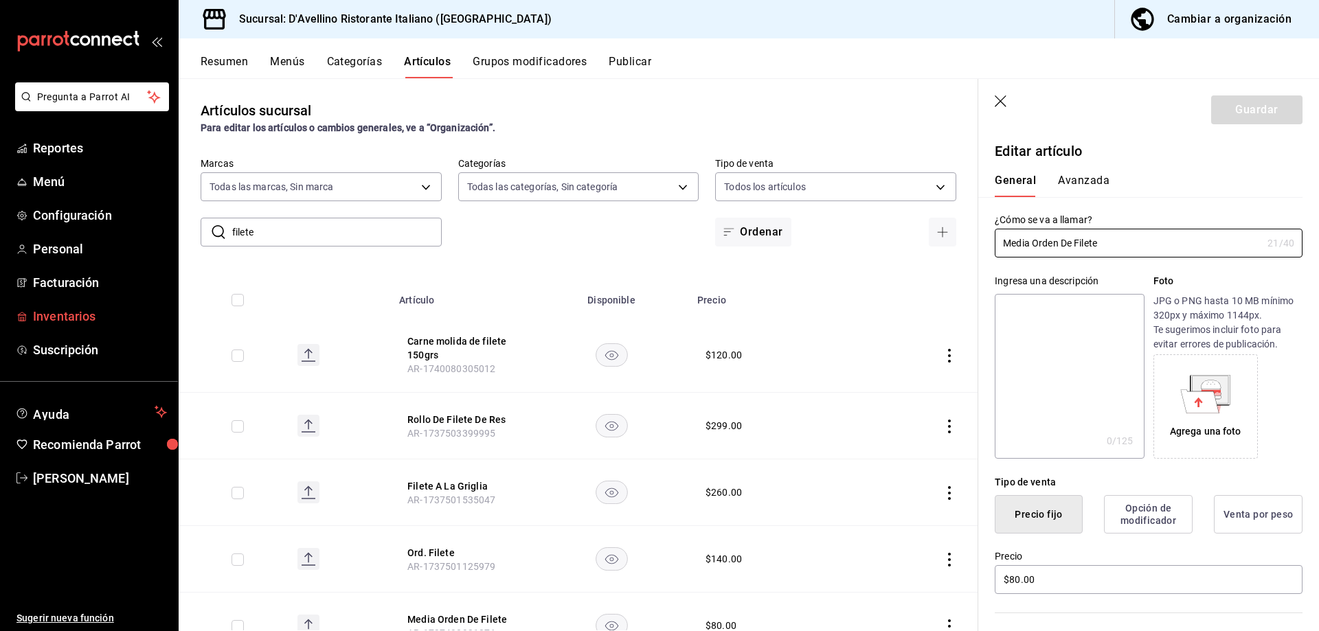
click at [61, 315] on span "Inventarios" at bounding box center [100, 316] width 134 height 19
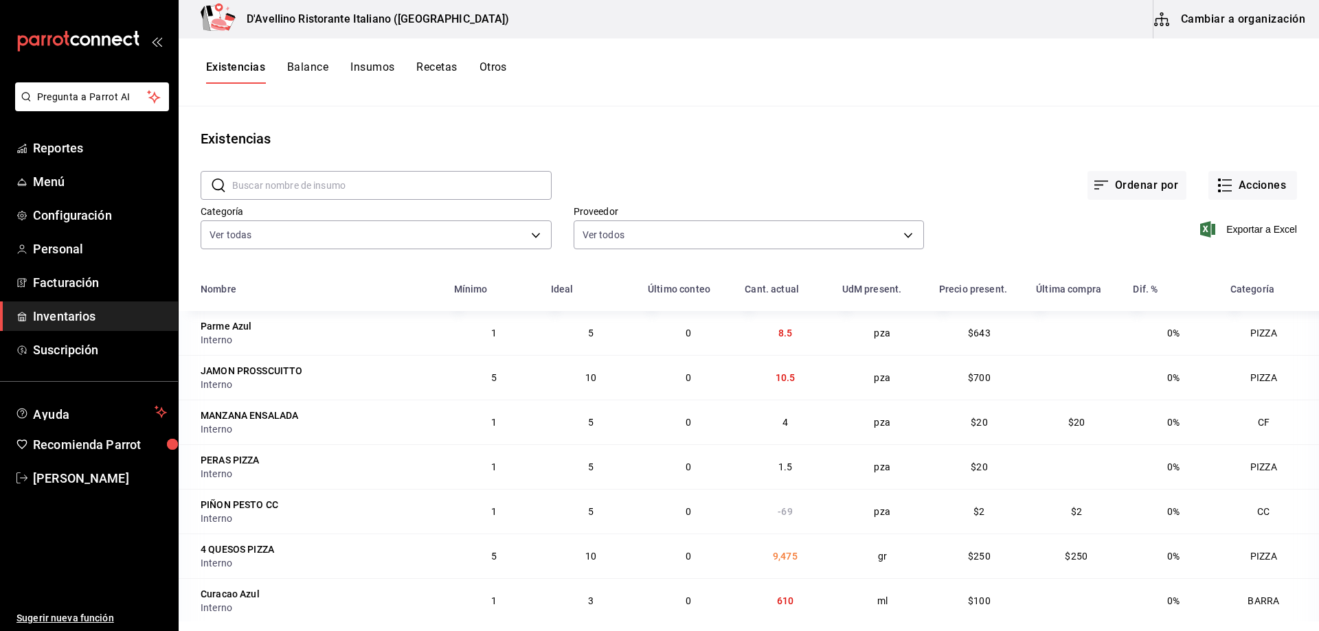
click at [1197, 19] on button "Cambiar a organización" at bounding box center [1231, 19] width 155 height 38
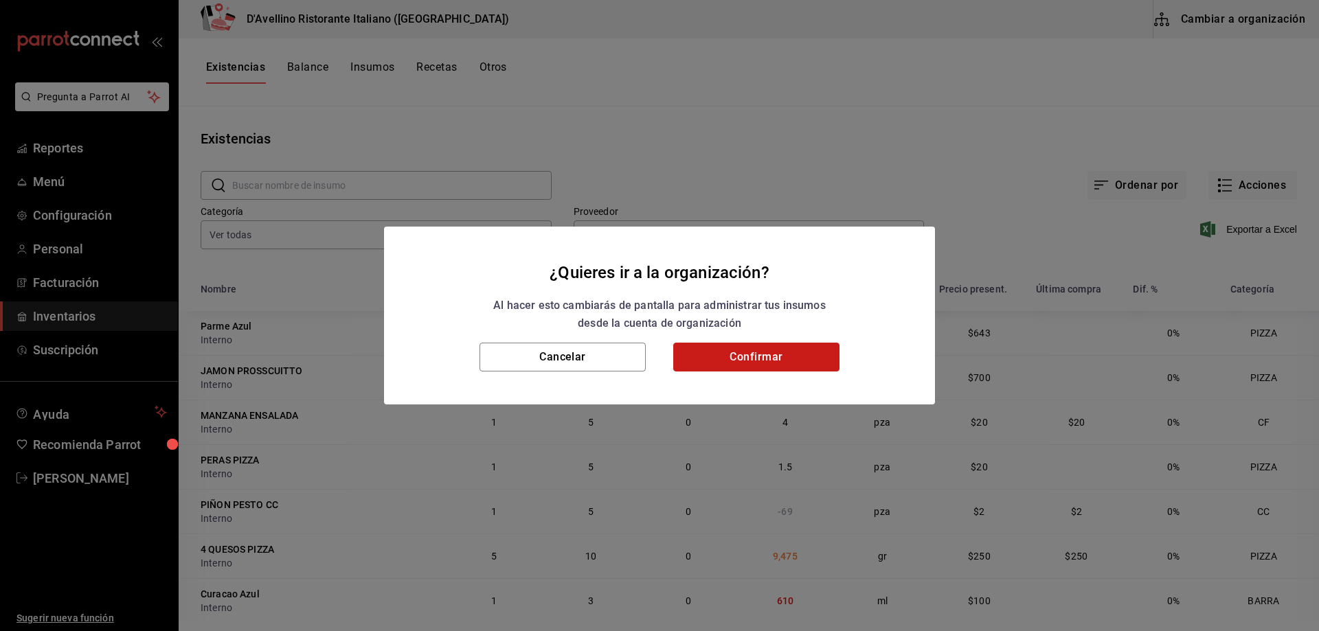
click at [735, 364] on button "Confirmar" at bounding box center [756, 357] width 166 height 29
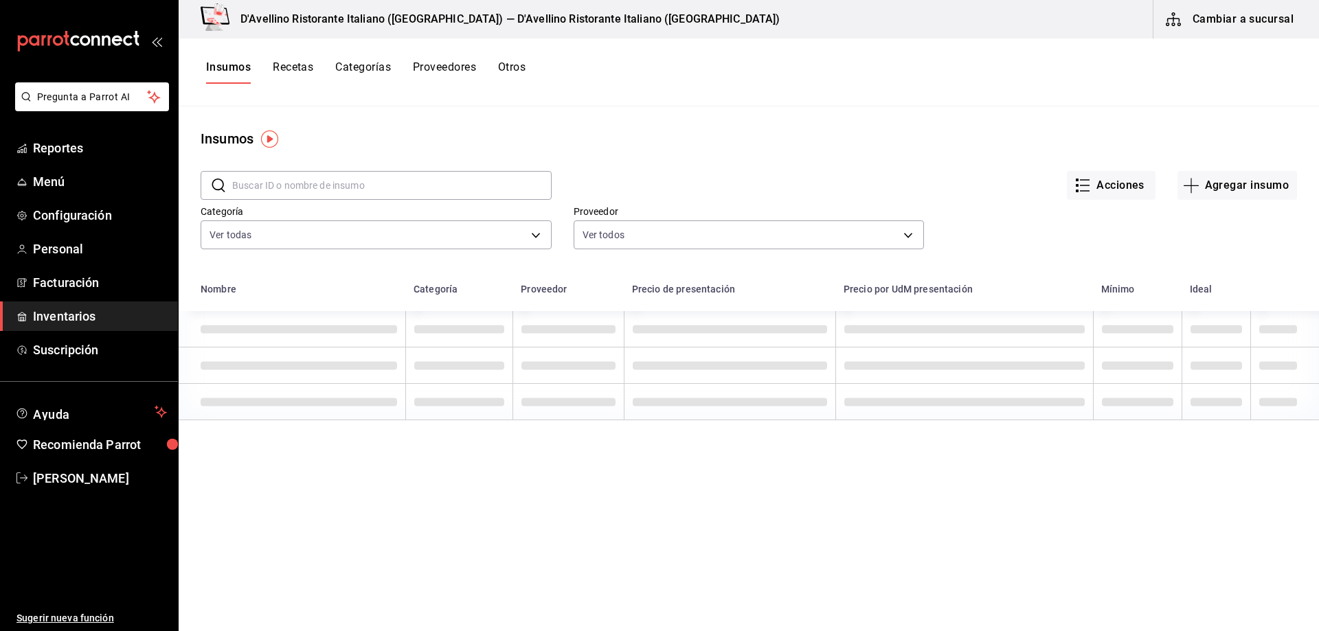
click at [334, 185] on input "text" at bounding box center [392, 185] width 320 height 27
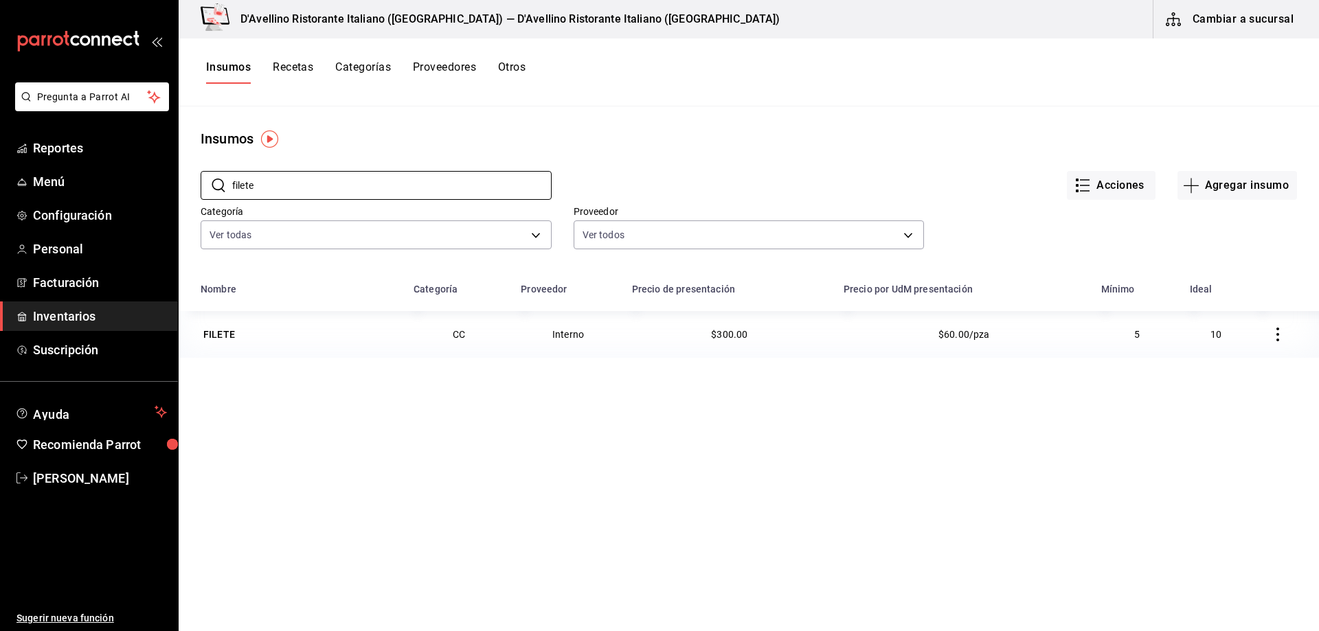
type input "filete"
click at [321, 365] on div "Nombre Categoría Proveedor Precio de presentación Precio por UdM presentación M…" at bounding box center [749, 533] width 1141 height 515
click at [300, 65] on button "Recetas" at bounding box center [293, 71] width 41 height 23
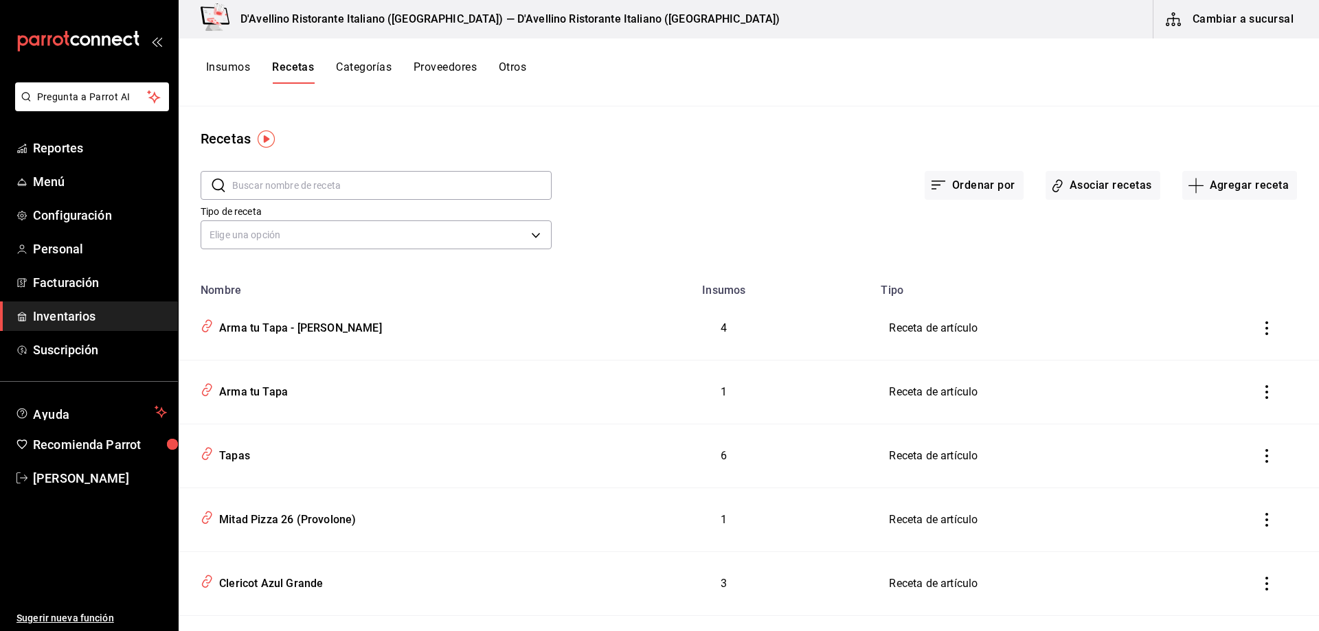
click at [360, 182] on input "text" at bounding box center [392, 185] width 320 height 27
type input "filete"
click at [492, 338] on div "Ord. Filete" at bounding box center [376, 326] width 363 height 26
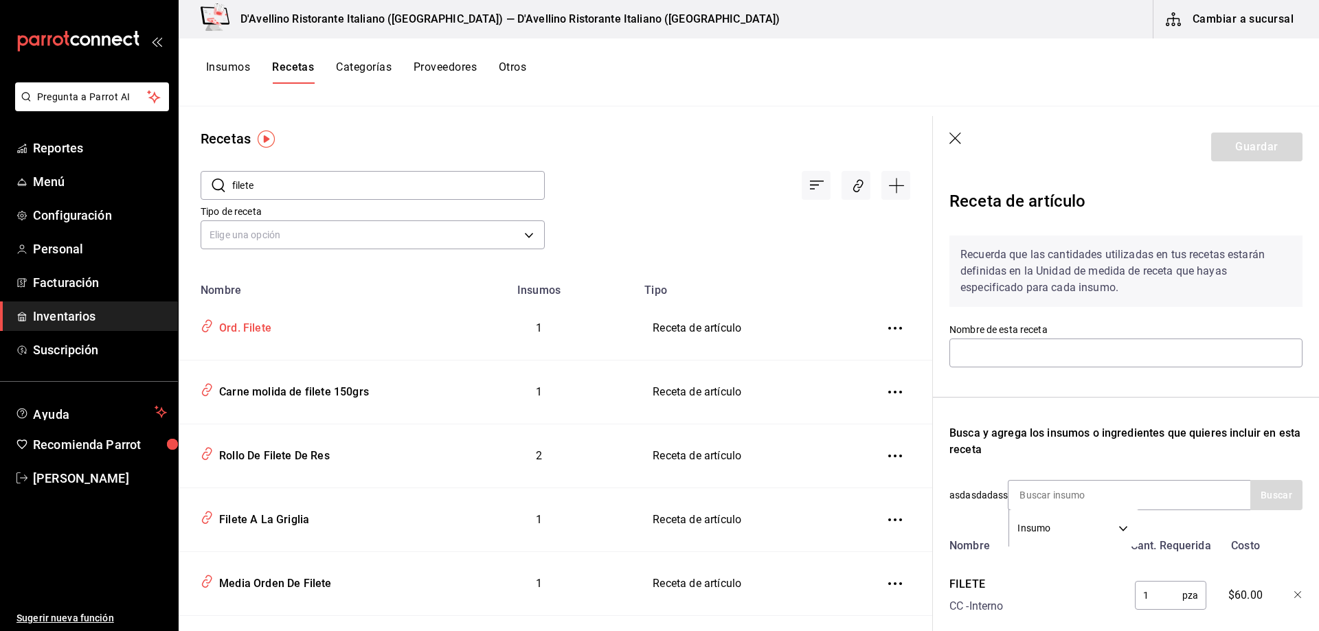
type input "Ord. Filete"
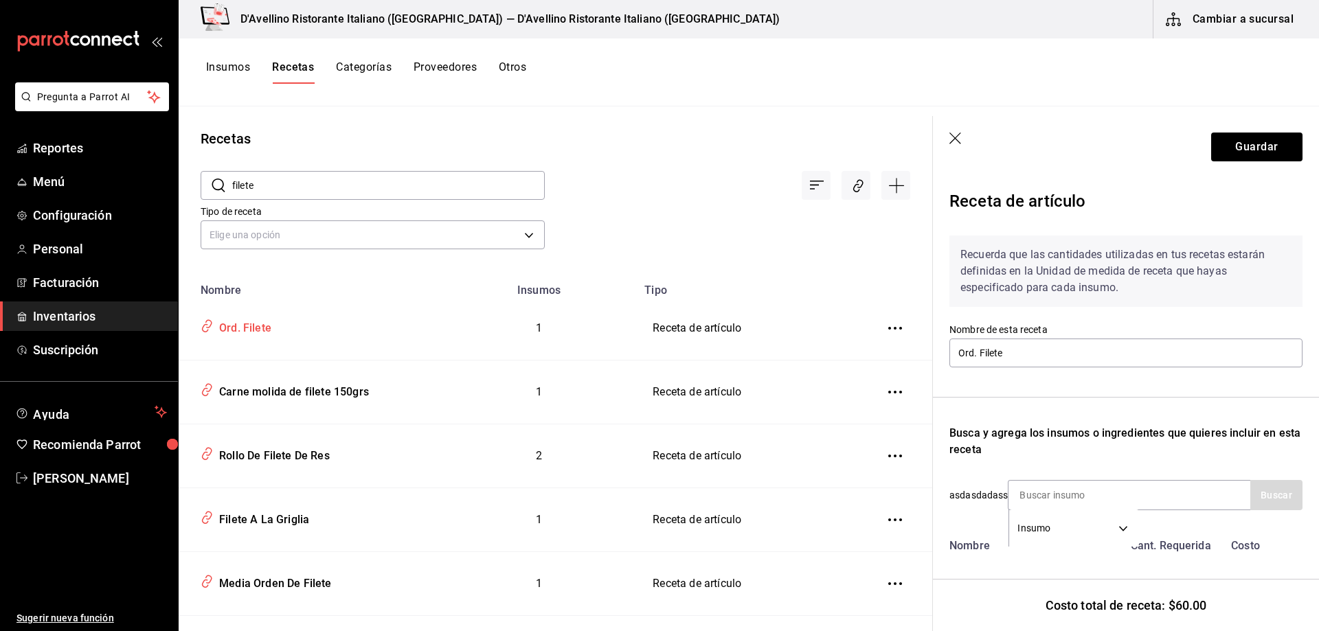
scroll to position [69, 0]
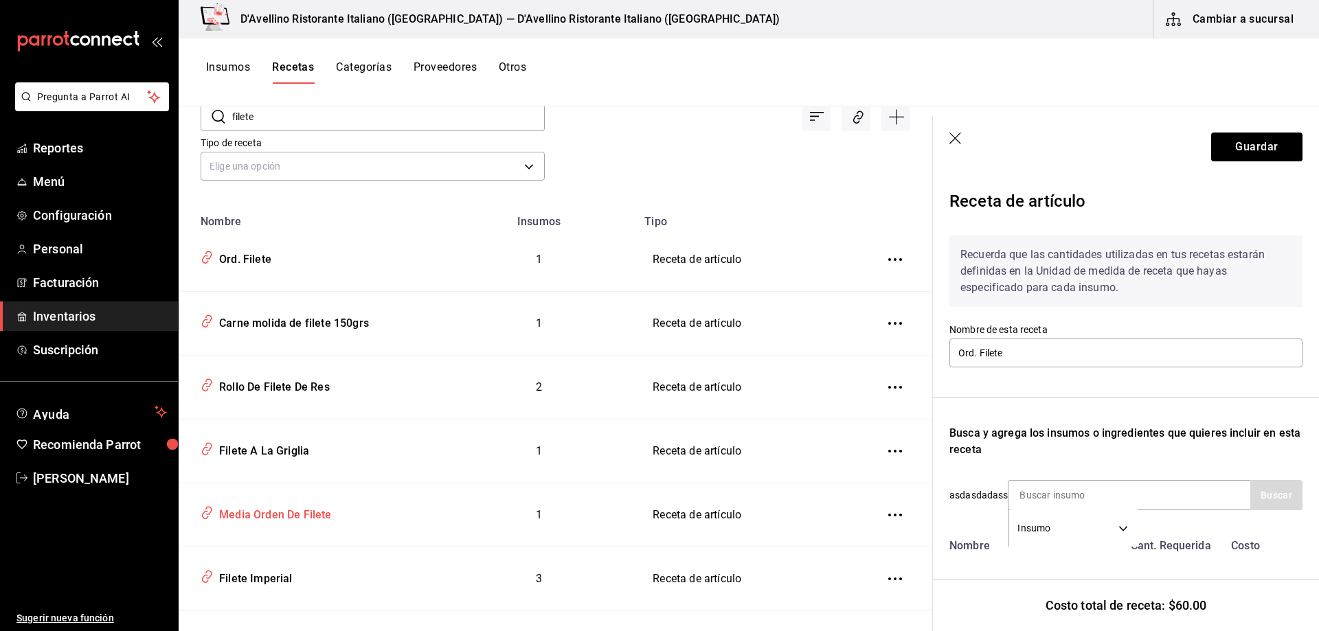
click at [308, 515] on div "Media Orden De Filete" at bounding box center [273, 512] width 118 height 21
type input "Media Orden De Filete"
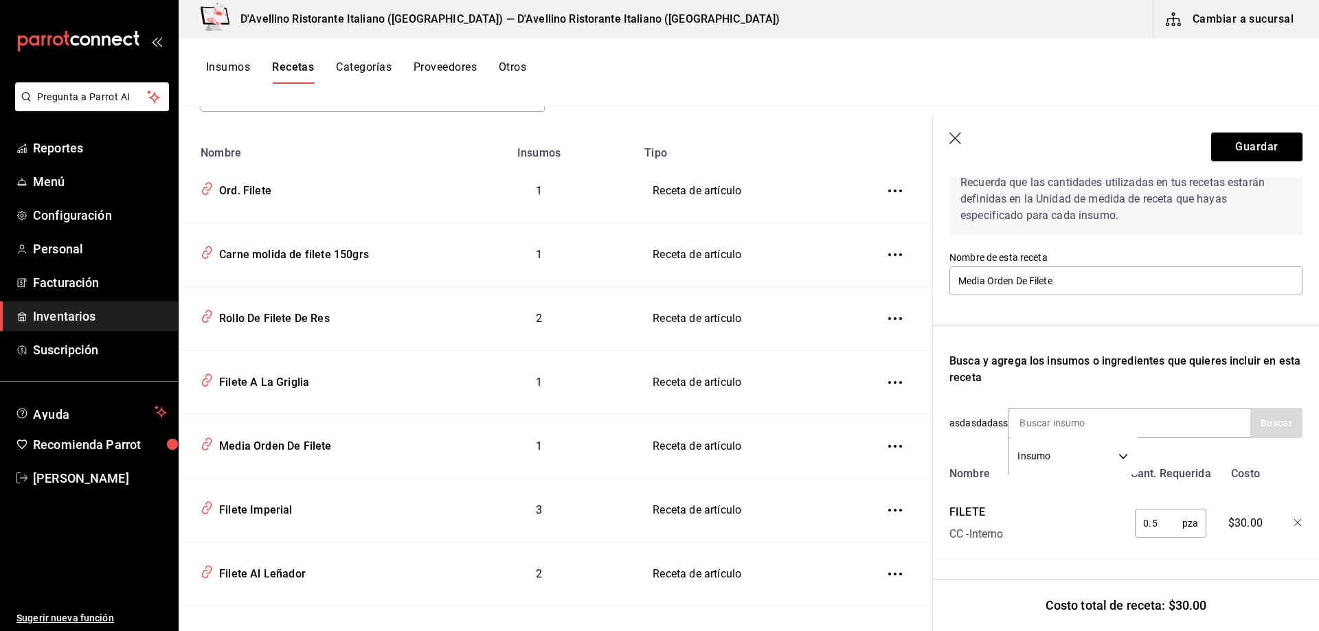
scroll to position [206, 0]
